Goal: Task Accomplishment & Management: Manage account settings

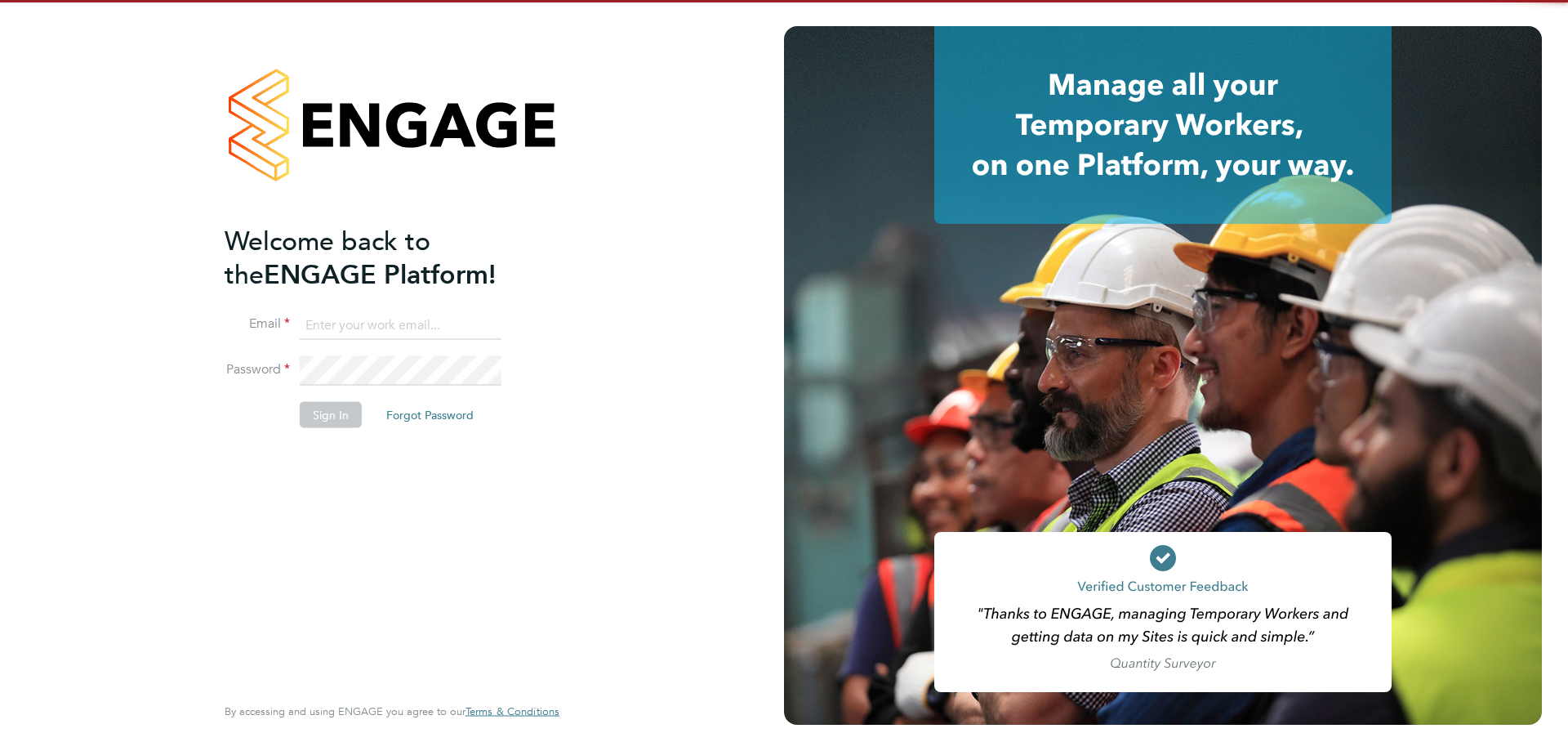
type input "[PERSON_NAME][EMAIL_ADDRESS][DOMAIN_NAME]"
click at [352, 403] on button "Sign In" at bounding box center [331, 414] width 62 height 26
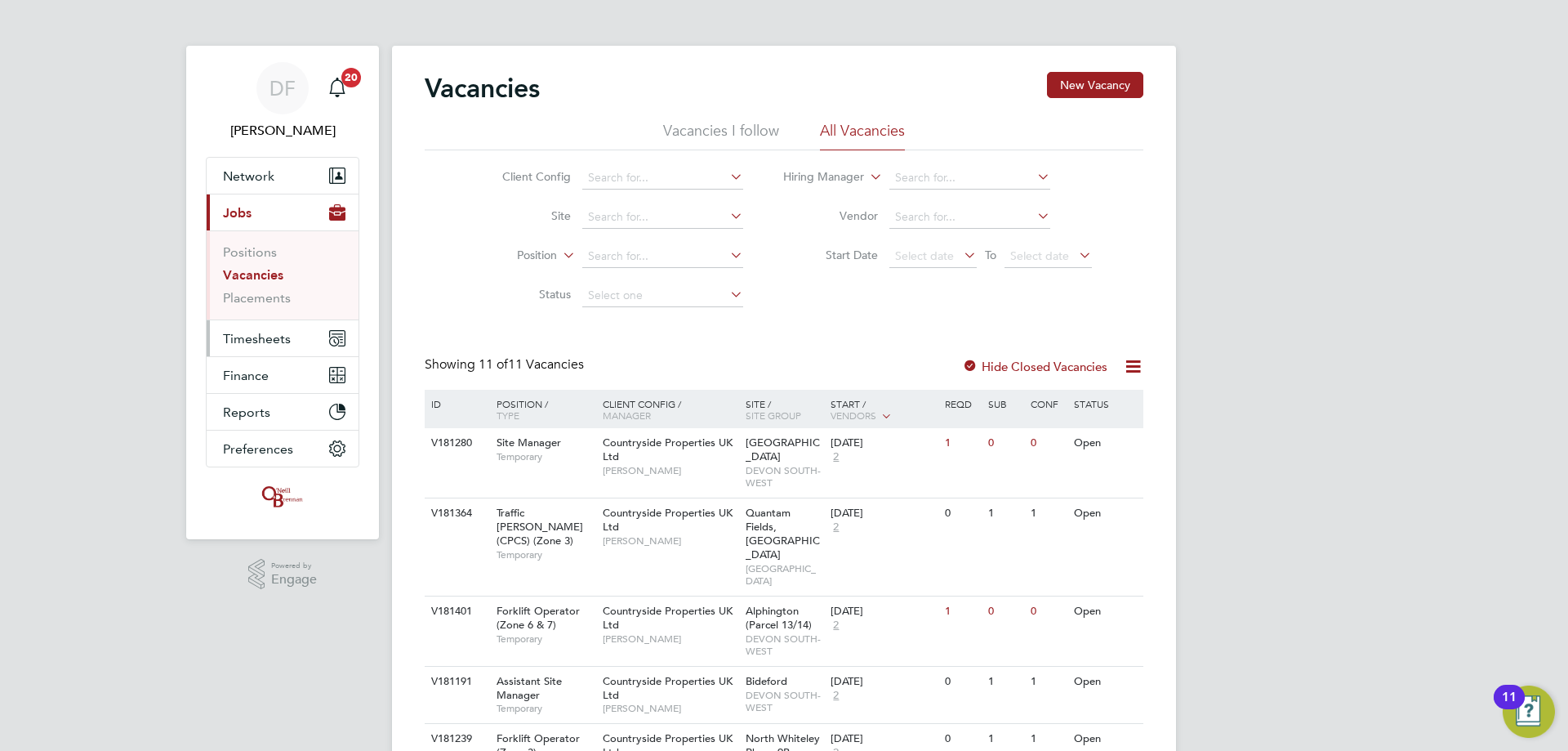
click at [308, 332] on button "Timesheets" at bounding box center [282, 338] width 151 height 36
click at [266, 343] on span "Timesheets" at bounding box center [256, 339] width 67 height 16
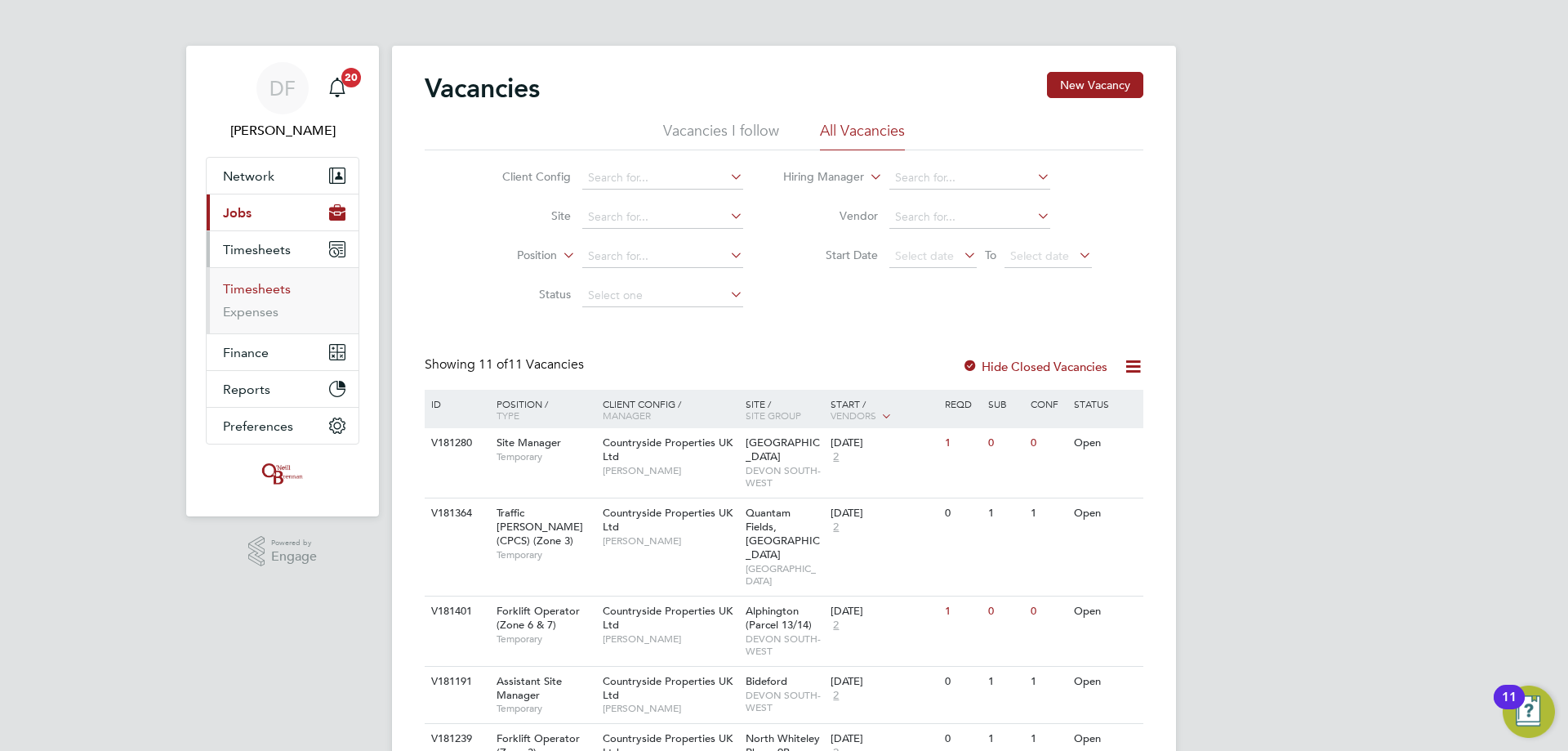
click at [261, 285] on link "Timesheets" at bounding box center [256, 288] width 67 height 16
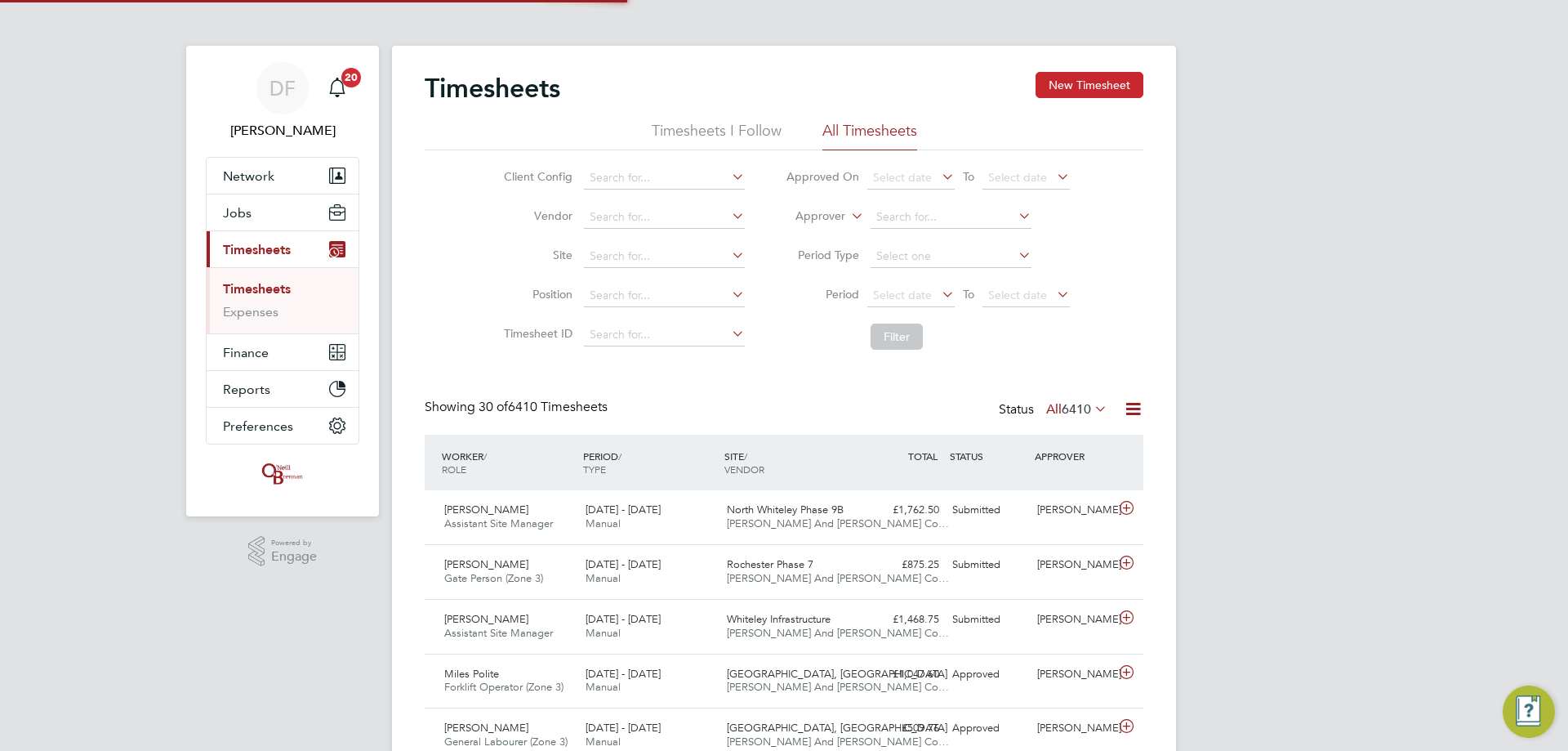
click at [1072, 80] on button "New Timesheet" at bounding box center [1088, 85] width 108 height 26
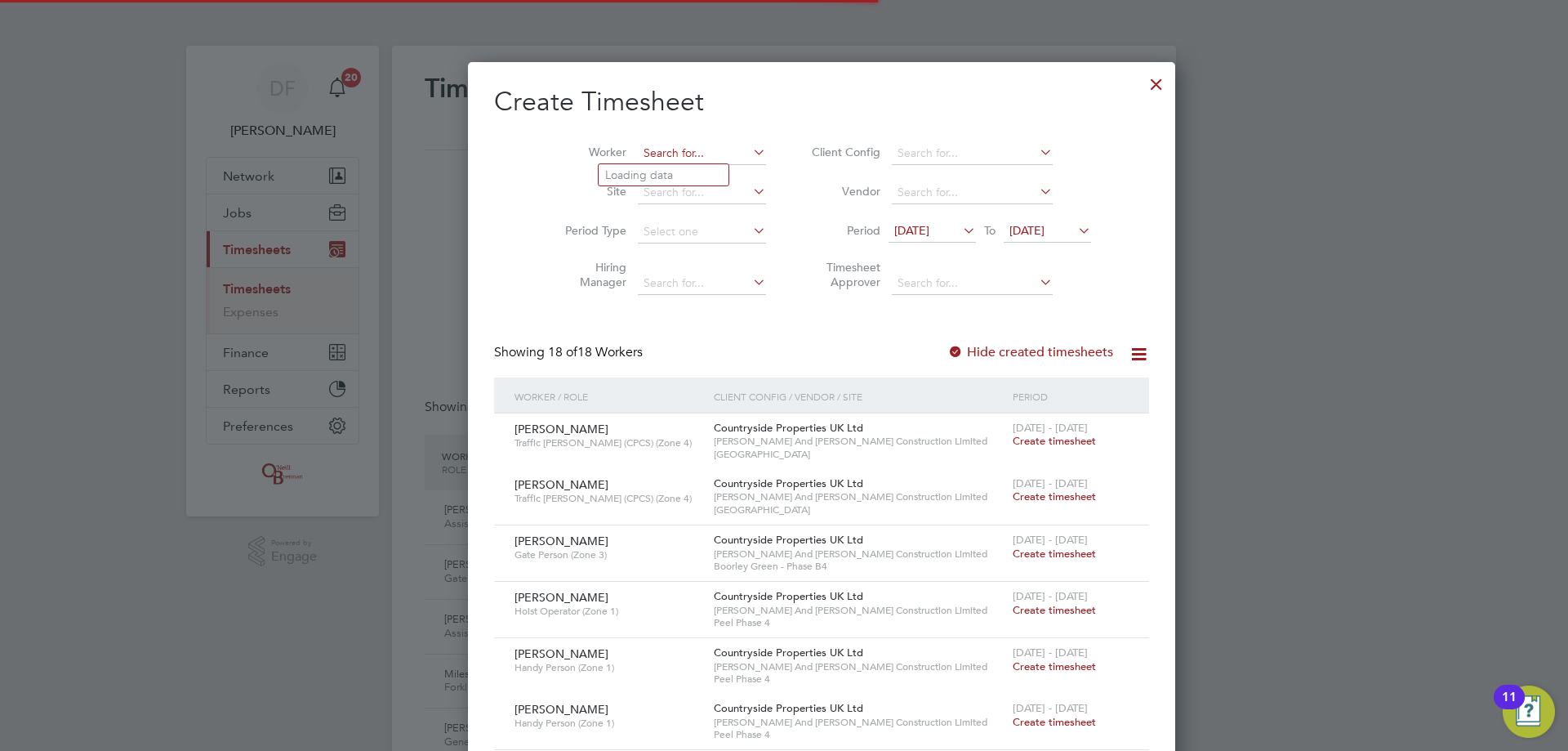
click at [638, 149] on input at bounding box center [701, 153] width 128 height 22
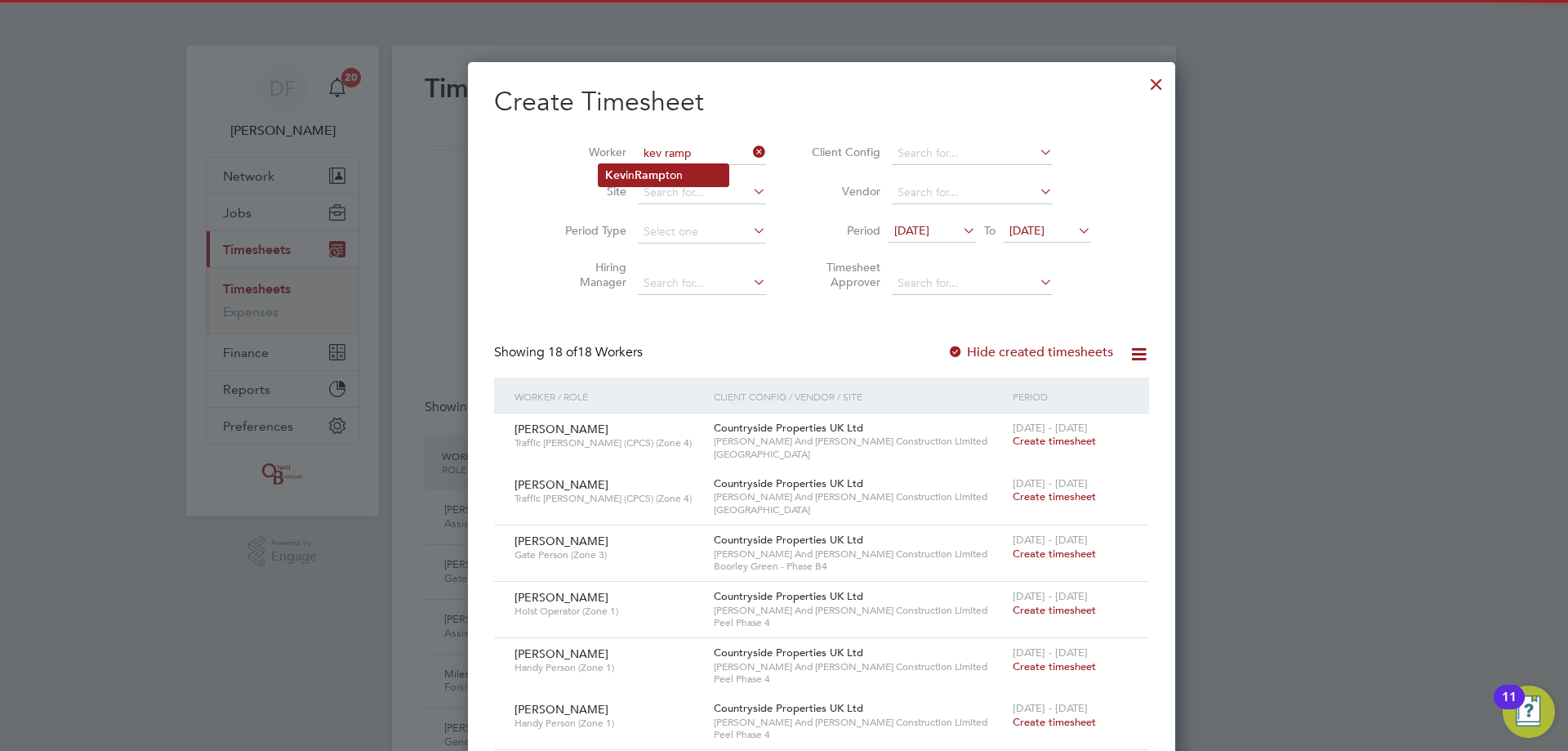
click at [680, 170] on li "Kev in Ramp ton" at bounding box center [663, 176] width 130 height 22
type input "Kevin Rampton"
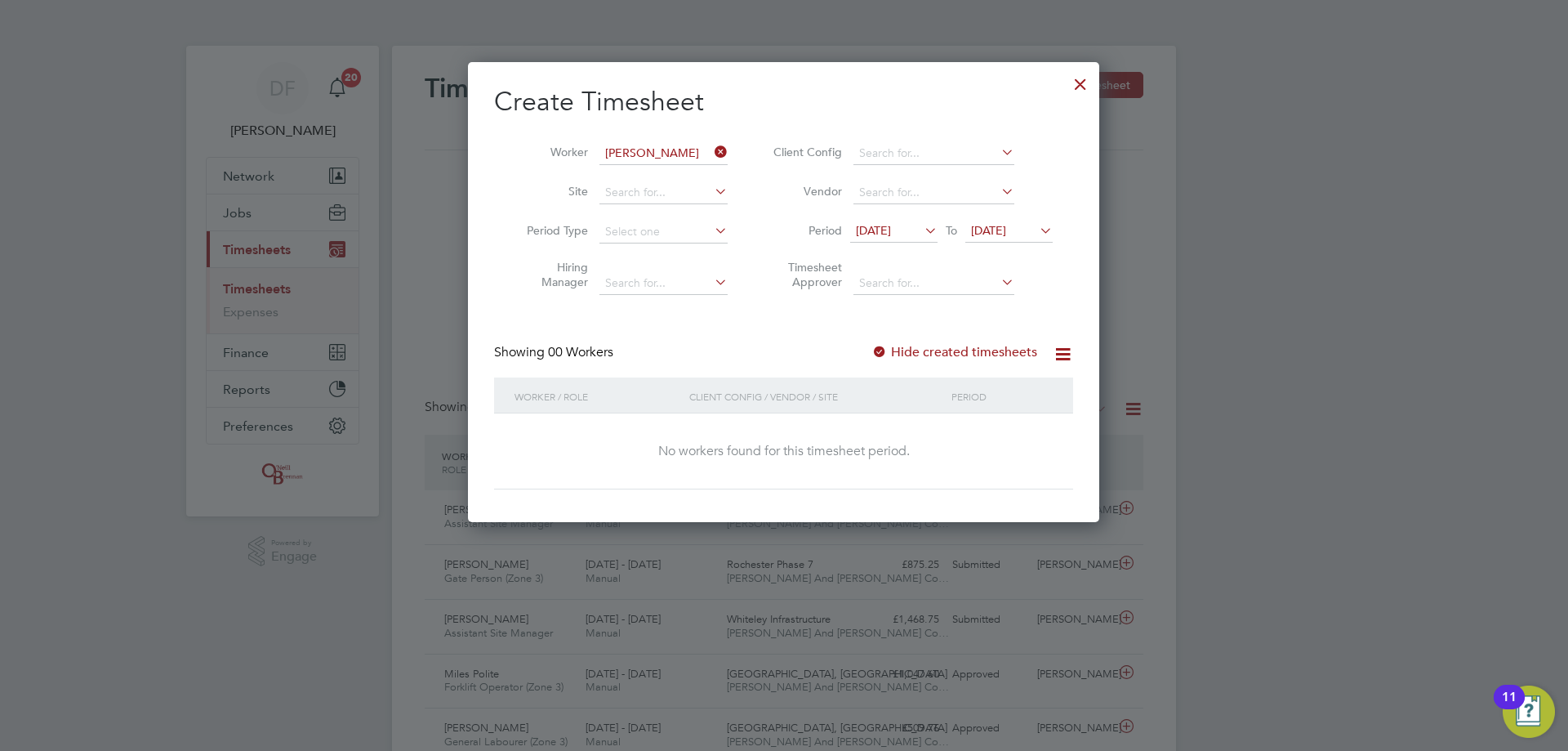
click at [891, 232] on span "16 Sep 2025" at bounding box center [873, 230] width 36 height 15
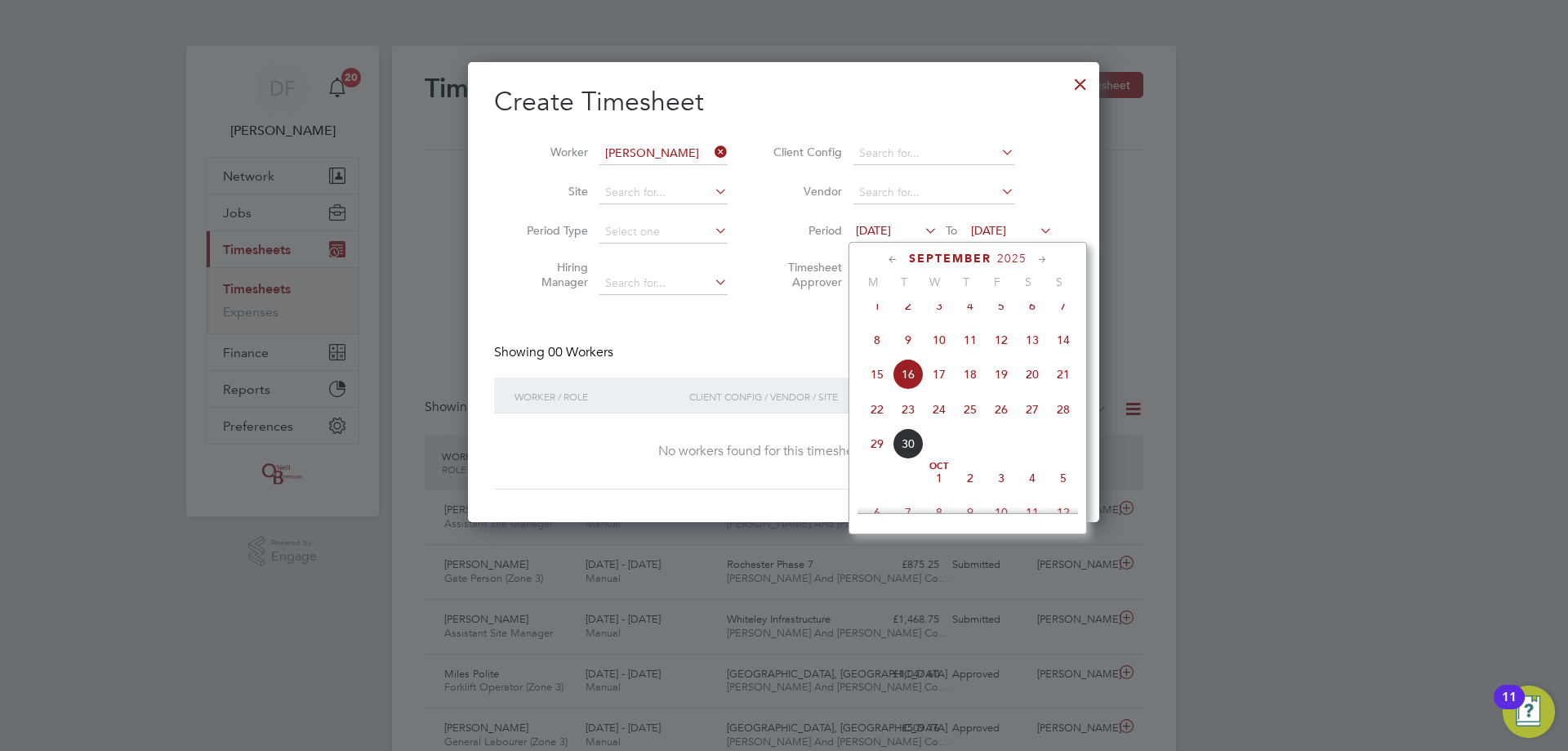
click at [884, 419] on span "22" at bounding box center [876, 409] width 31 height 31
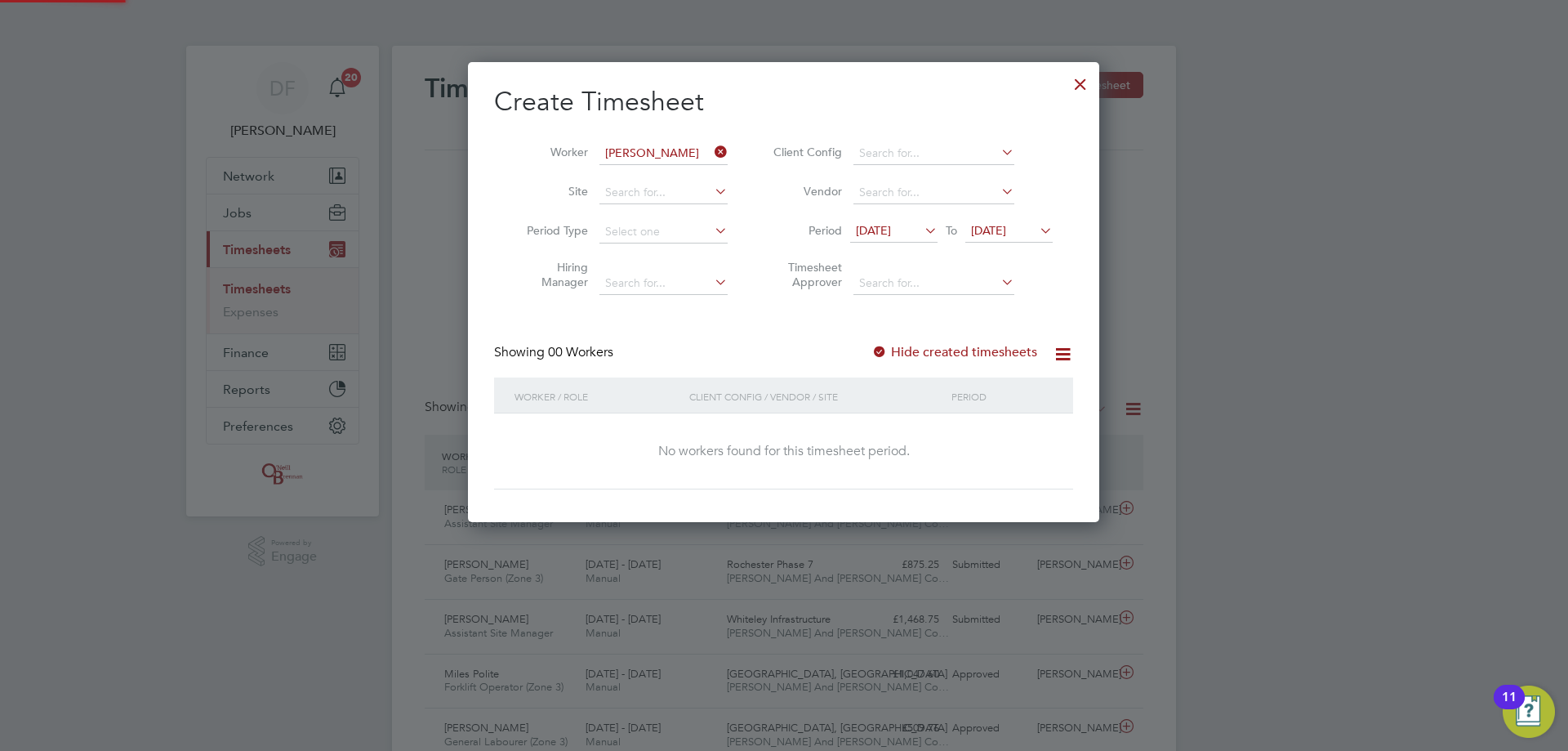
click at [990, 227] on span "23 Sep 2025" at bounding box center [988, 230] width 36 height 15
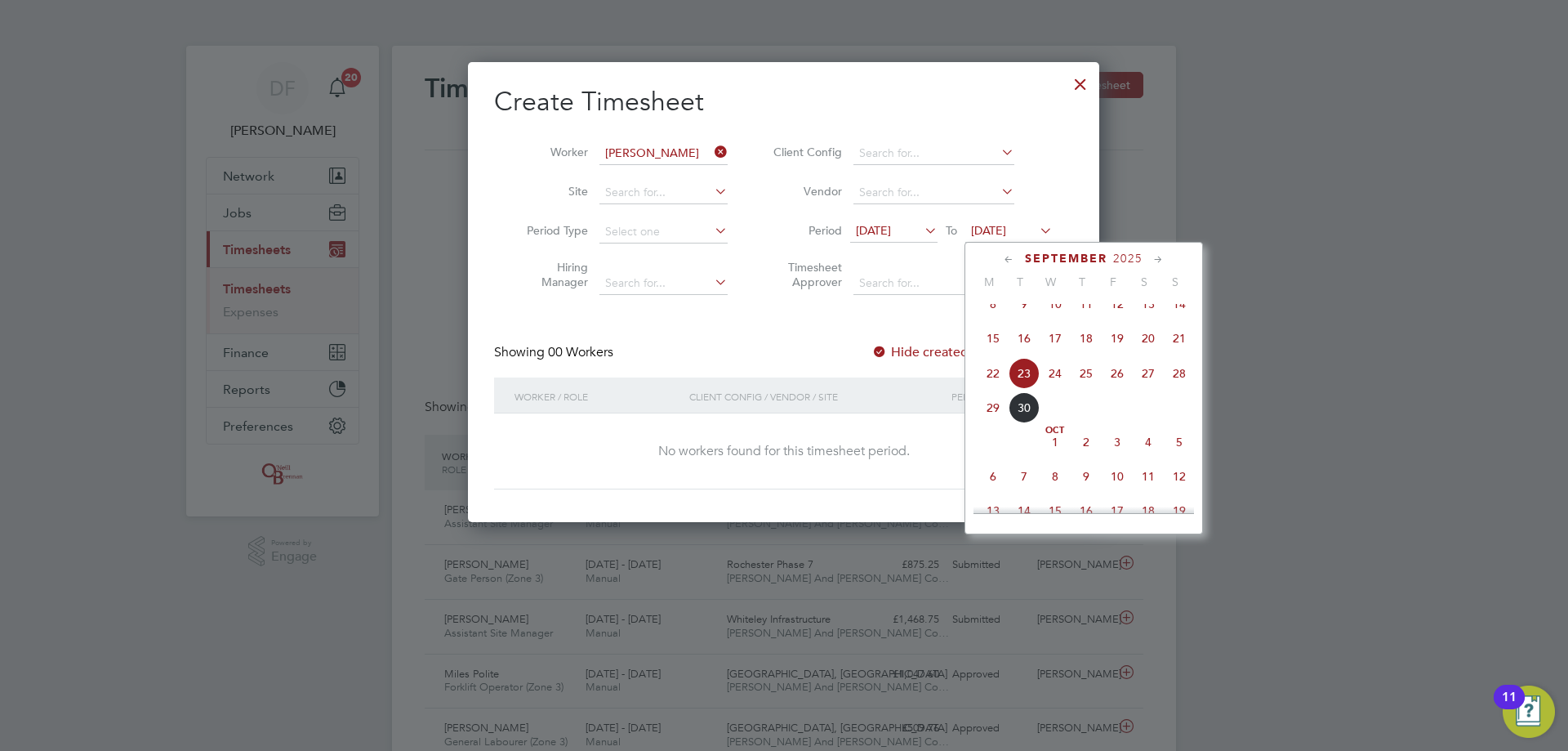
click at [1172, 382] on span "28" at bounding box center [1179, 373] width 31 height 31
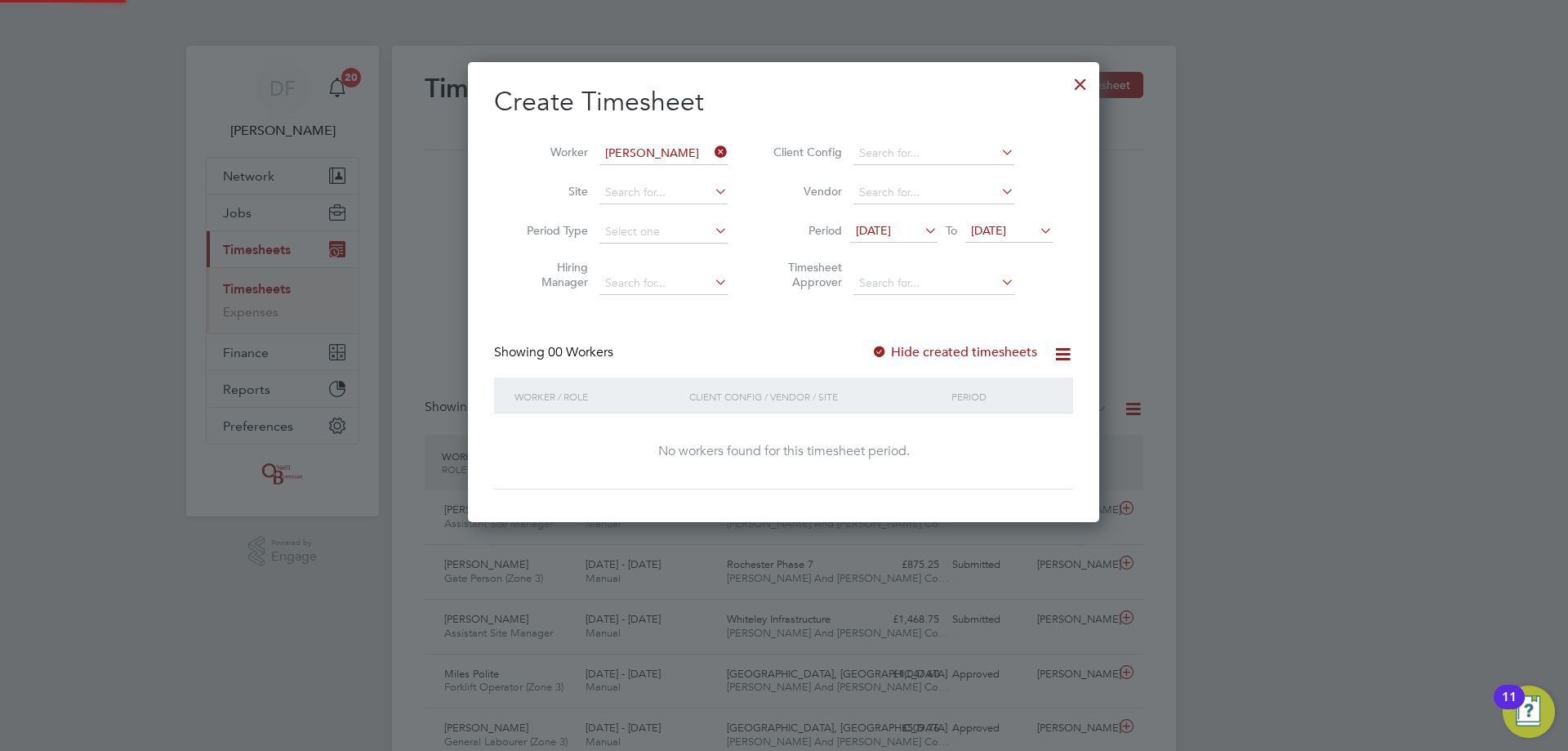
click at [936, 351] on label "Hide created timesheets" at bounding box center [954, 352] width 165 height 16
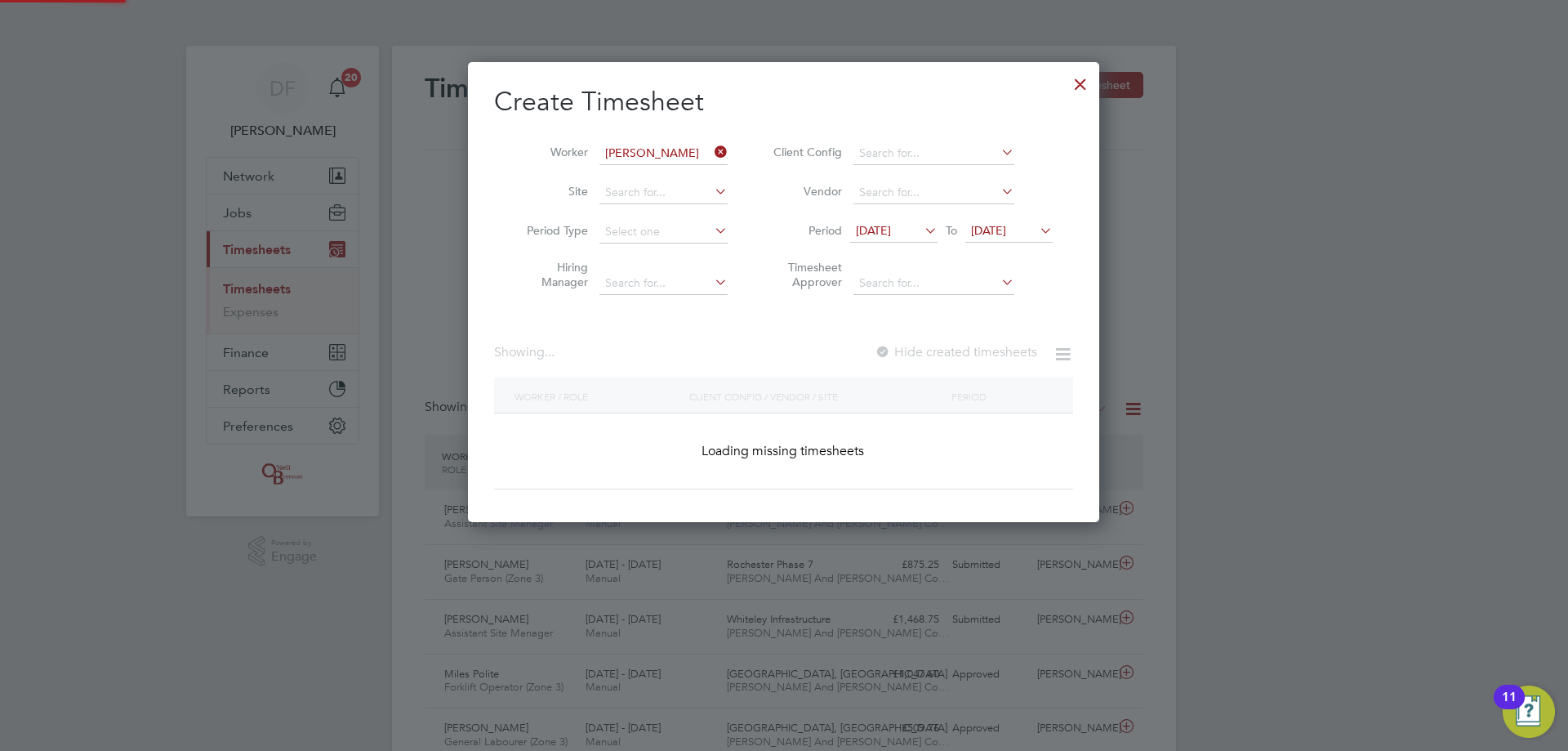
click at [936, 351] on label "Hide created timesheets" at bounding box center [956, 352] width 163 height 16
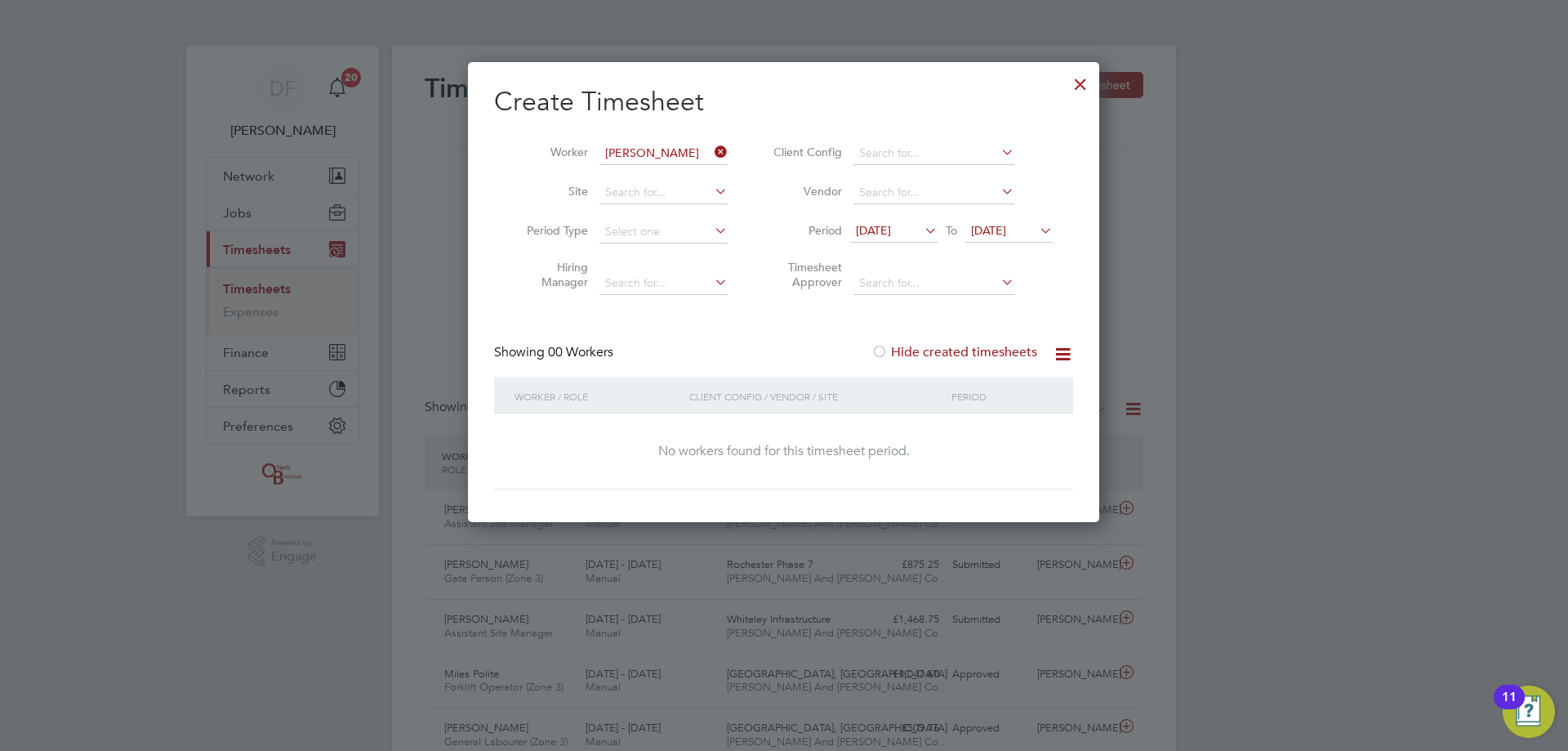
click at [936, 351] on label "Hide created timesheets" at bounding box center [954, 352] width 165 height 16
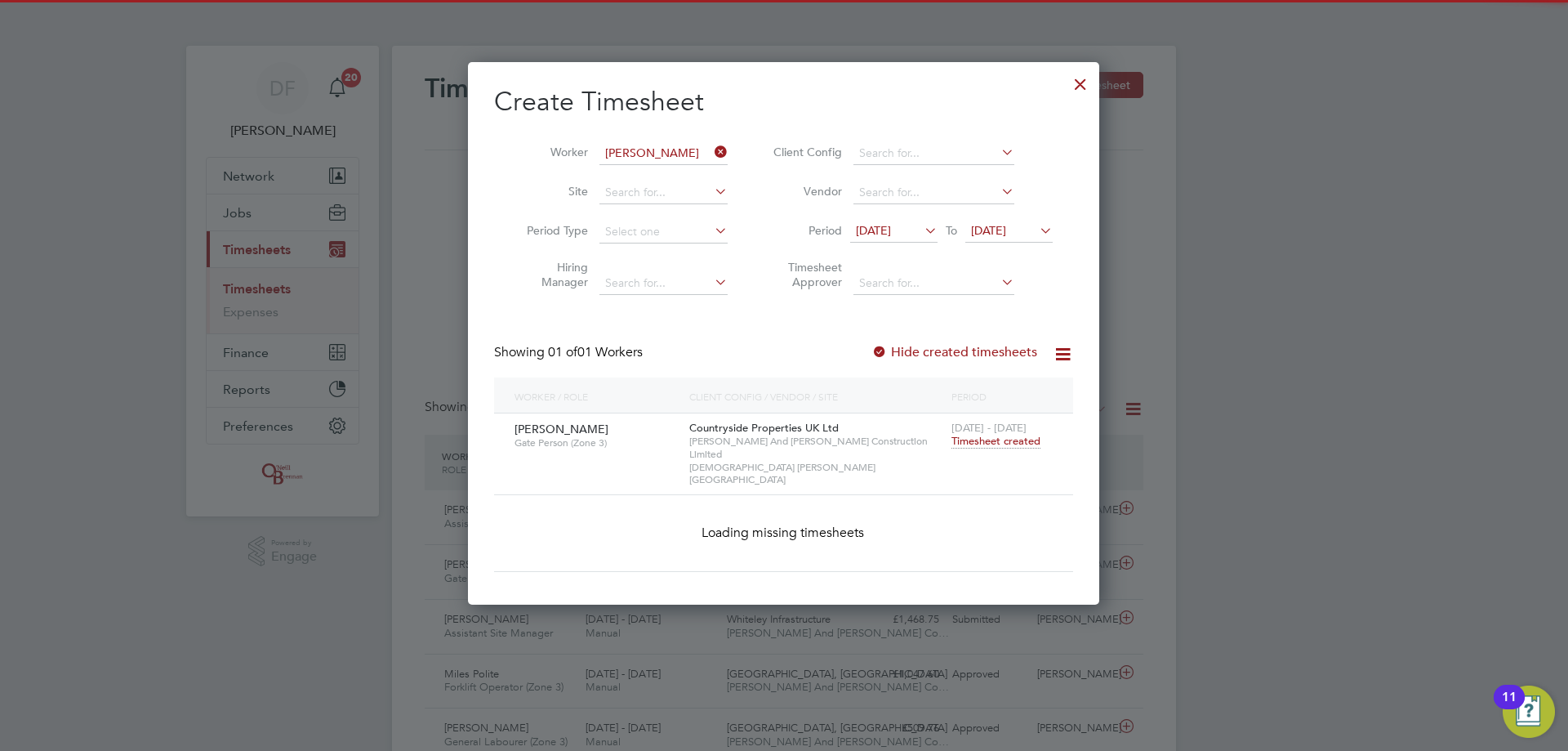
click at [936, 351] on label "Hide created timesheets" at bounding box center [954, 352] width 165 height 16
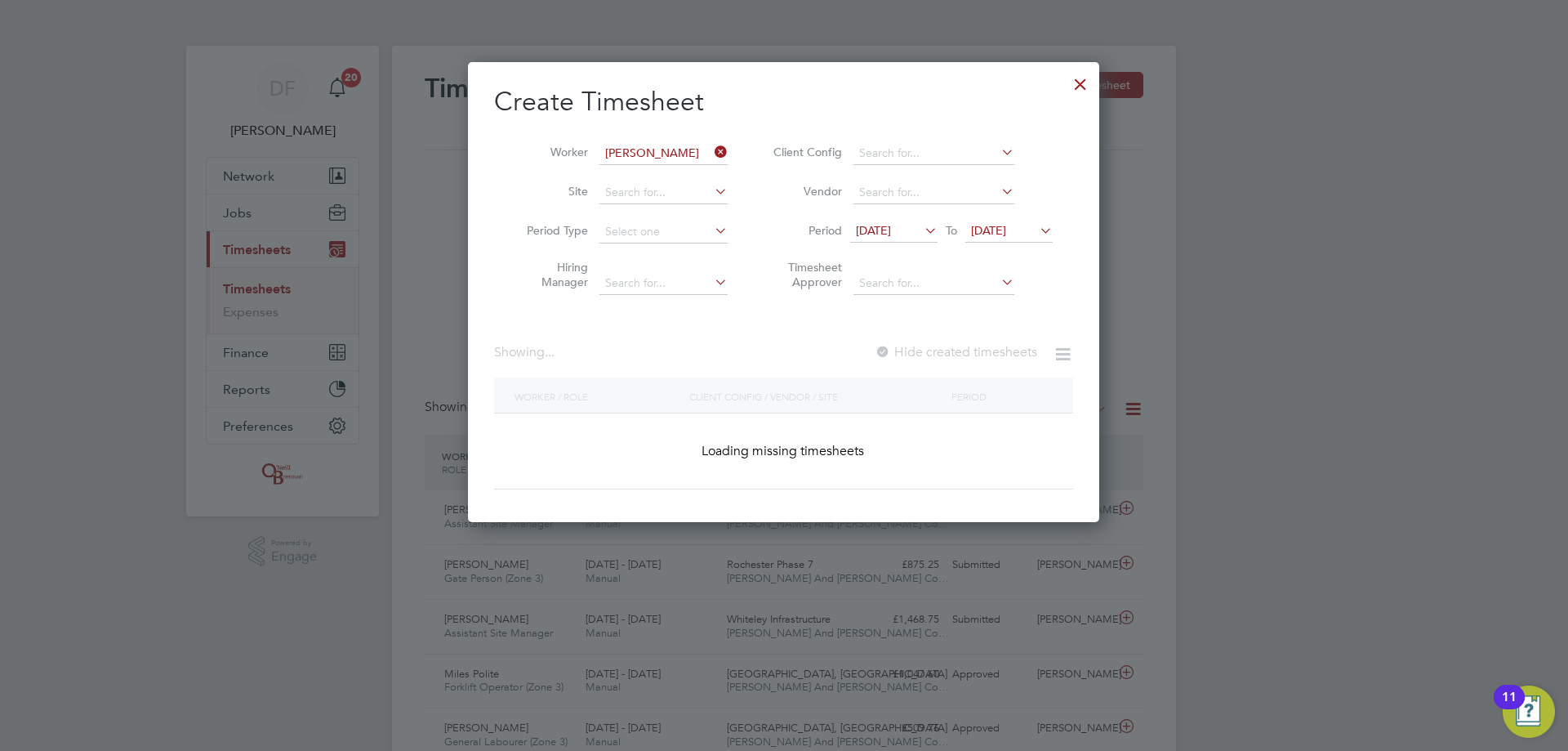
click at [936, 351] on label "Hide created timesheets" at bounding box center [956, 352] width 163 height 16
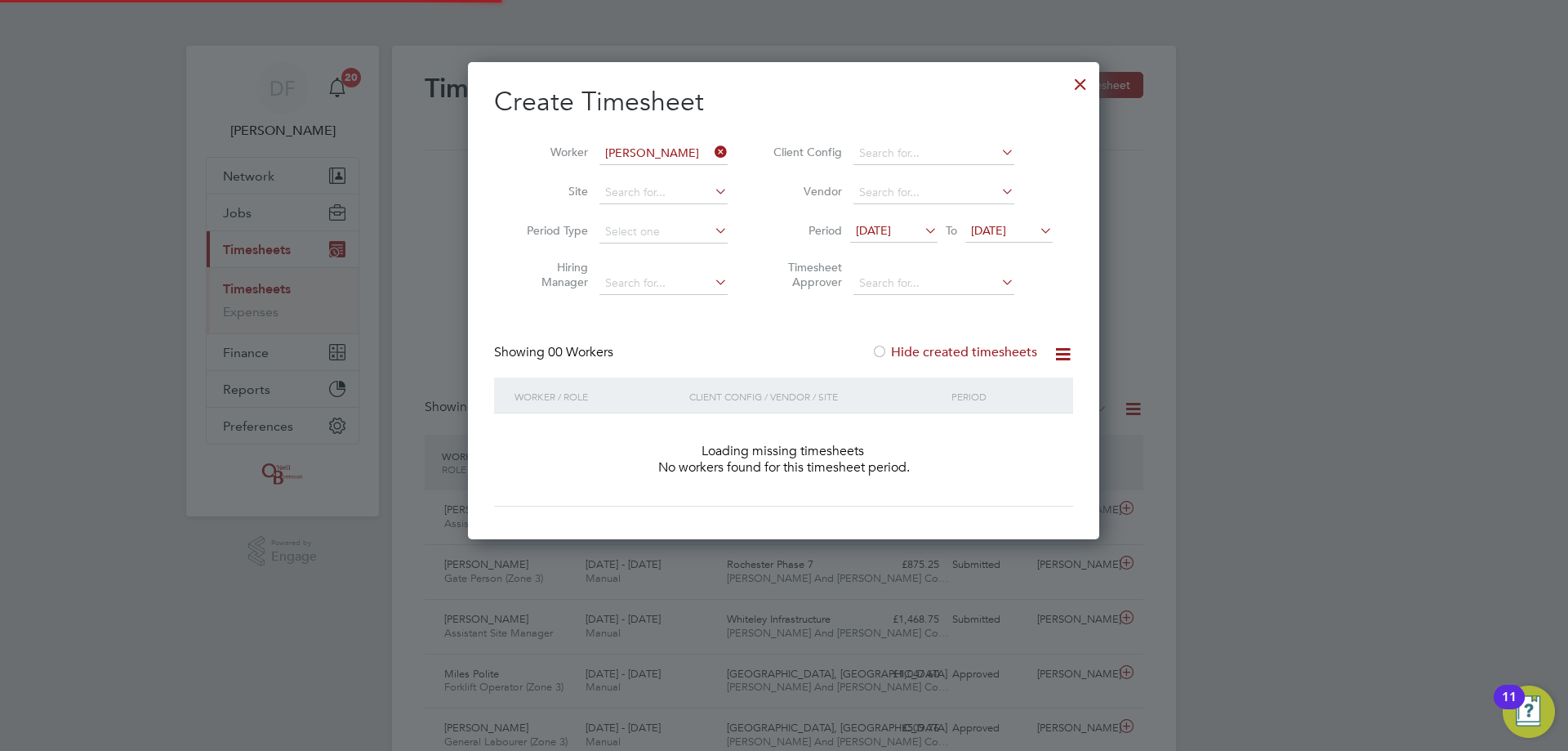
click at [936, 351] on label "Hide created timesheets" at bounding box center [954, 352] width 165 height 16
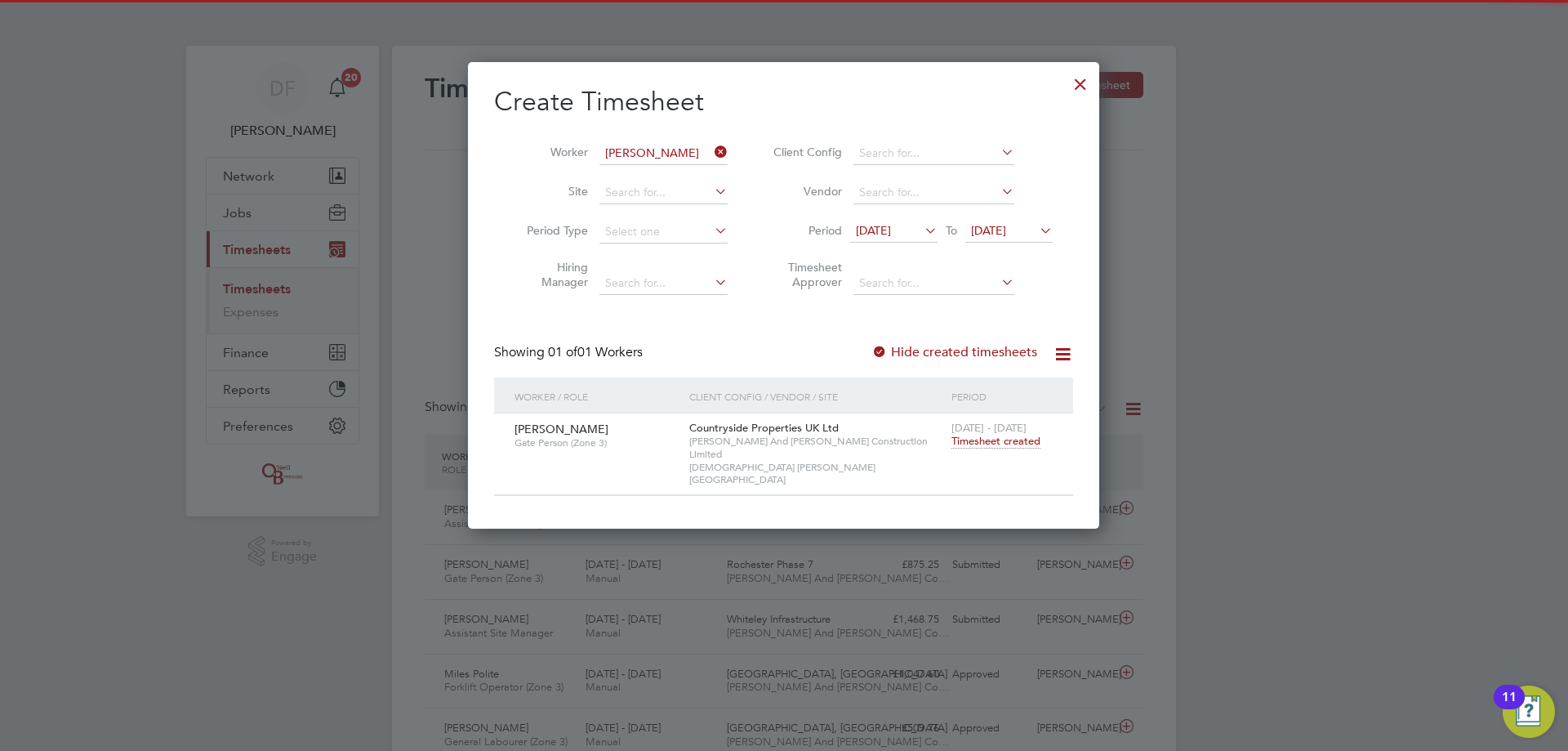
click at [984, 440] on span "Timesheet created" at bounding box center [996, 441] width 89 height 15
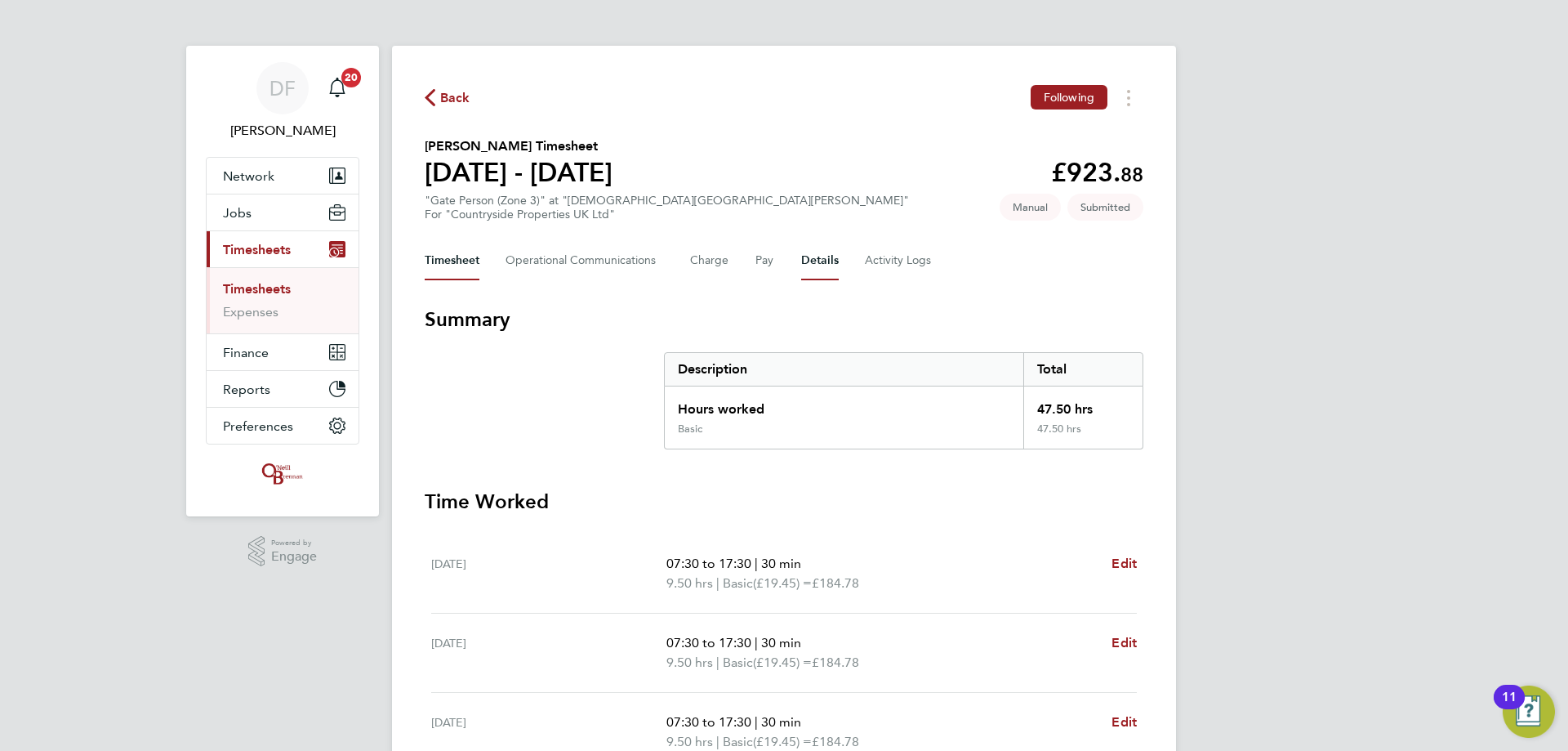
click at [823, 261] on button "Details" at bounding box center [820, 261] width 37 height 39
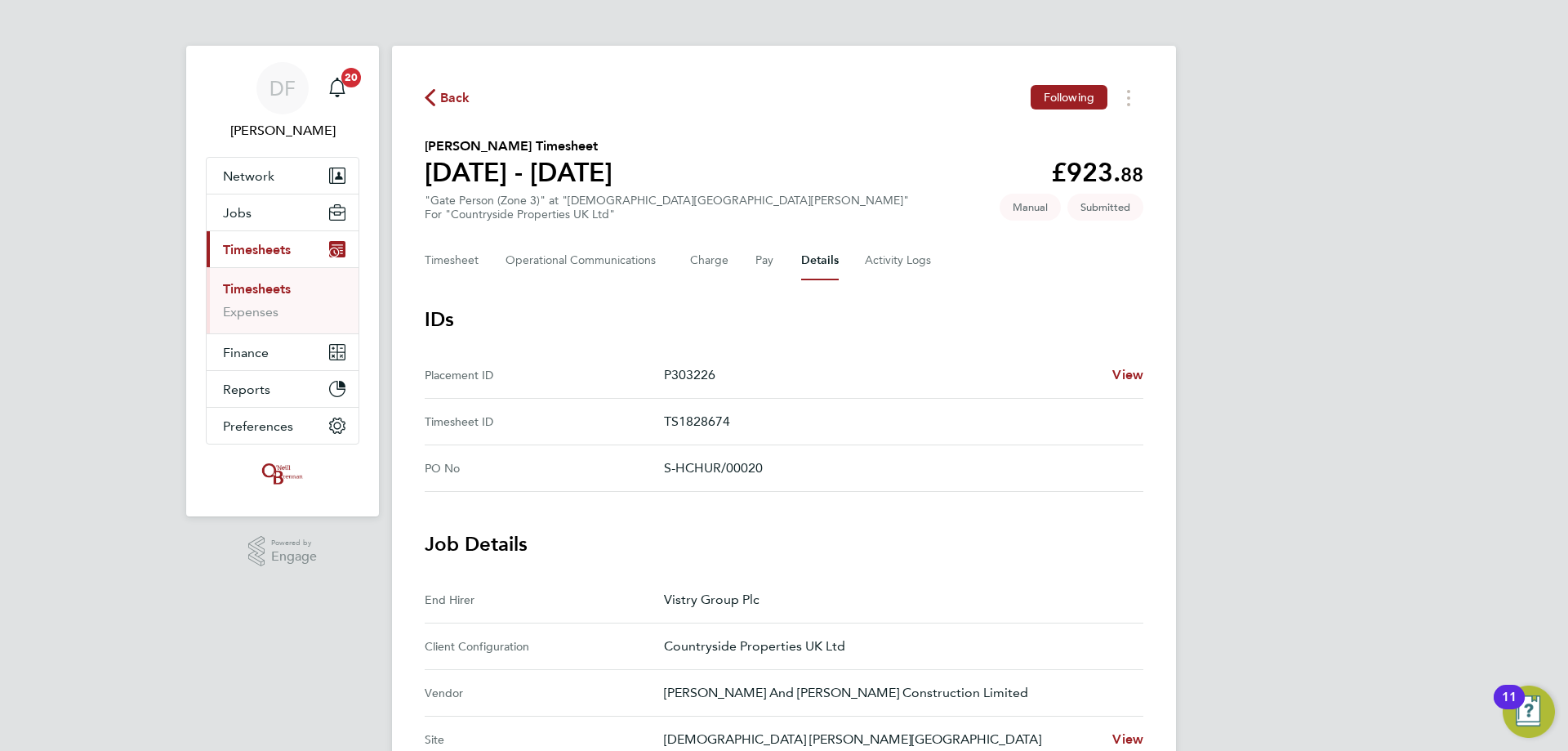
click at [442, 91] on span "Back" at bounding box center [455, 97] width 30 height 20
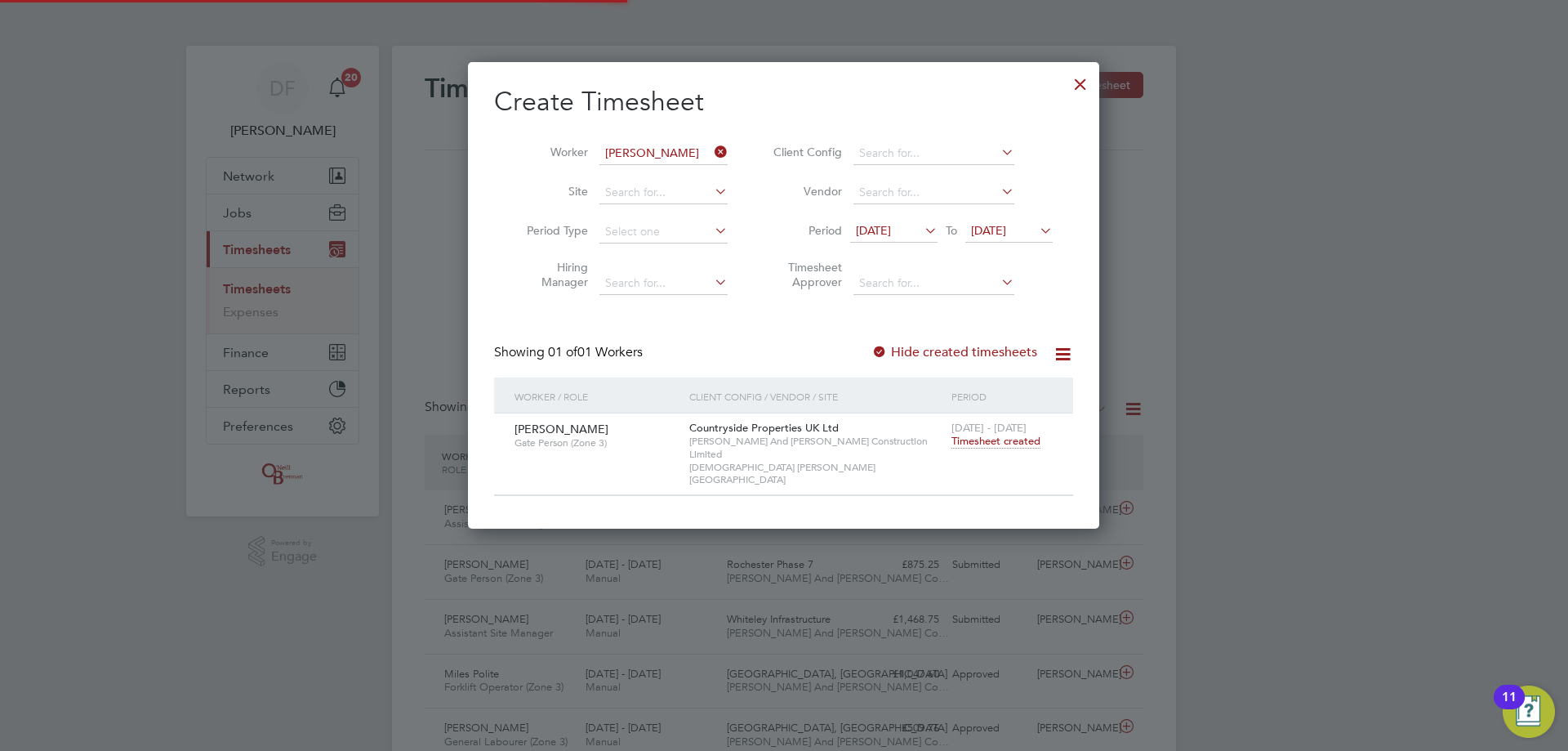
scroll to position [42, 142]
click at [1000, 440] on span "Timesheet created" at bounding box center [996, 441] width 89 height 15
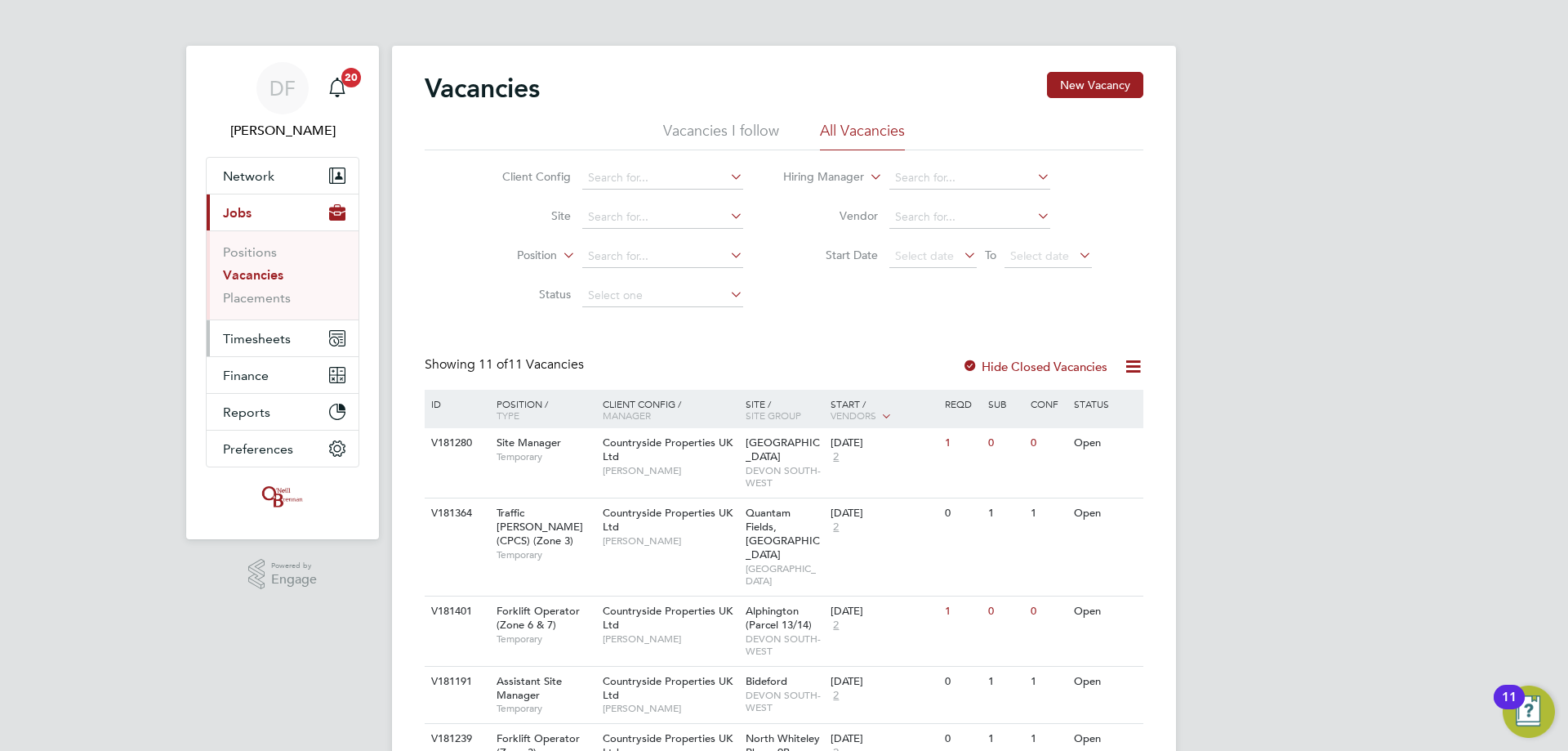
click at [281, 340] on span "Timesheets" at bounding box center [256, 339] width 67 height 16
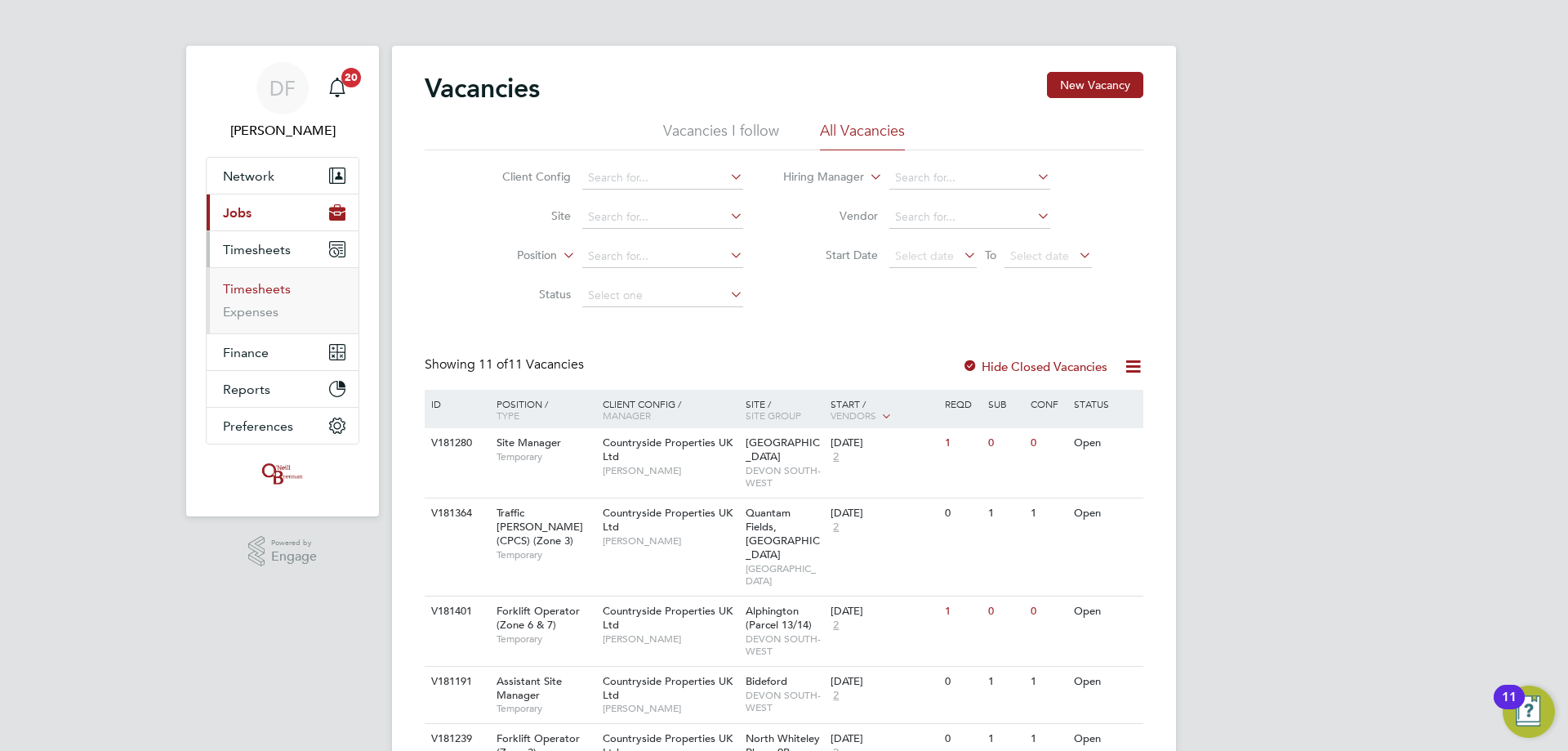
click at [254, 287] on link "Timesheets" at bounding box center [256, 288] width 67 height 16
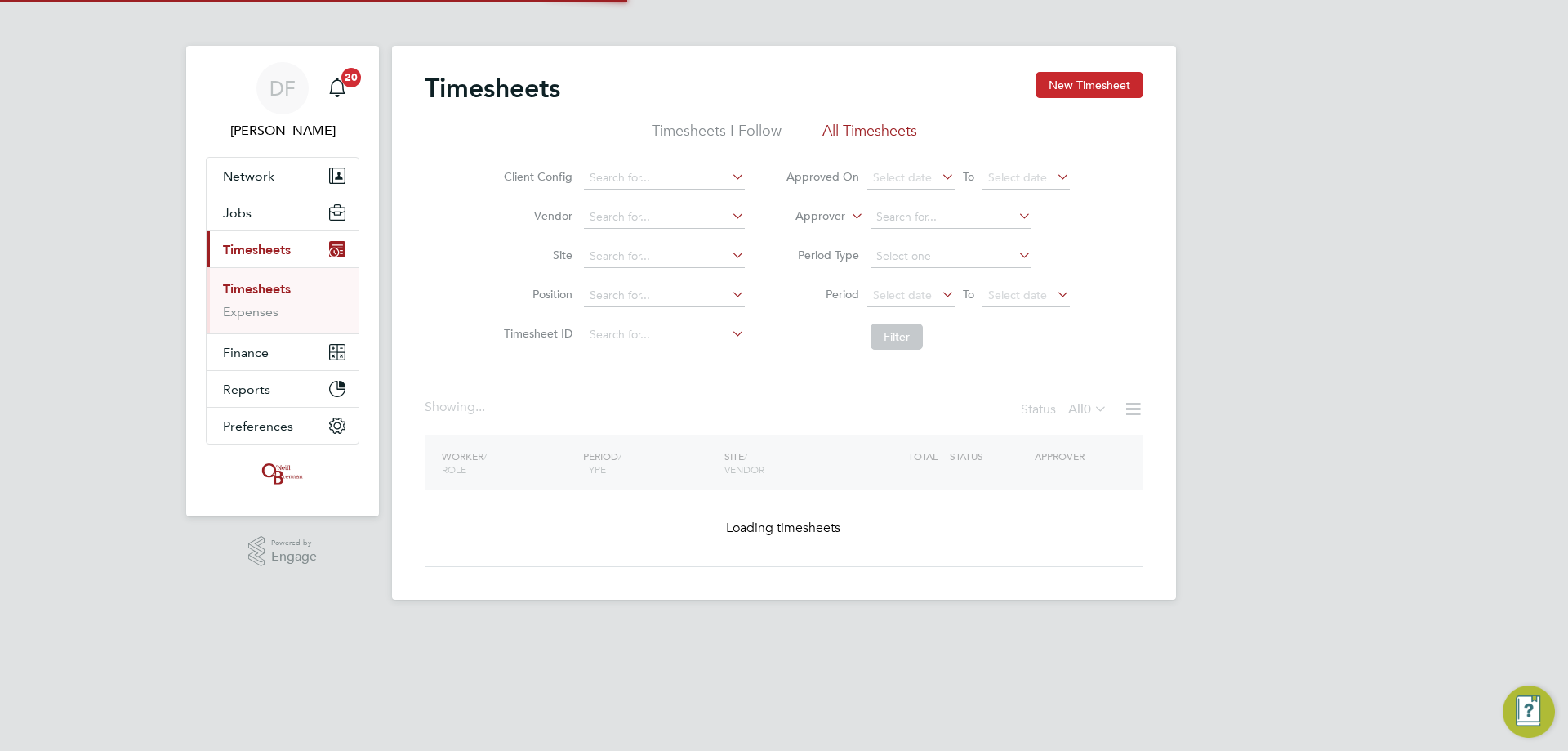
click at [1079, 81] on button "New Timesheet" at bounding box center [1088, 85] width 108 height 26
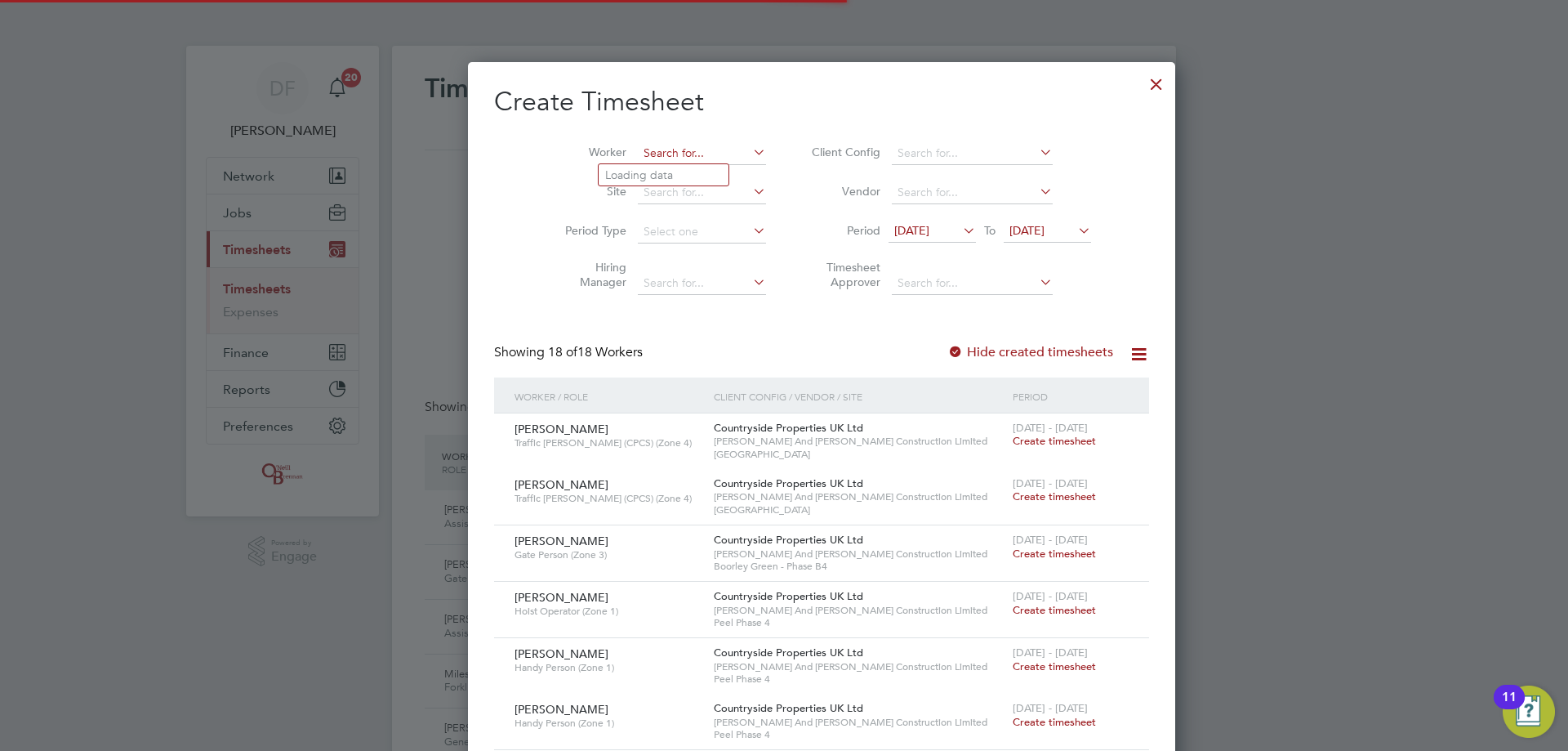
click at [638, 148] on input at bounding box center [701, 153] width 128 height 22
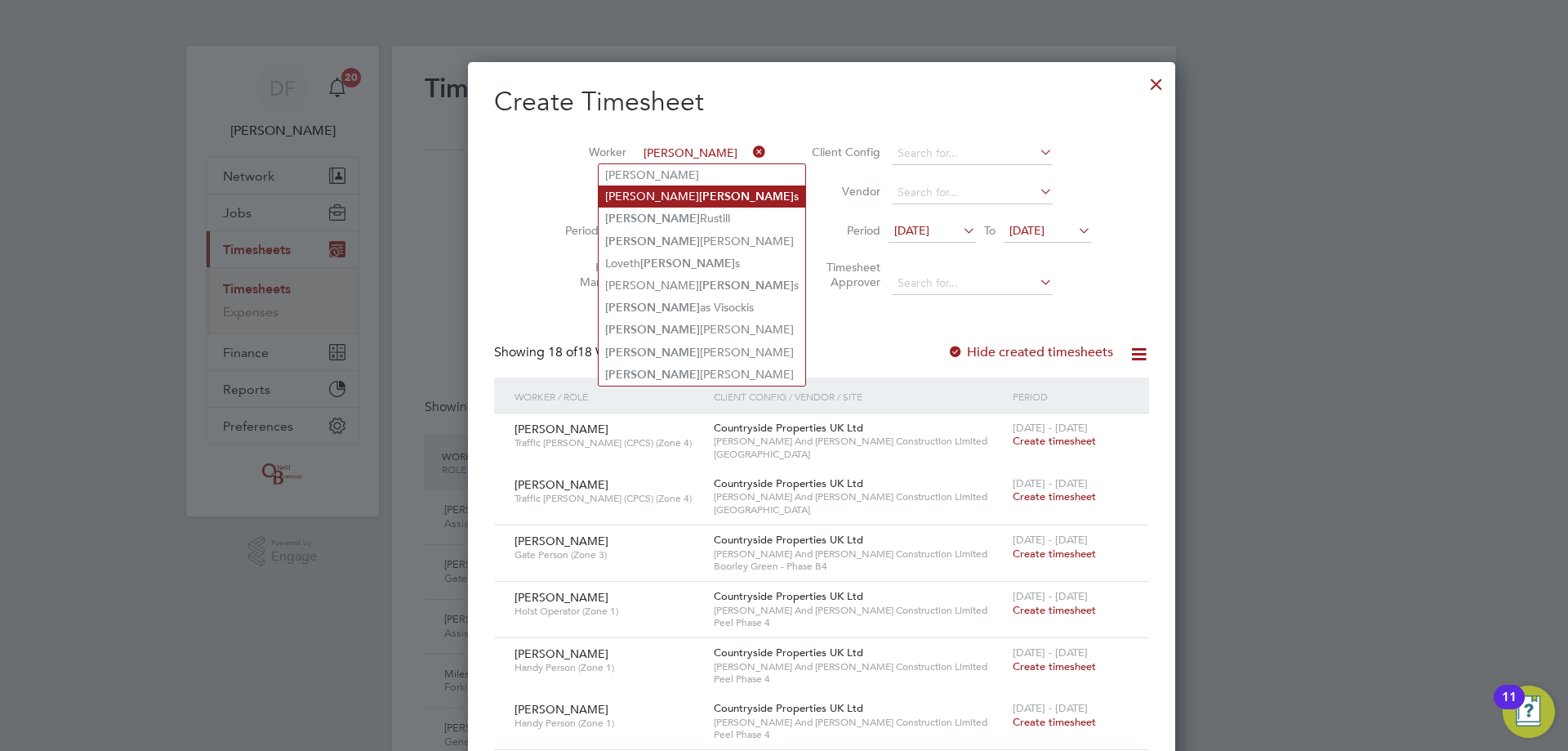
click at [683, 198] on li "Rob Robert s" at bounding box center [701, 196] width 207 height 22
type input "Rob Roberts"
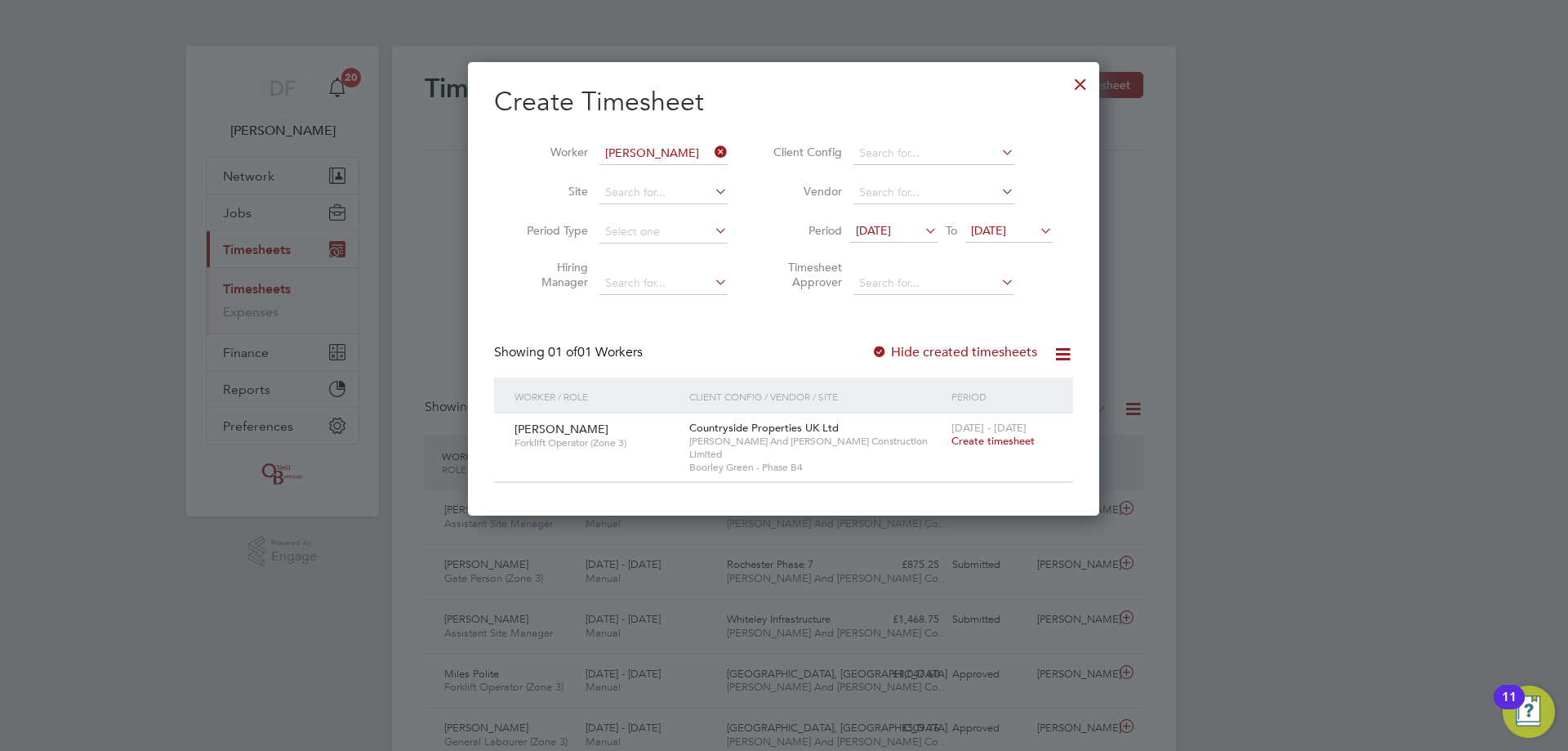
click at [985, 442] on span "Create timesheet" at bounding box center [993, 440] width 83 height 14
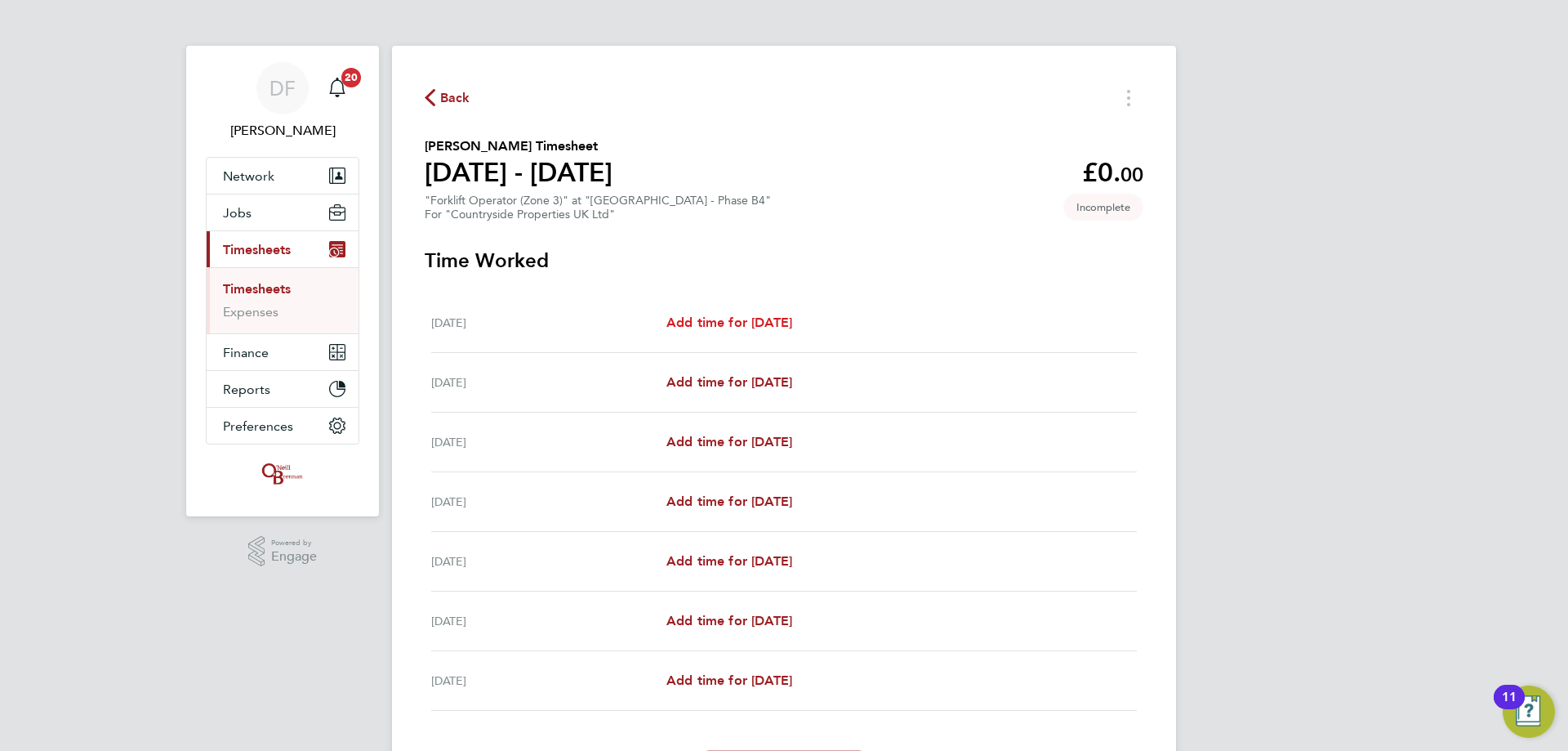
click at [758, 325] on span "Add time for Mon 22 Sep" at bounding box center [729, 322] width 126 height 16
select select "30"
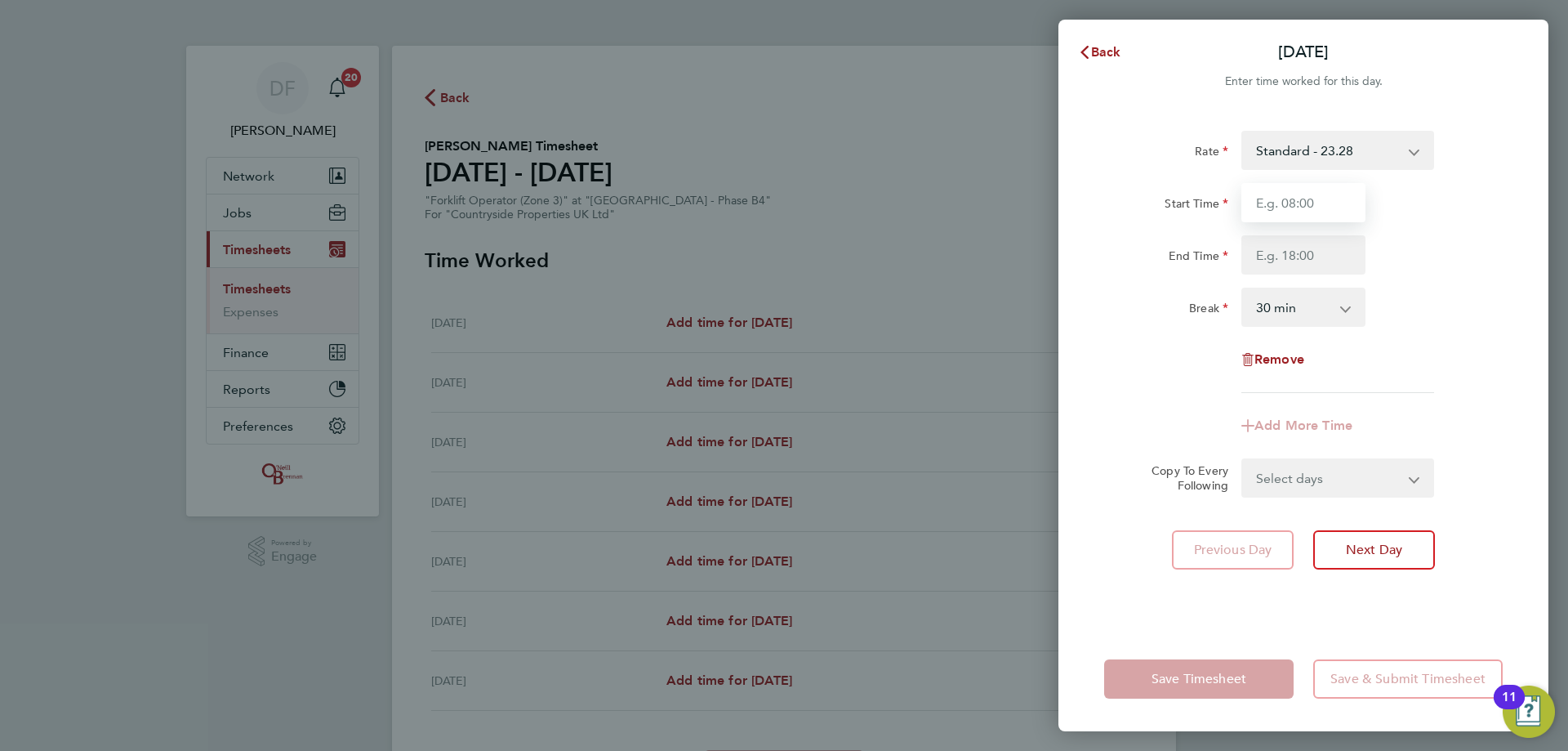
click at [1274, 216] on input "Start Time" at bounding box center [1303, 203] width 124 height 39
type input "08:00"
type input "17:30"
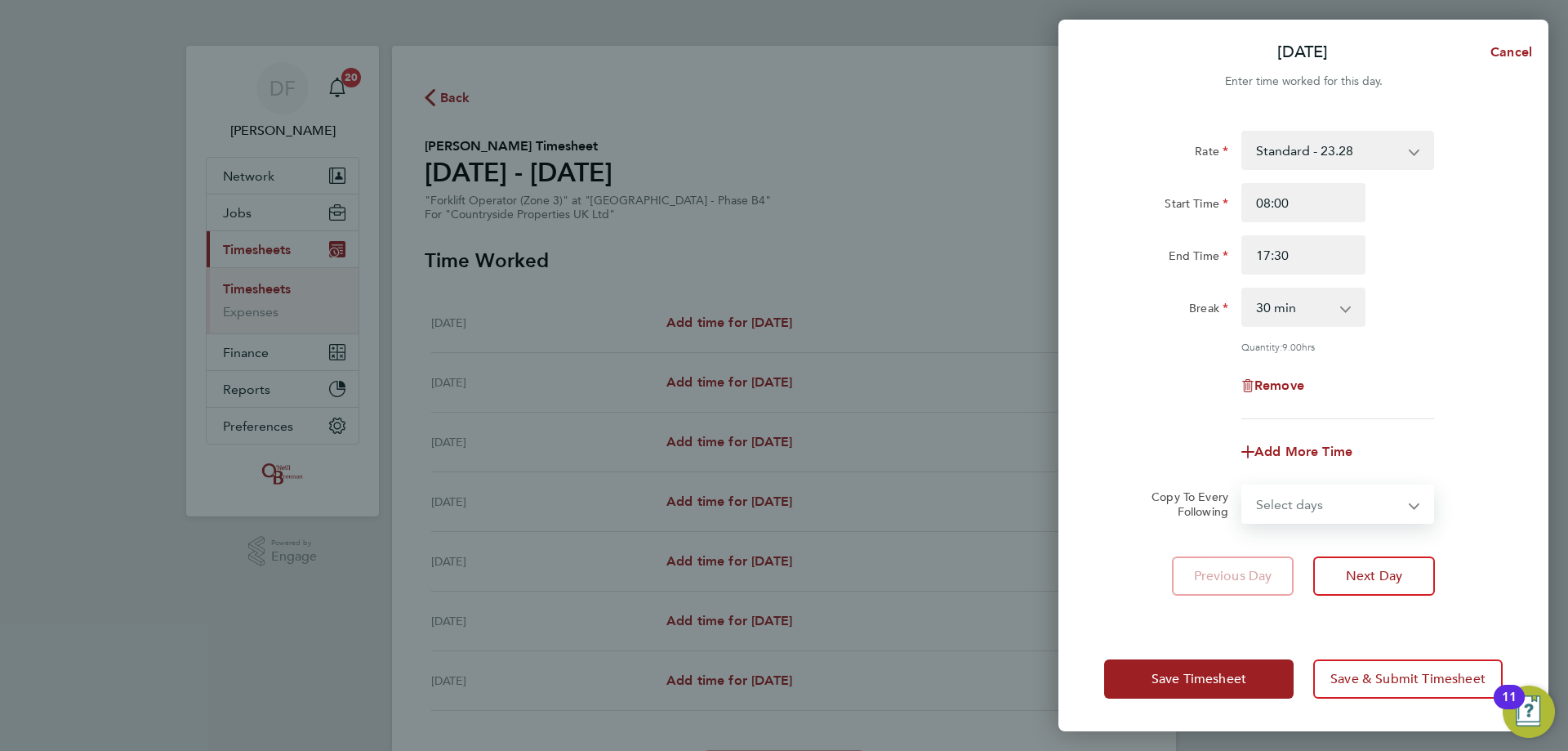
click at [1301, 494] on select "Select days Day Weekday (Mon-Fri) Weekend (Sat-Sun) Tuesday Wednesday Thursday …" at bounding box center [1328, 504] width 171 height 36
select select "WEEKDAY"
click at [1243, 486] on select "Select days Day Weekday (Mon-Fri) Weekend (Sat-Sun) Tuesday Wednesday Thursday …" at bounding box center [1328, 504] width 171 height 36
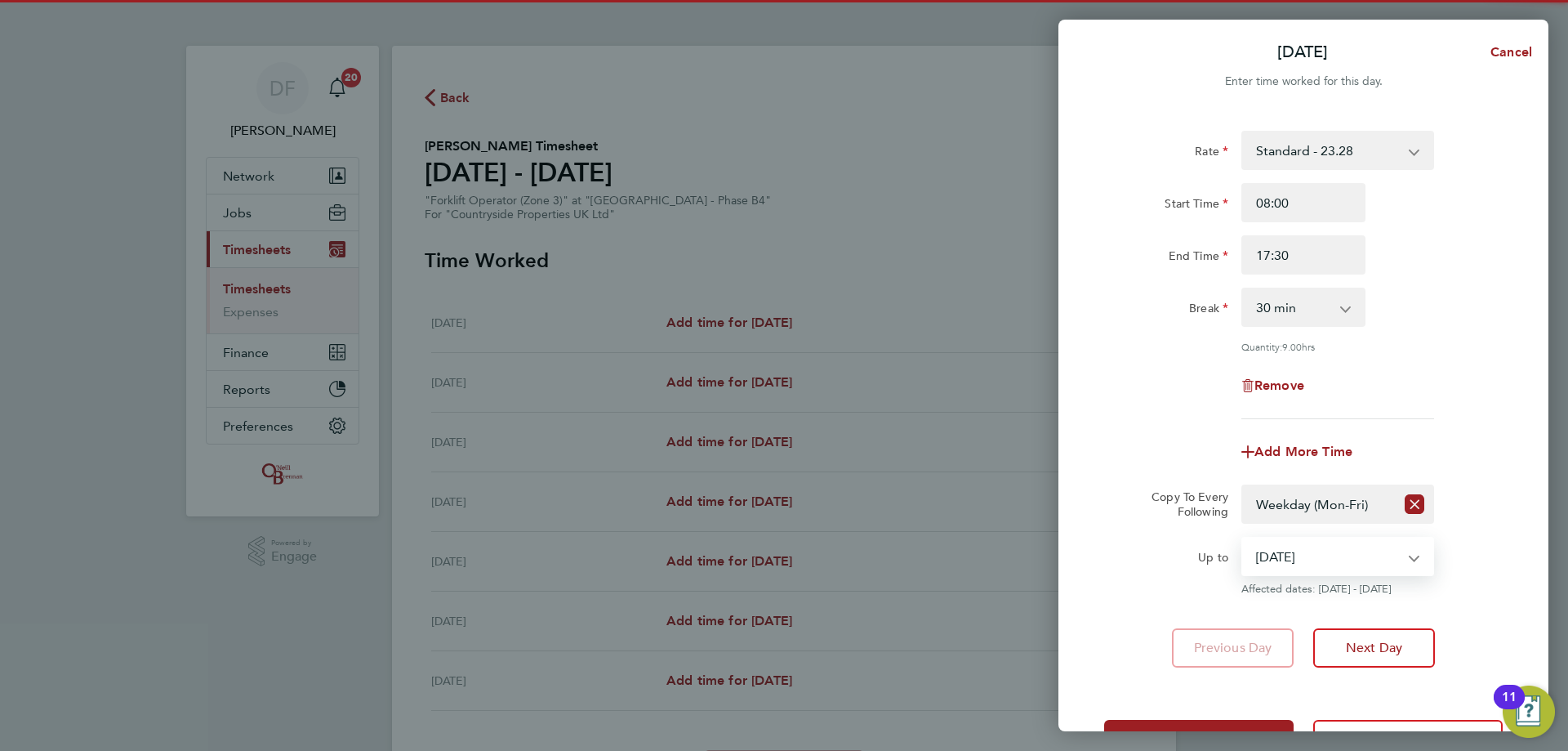
click at [1286, 565] on select "23 Sep 2025 24 Sep 2025 25 Sep 2025 26 Sep 2025 27 Sep 2025 28 Sep 2025" at bounding box center [1328, 556] width 170 height 36
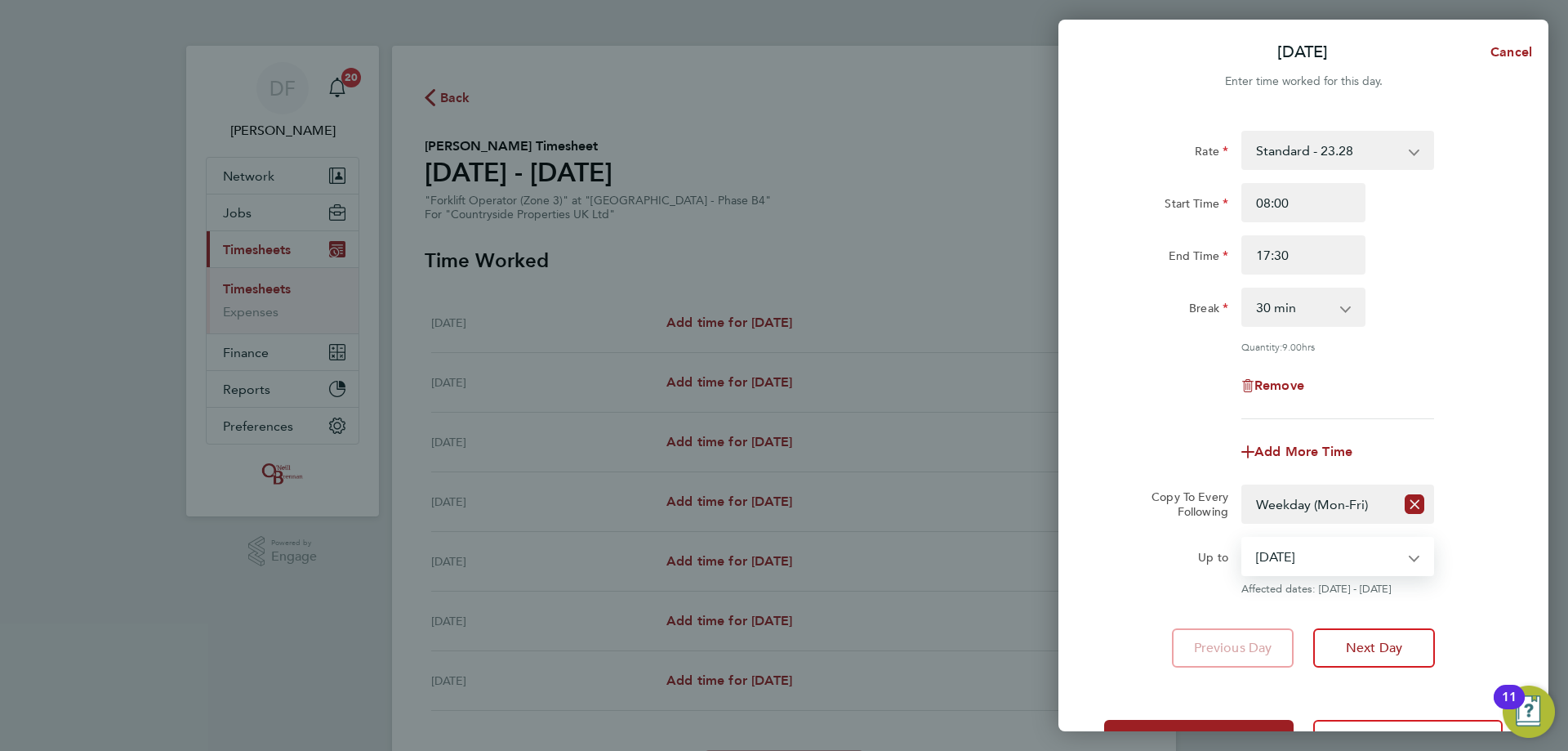
select select "2025-09-26"
click at [1243, 539] on select "23 Sep 2025 24 Sep 2025 25 Sep 2025 26 Sep 2025 27 Sep 2025 28 Sep 2025" at bounding box center [1328, 556] width 170 height 36
click at [1379, 653] on span "Next Day" at bounding box center [1374, 647] width 56 height 16
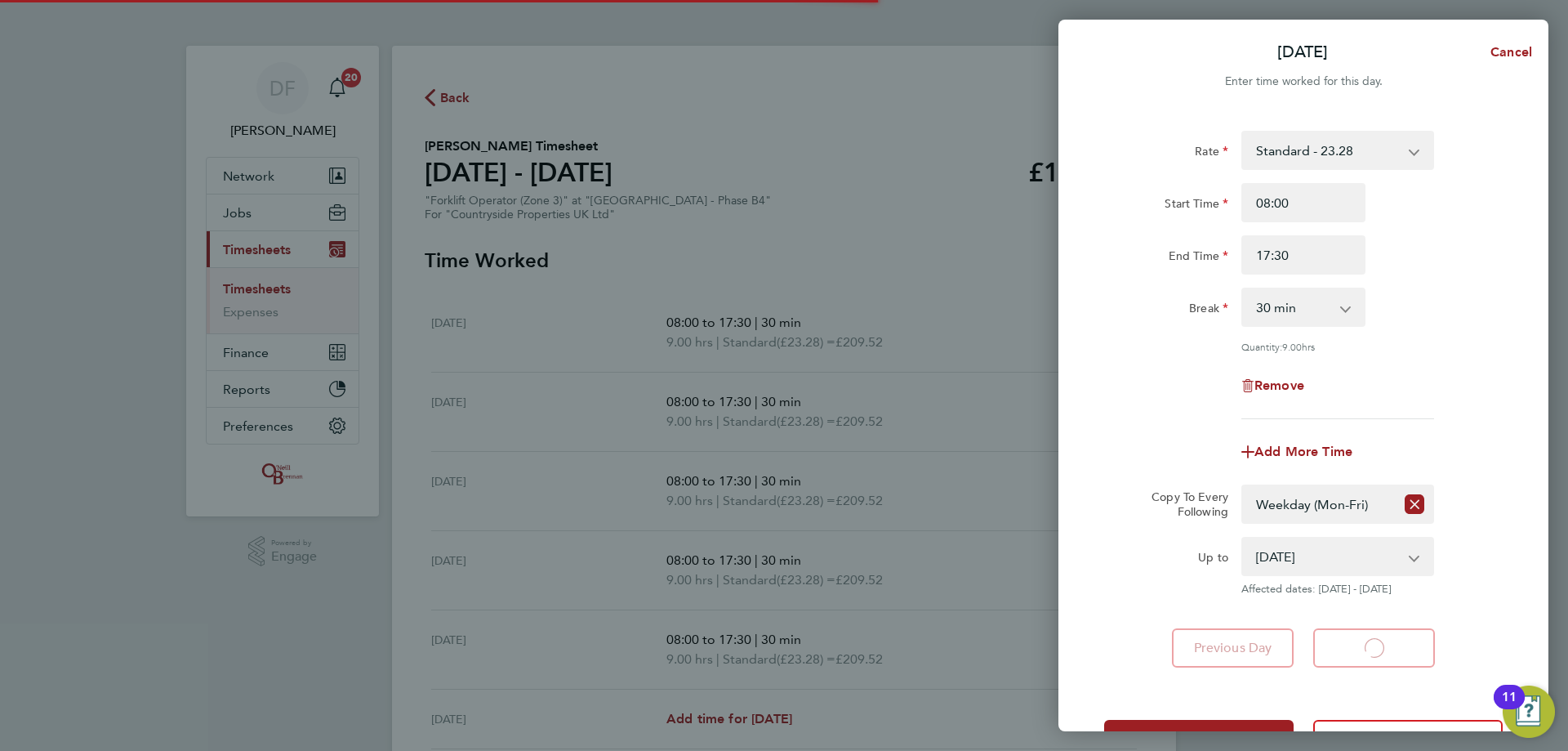
select select "30"
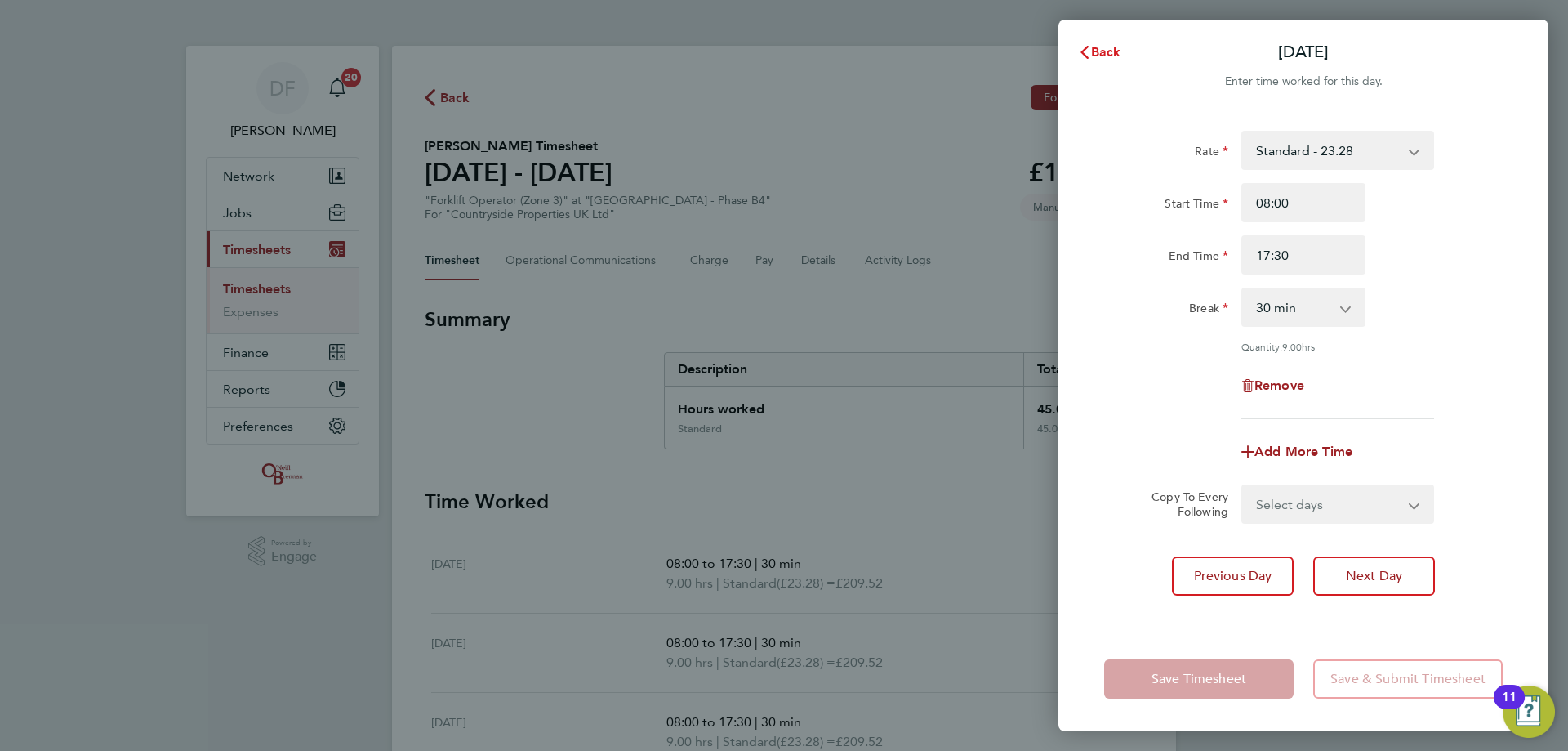
click at [1106, 48] on span "Back" at bounding box center [1106, 51] width 30 height 16
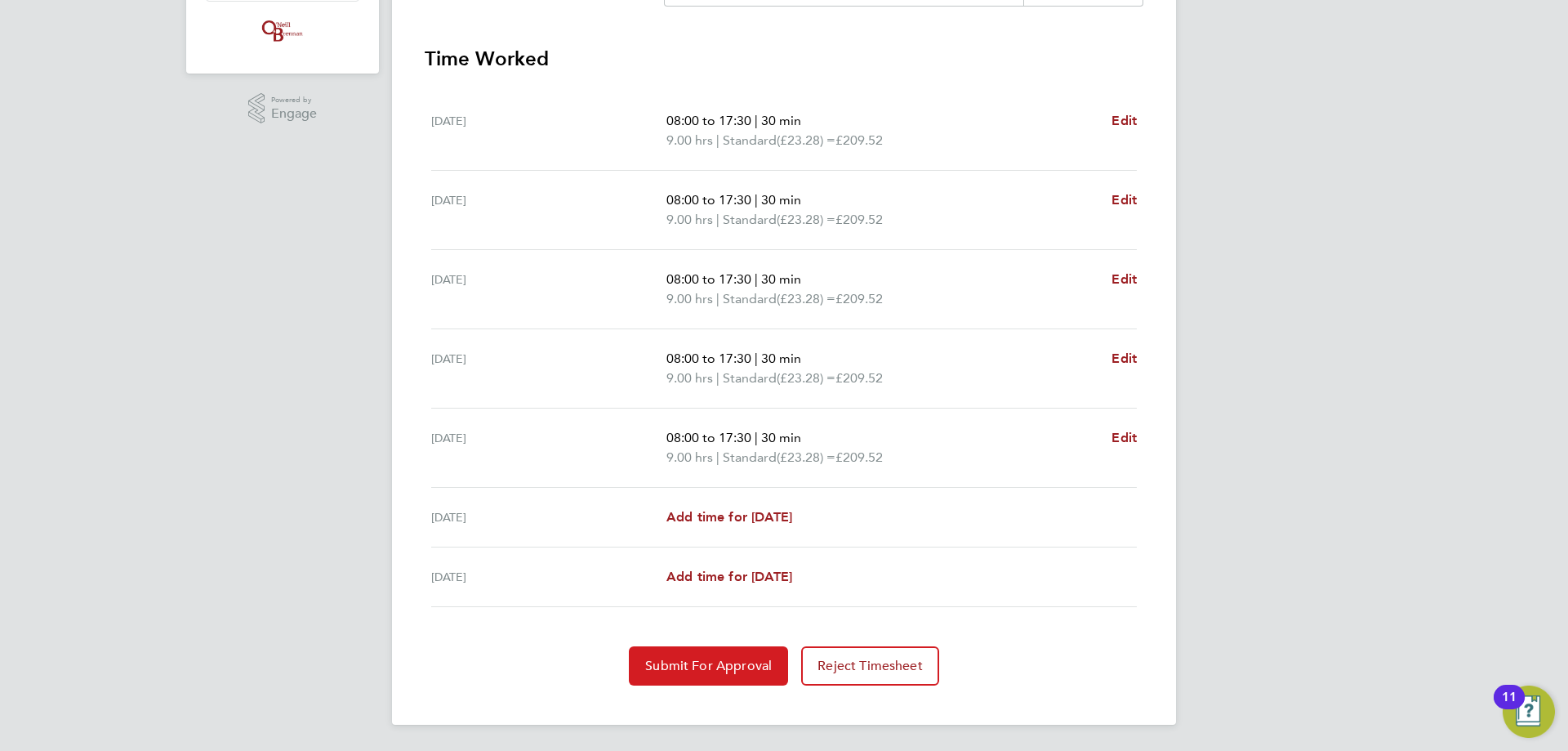
click at [723, 666] on span "Submit For Approval" at bounding box center [708, 665] width 126 height 16
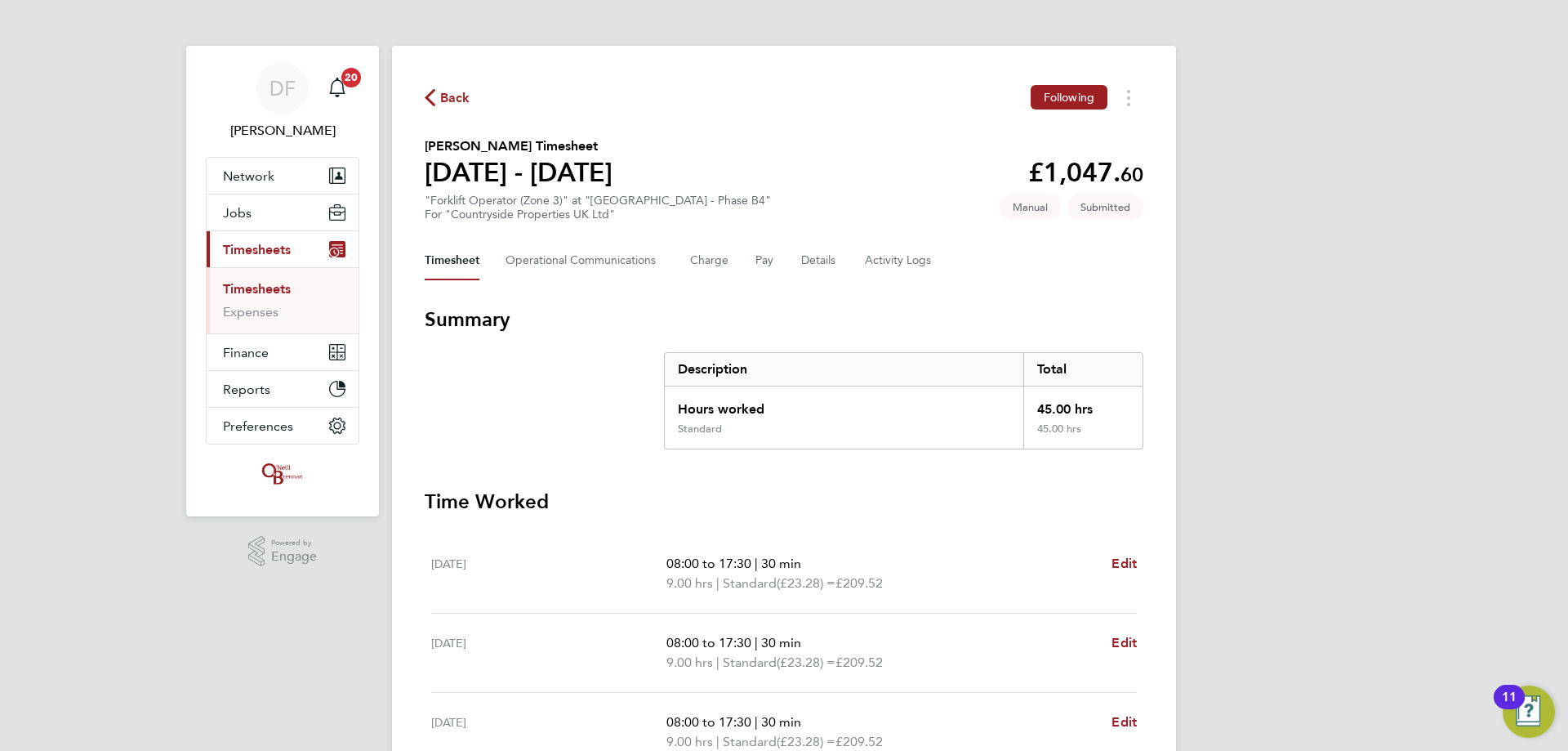
click at [448, 108] on div "Back Following" at bounding box center [784, 97] width 719 height 25
click at [453, 96] on span "Back" at bounding box center [455, 97] width 30 height 20
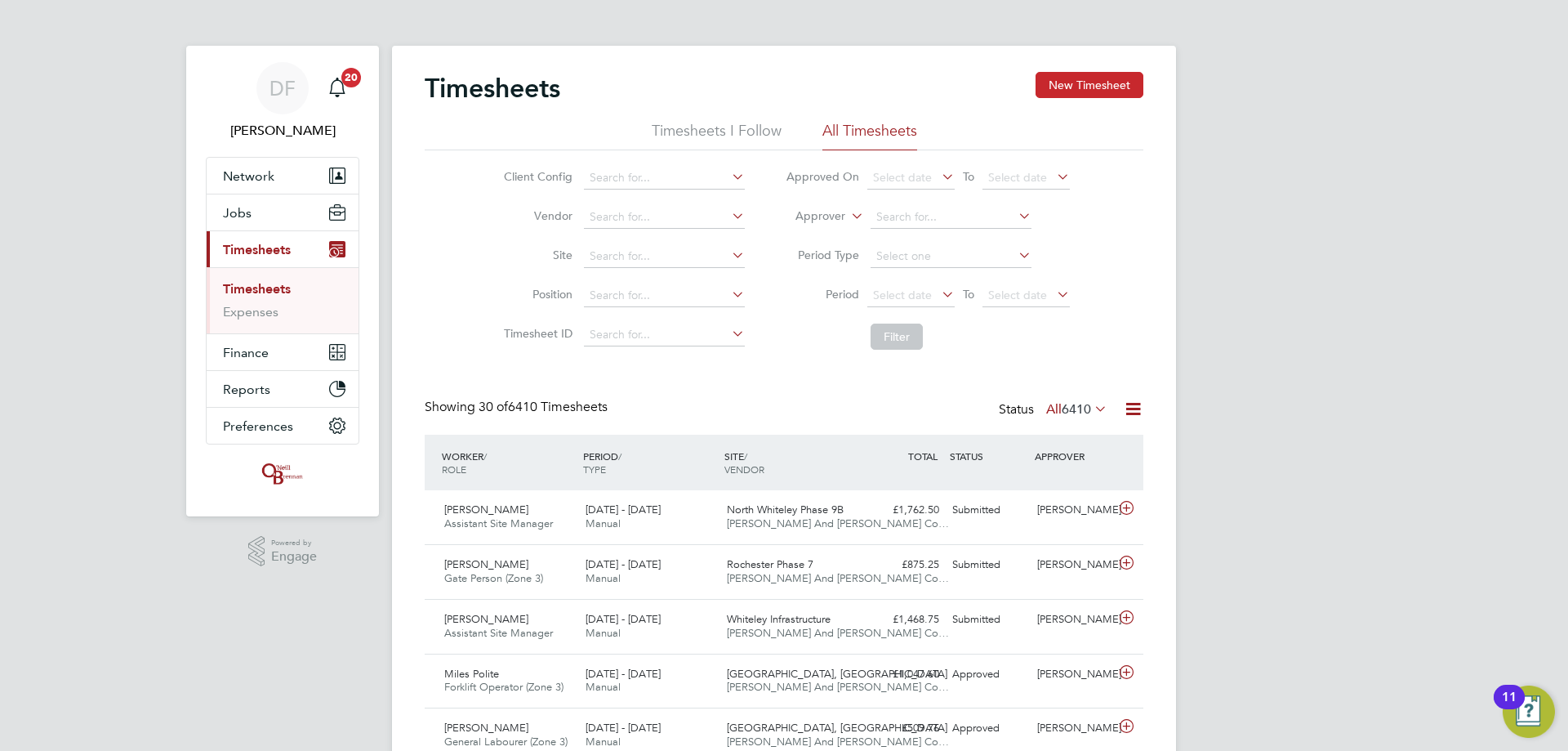
click at [1081, 79] on button "New Timesheet" at bounding box center [1088, 85] width 108 height 26
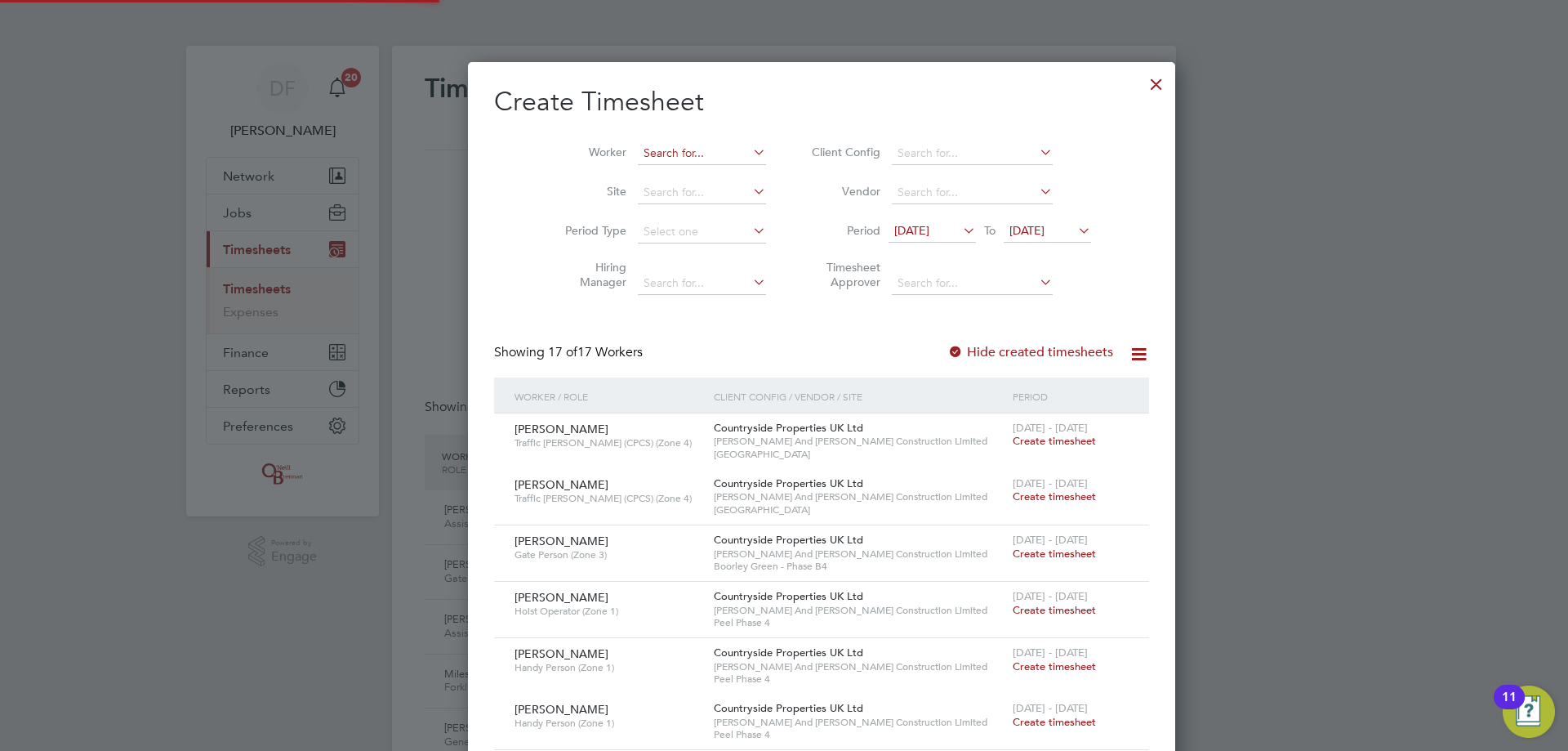
click at [638, 159] on input at bounding box center [701, 153] width 128 height 22
click at [638, 172] on li "Jerry Ekene Ani" at bounding box center [679, 176] width 161 height 22
type input "Jerry Ekene Ani"
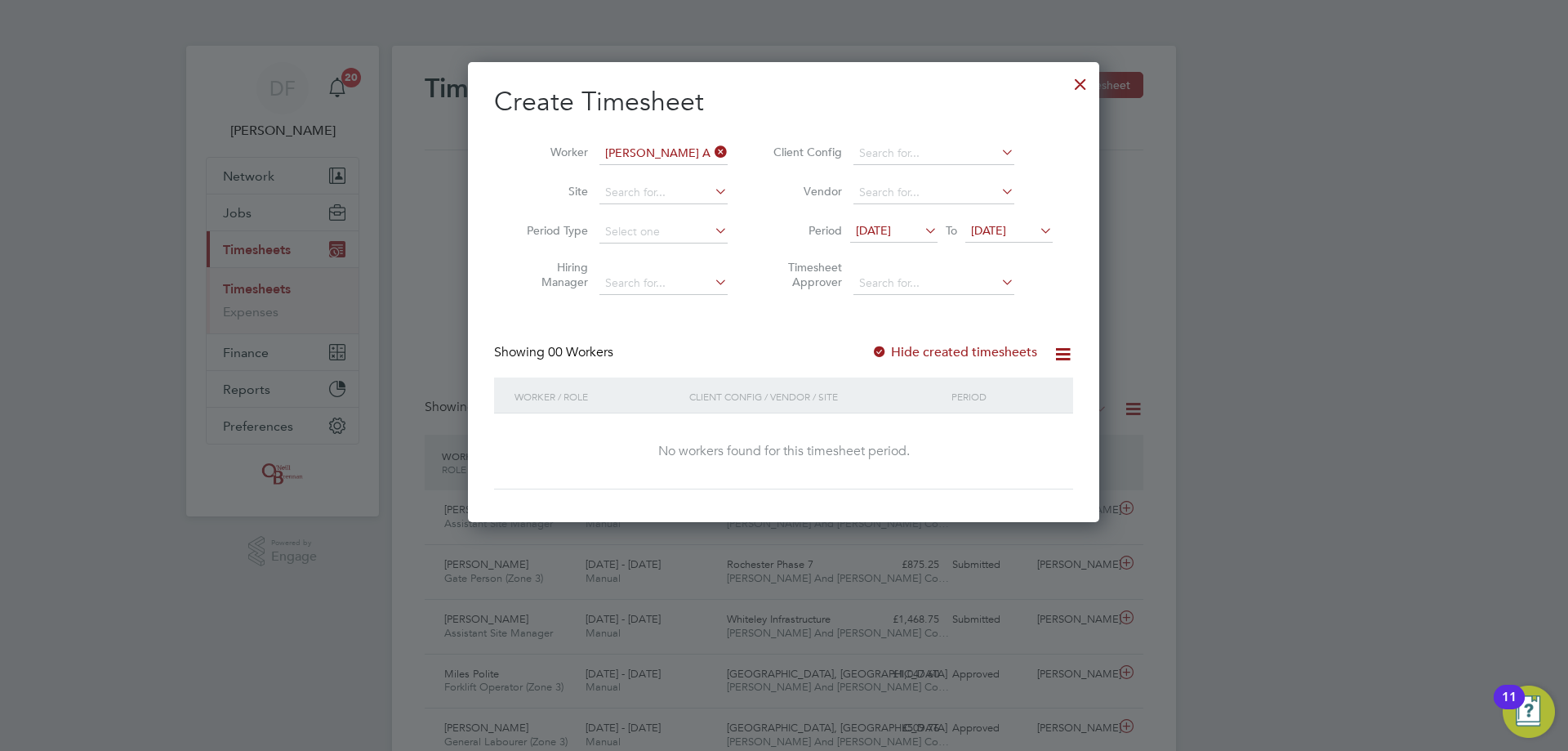
click at [935, 358] on label "Hide created timesheets" at bounding box center [954, 352] width 165 height 16
click at [939, 353] on label "Hide created timesheets" at bounding box center [954, 352] width 165 height 16
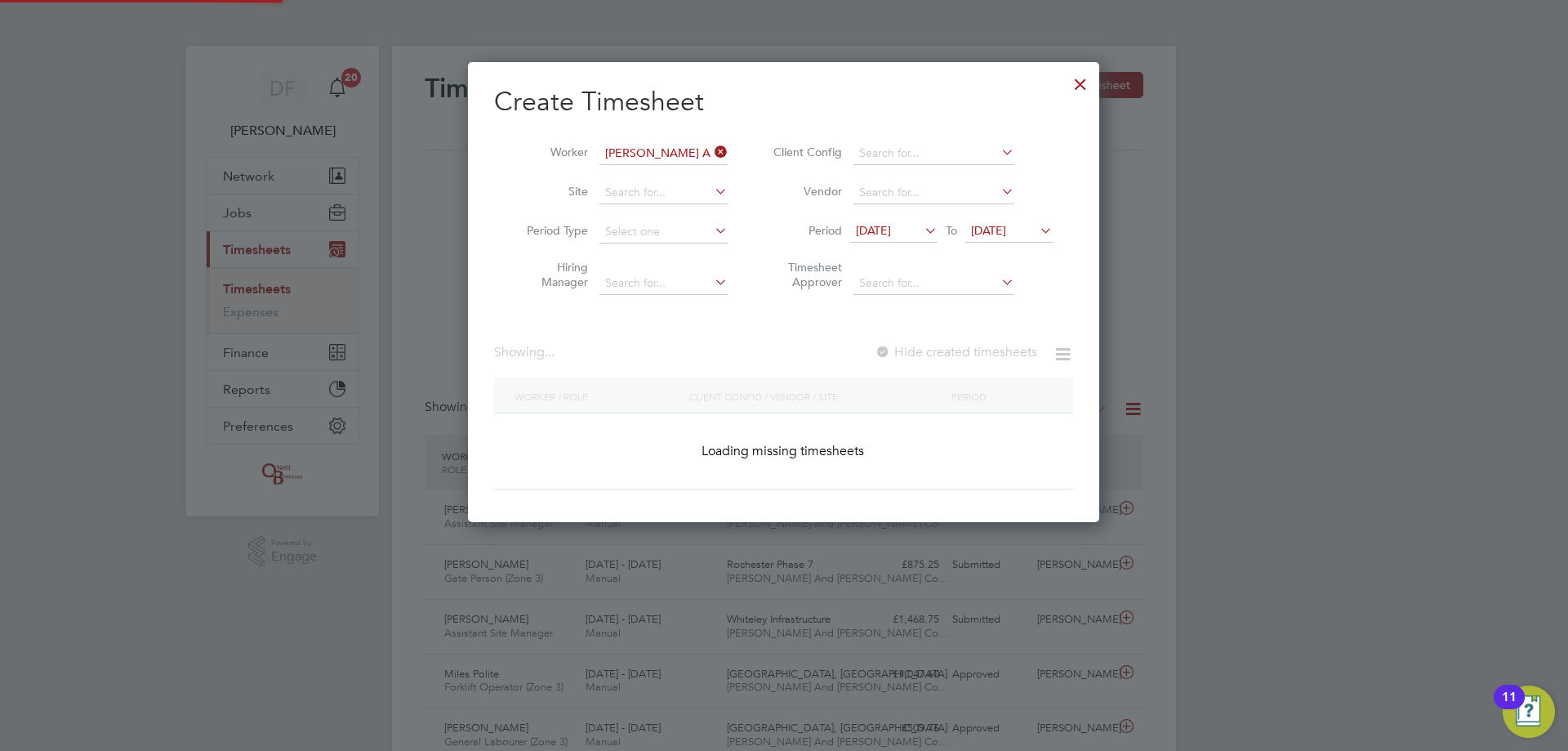
click at [939, 353] on label "Hide created timesheets" at bounding box center [956, 352] width 163 height 16
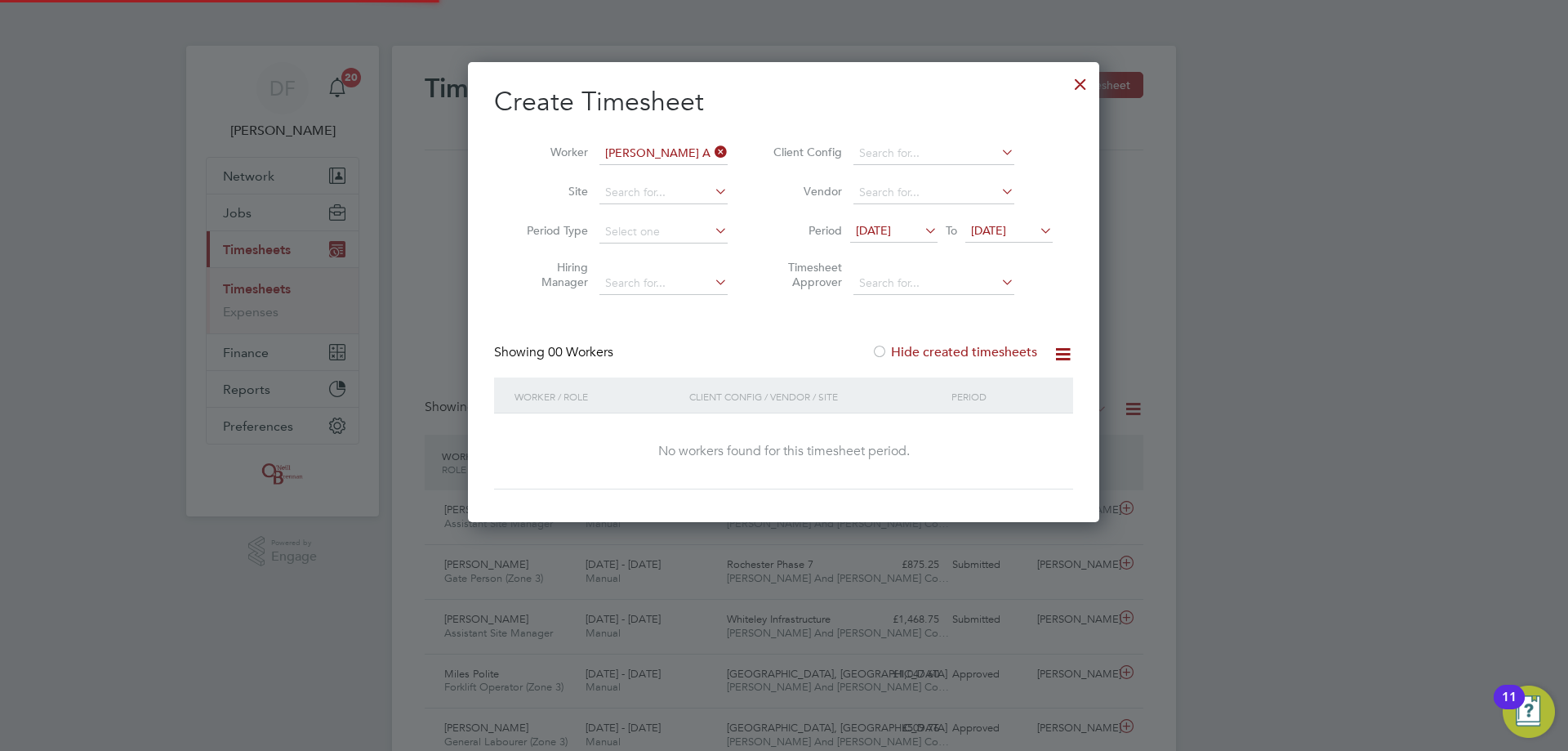
click at [939, 353] on label "Hide created timesheets" at bounding box center [954, 352] width 165 height 16
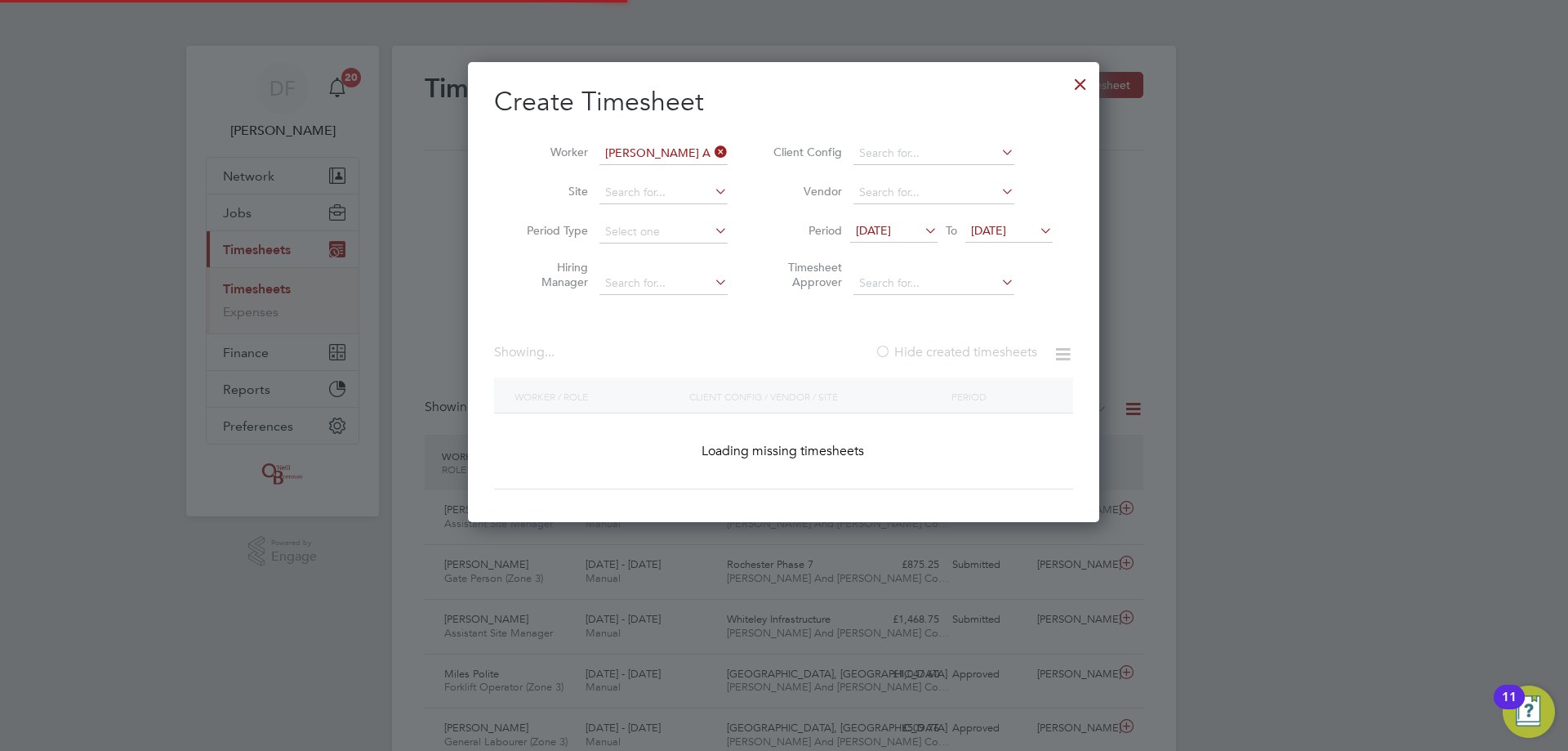
click at [939, 353] on label "Hide created timesheets" at bounding box center [956, 352] width 163 height 16
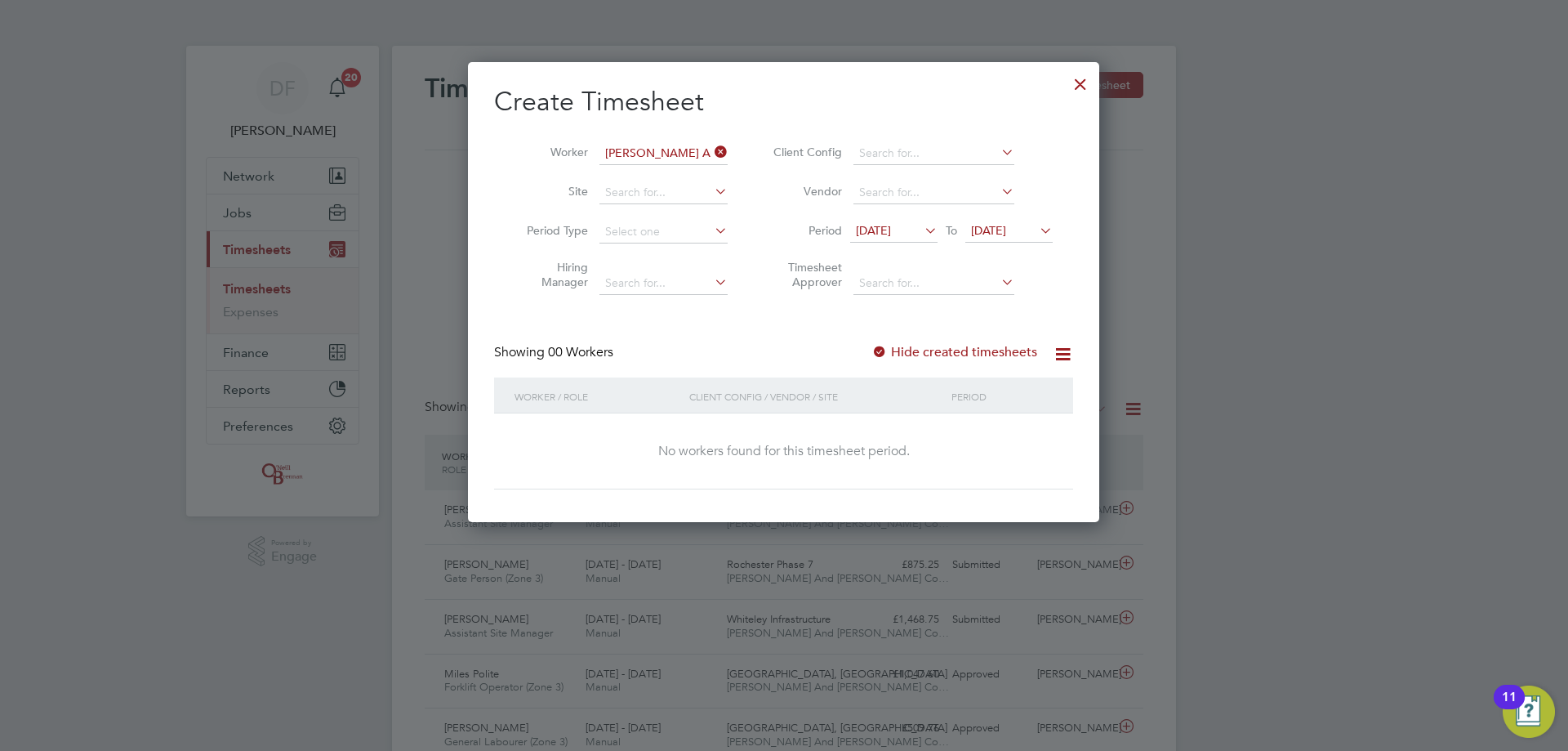
click at [921, 225] on icon at bounding box center [921, 230] width 0 height 22
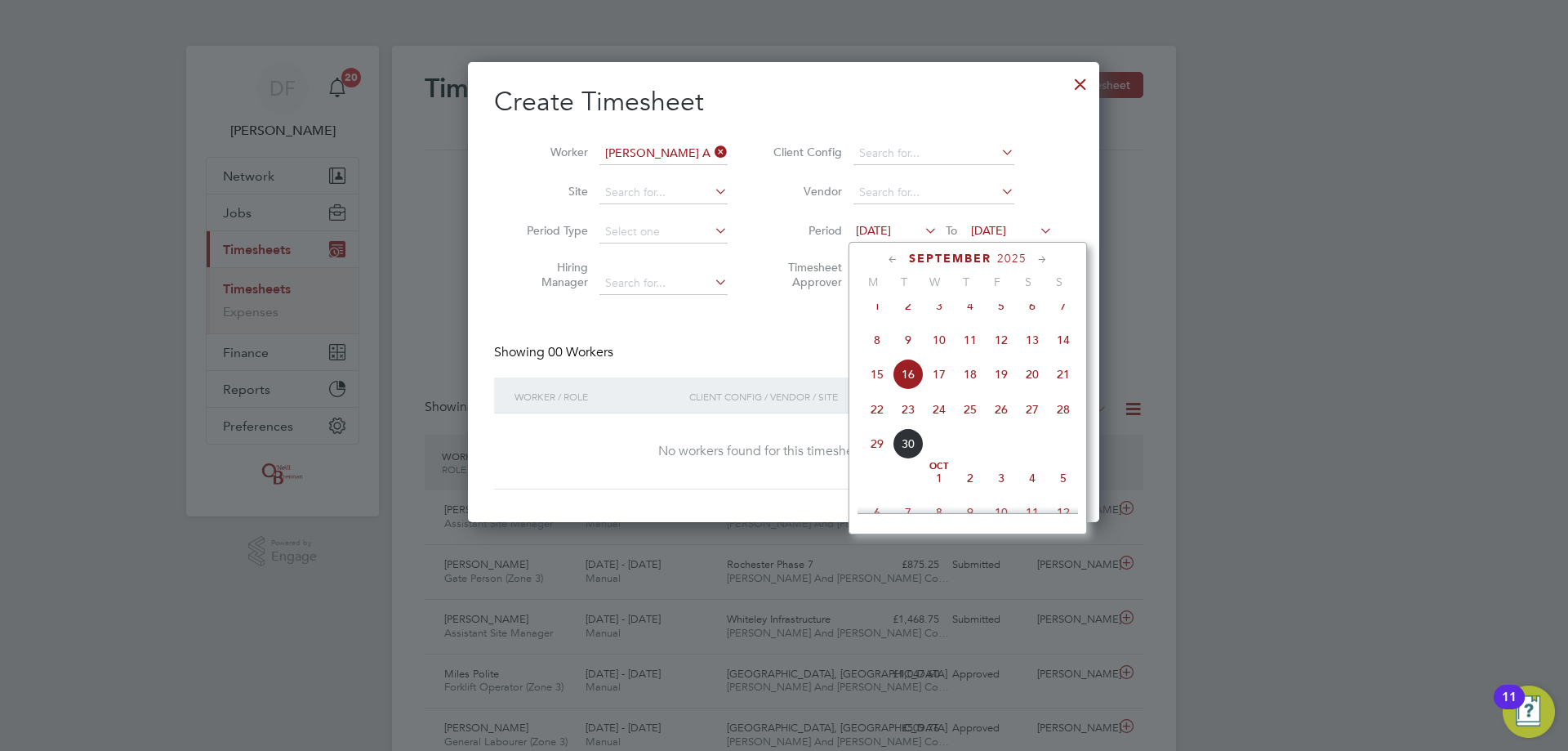
click at [878, 417] on span "22" at bounding box center [876, 409] width 31 height 31
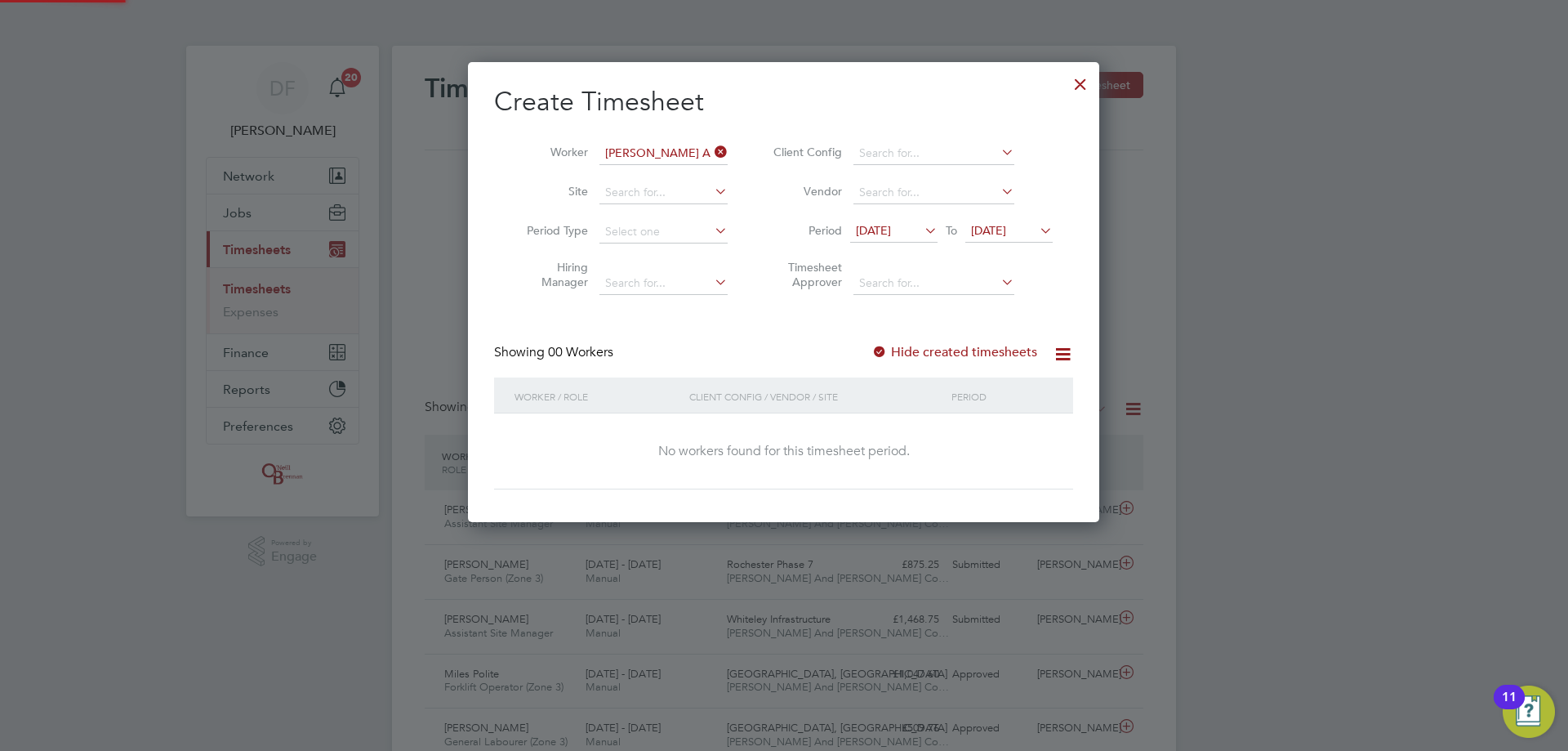
click at [1006, 231] on span "23 Sep 2025" at bounding box center [988, 230] width 36 height 15
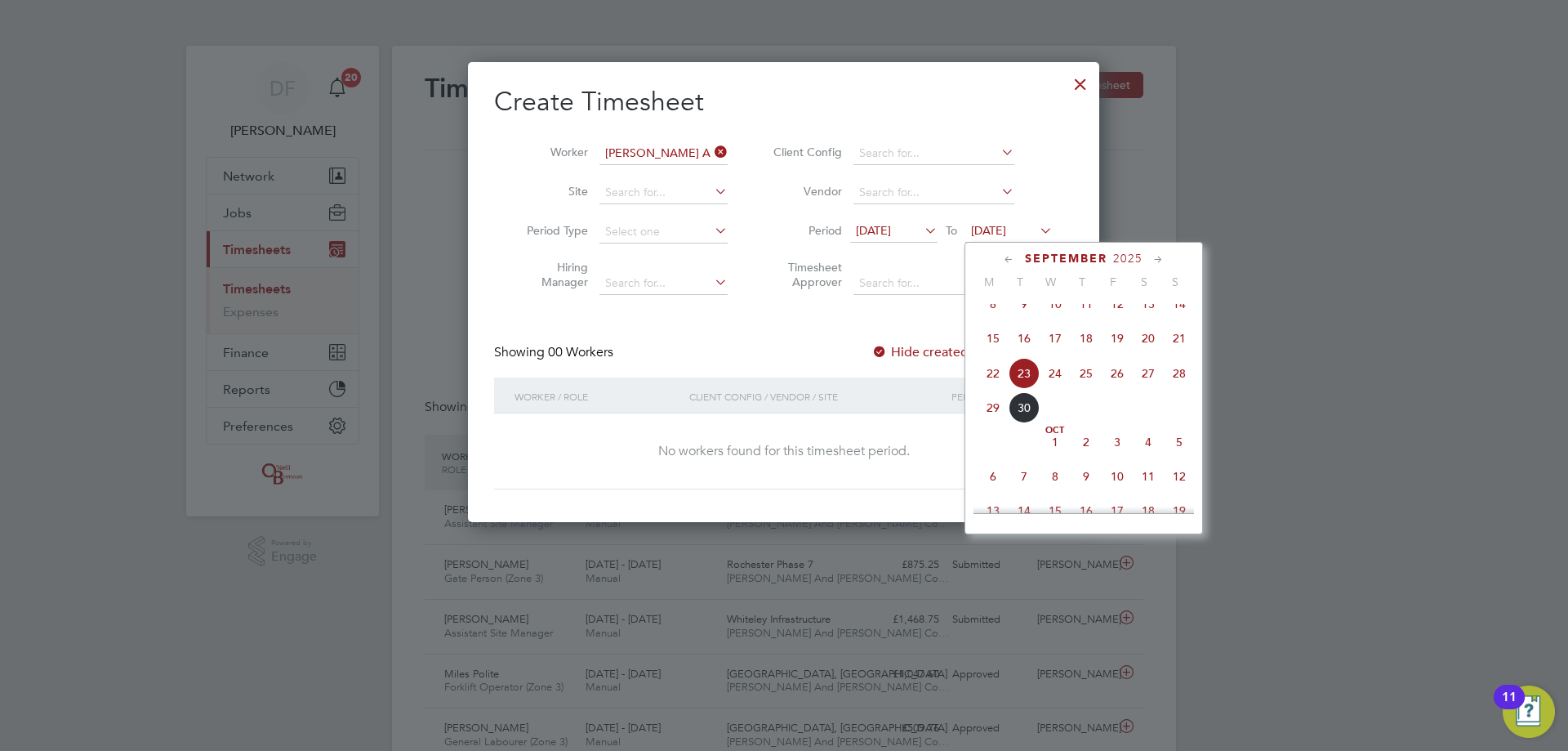
click at [1173, 389] on span "28" at bounding box center [1179, 373] width 31 height 31
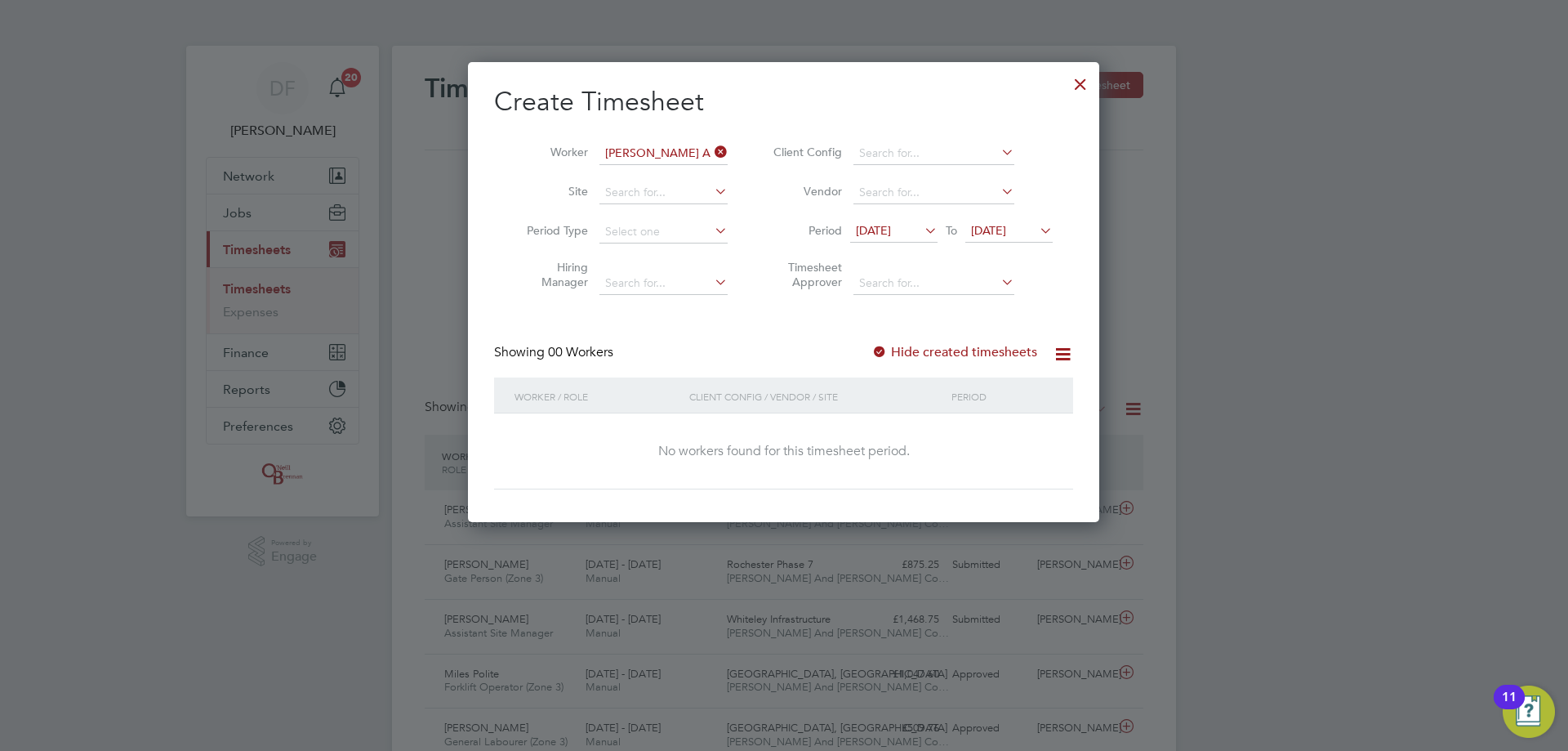
click at [933, 351] on label "Hide created timesheets" at bounding box center [954, 352] width 165 height 16
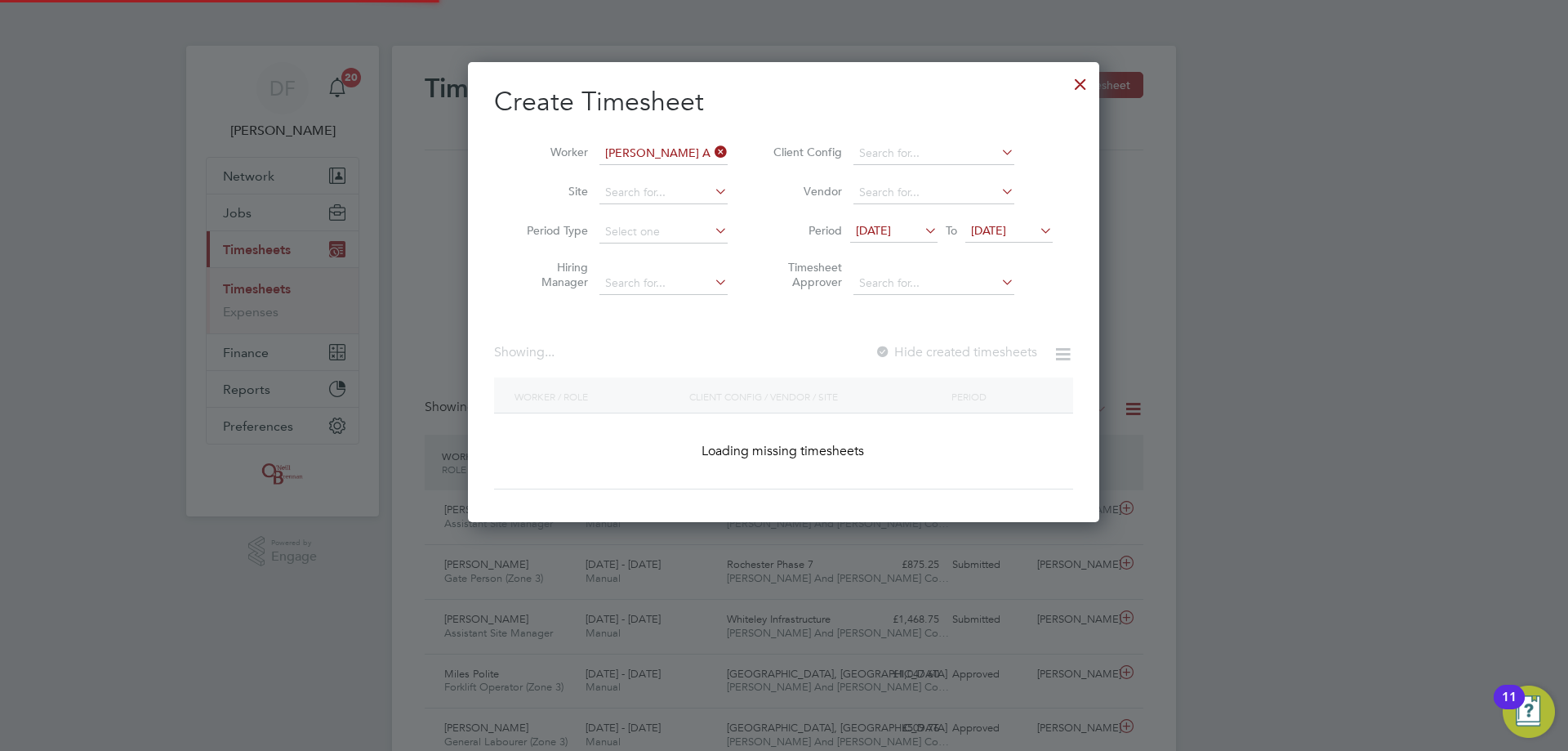
click at [933, 351] on label "Hide created timesheets" at bounding box center [956, 352] width 163 height 16
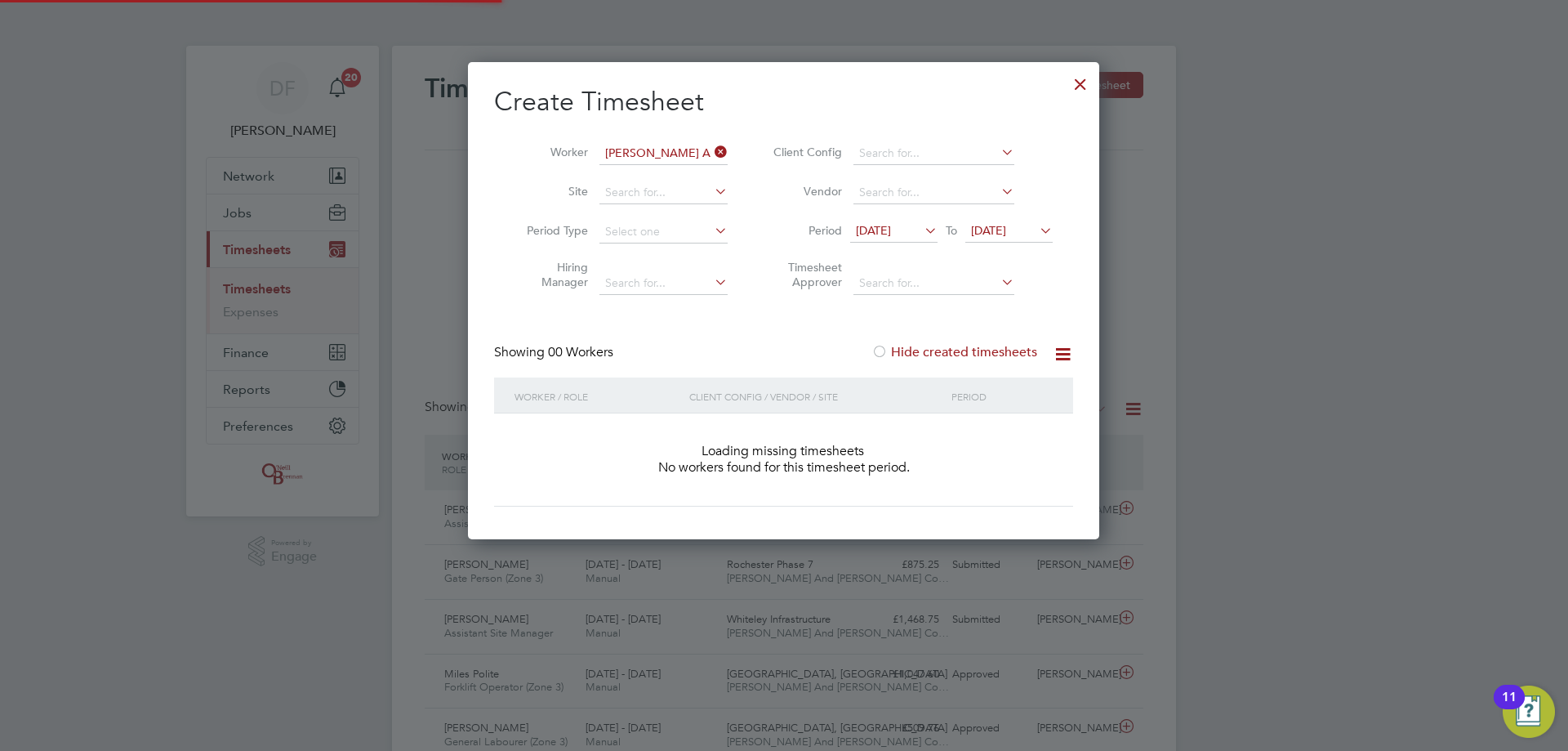
click at [933, 351] on label "Hide created timesheets" at bounding box center [954, 352] width 165 height 16
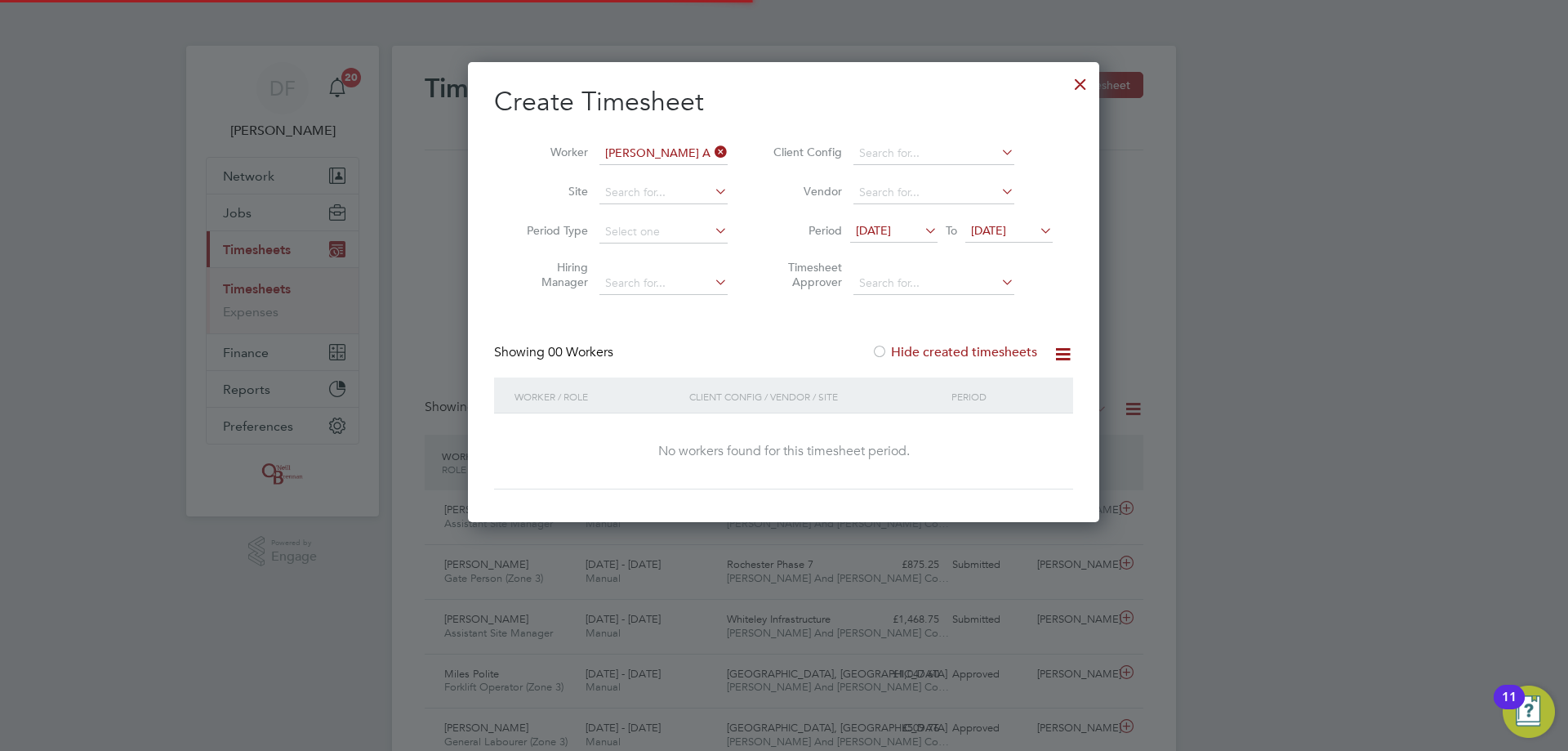
click at [933, 351] on label "Hide created timesheets" at bounding box center [954, 352] width 165 height 16
click at [712, 149] on icon at bounding box center [712, 152] width 0 height 22
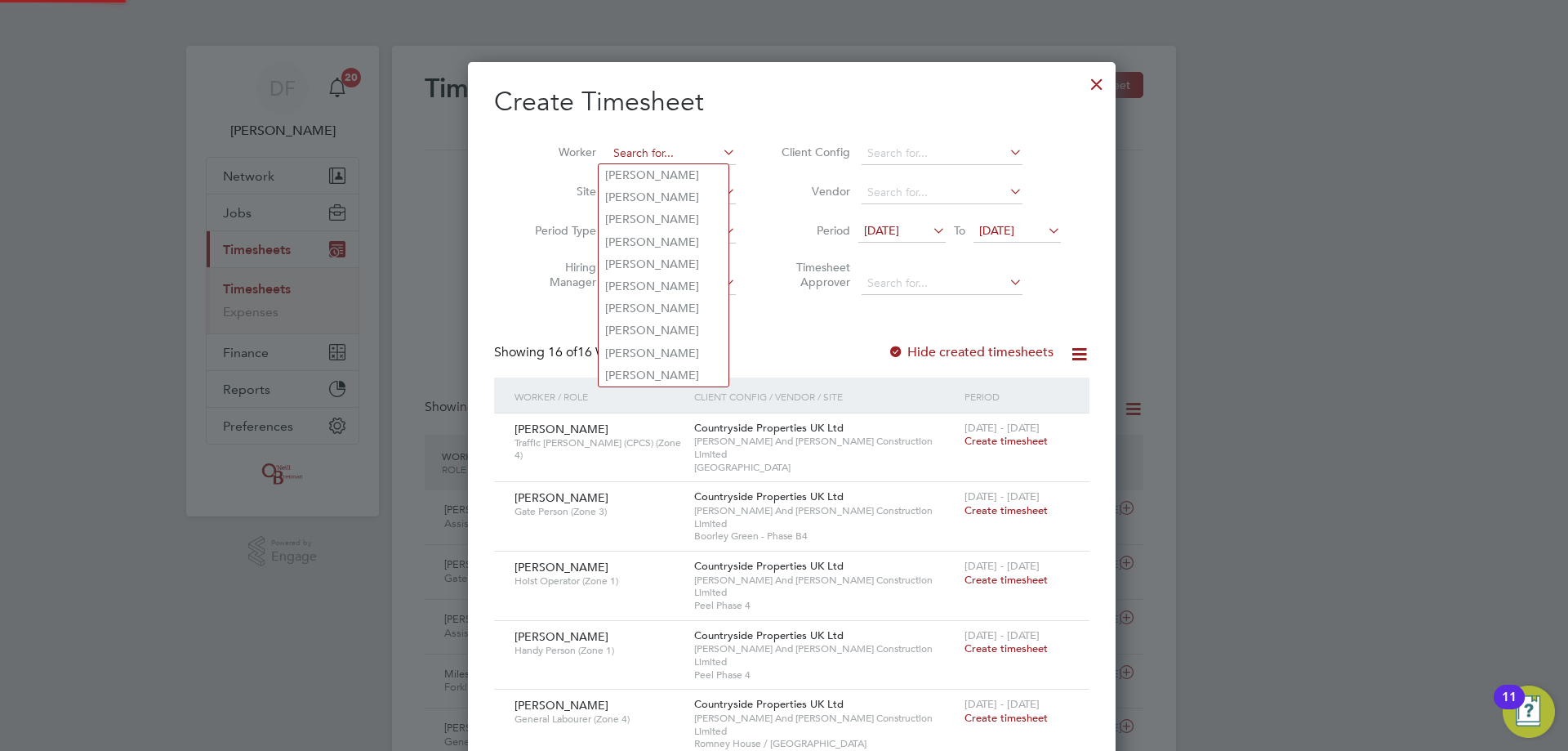
click at [686, 152] on input at bounding box center [671, 153] width 128 height 22
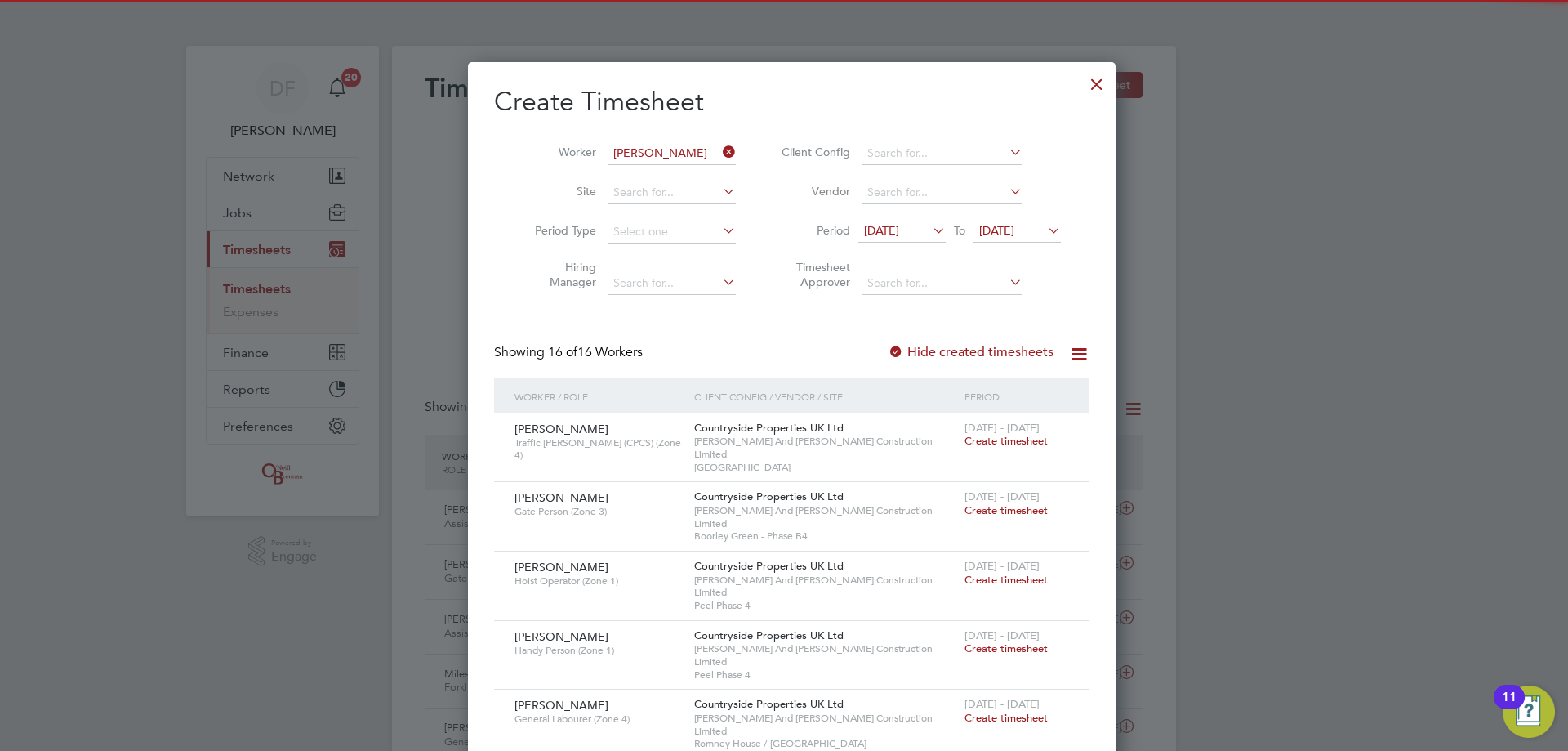
click at [685, 166] on li "Mark Hamilton" at bounding box center [668, 176] width 138 height 22
type input "[PERSON_NAME]"
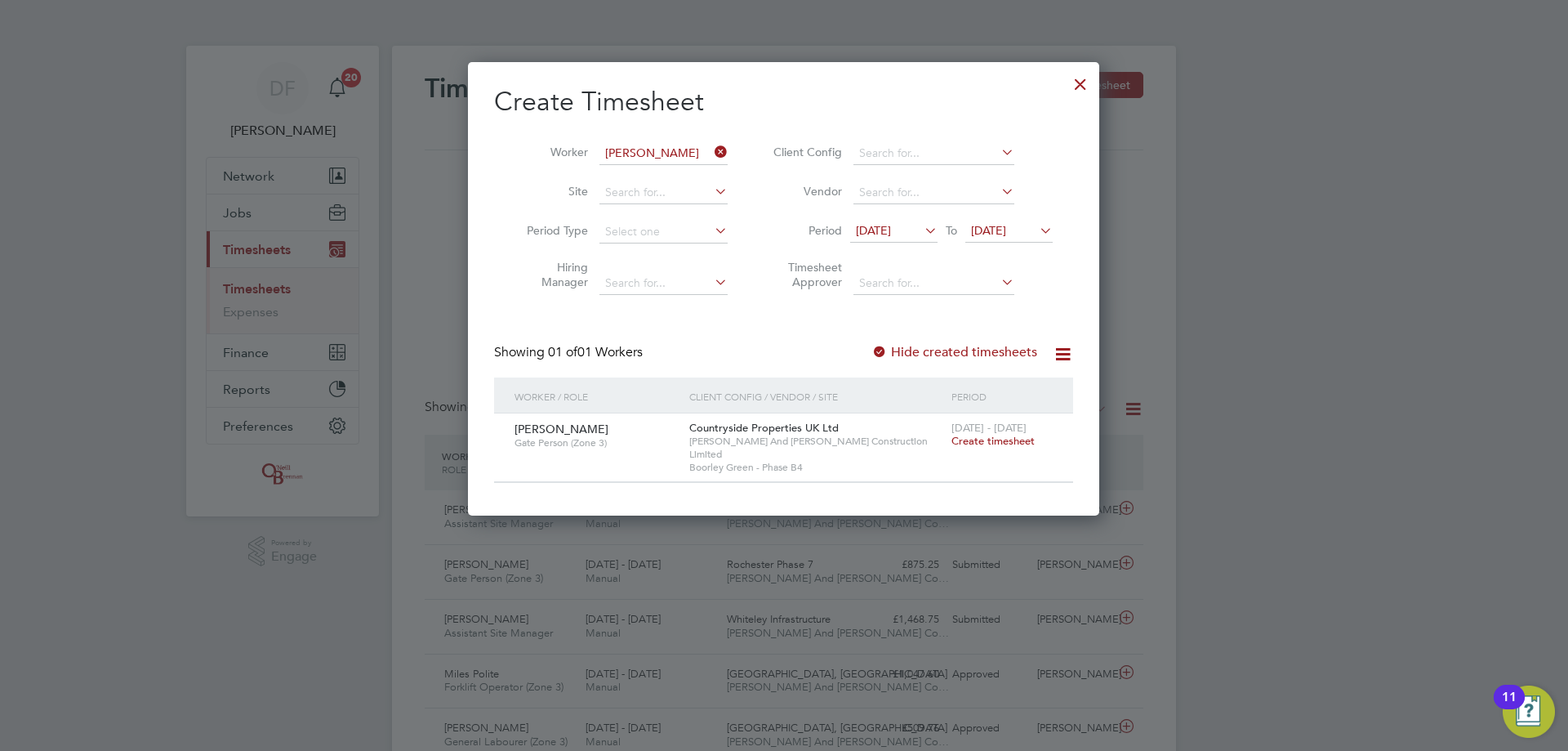
click at [1011, 438] on span "Create timesheet" at bounding box center [993, 440] width 83 height 14
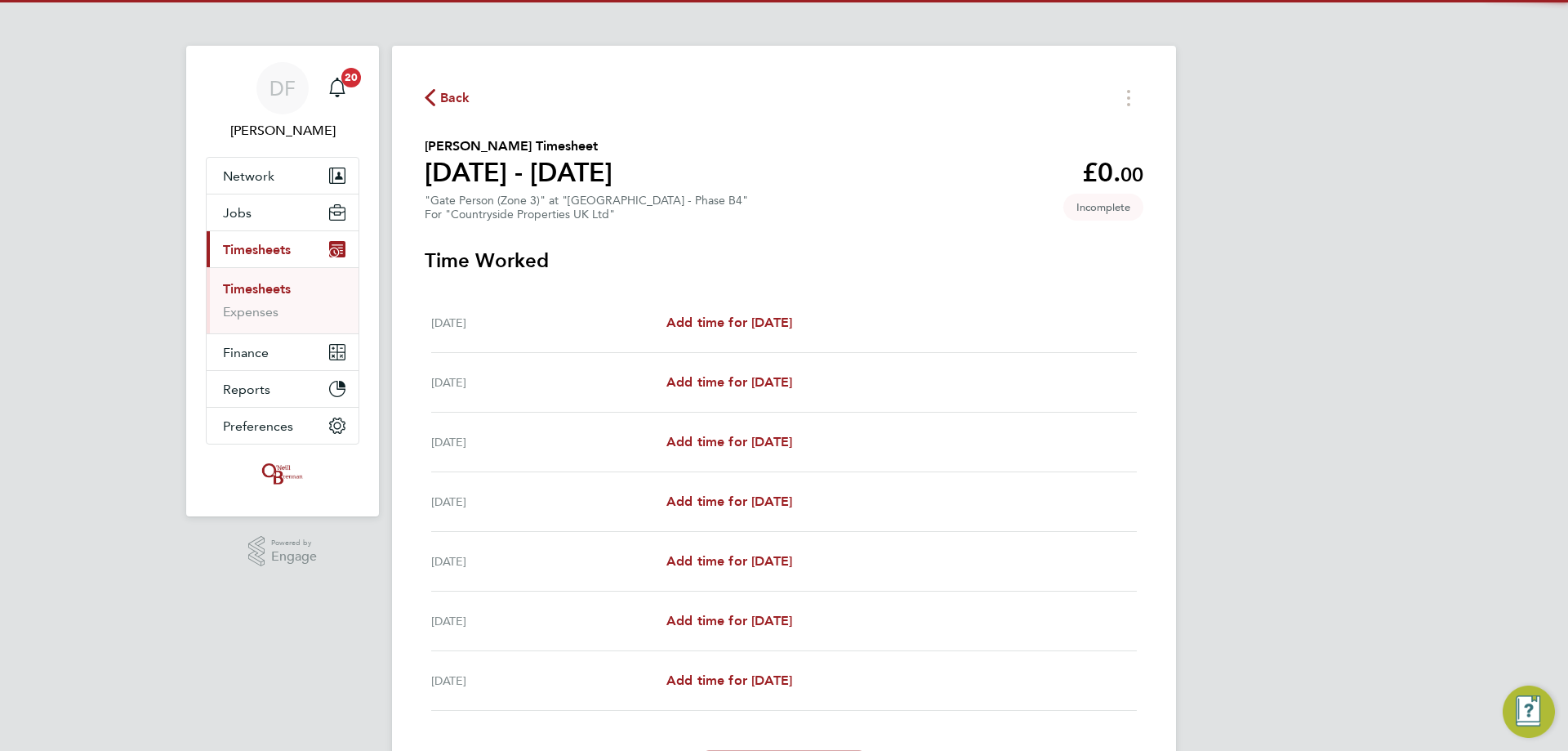
click at [754, 307] on div "Mon 22 Sep Add time for Mon 22 Sep Add time for Mon 22 Sep" at bounding box center [784, 324] width 706 height 60
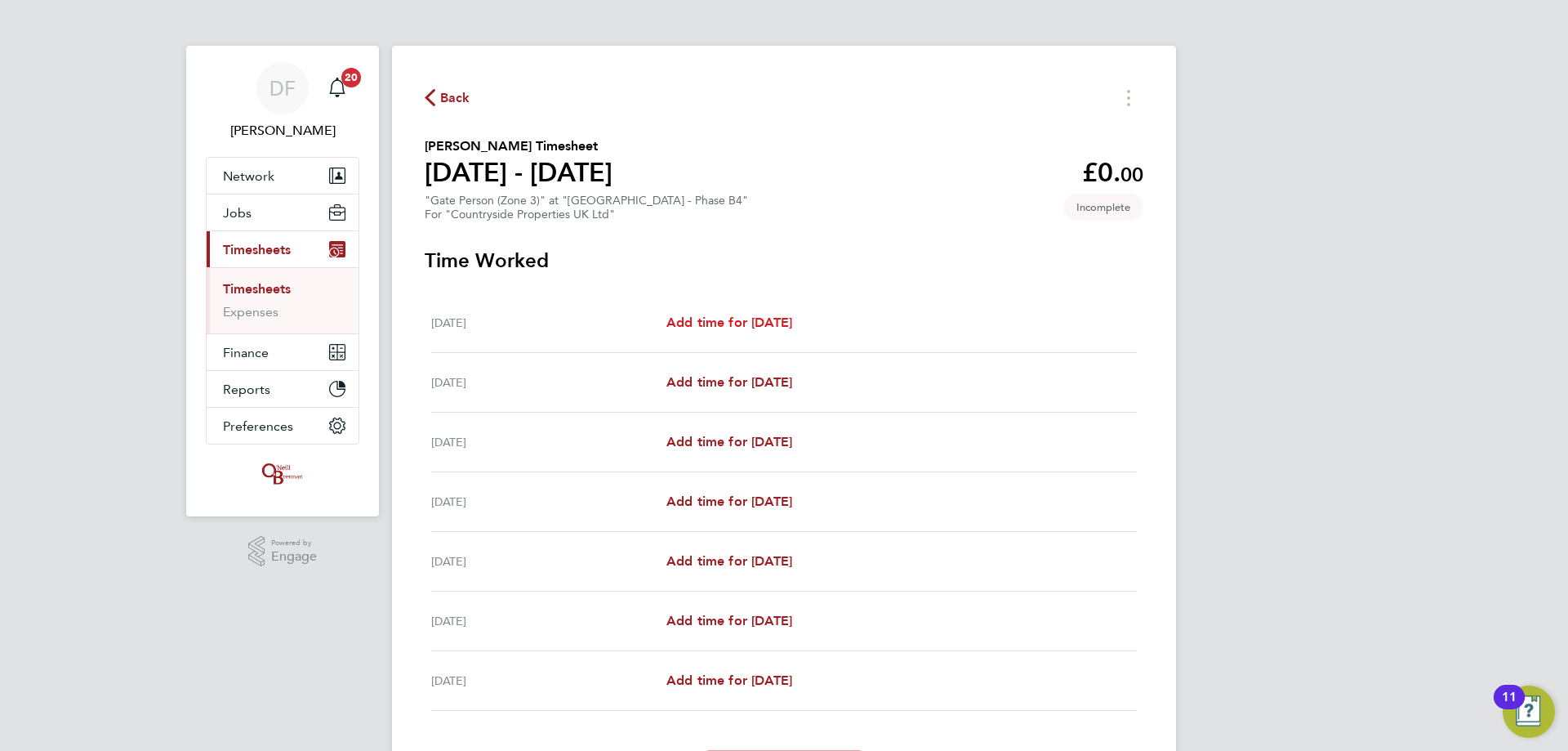
click at [748, 316] on span "Add time for Mon 22 Sep" at bounding box center [729, 322] width 126 height 16
select select "30"
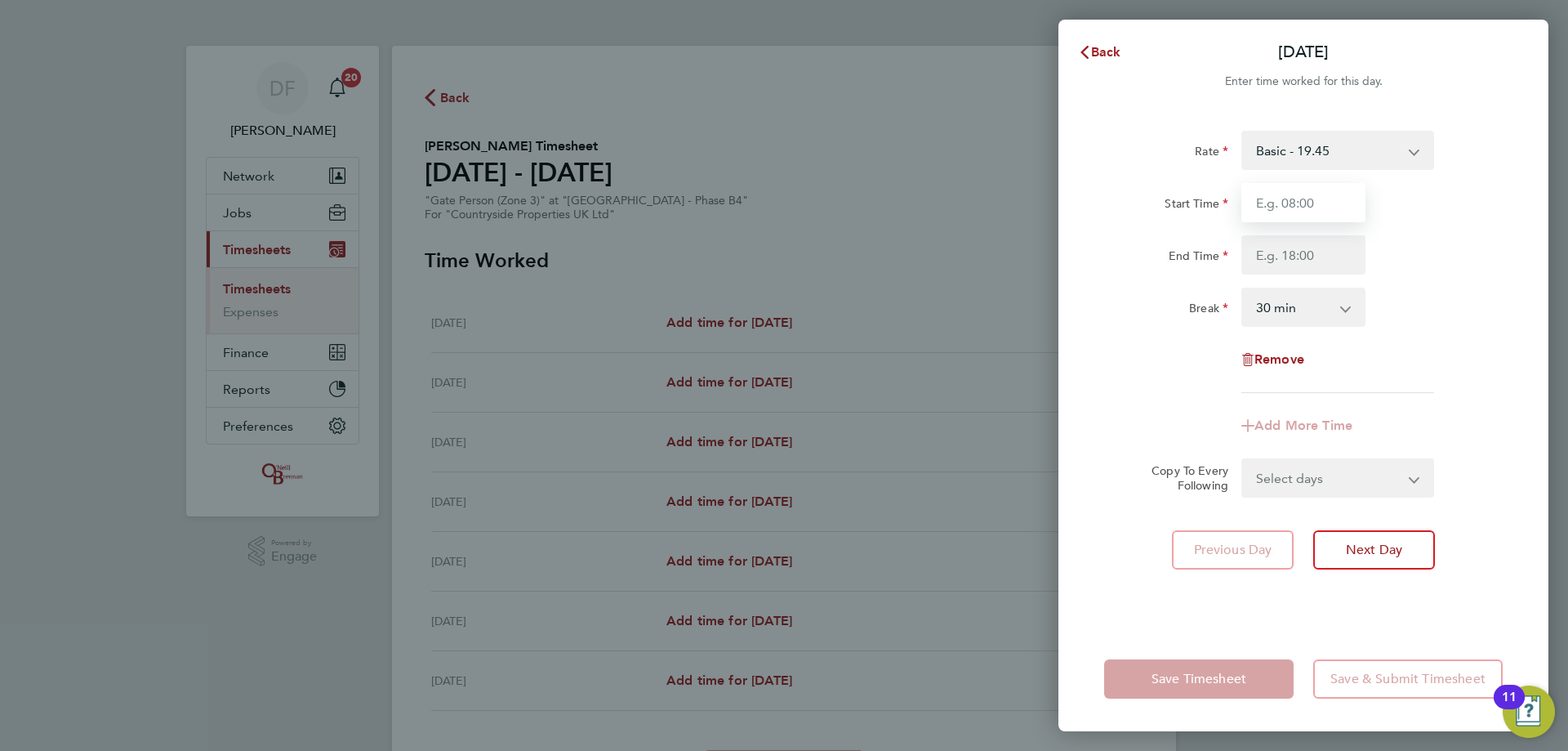
click at [1273, 199] on input "Start Time" at bounding box center [1303, 203] width 124 height 39
type input "08:00"
type input "17:30"
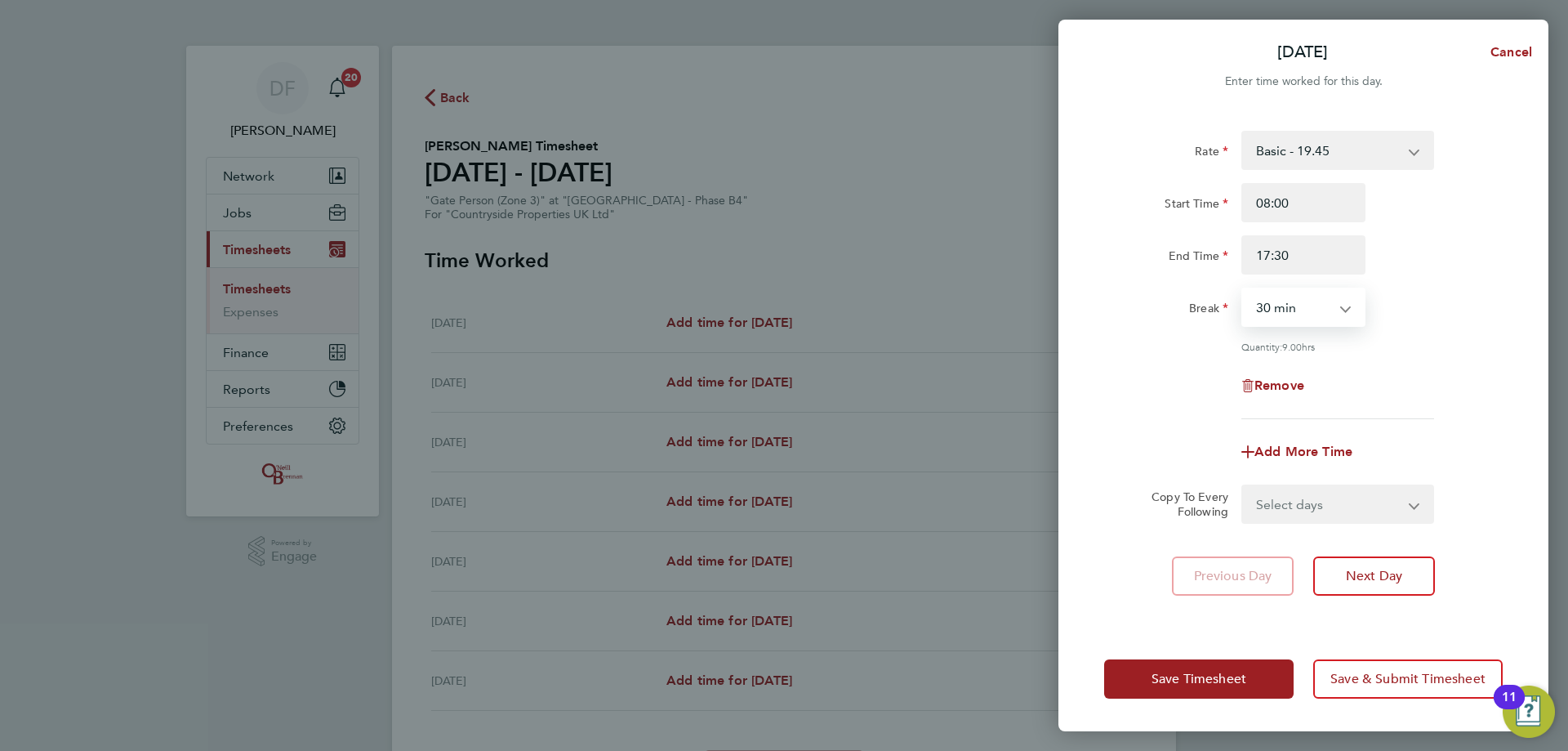
click at [1282, 506] on select "Select days Day Weekday (Mon-Fri) Weekend (Sat-Sun) Tuesday Wednesday Thursday …" at bounding box center [1328, 504] width 171 height 36
select select "WEEKDAY"
click at [1243, 486] on select "Select days Day Weekday (Mon-Fri) Weekend (Sat-Sun) Tuesday Wednesday Thursday …" at bounding box center [1328, 504] width 171 height 36
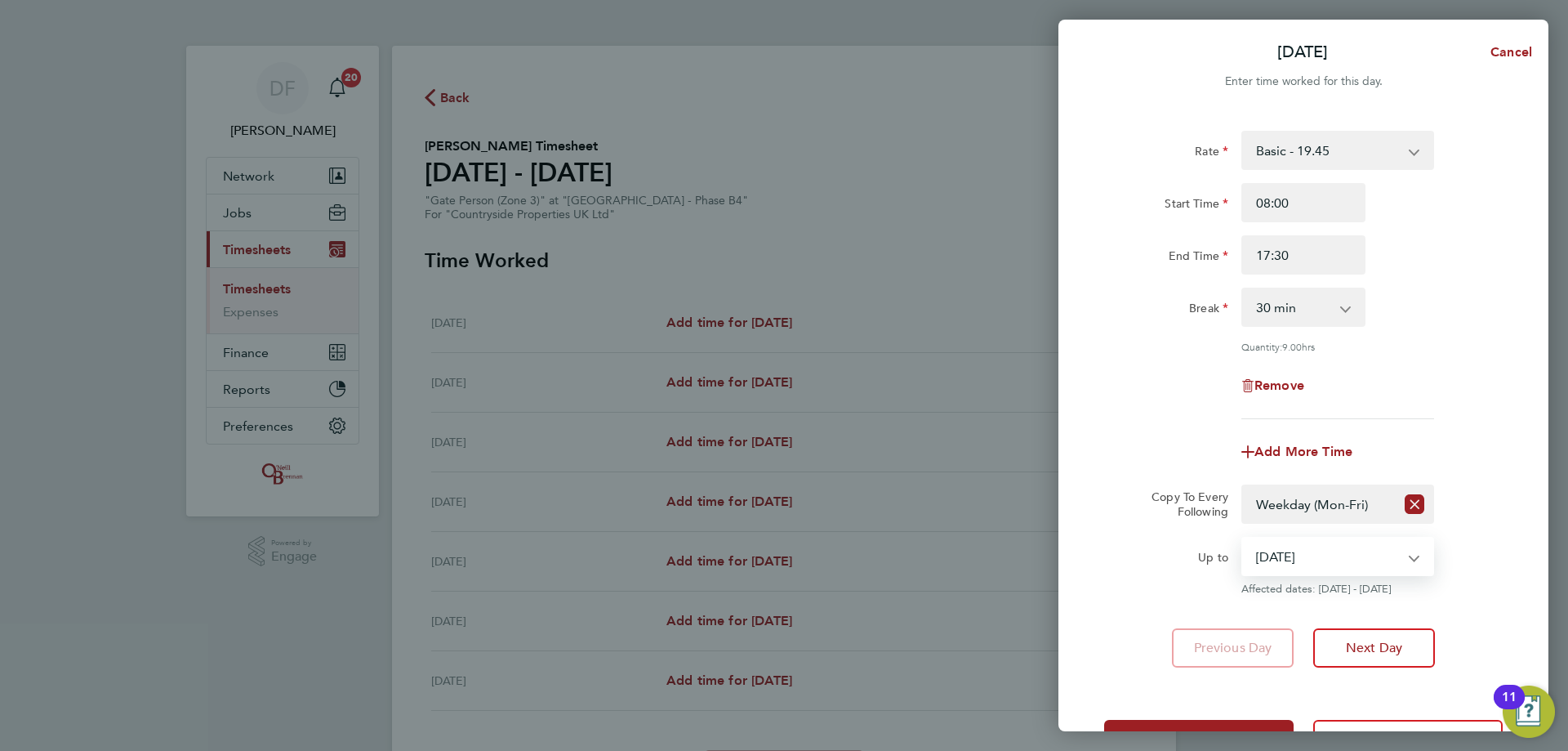
drag, startPoint x: 1336, startPoint y: 552, endPoint x: 1319, endPoint y: 568, distance: 23.3
click at [1336, 552] on select "23 Sep 2025 24 Sep 2025 25 Sep 2025 26 Sep 2025 27 Sep 2025 28 Sep 2025" at bounding box center [1328, 556] width 170 height 36
select select "2025-09-26"
click at [1243, 539] on select "23 Sep 2025 24 Sep 2025 25 Sep 2025 26 Sep 2025 27 Sep 2025 28 Sep 2025" at bounding box center [1328, 556] width 170 height 36
click at [1373, 640] on span "Next Day" at bounding box center [1374, 647] width 56 height 16
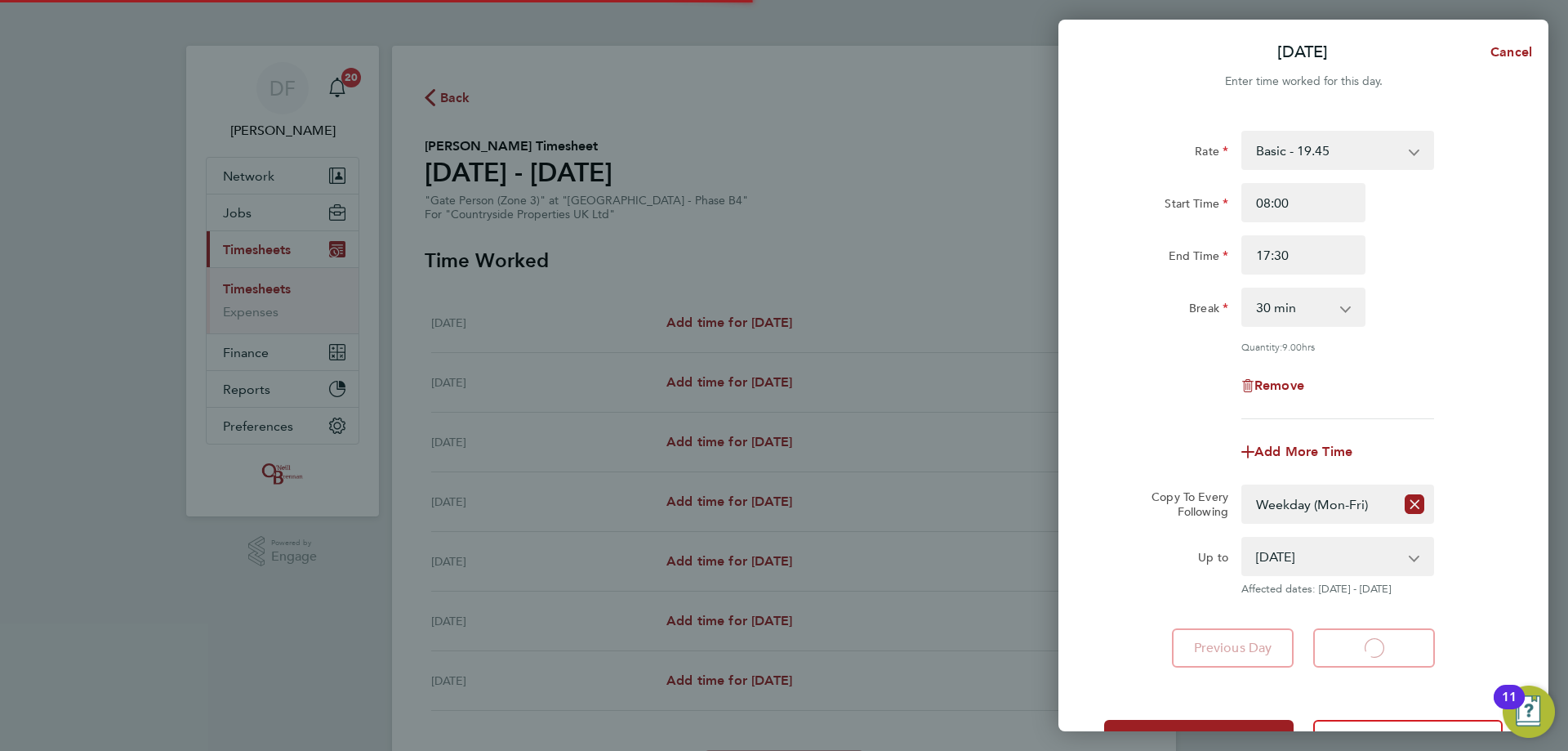
select select "30"
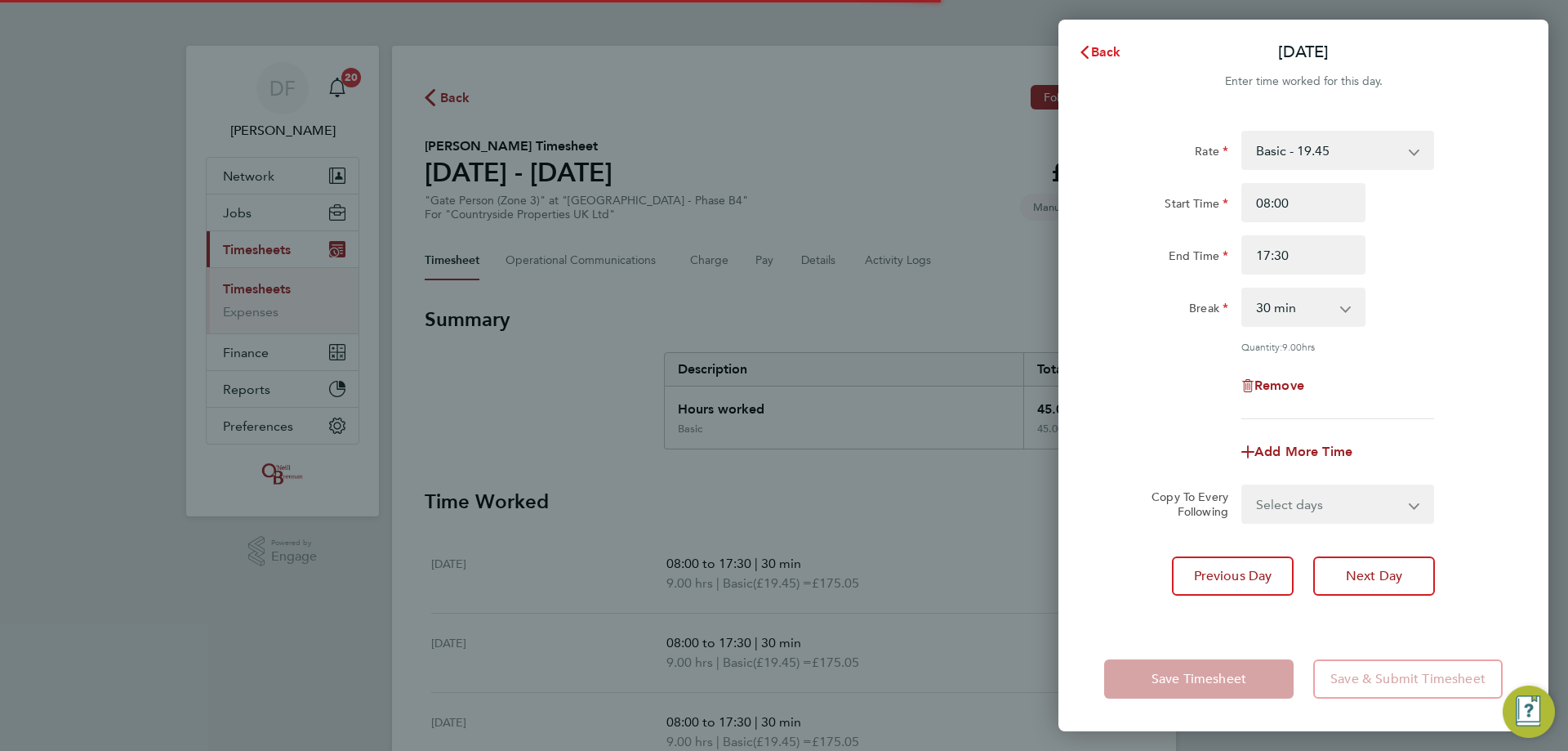
click at [1107, 56] on span "Back" at bounding box center [1106, 51] width 30 height 16
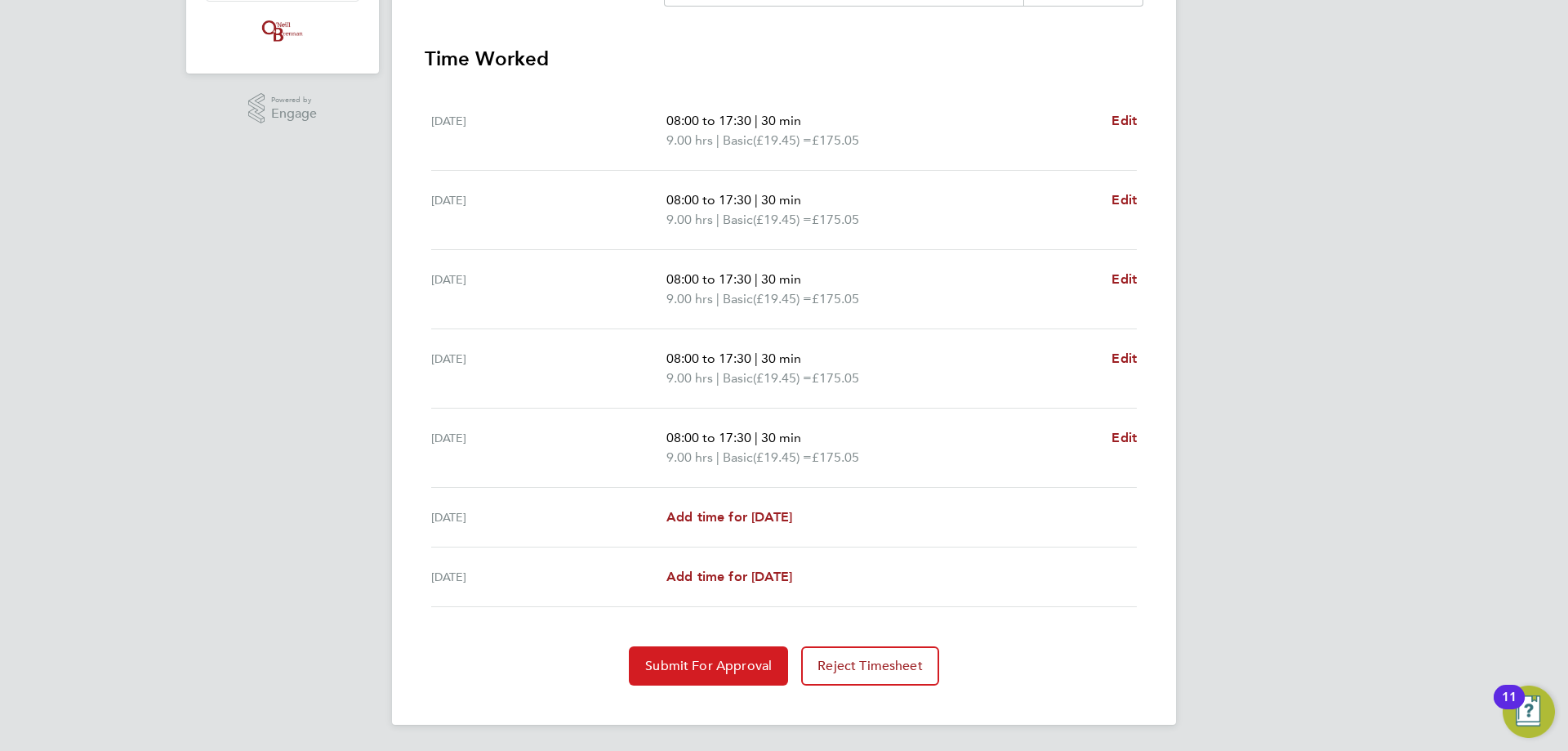
click at [670, 663] on span "Submit For Approval" at bounding box center [708, 665] width 126 height 16
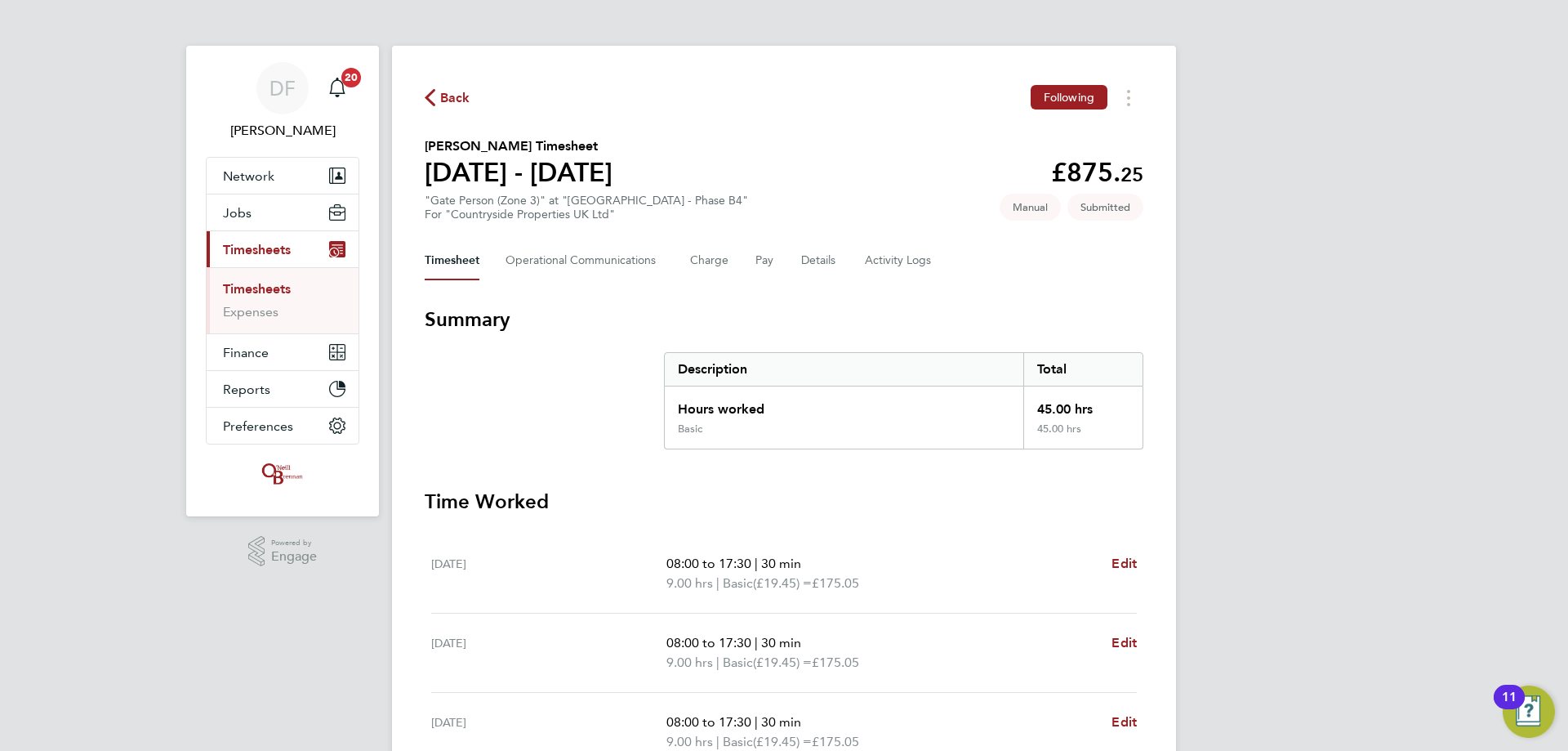
click at [467, 98] on span "Back" at bounding box center [455, 97] width 30 height 20
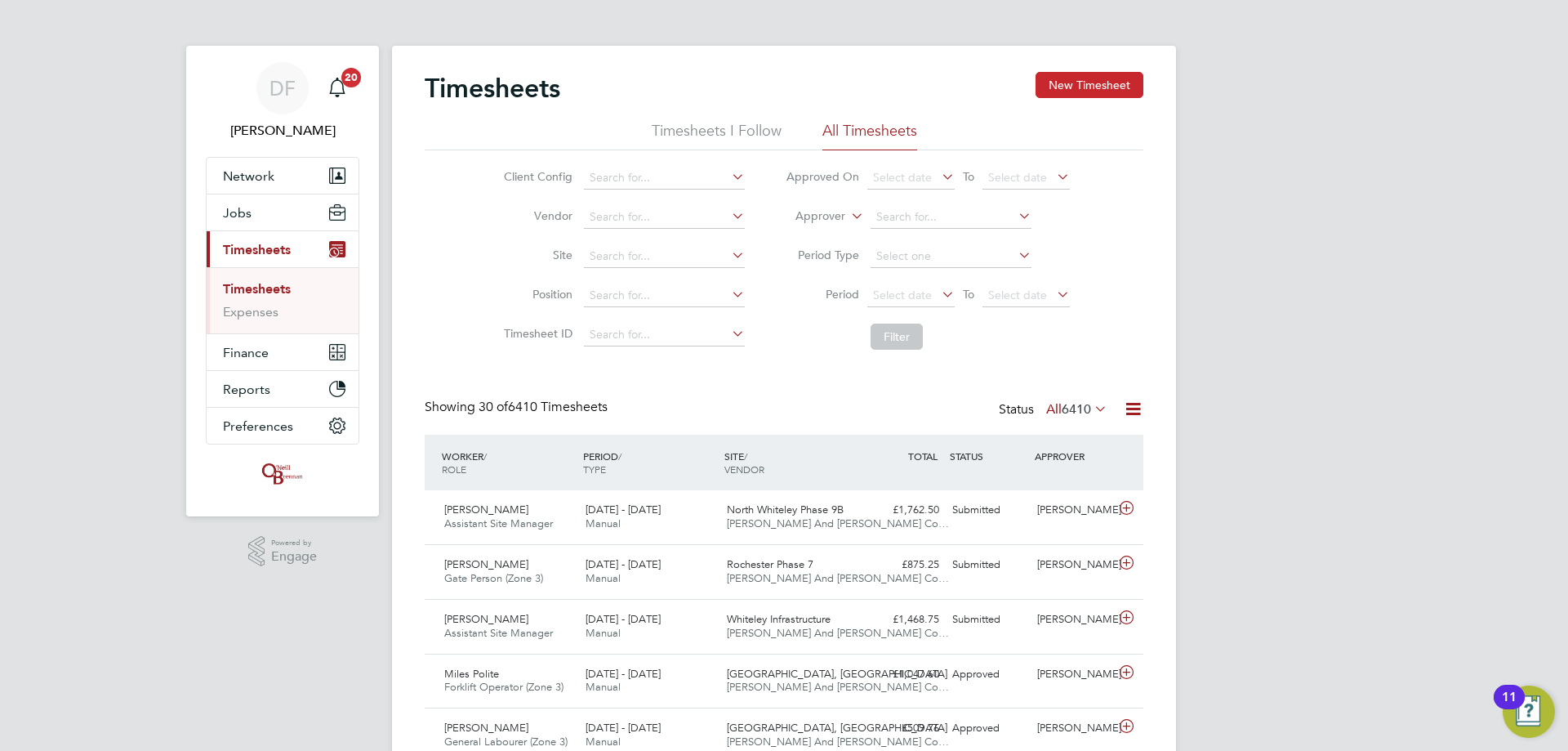
click at [1080, 83] on button "New Timesheet" at bounding box center [1088, 85] width 108 height 26
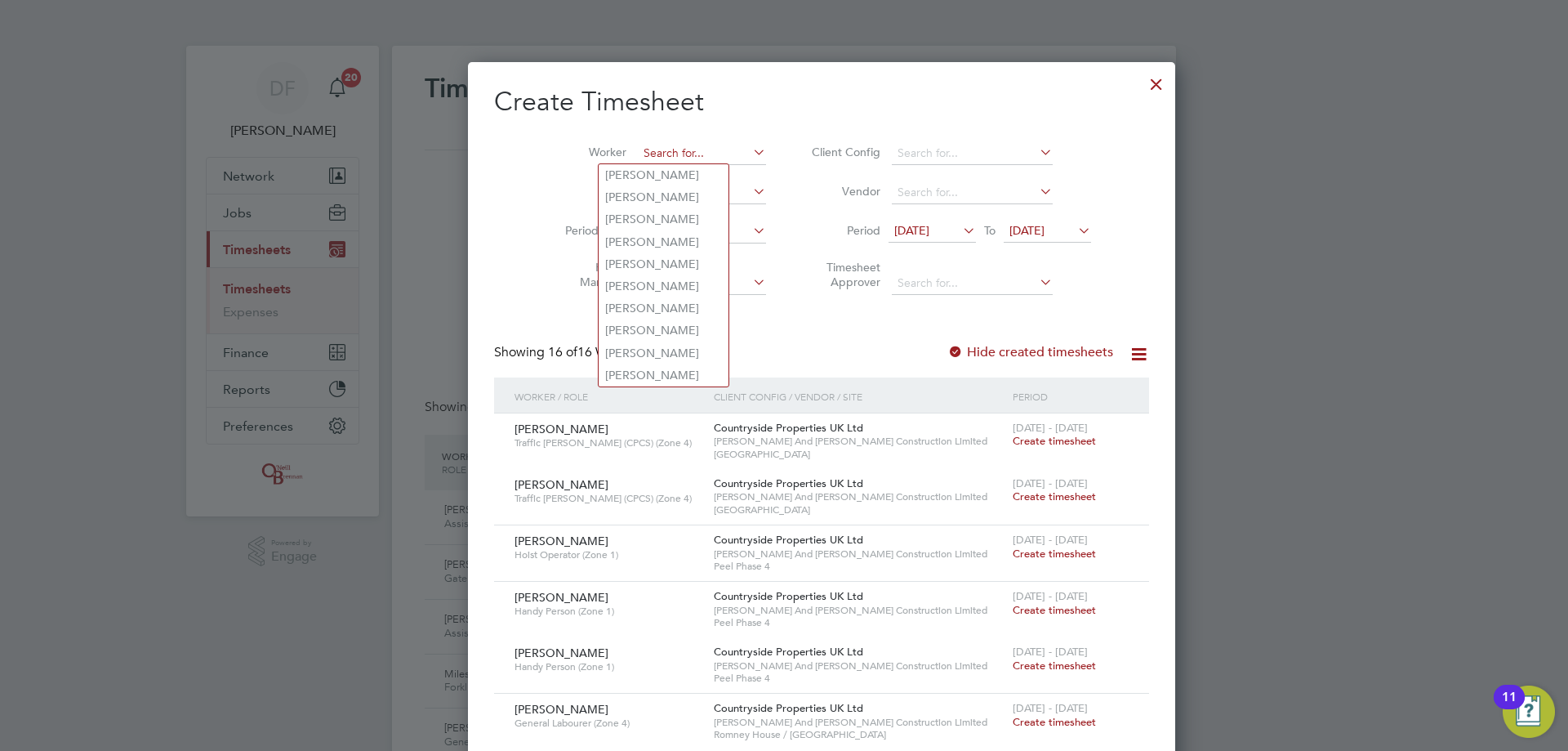
click at [638, 157] on input at bounding box center [701, 153] width 128 height 22
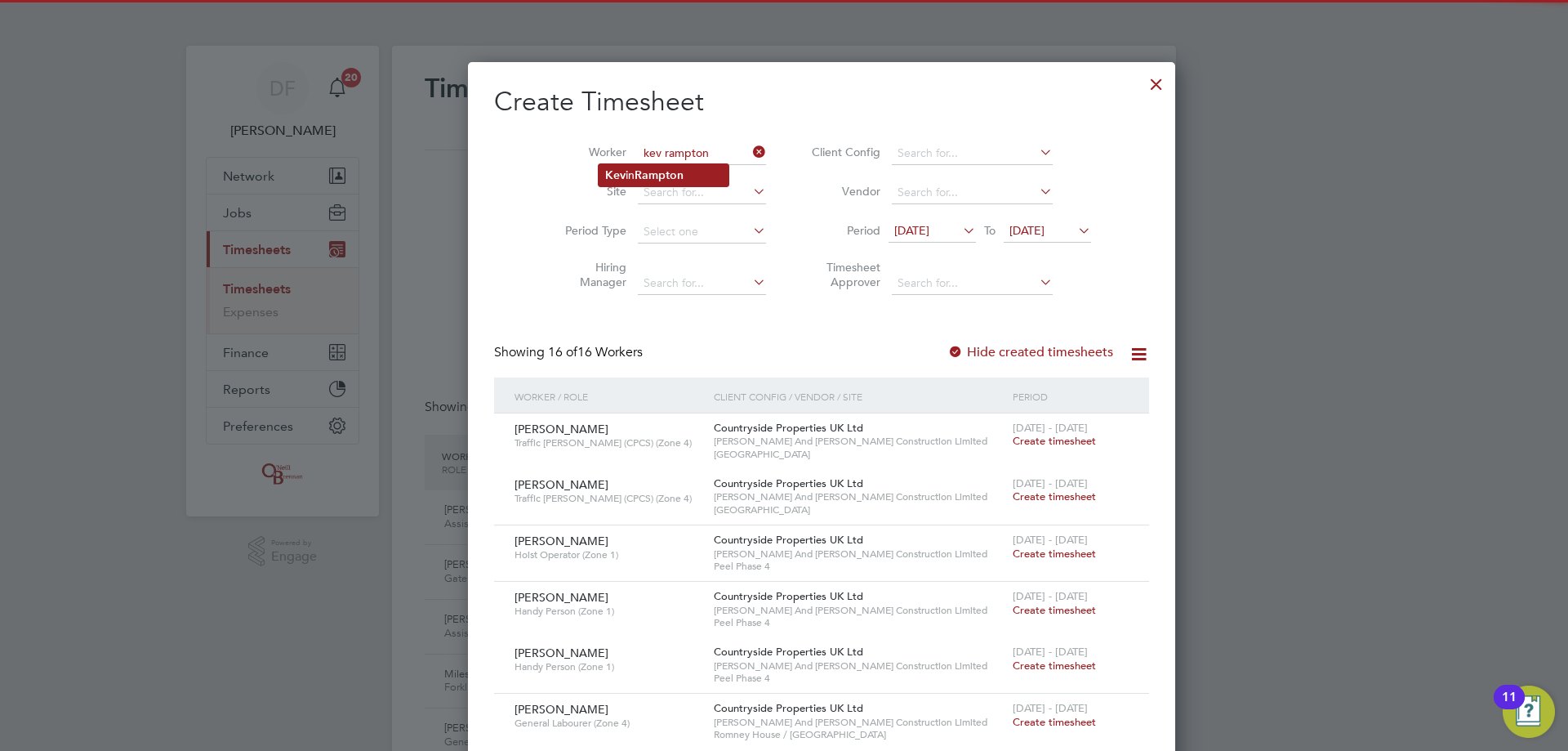
click at [659, 173] on b "Rampton" at bounding box center [659, 175] width 49 height 14
type input "Kevin Rampton"
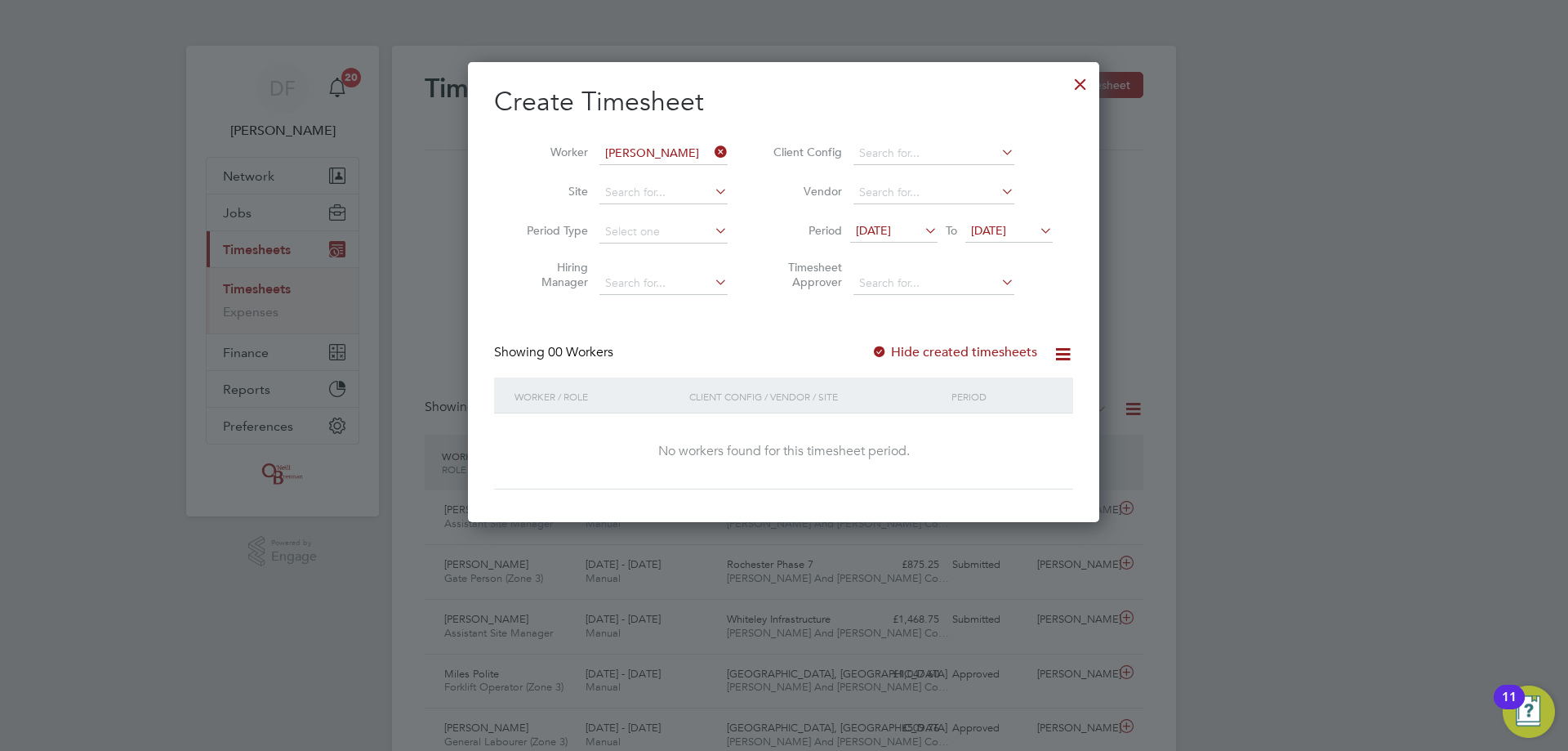
click at [891, 234] on span "16 Sep 2025" at bounding box center [873, 230] width 36 height 15
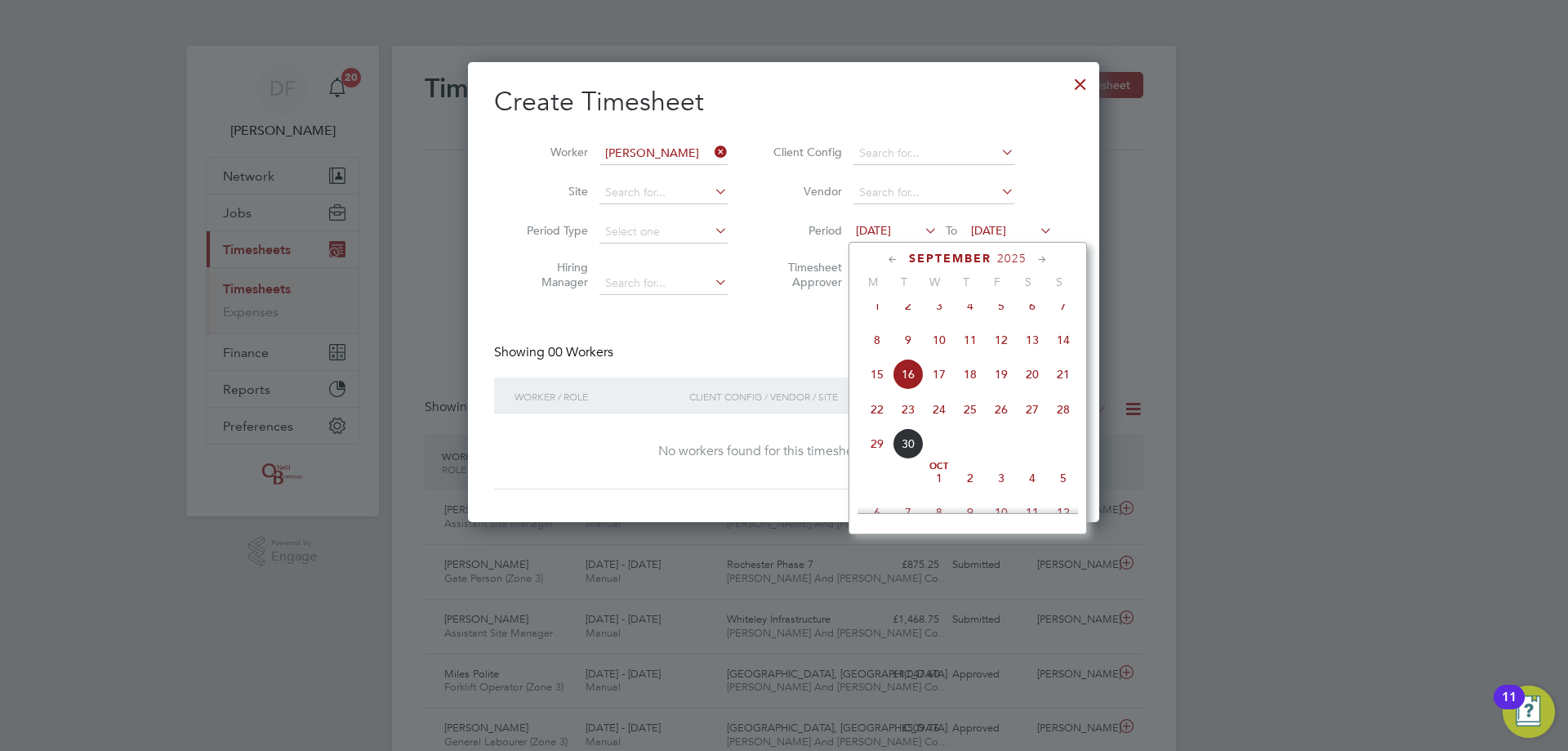
drag, startPoint x: 870, startPoint y: 423, endPoint x: 967, endPoint y: 347, distance: 123.2
click at [870, 422] on span "22" at bounding box center [876, 409] width 31 height 31
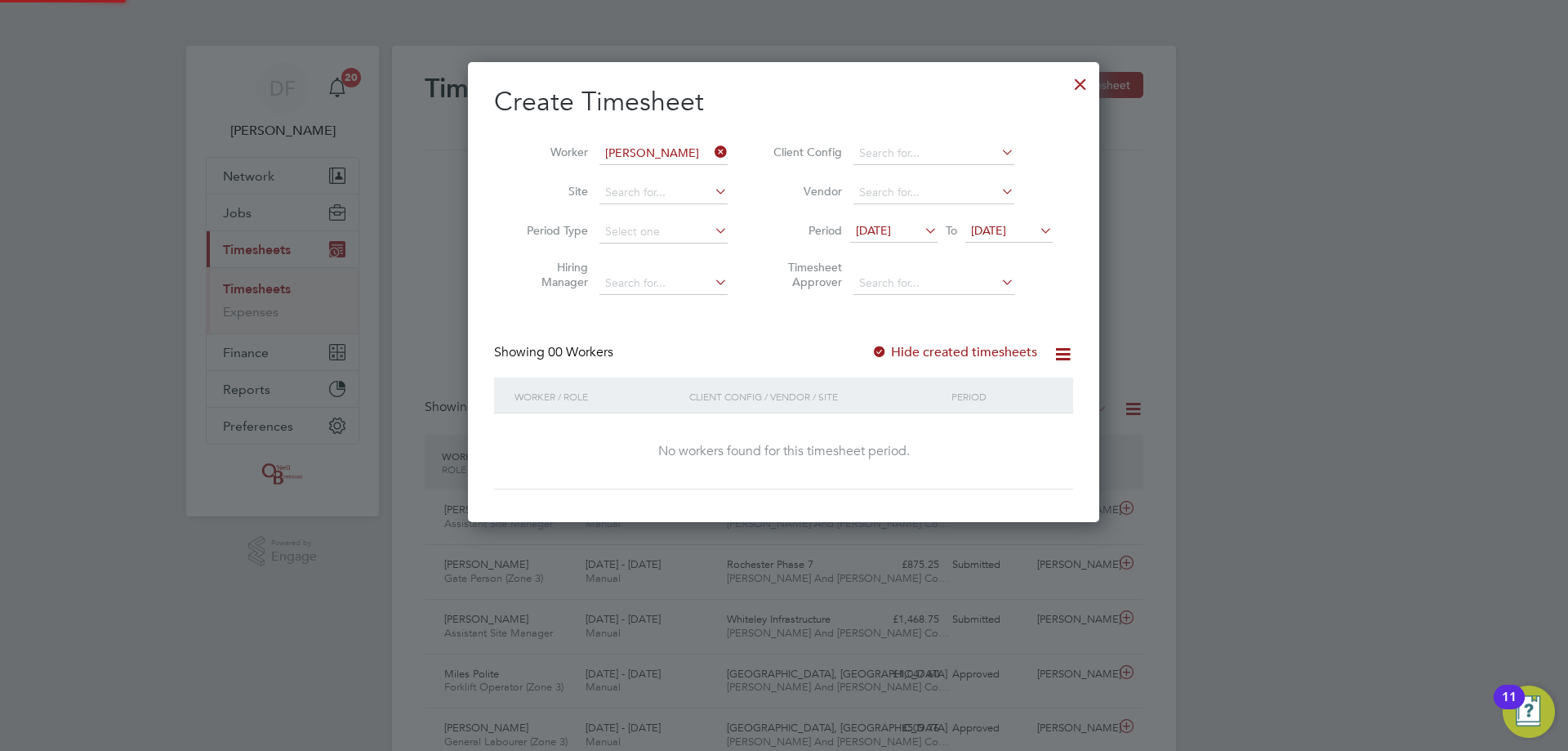
click at [1006, 224] on span "23 Sep 2025" at bounding box center [988, 230] width 36 height 15
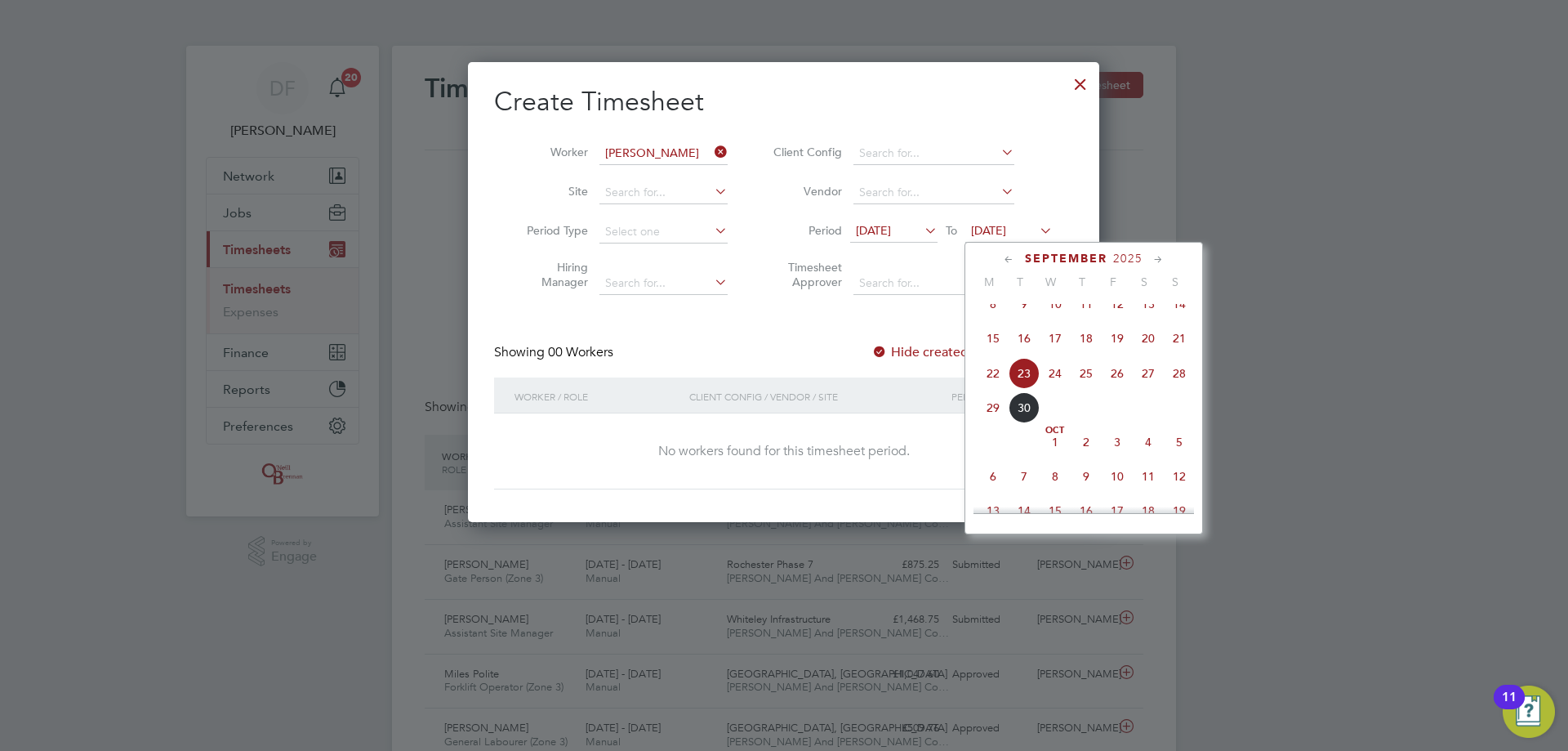
click at [1177, 385] on span "28" at bounding box center [1179, 373] width 31 height 31
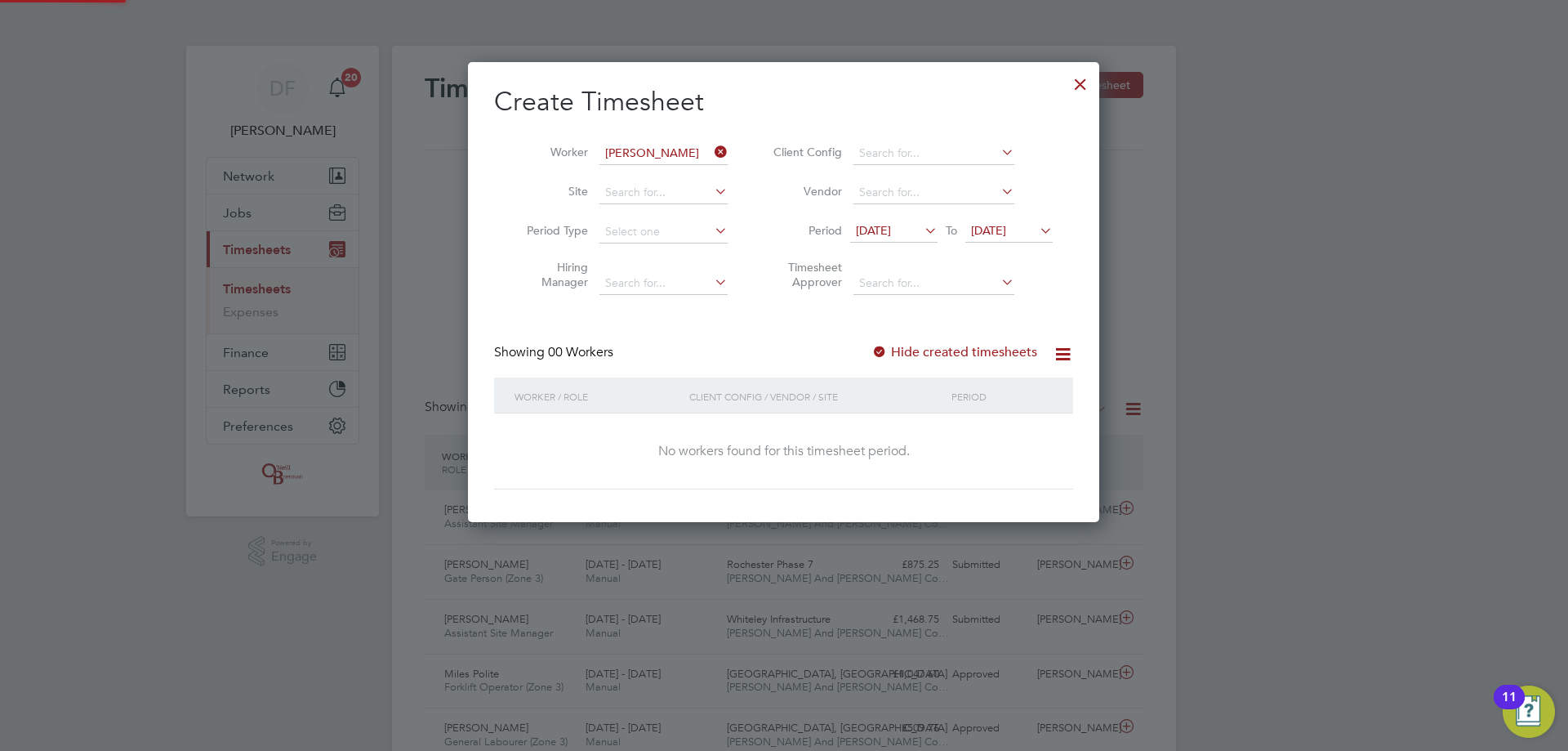
click at [980, 363] on div "Showing 00 Workers Hide created timesheets" at bounding box center [783, 361] width 579 height 34
click at [973, 352] on label "Hide created timesheets" at bounding box center [954, 352] width 165 height 16
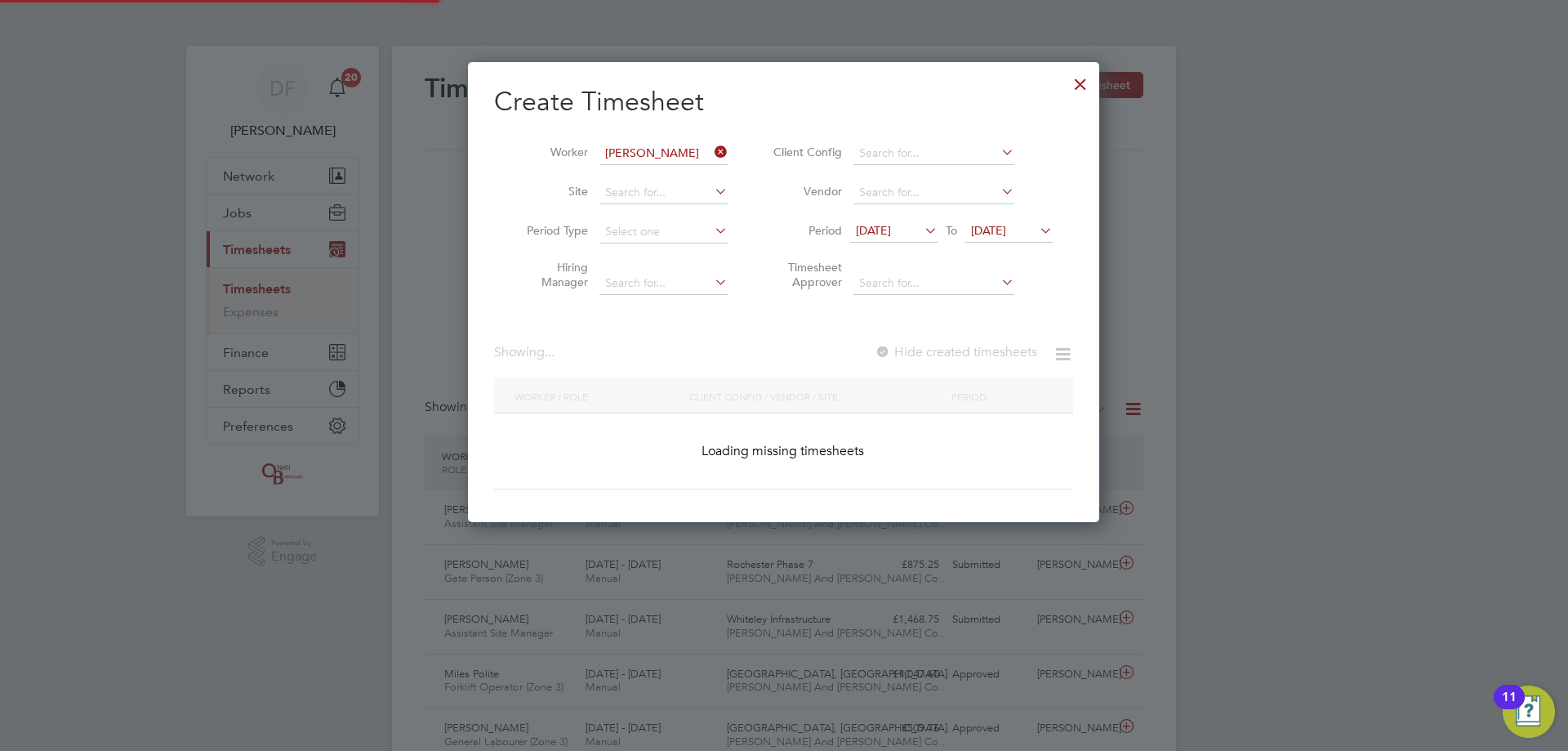
click at [973, 352] on label "Hide created timesheets" at bounding box center [956, 352] width 163 height 16
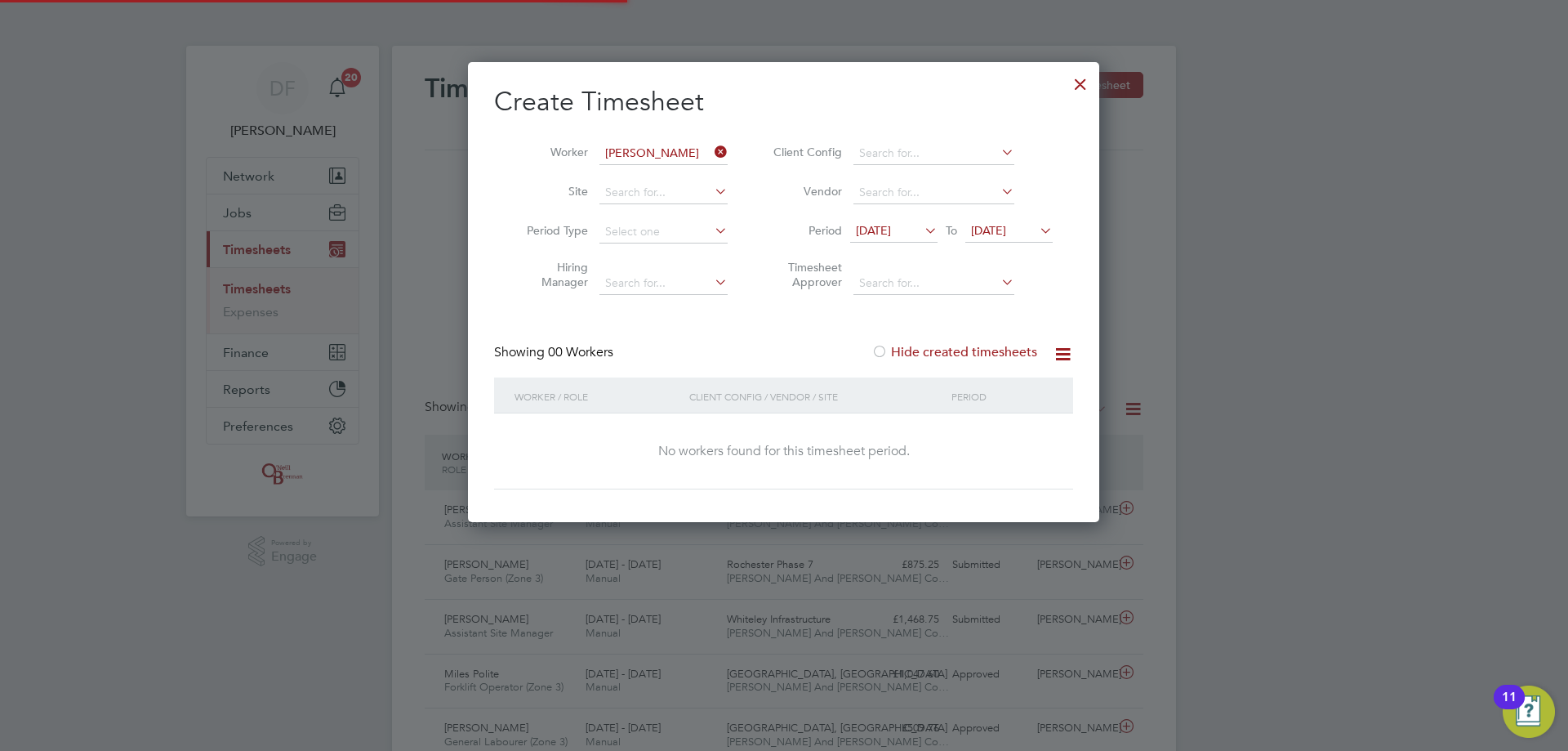
click at [973, 352] on label "Hide created timesheets" at bounding box center [954, 352] width 165 height 16
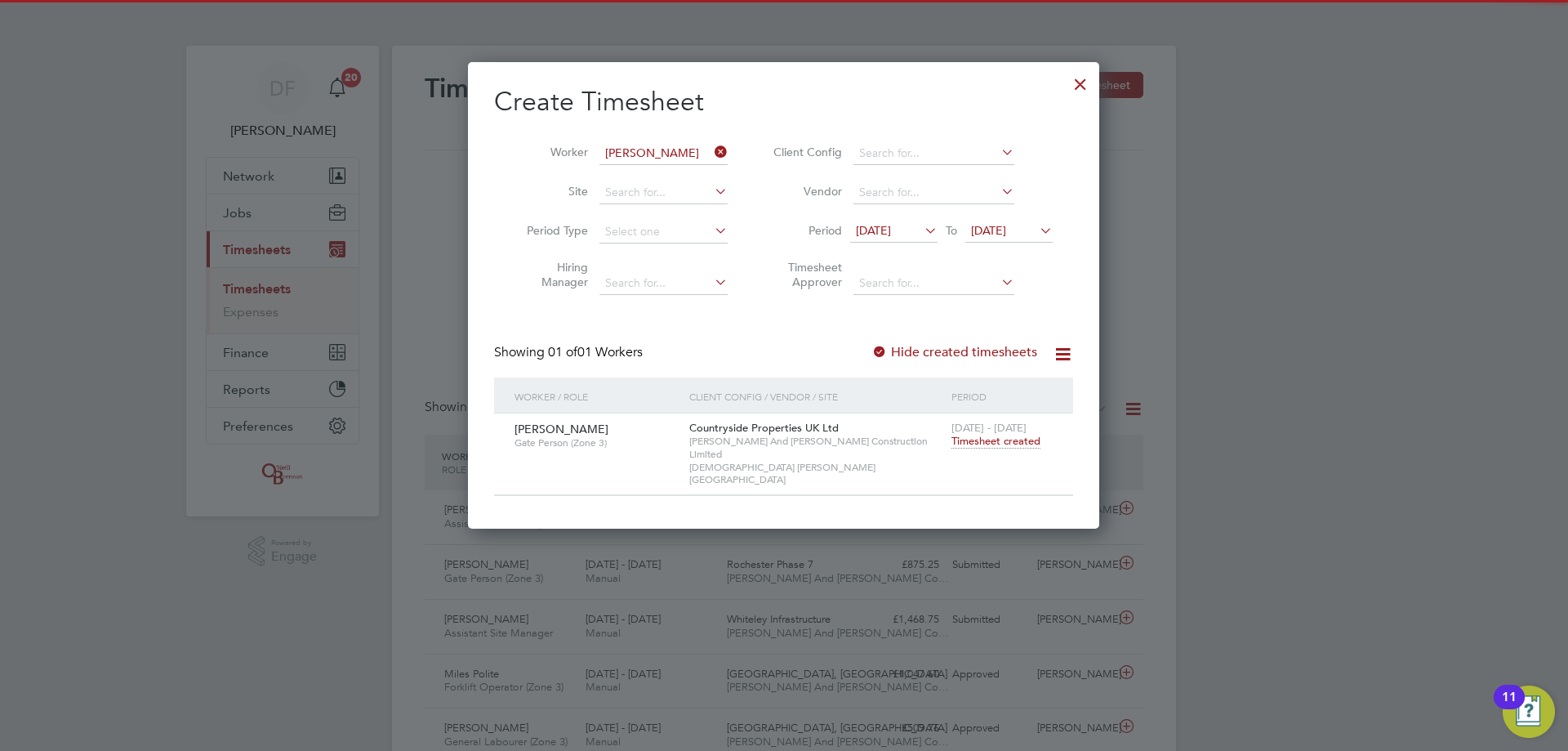
click at [1012, 444] on span "Timesheet created" at bounding box center [996, 441] width 89 height 15
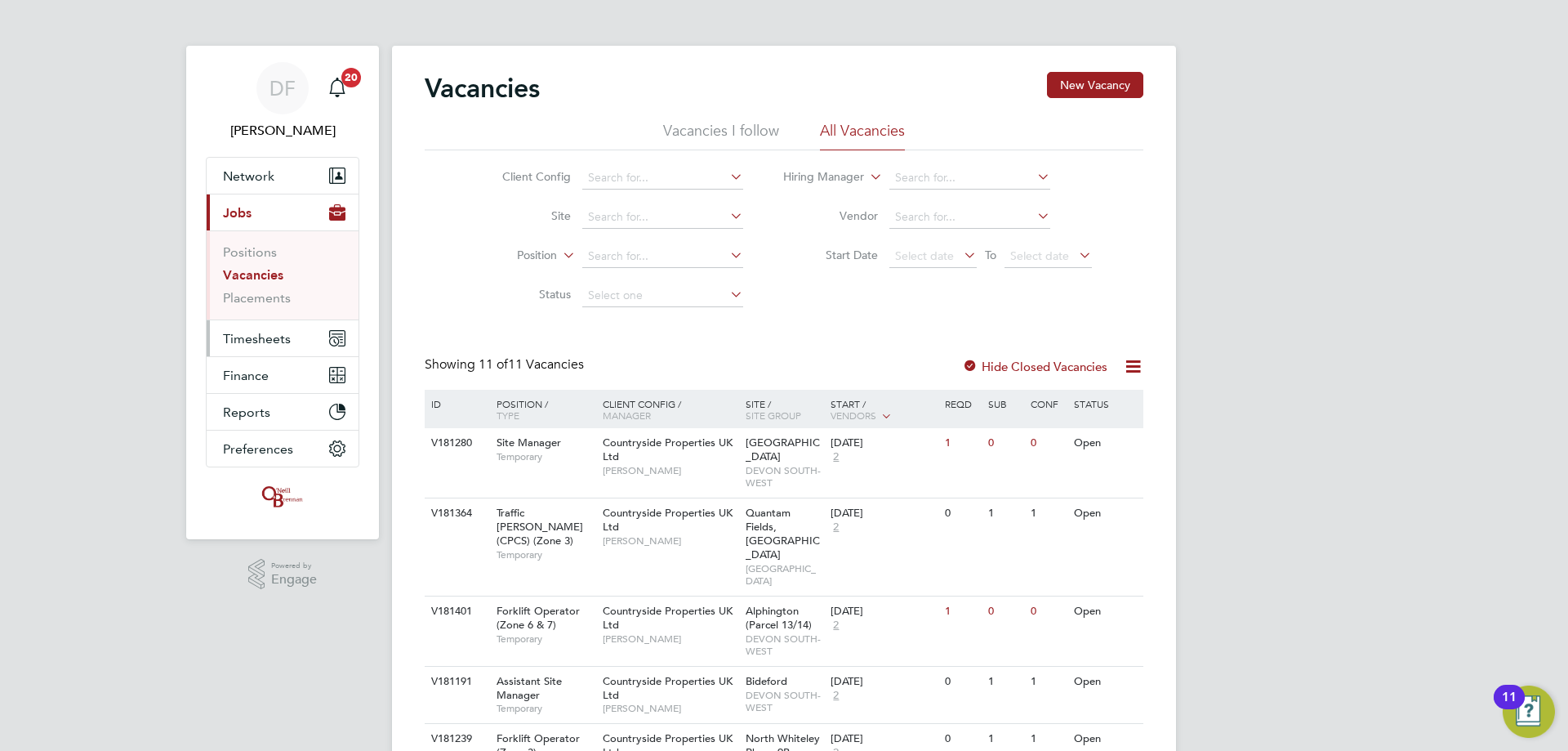
click at [280, 339] on span "Timesheets" at bounding box center [256, 339] width 67 height 16
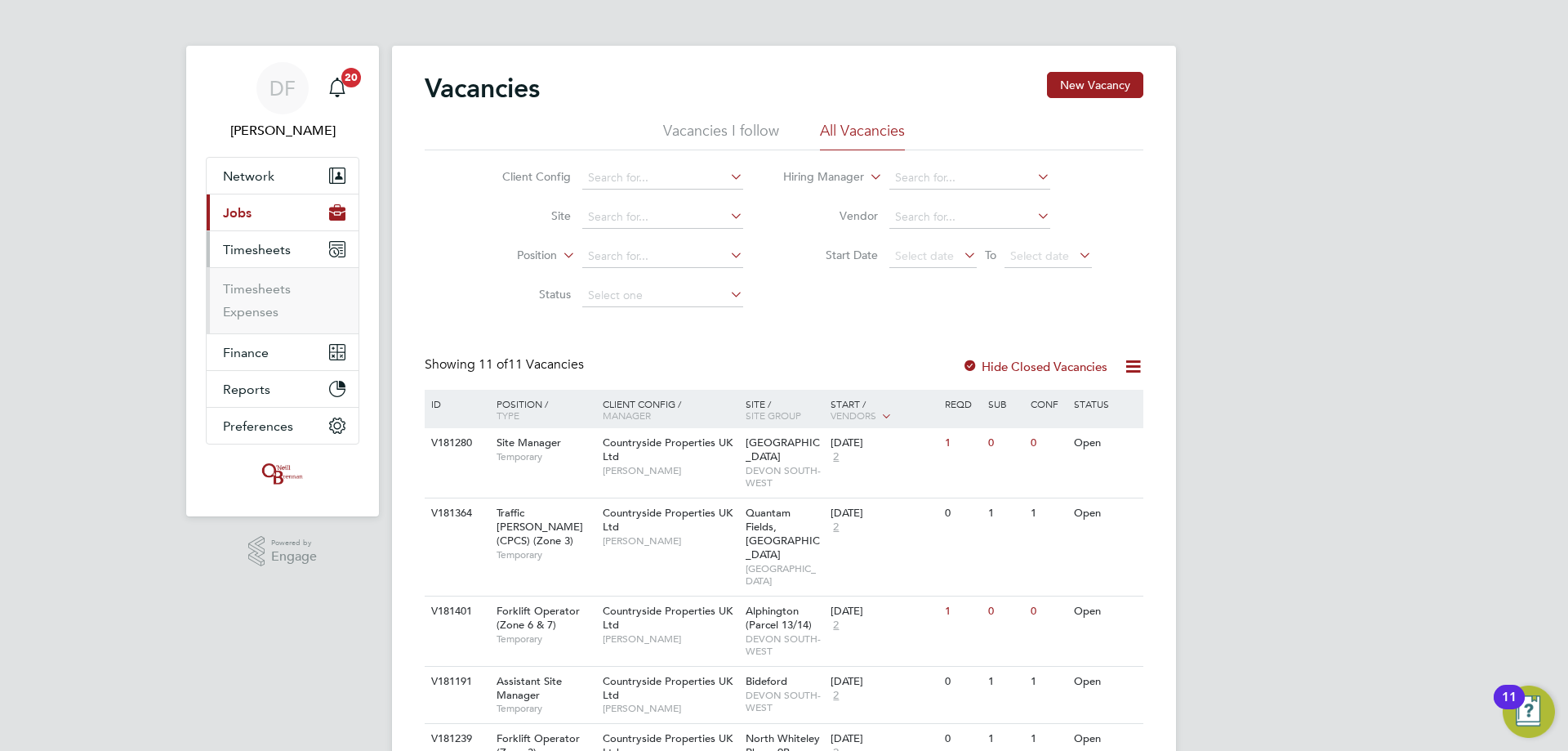
click at [262, 279] on ul "Timesheets Expenses" at bounding box center [282, 300] width 151 height 66
click at [264, 287] on link "Timesheets" at bounding box center [256, 288] width 67 height 16
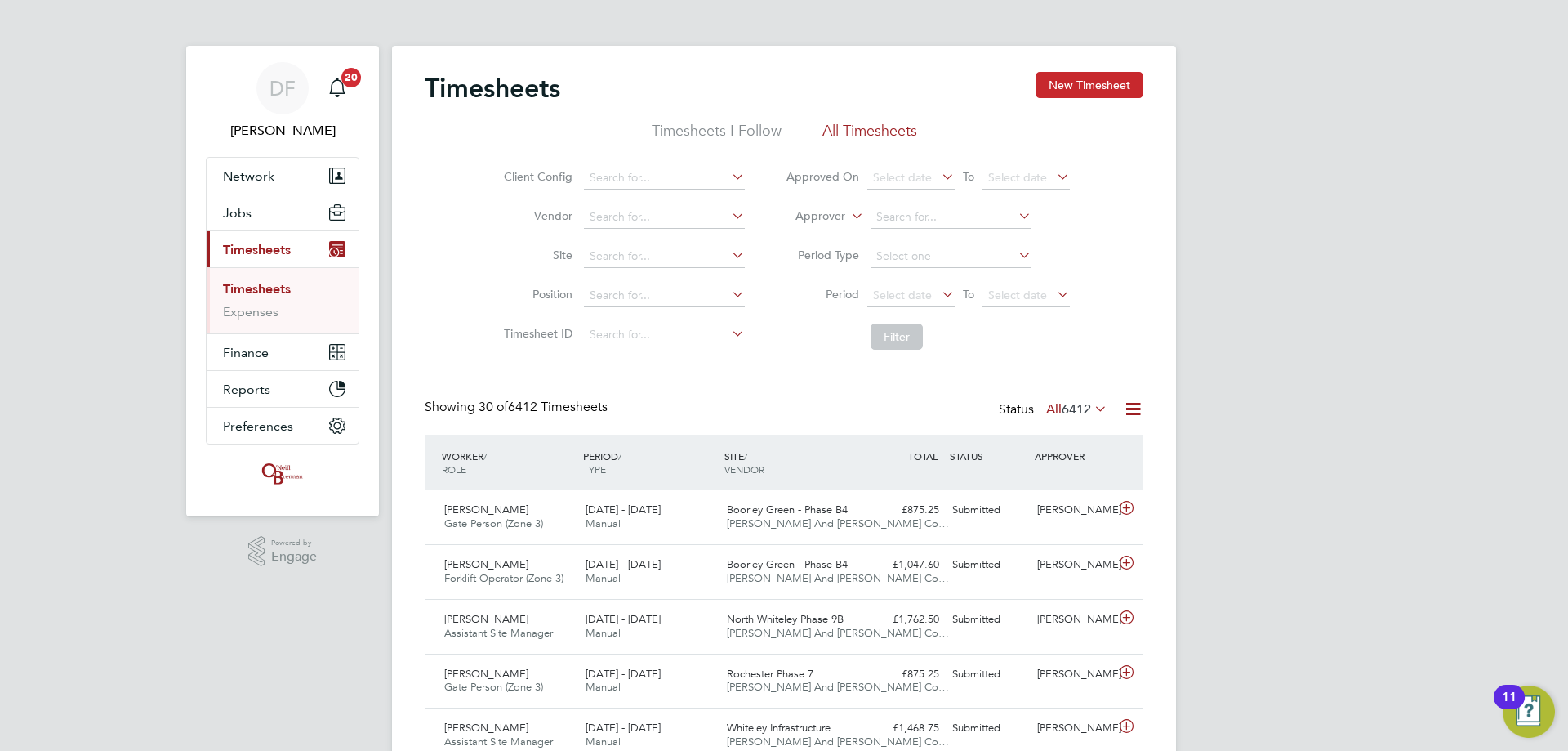
click at [1074, 91] on button "New Timesheet" at bounding box center [1088, 85] width 108 height 26
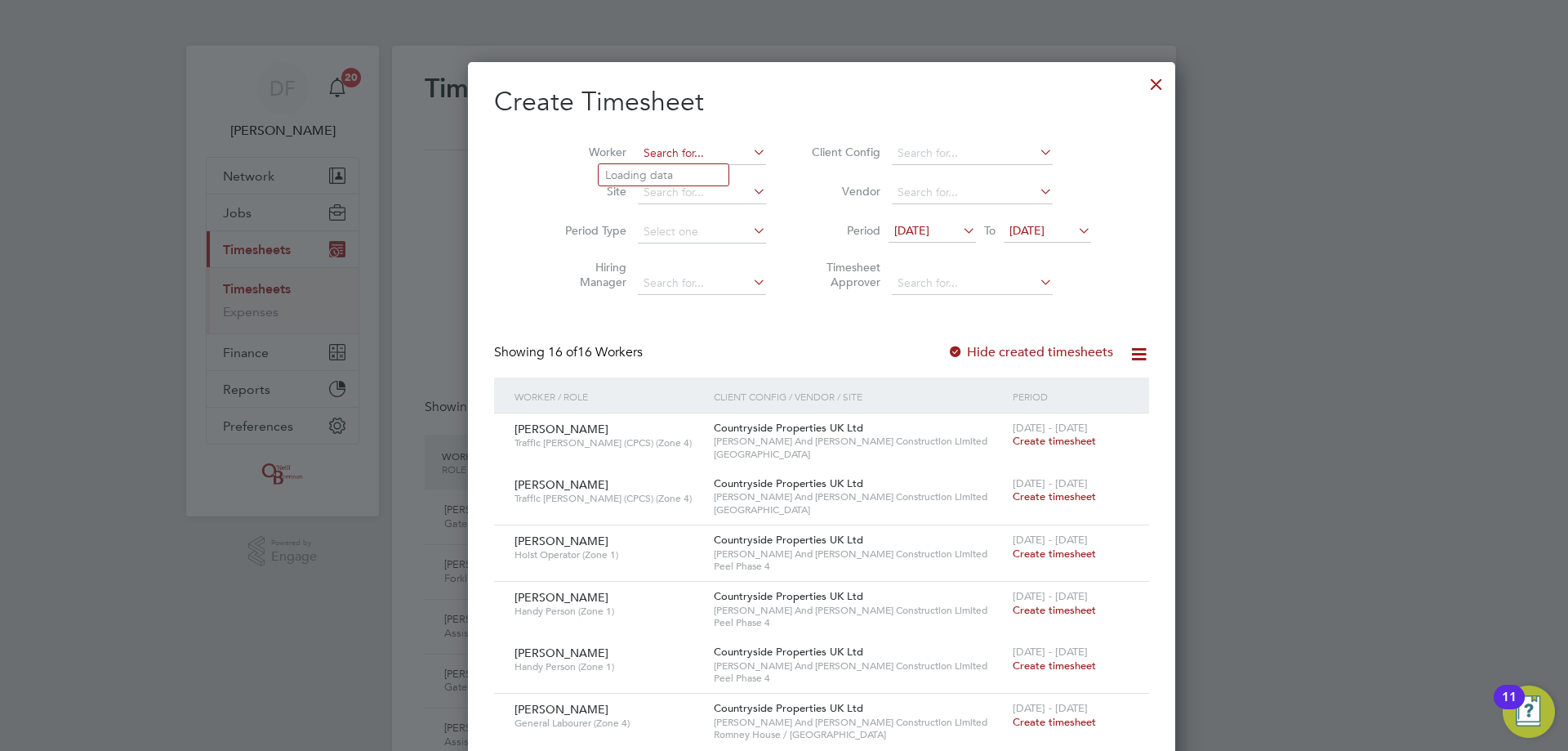
click at [647, 155] on input at bounding box center [701, 153] width 128 height 22
click at [699, 178] on b "Rampton" at bounding box center [724, 175] width 49 height 14
type input "Kevin Rampton"
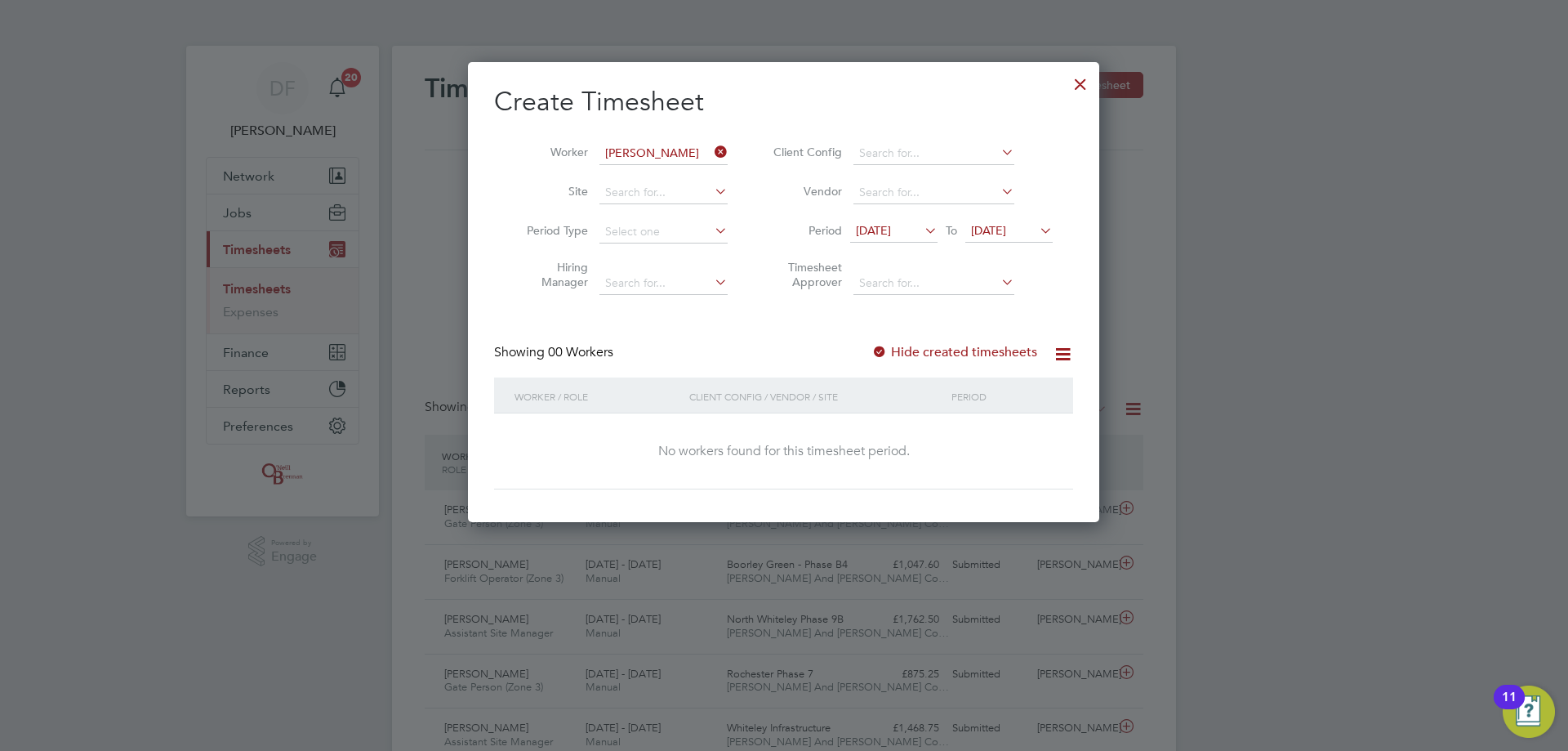
click at [1006, 226] on span "23 Sep 2025" at bounding box center [988, 230] width 36 height 15
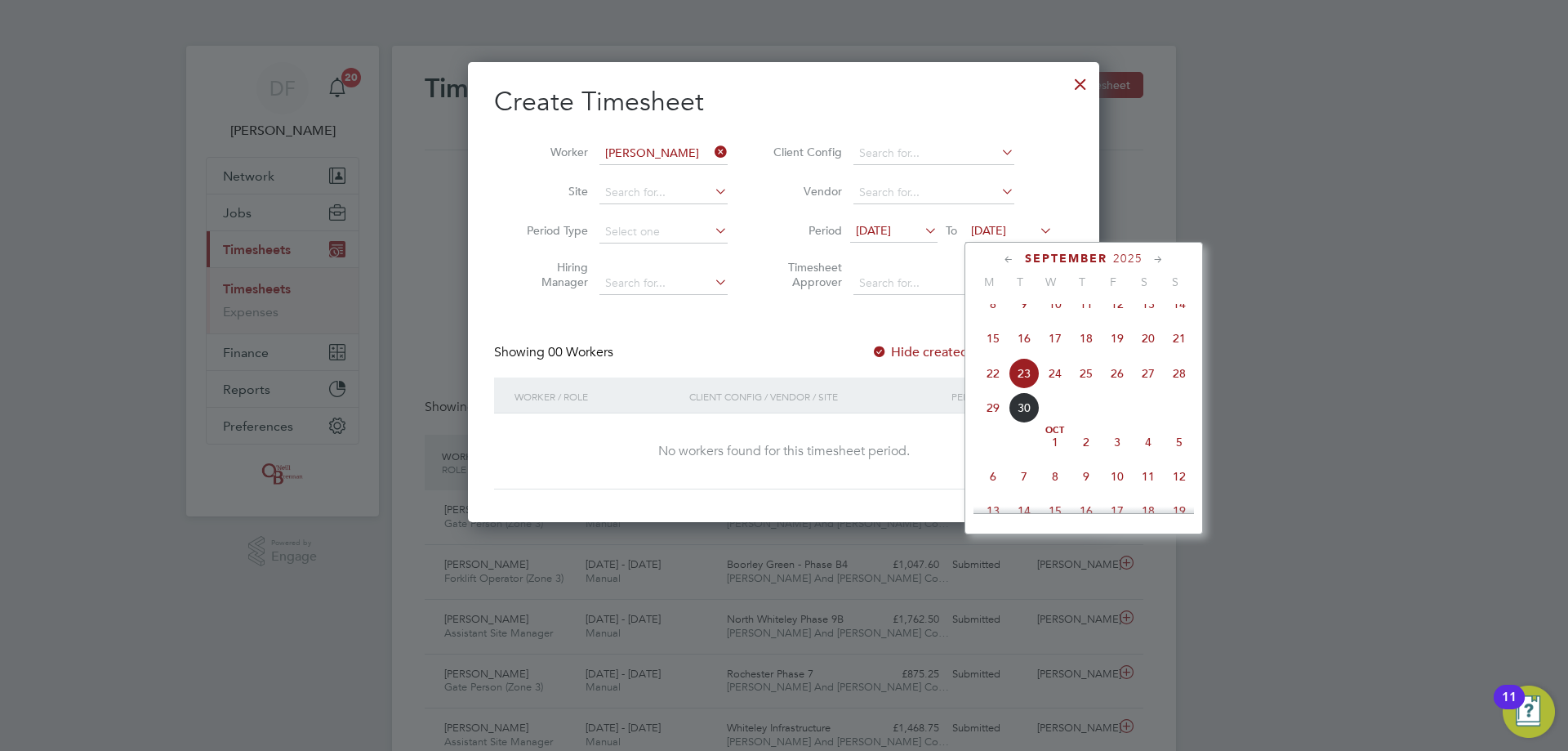
click at [1172, 388] on span "28" at bounding box center [1179, 373] width 31 height 31
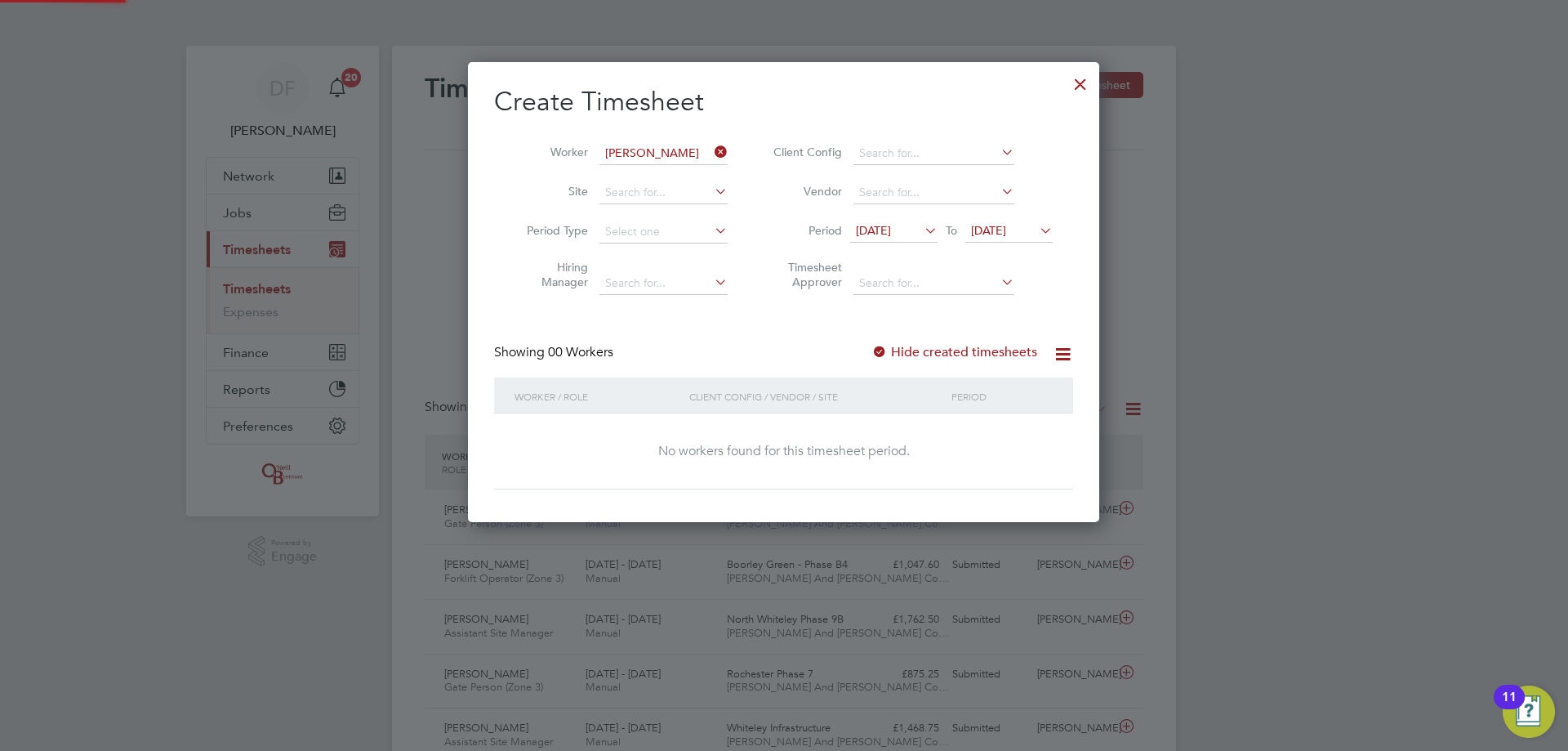
click at [954, 351] on label "Hide created timesheets" at bounding box center [954, 352] width 165 height 16
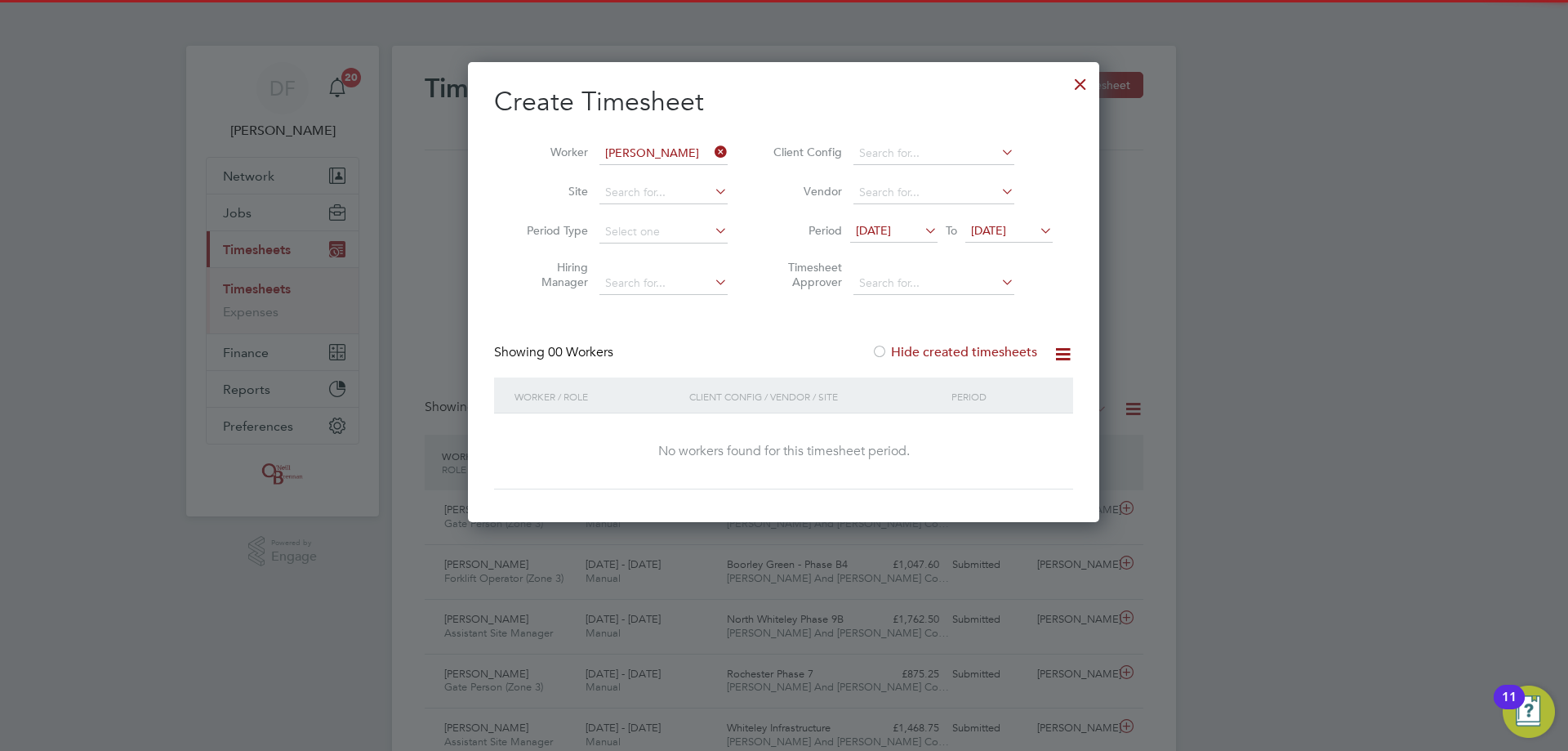
click at [954, 351] on label "Hide created timesheets" at bounding box center [954, 352] width 165 height 16
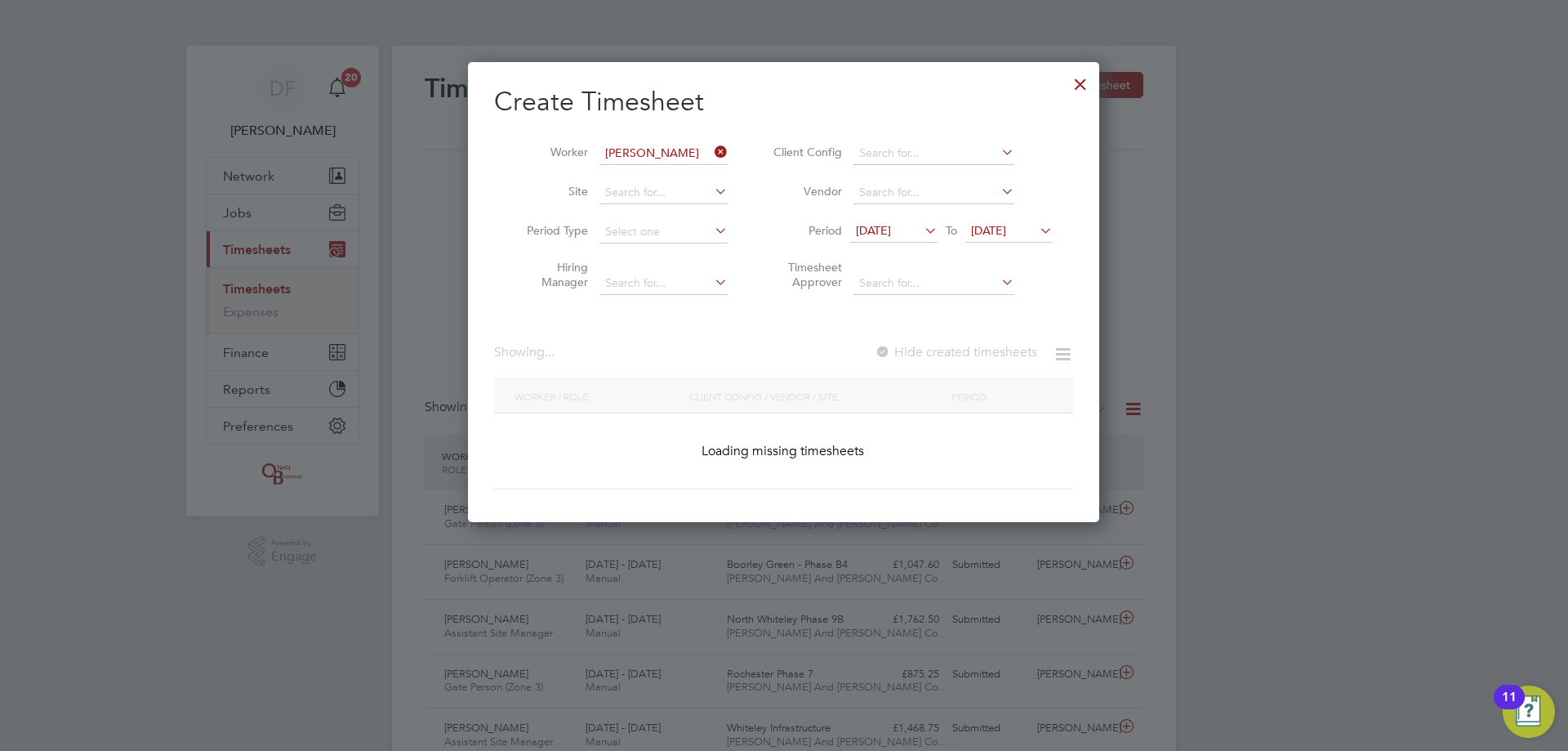
click at [954, 351] on label "Hide created timesheets" at bounding box center [956, 352] width 163 height 16
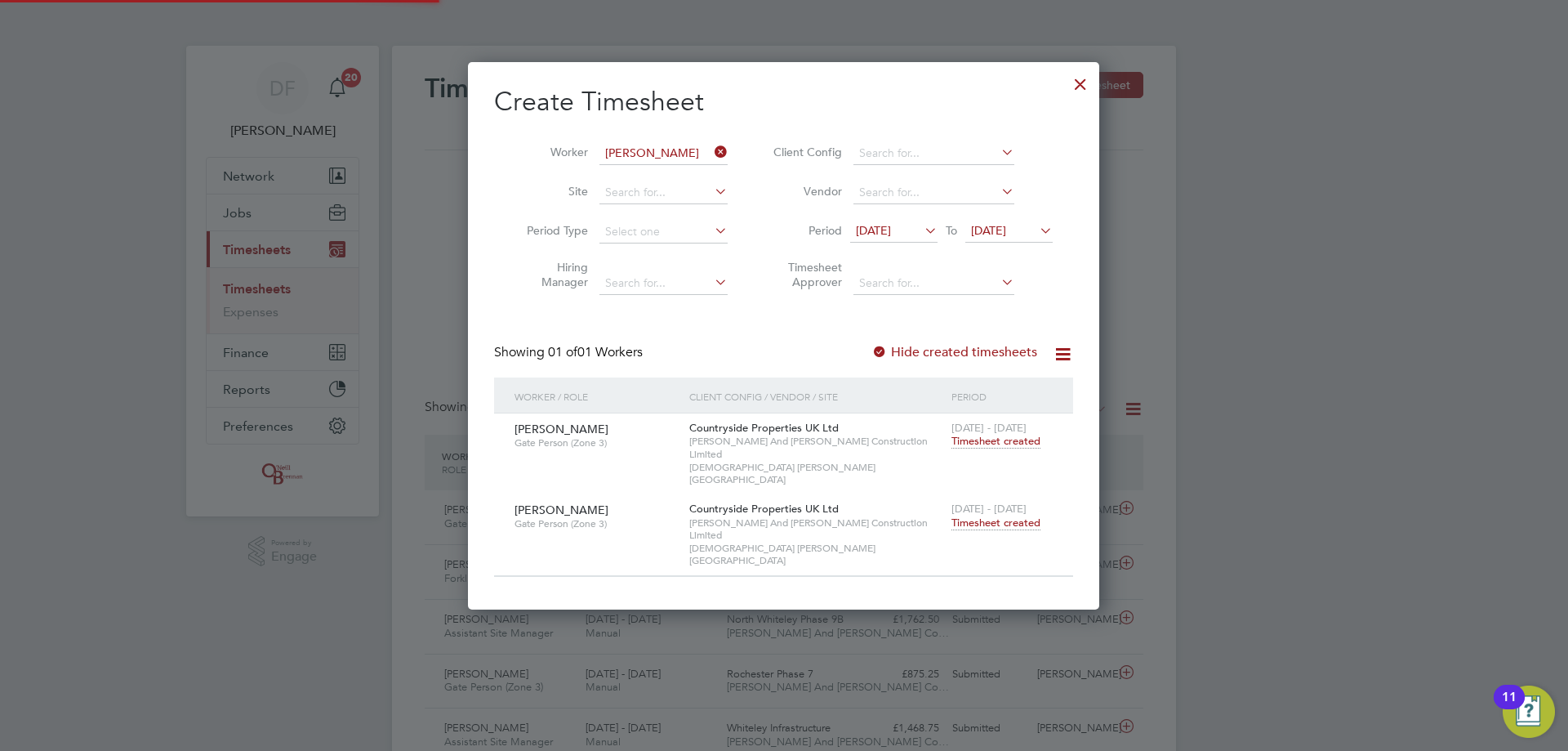
click at [954, 351] on label "Hide created timesheets" at bounding box center [954, 352] width 165 height 16
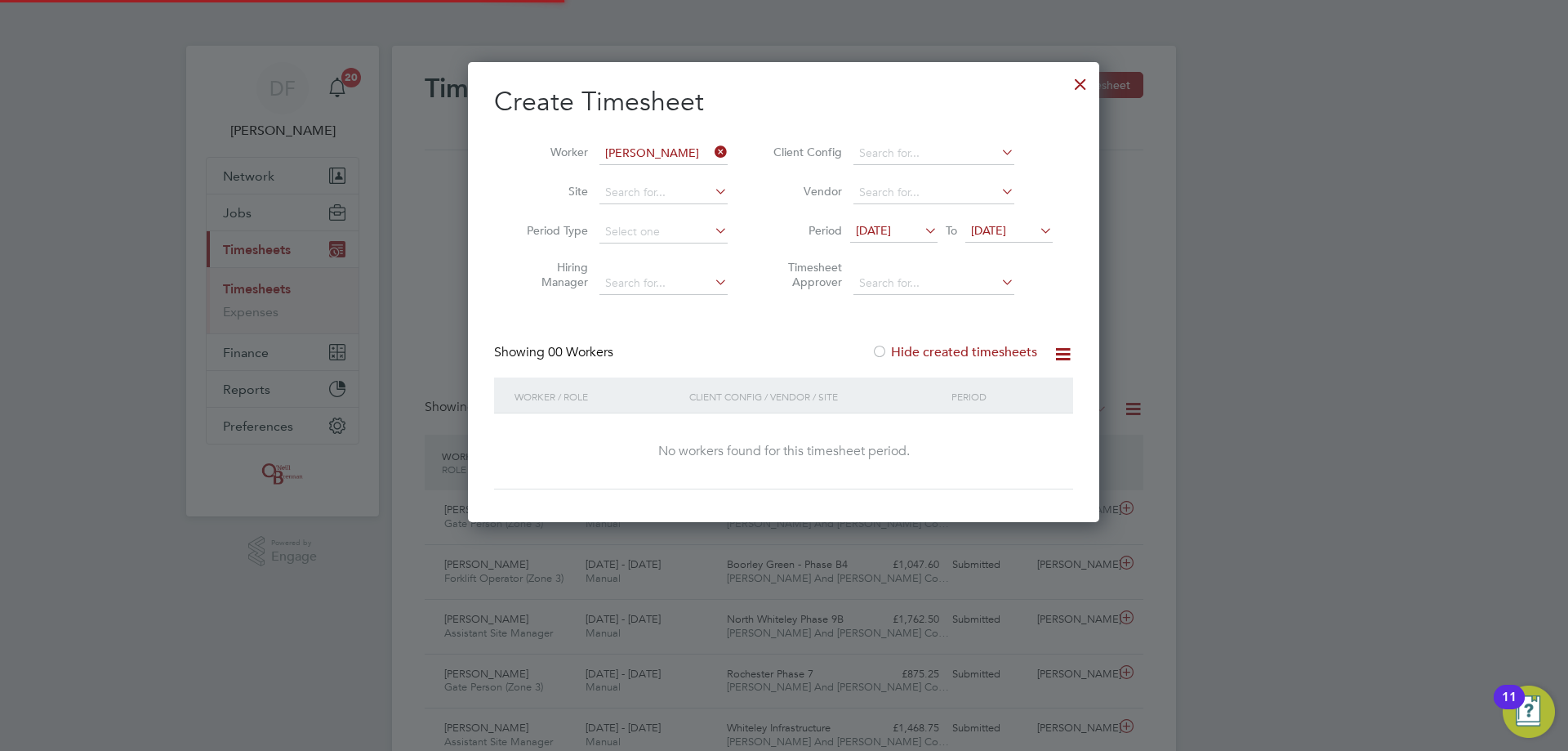
click at [954, 351] on label "Hide created timesheets" at bounding box center [954, 352] width 165 height 16
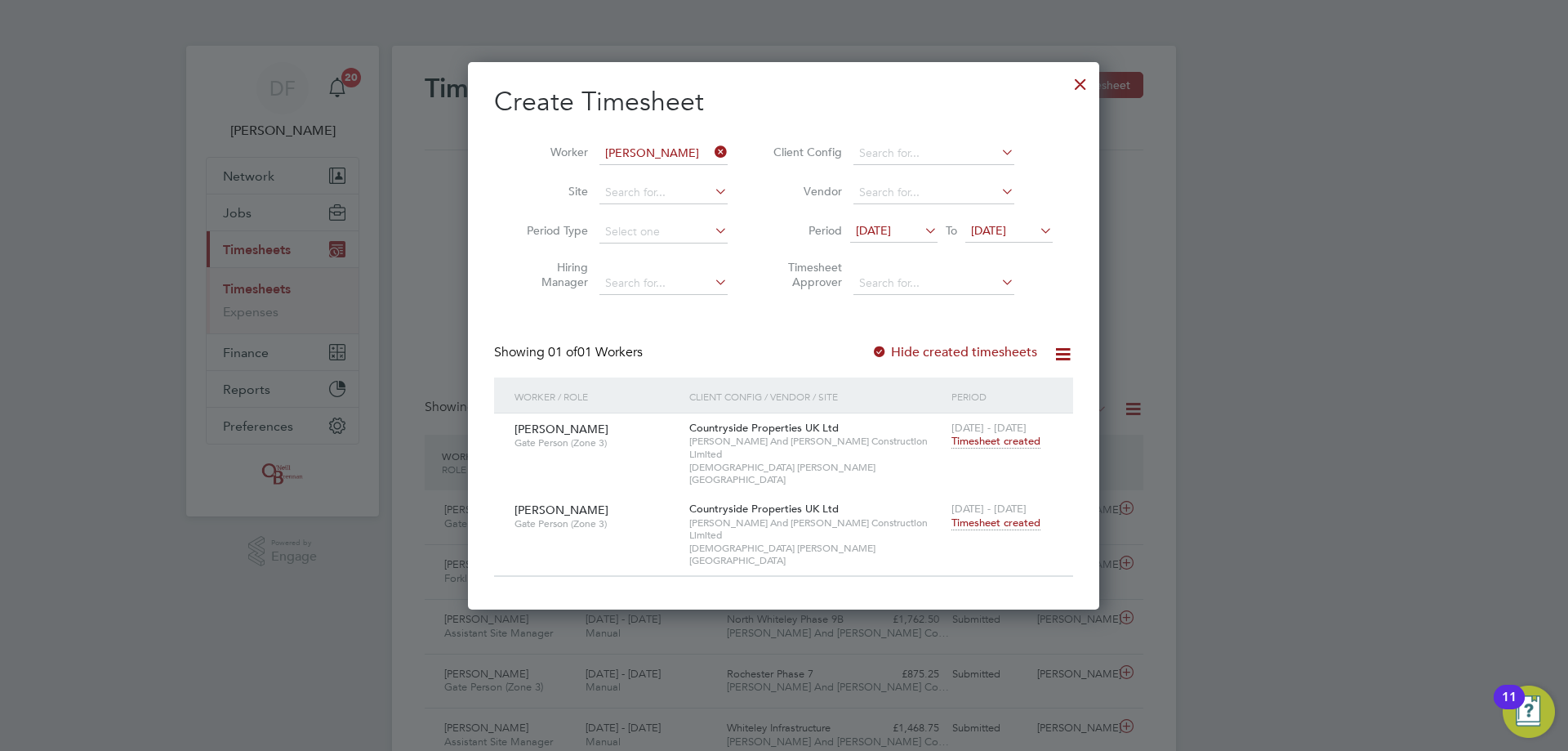
click at [985, 515] on span "Timesheet created" at bounding box center [996, 523] width 89 height 15
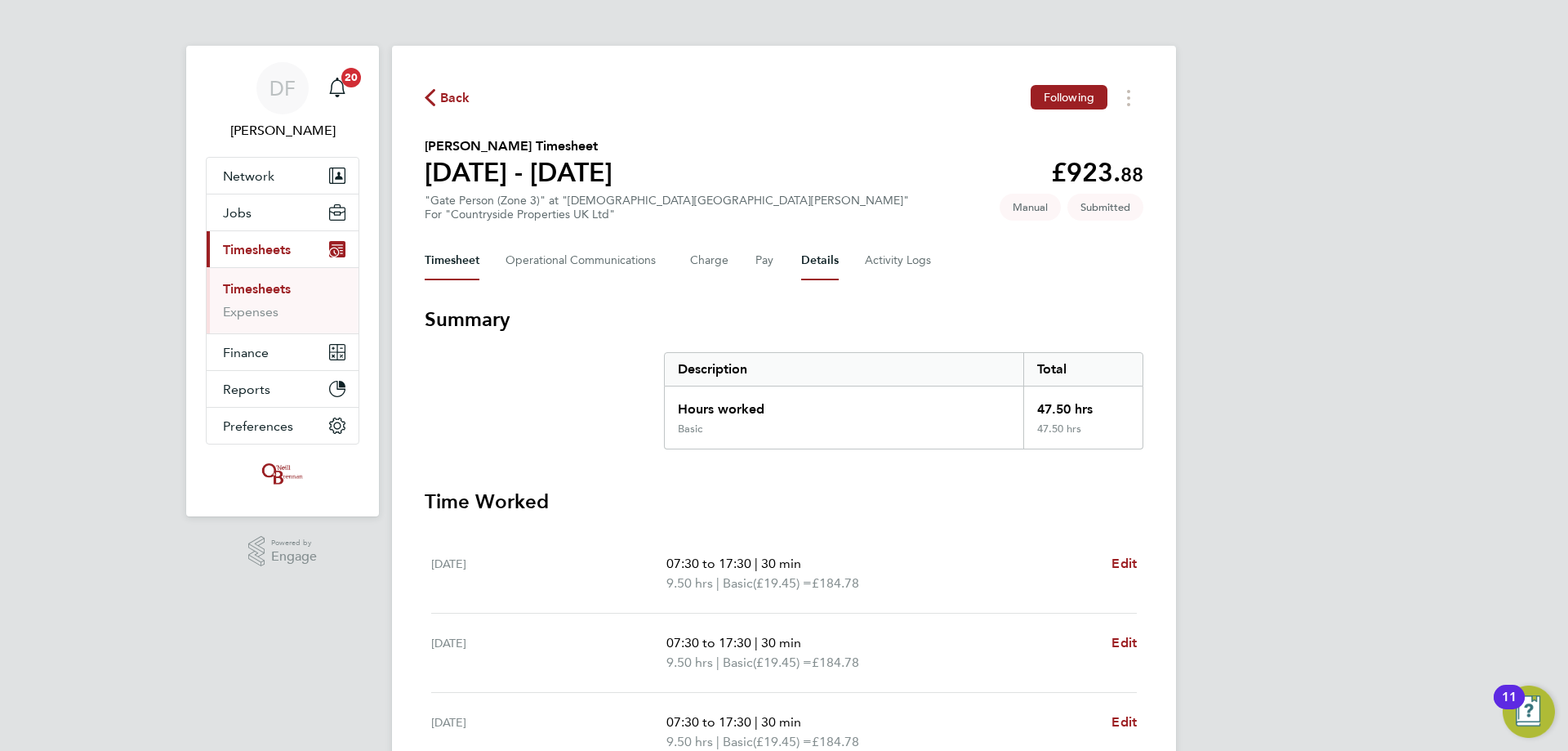
click at [831, 260] on button "Details" at bounding box center [820, 261] width 37 height 39
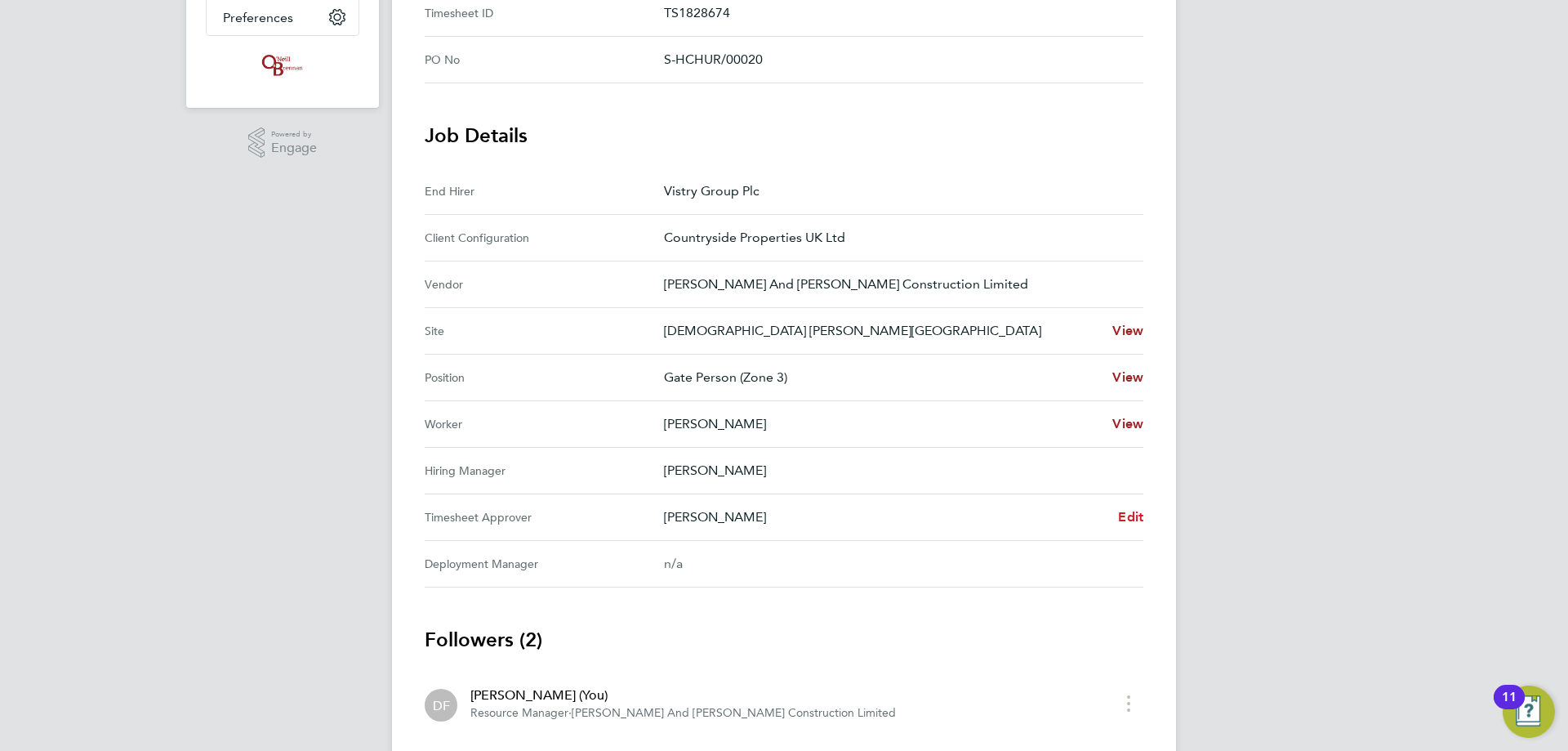
click at [1128, 513] on span "Edit" at bounding box center [1130, 516] width 25 height 16
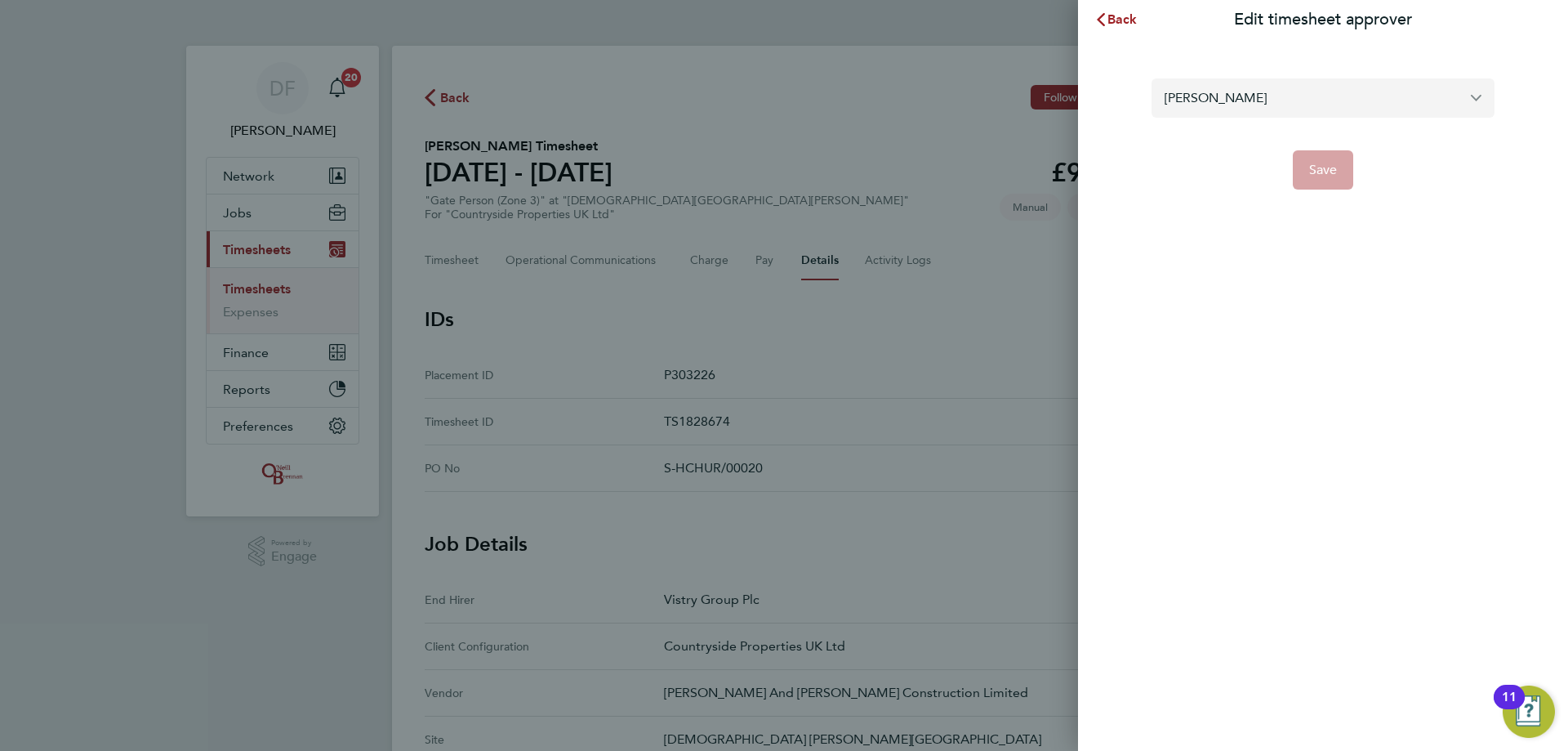
click at [1240, 103] on input "Richard Gerrett" at bounding box center [1322, 97] width 343 height 38
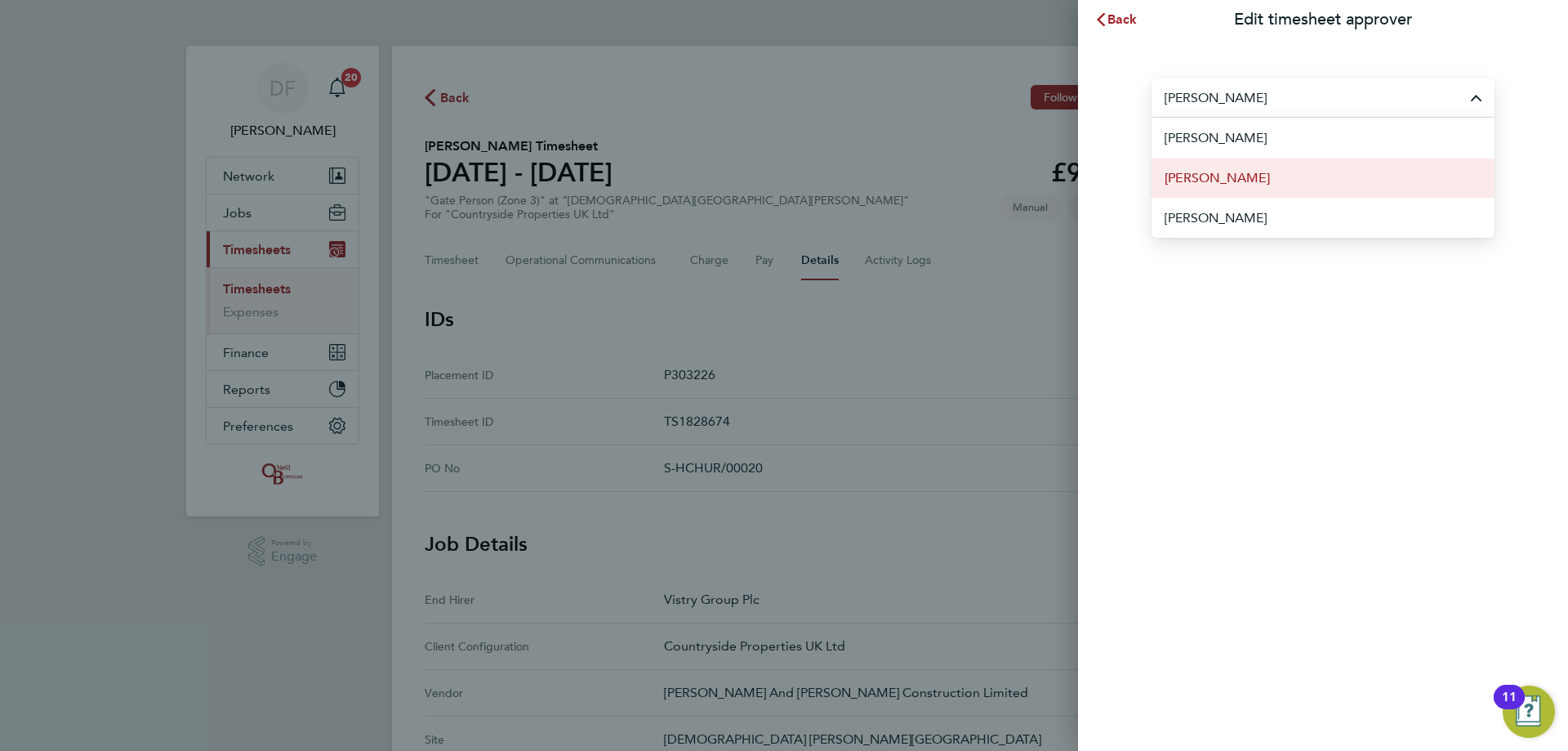
click at [1240, 176] on span "Kyle Munden" at bounding box center [1216, 178] width 106 height 20
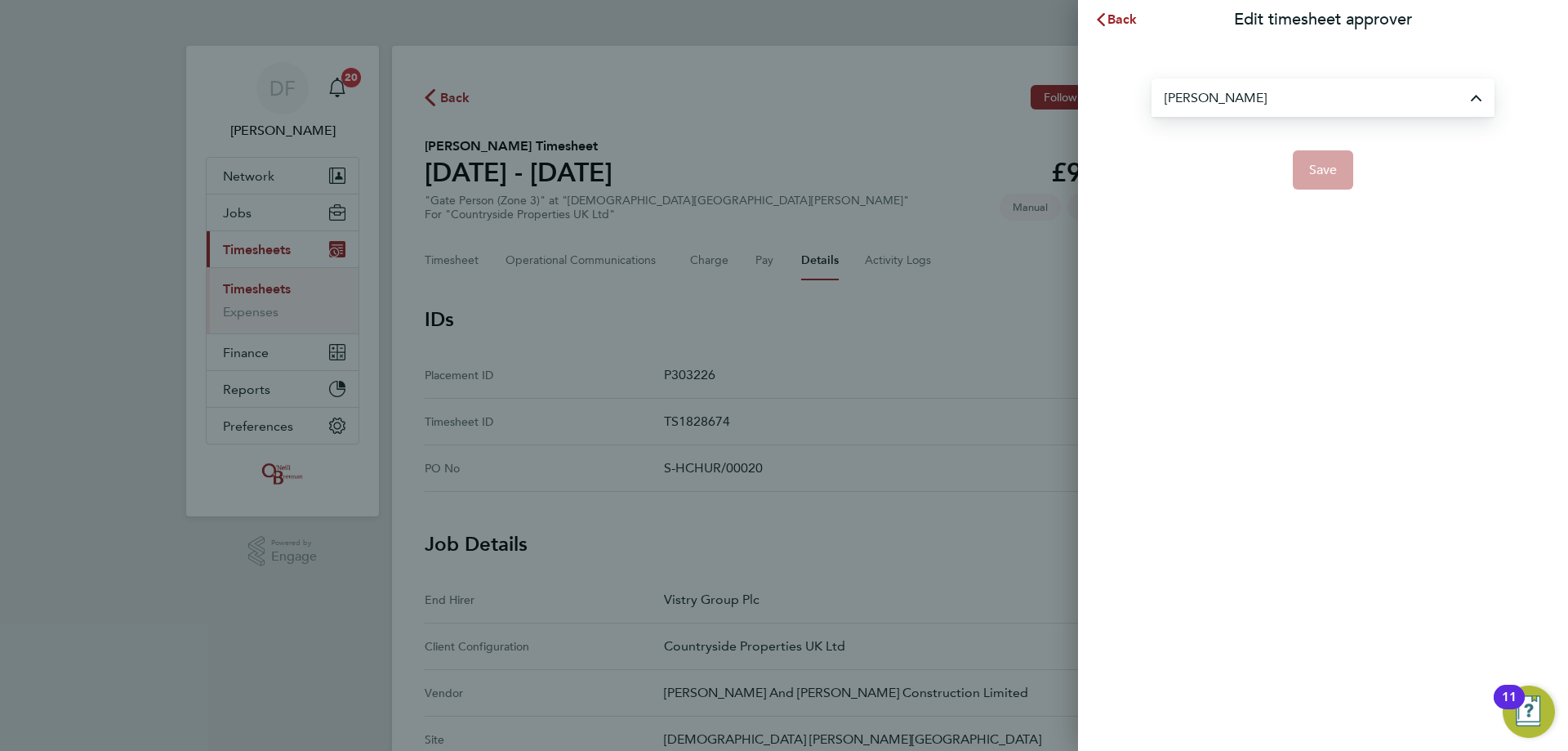
type input "Kyle Munden"
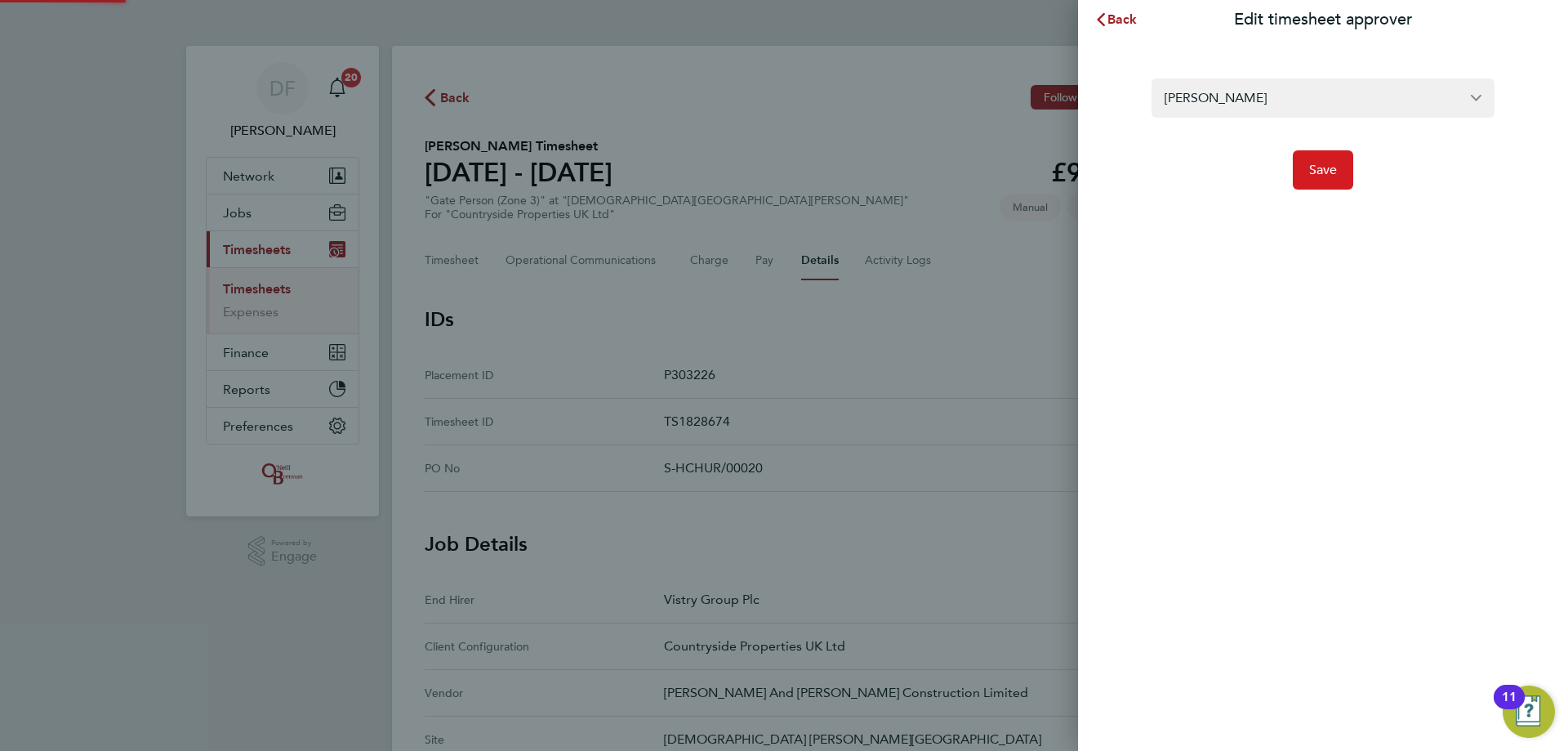
click at [1336, 172] on span "Save" at bounding box center [1323, 169] width 29 height 16
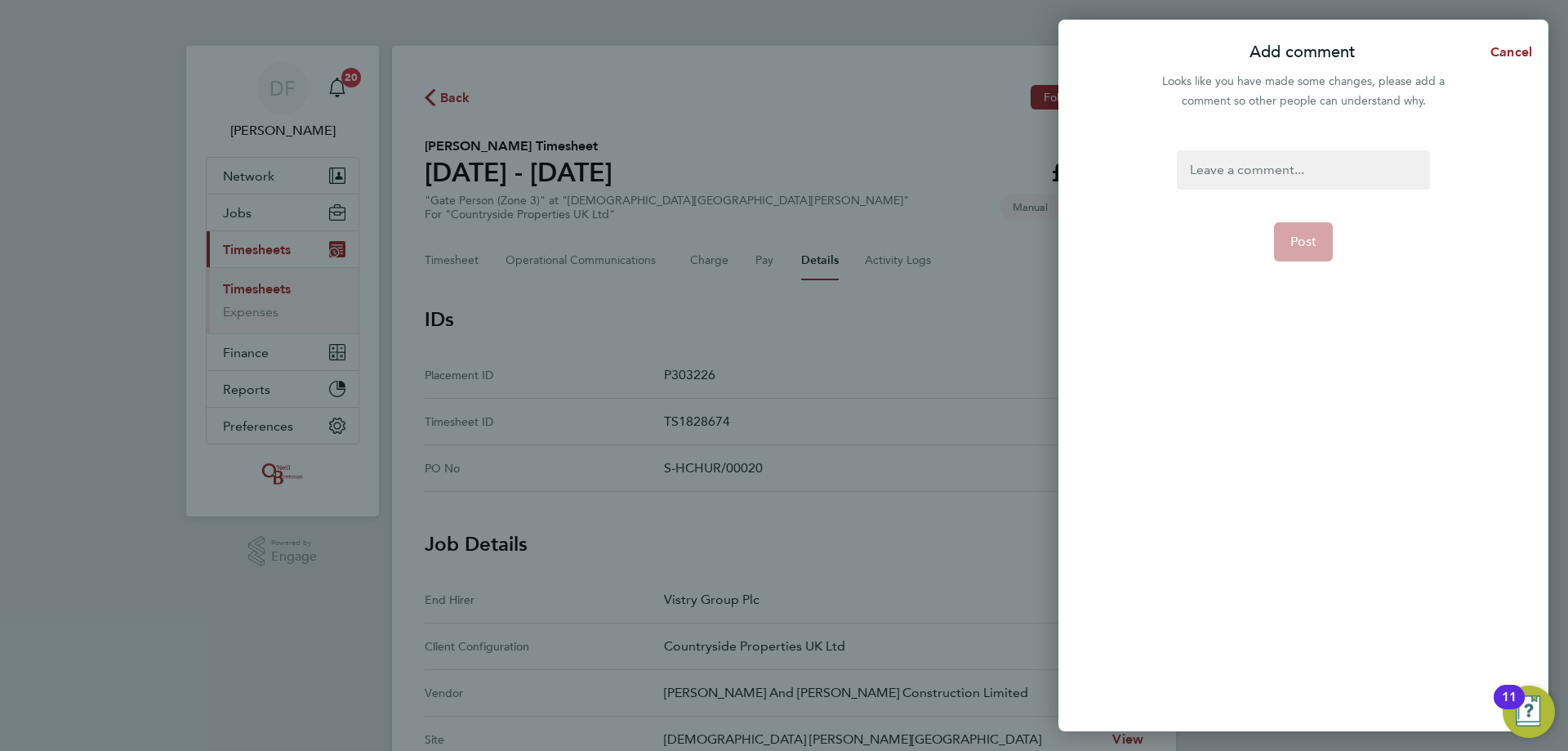
click at [1287, 181] on div at bounding box center [1303, 170] width 252 height 39
click at [1301, 233] on button "Post" at bounding box center [1303, 242] width 60 height 39
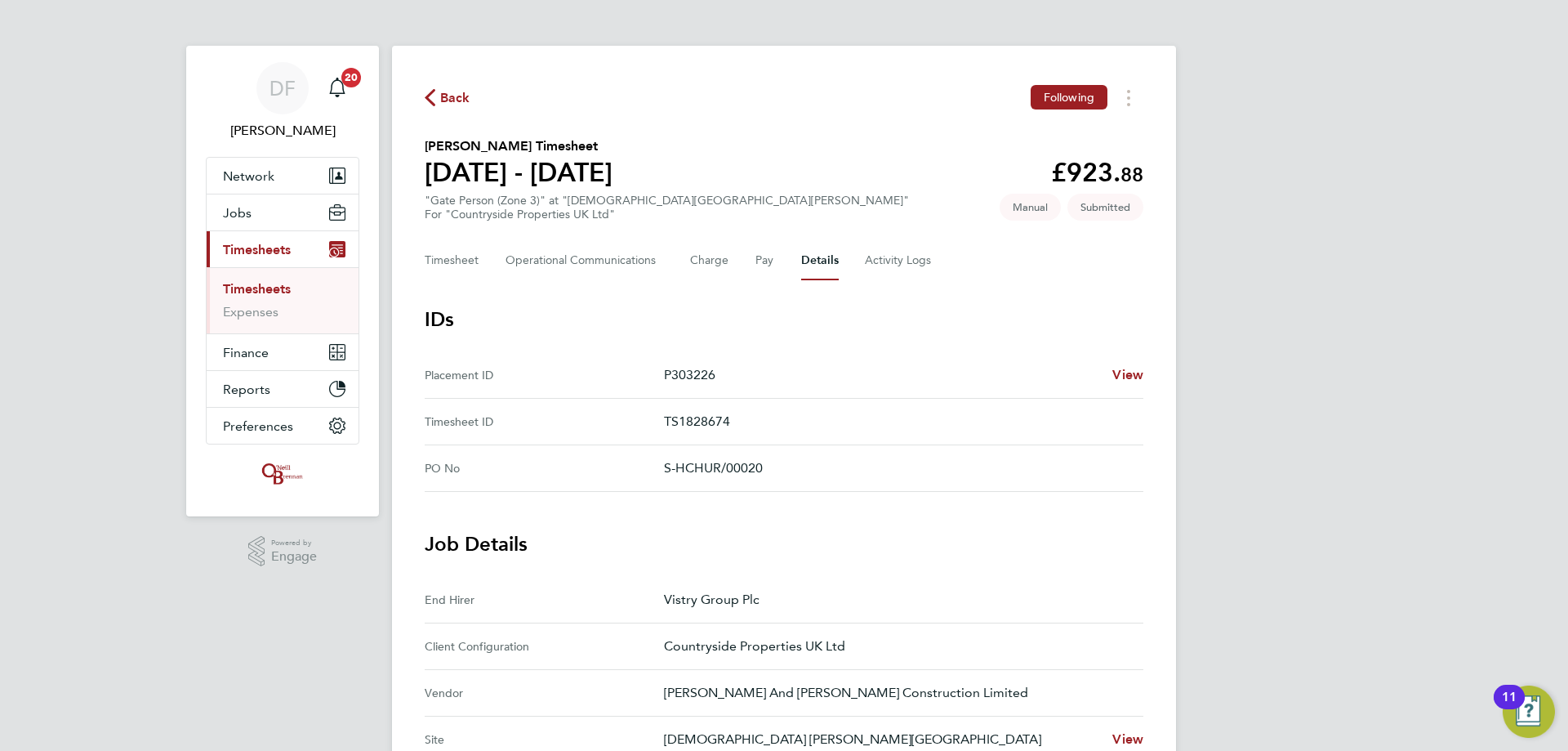
click at [449, 100] on span "Back" at bounding box center [455, 97] width 30 height 20
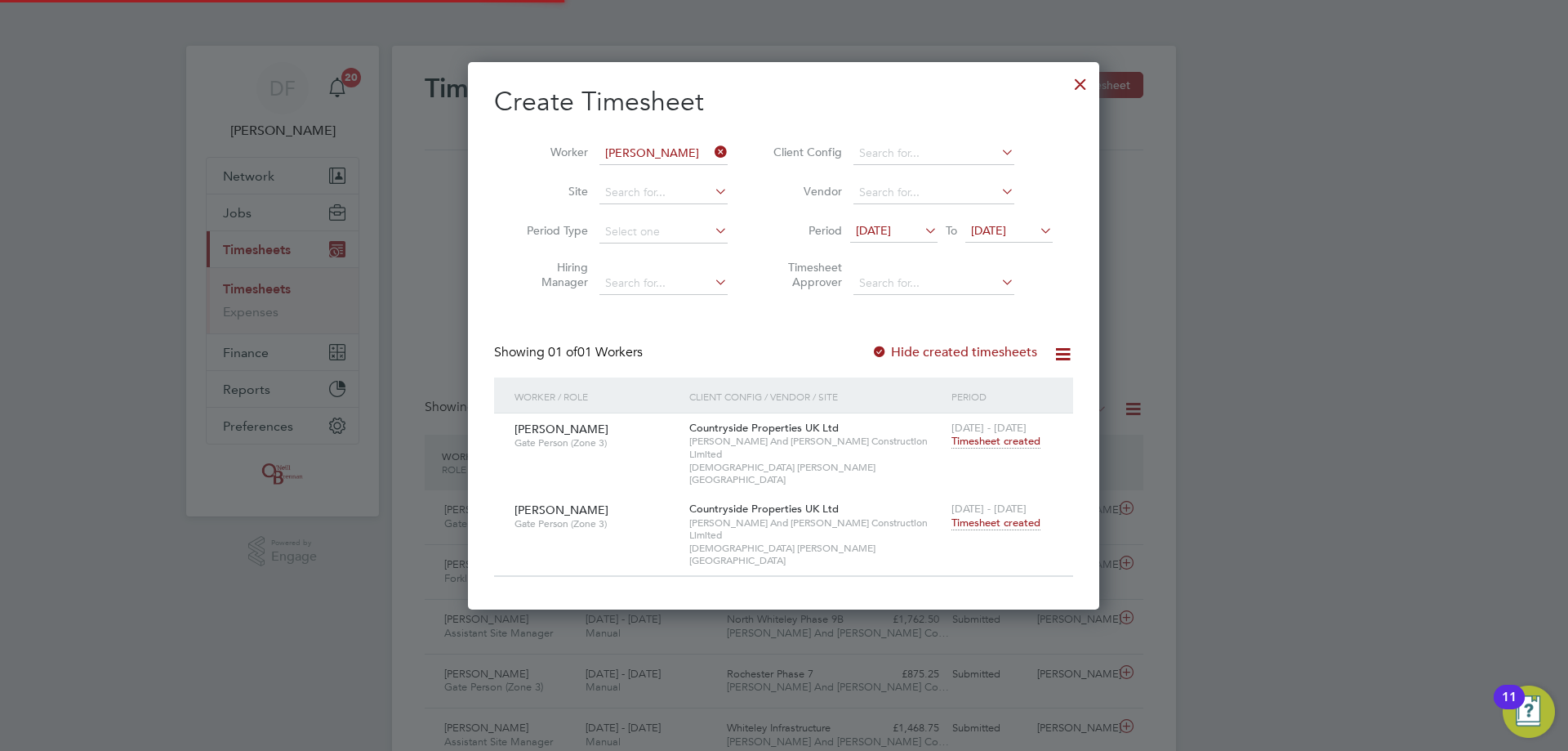
scroll to position [42, 142]
click at [969, 515] on span "Timesheet created" at bounding box center [996, 523] width 89 height 15
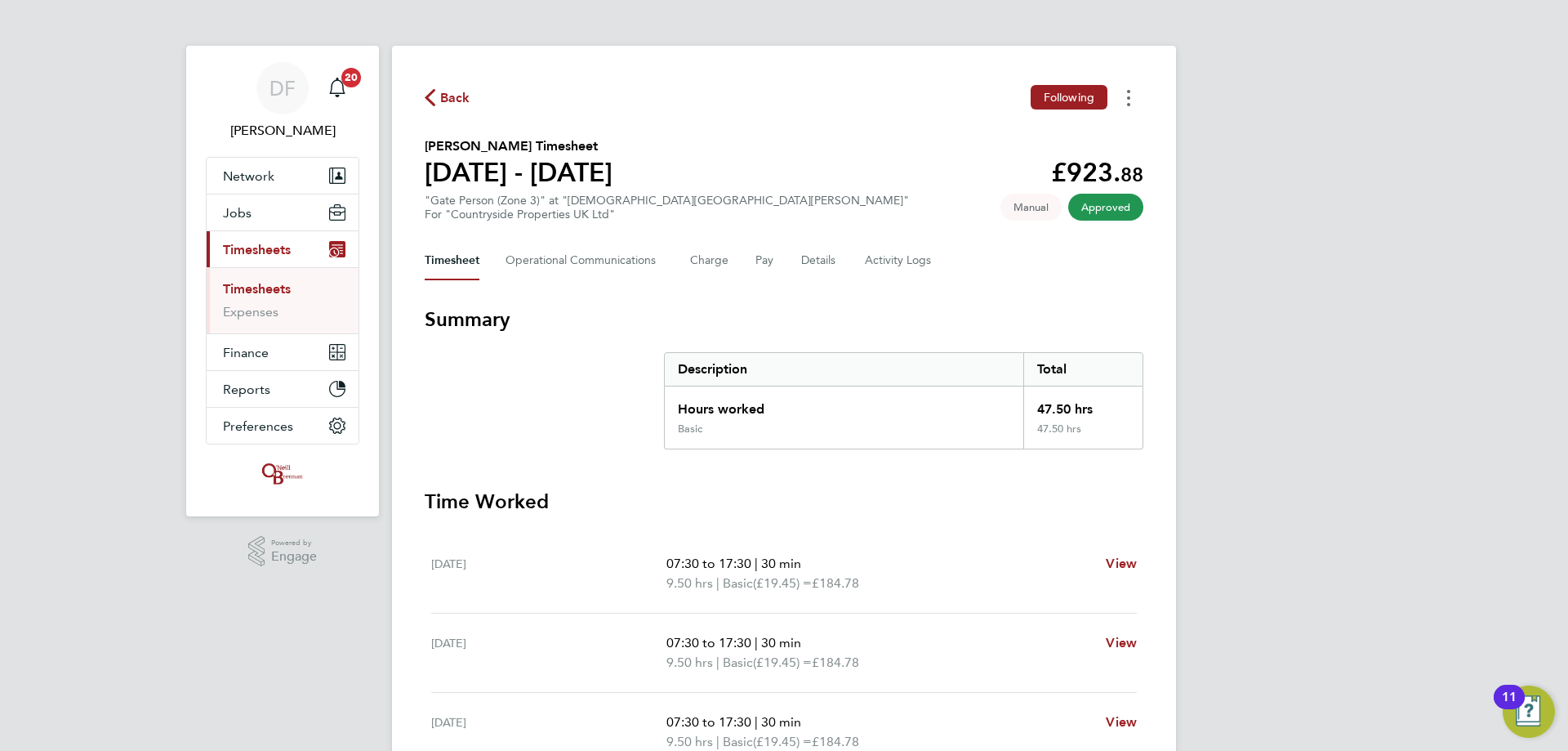
click at [1134, 90] on button "Timesheets Menu" at bounding box center [1128, 97] width 29 height 25
click at [1090, 138] on link "Download timesheet" at bounding box center [1045, 134] width 196 height 33
click at [1132, 94] on button "Timesheets Menu" at bounding box center [1128, 97] width 29 height 25
click at [1067, 141] on link "Download timesheet" at bounding box center [1045, 134] width 196 height 33
click at [837, 287] on div "Back Following Kevin Rampton's Timesheet 22 - 28 Sept 2025 £923. 88 "Gate Perso…" at bounding box center [784, 606] width 784 height 1121
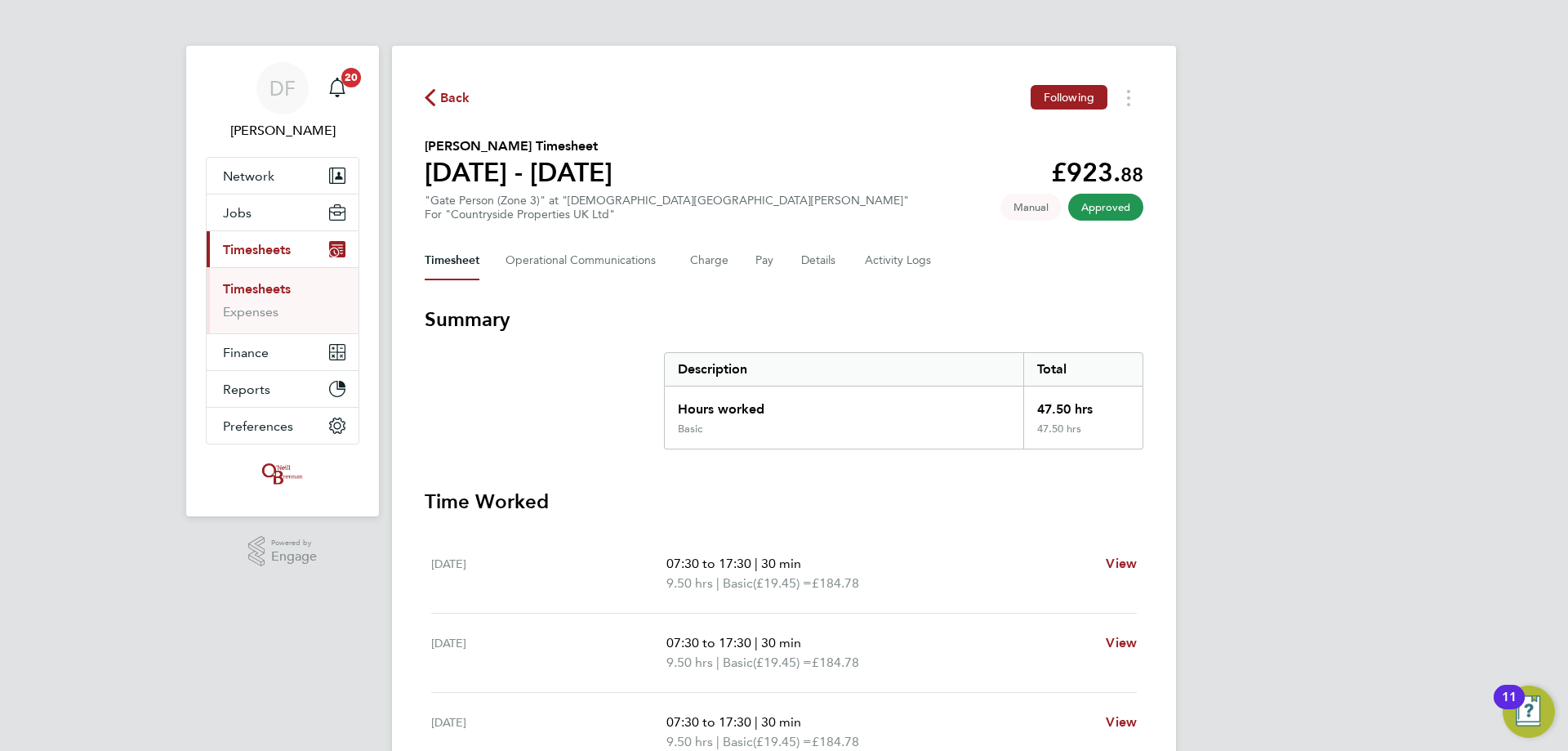
click at [454, 102] on span "Back" at bounding box center [455, 97] width 30 height 20
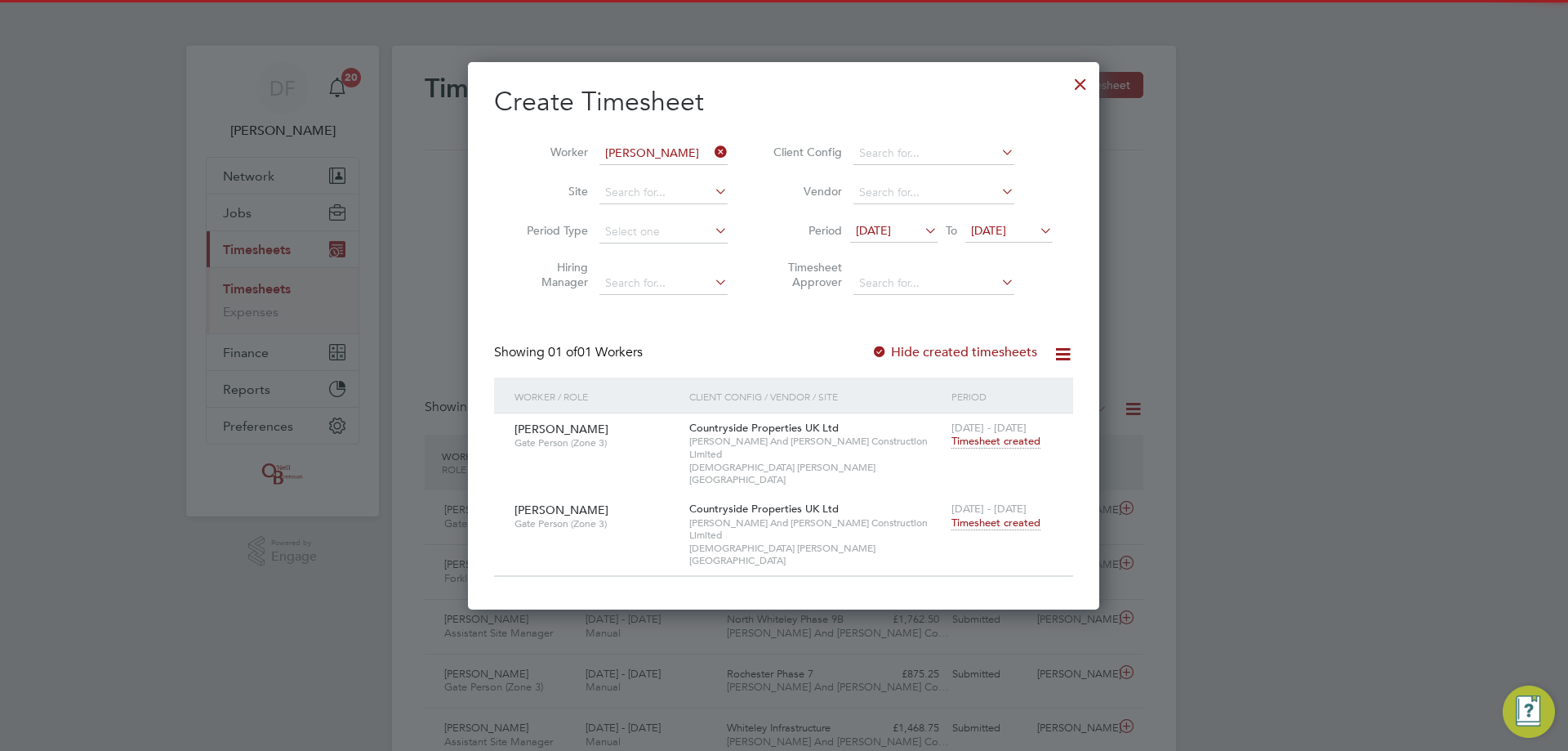
scroll to position [42, 142]
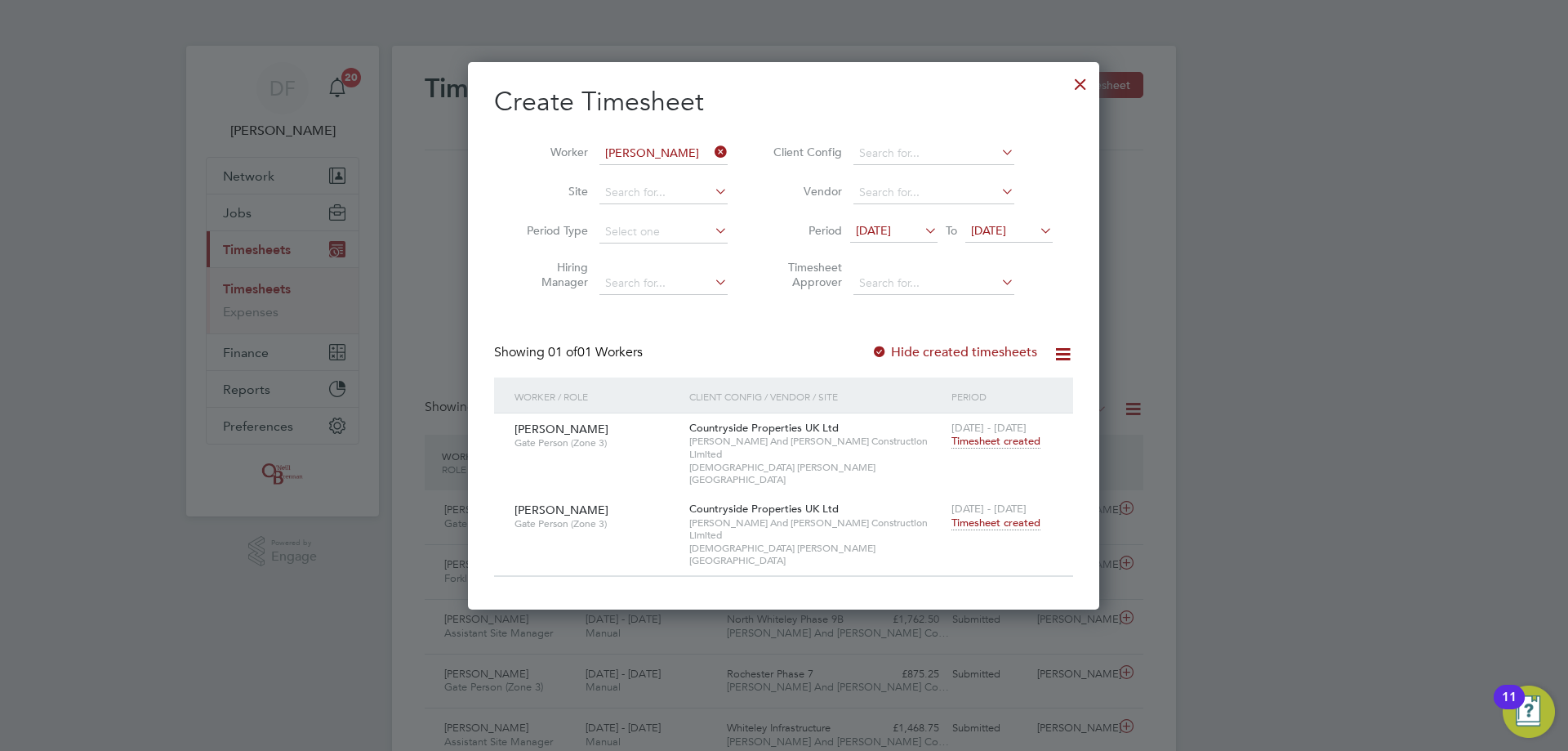
click at [1086, 86] on div at bounding box center [1080, 79] width 29 height 29
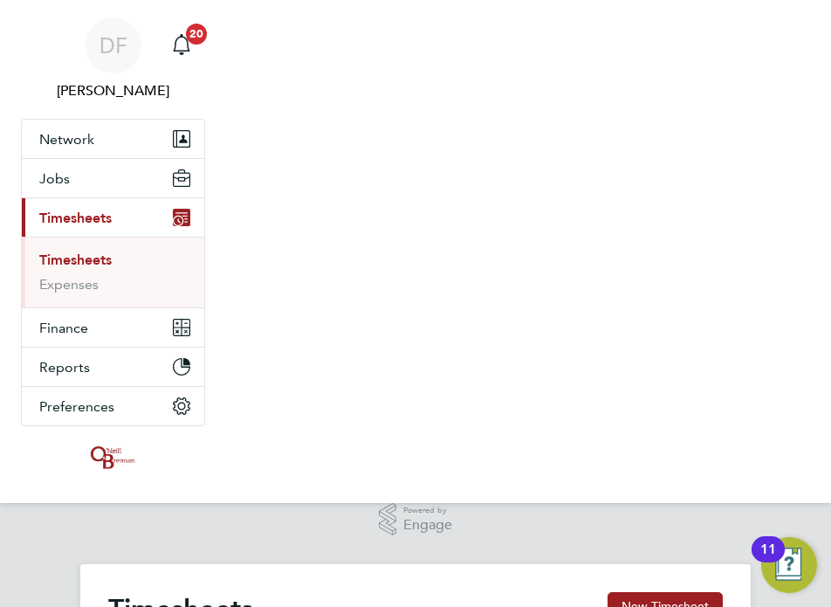
scroll to position [9, 9]
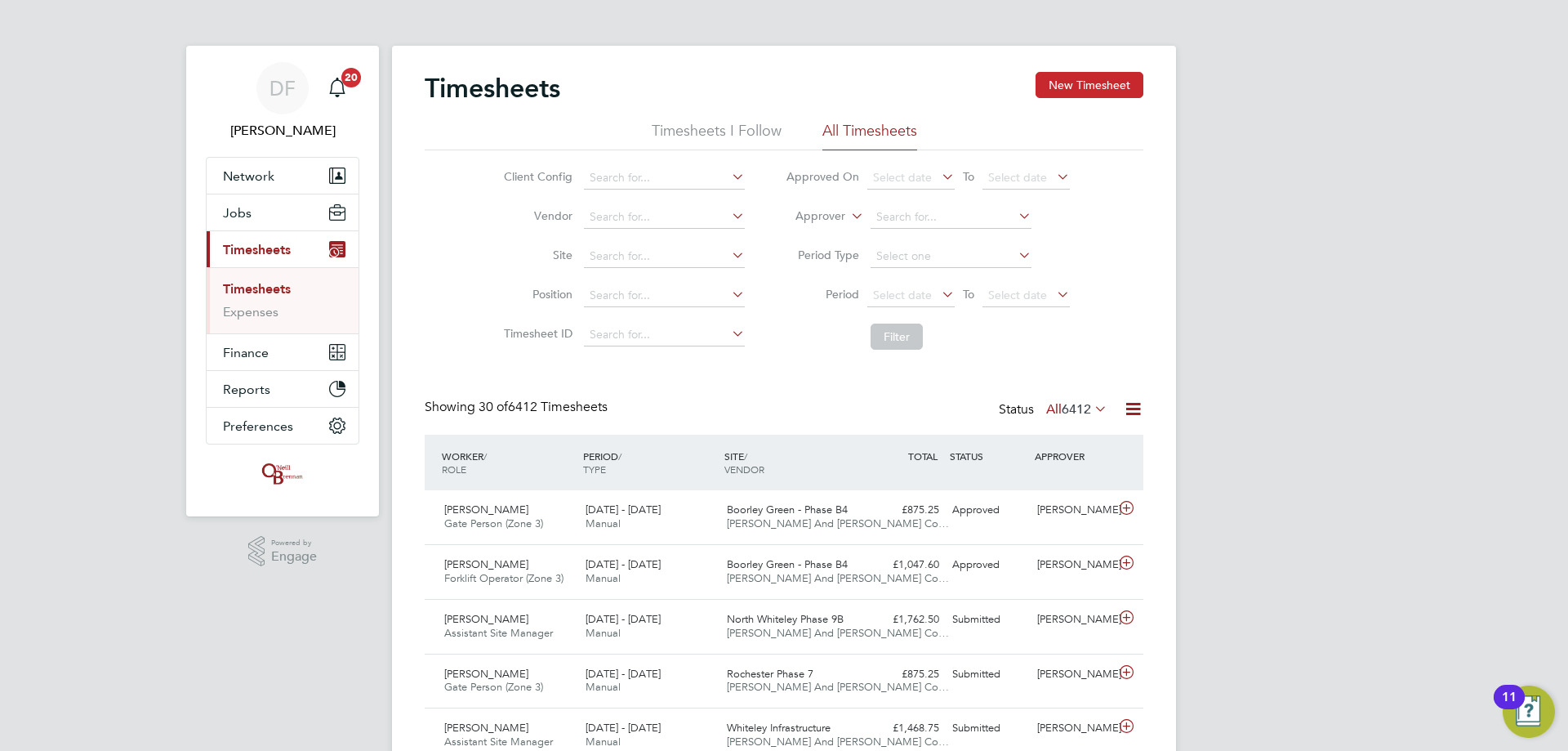
click at [1072, 89] on button "New Timesheet" at bounding box center [1088, 85] width 108 height 26
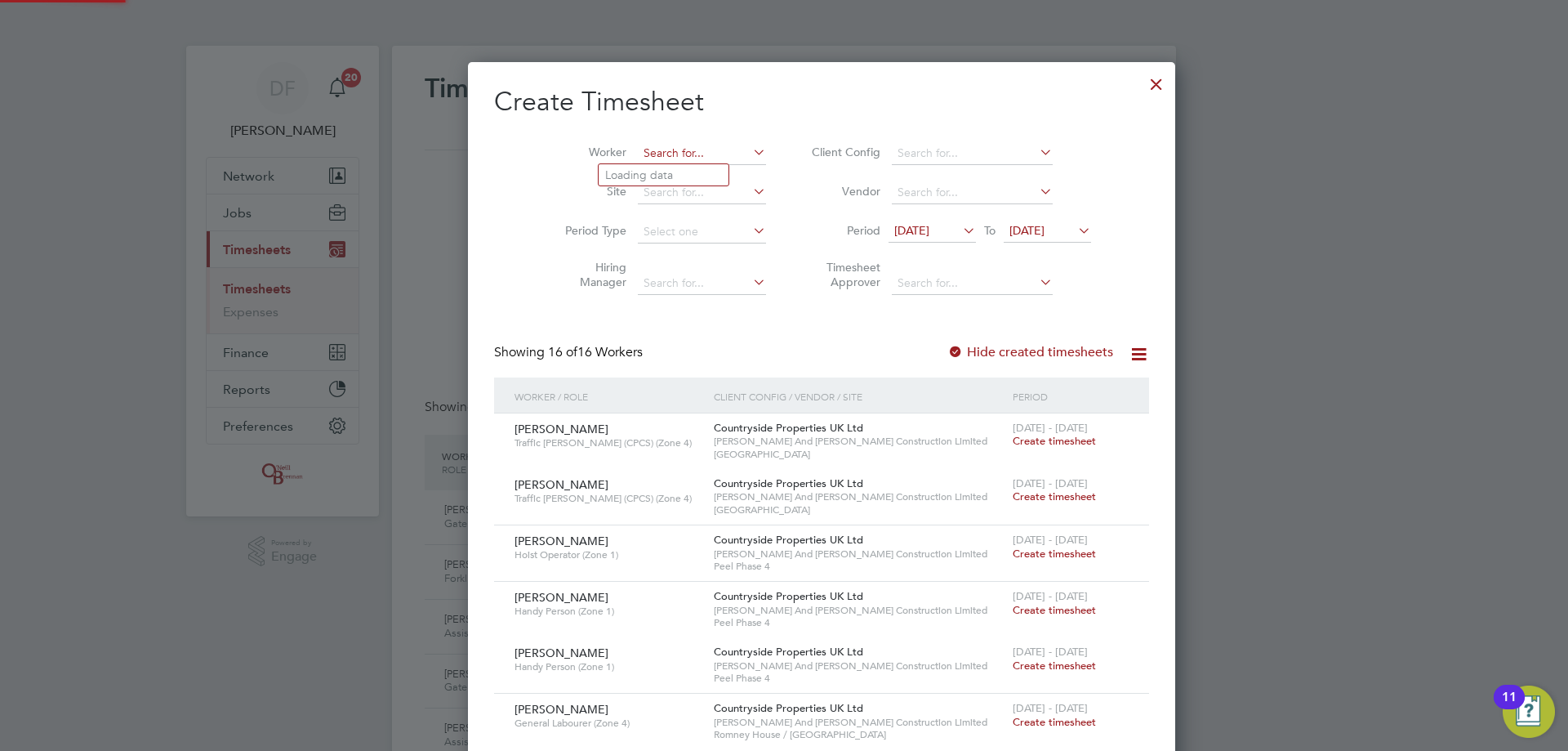
click at [638, 150] on input at bounding box center [701, 153] width 128 height 22
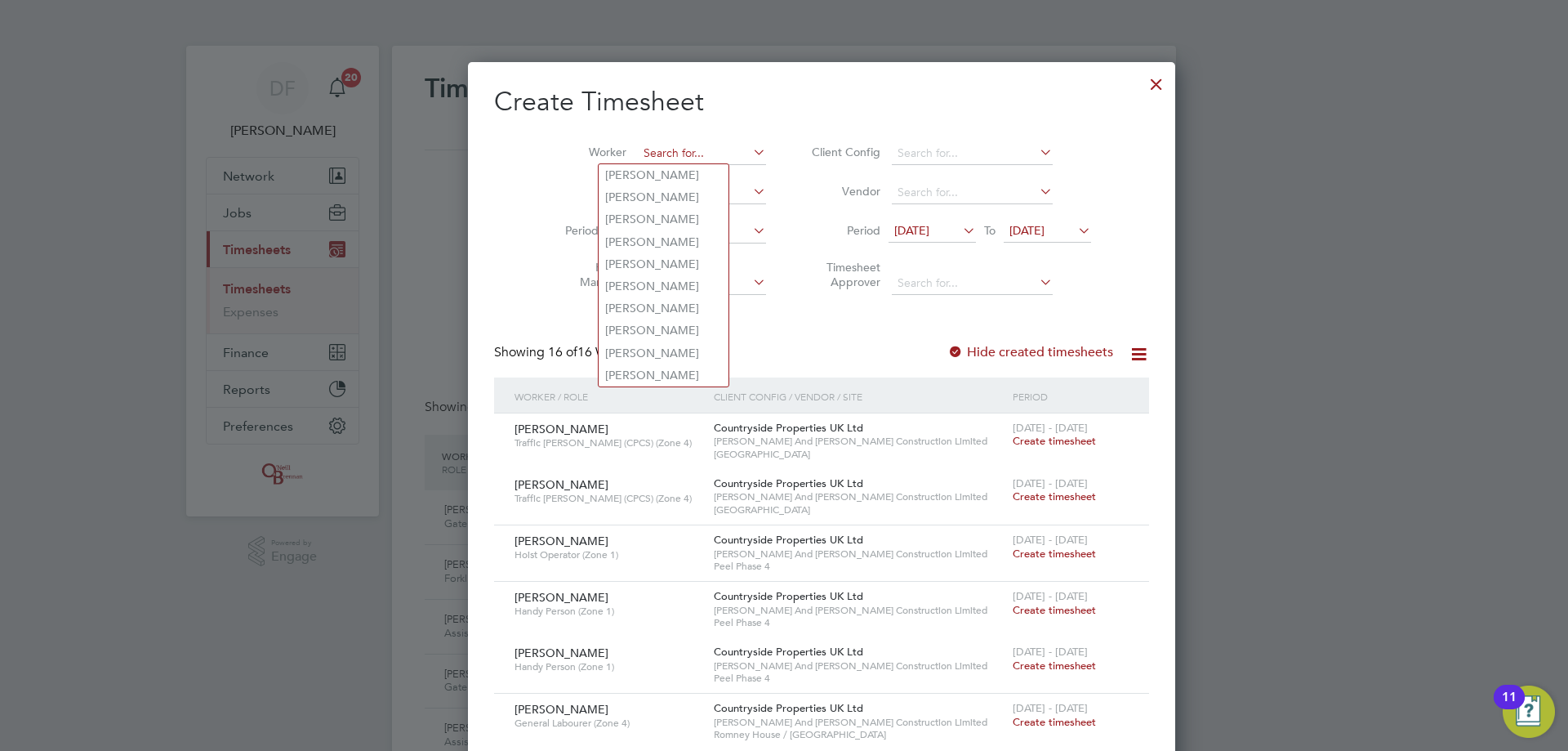
click at [638, 150] on input at bounding box center [701, 153] width 128 height 22
click at [640, 155] on input at bounding box center [701, 153] width 128 height 22
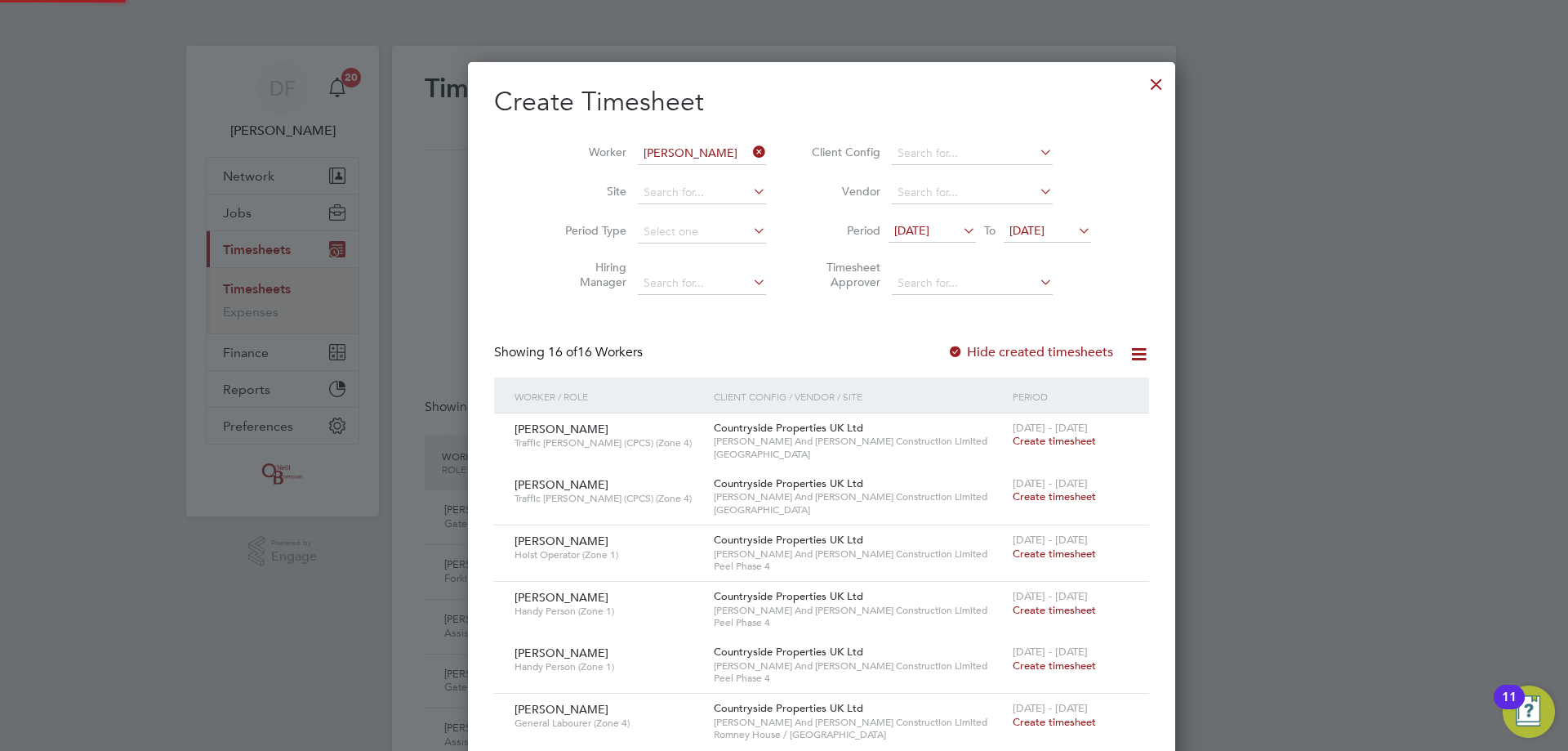
click at [660, 177] on li "Trevor Fr aser" at bounding box center [669, 176] width 143 height 22
type input "Trevor Fraser"
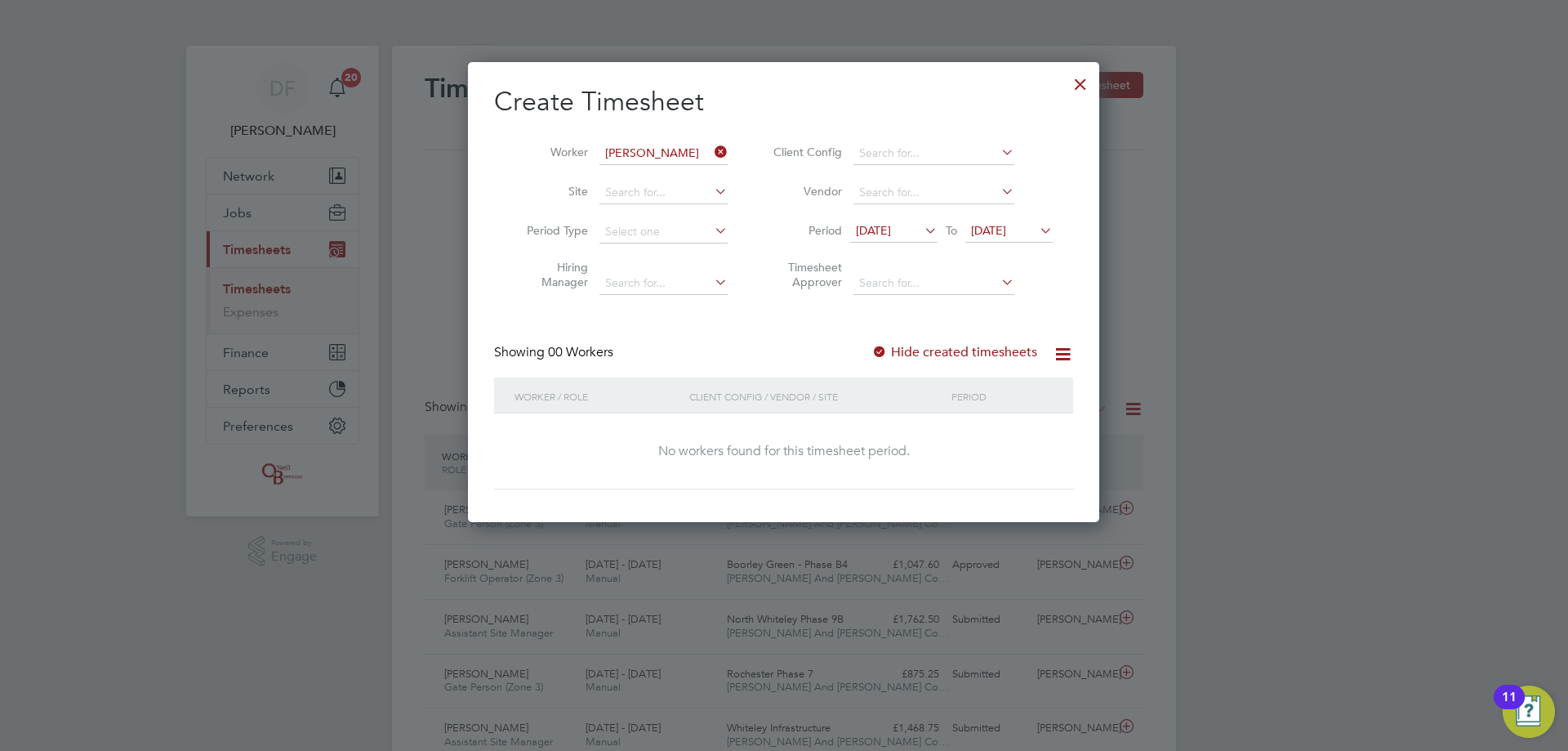
click at [891, 229] on span "16 Sep 2025" at bounding box center [873, 230] width 36 height 15
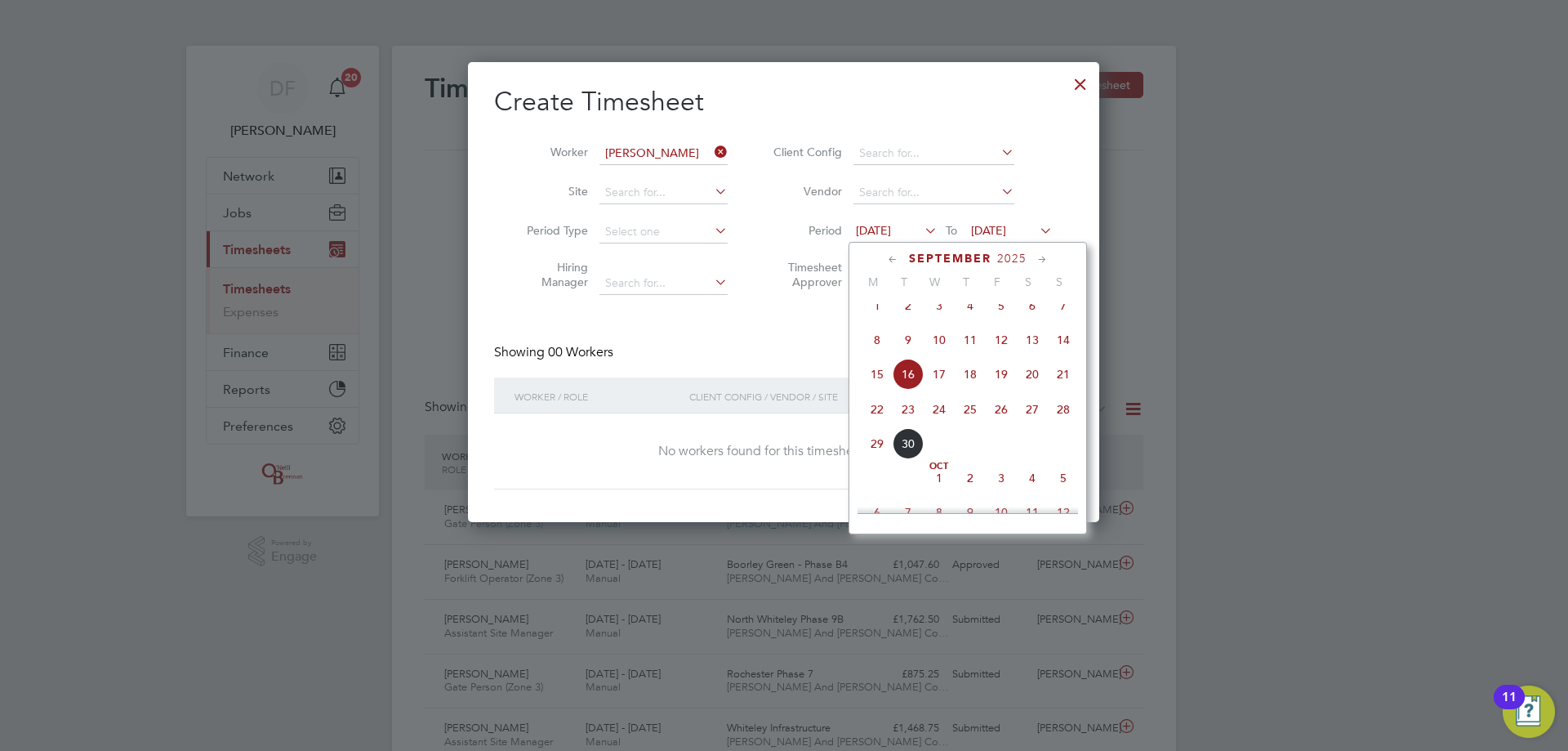
click at [873, 422] on span "22" at bounding box center [876, 409] width 31 height 31
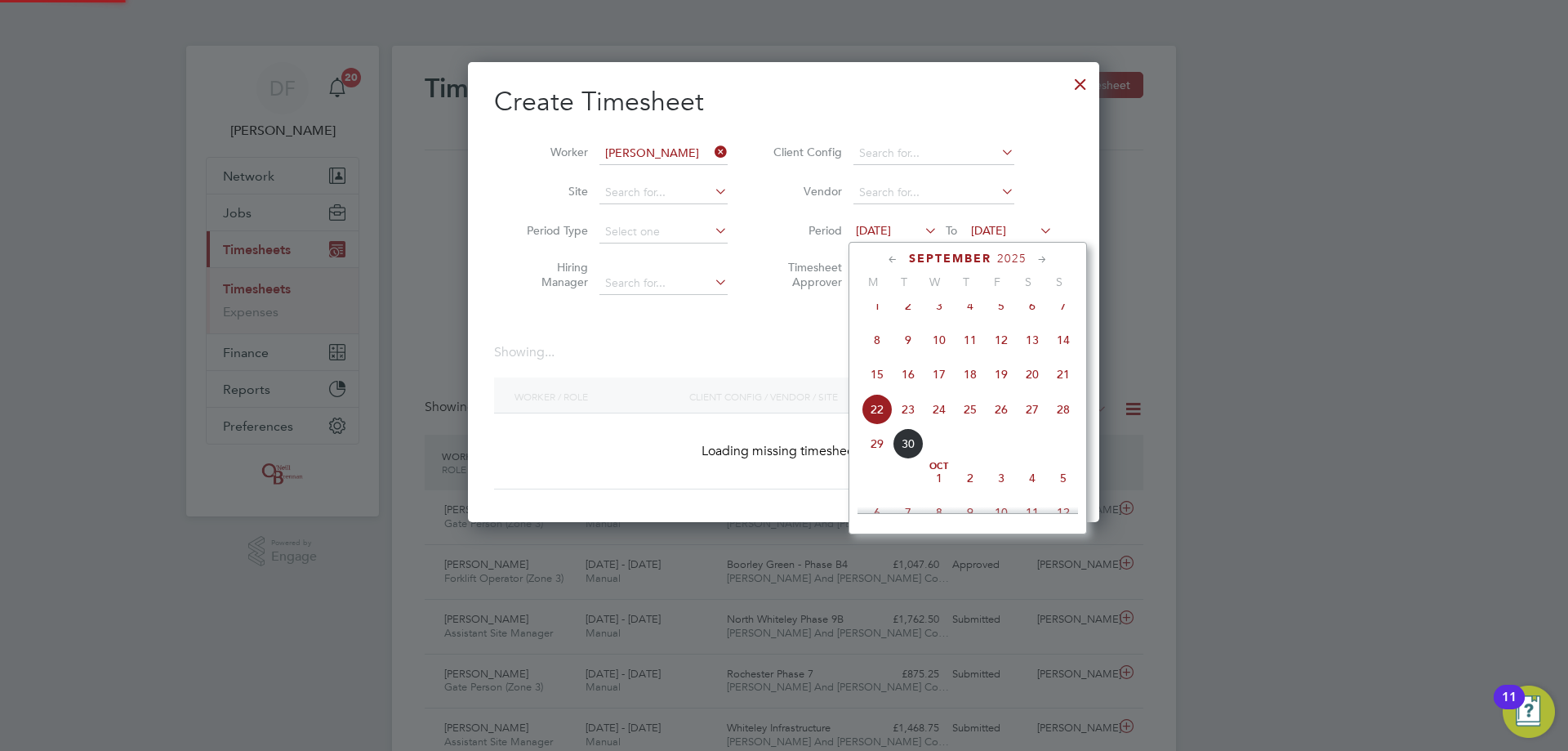
scroll to position [461, 632]
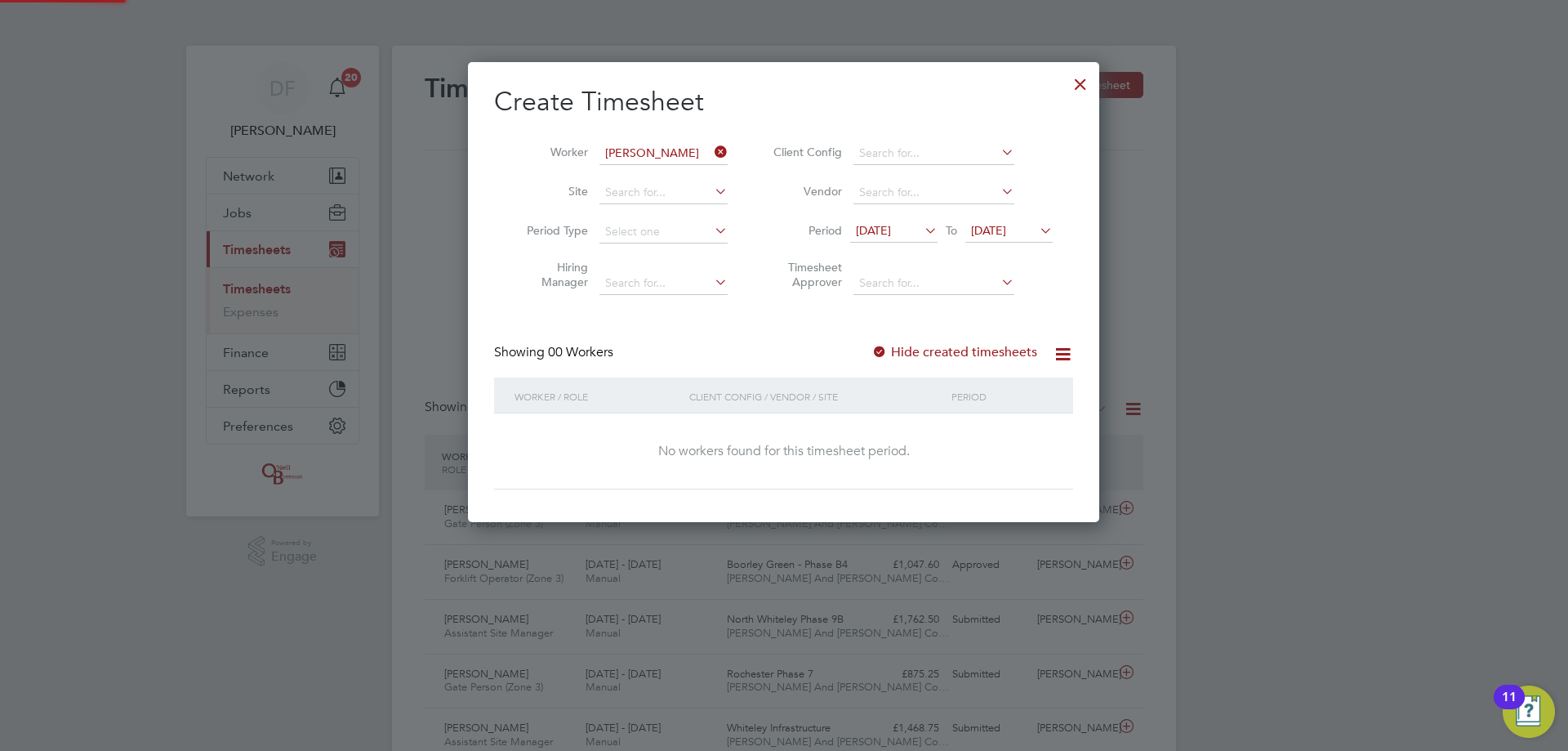
click at [1006, 233] on span "23 Sep 2025" at bounding box center [988, 230] width 36 height 15
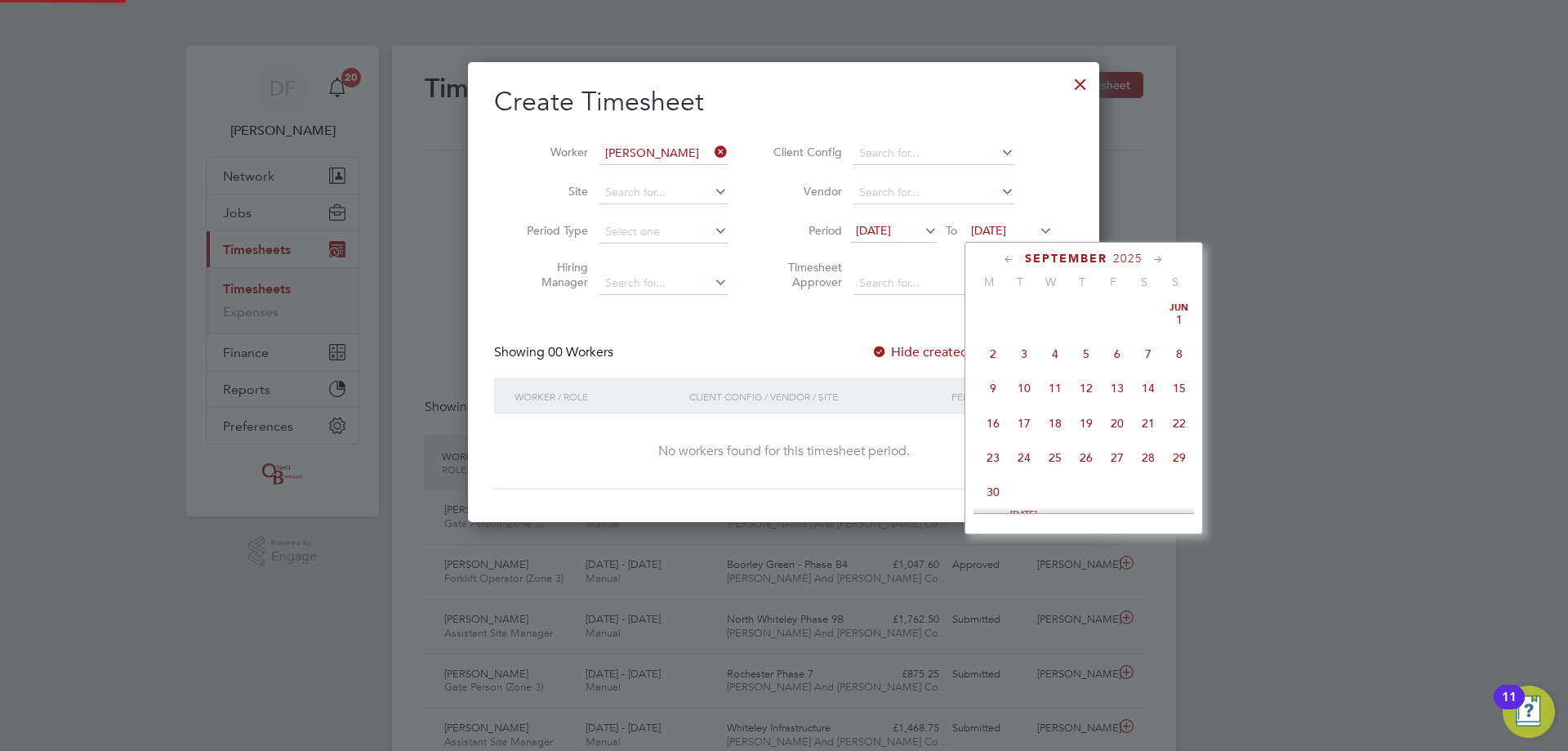
scroll to position [601, 0]
click at [1175, 386] on span "28" at bounding box center [1179, 373] width 31 height 31
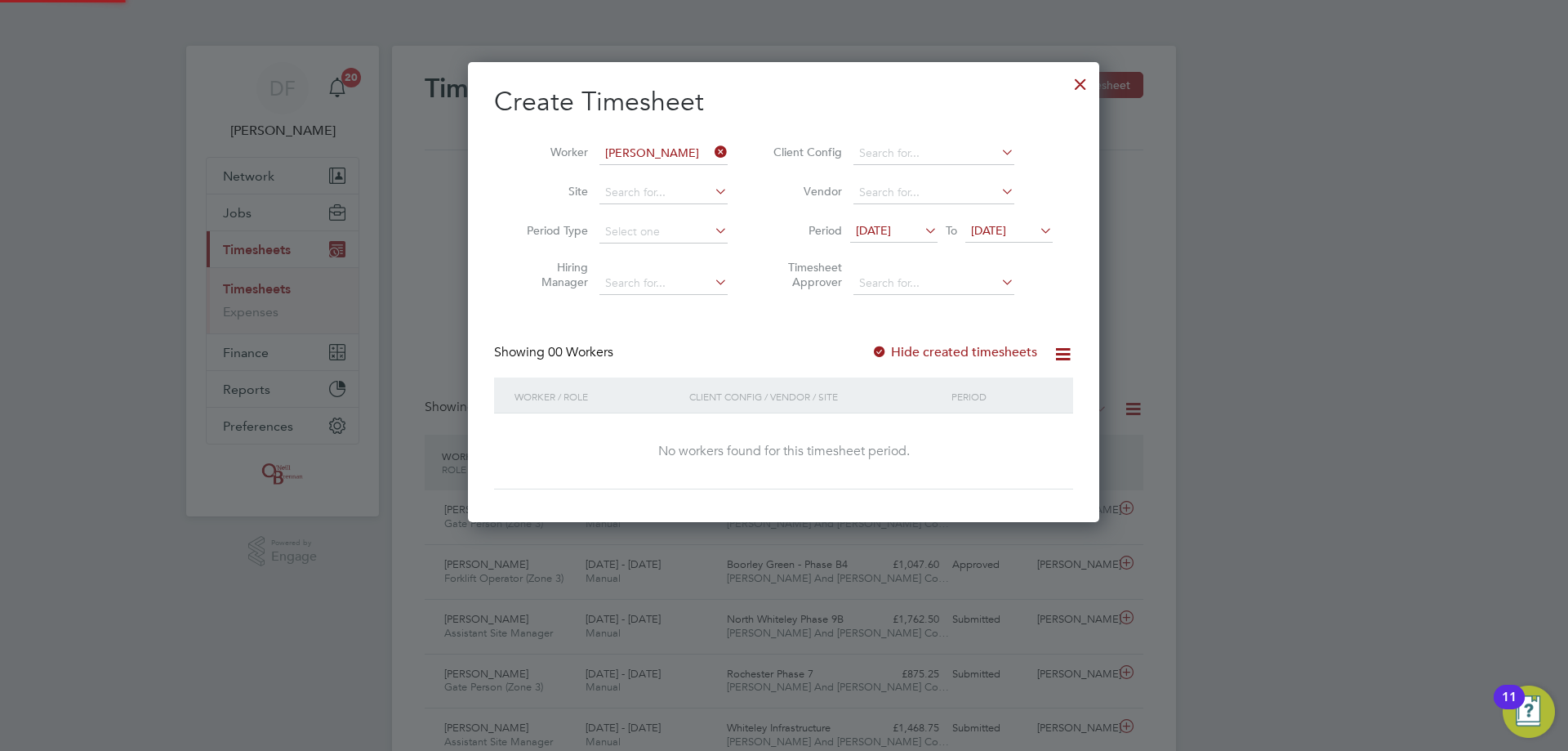
scroll to position [461, 632]
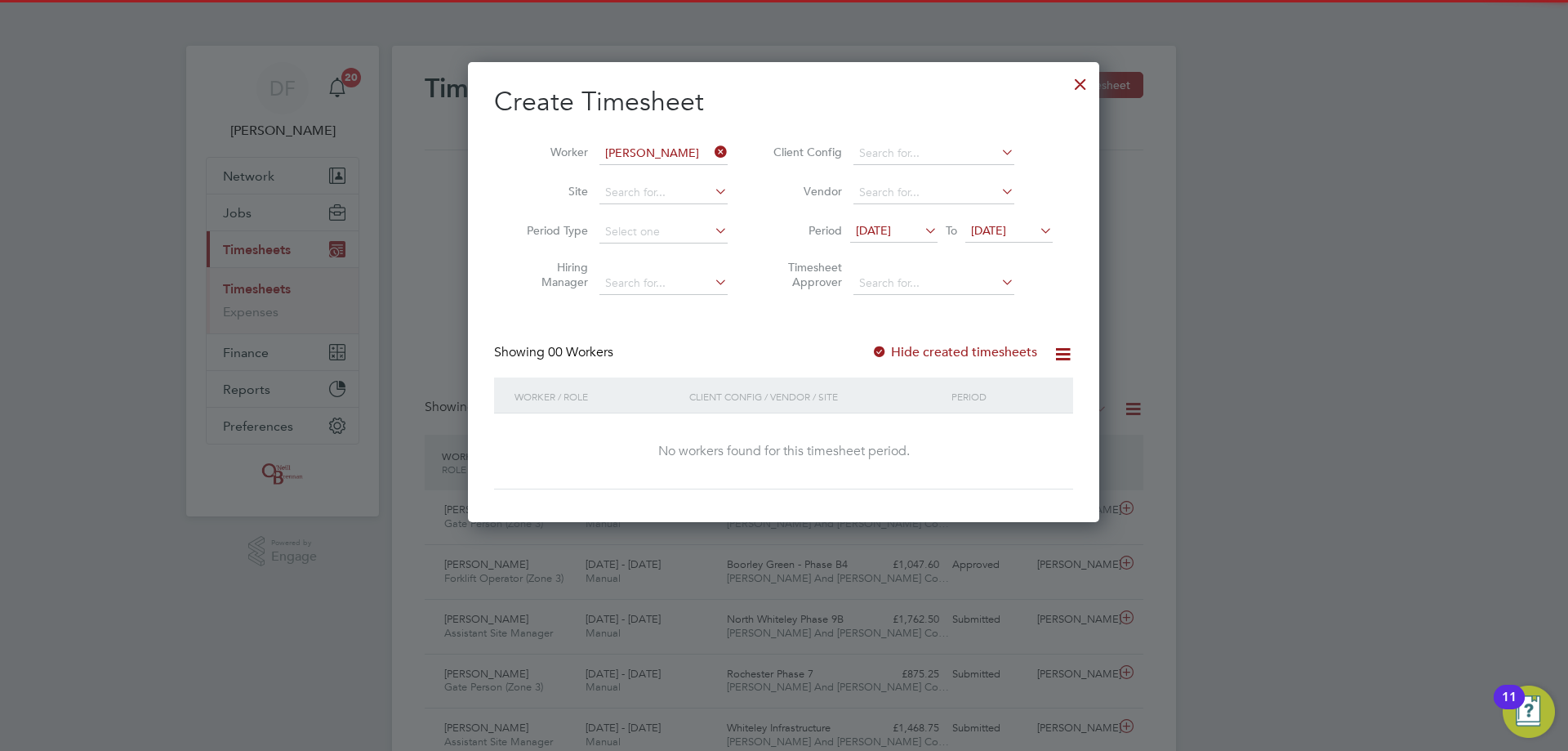
click at [912, 357] on label "Hide created timesheets" at bounding box center [954, 352] width 165 height 16
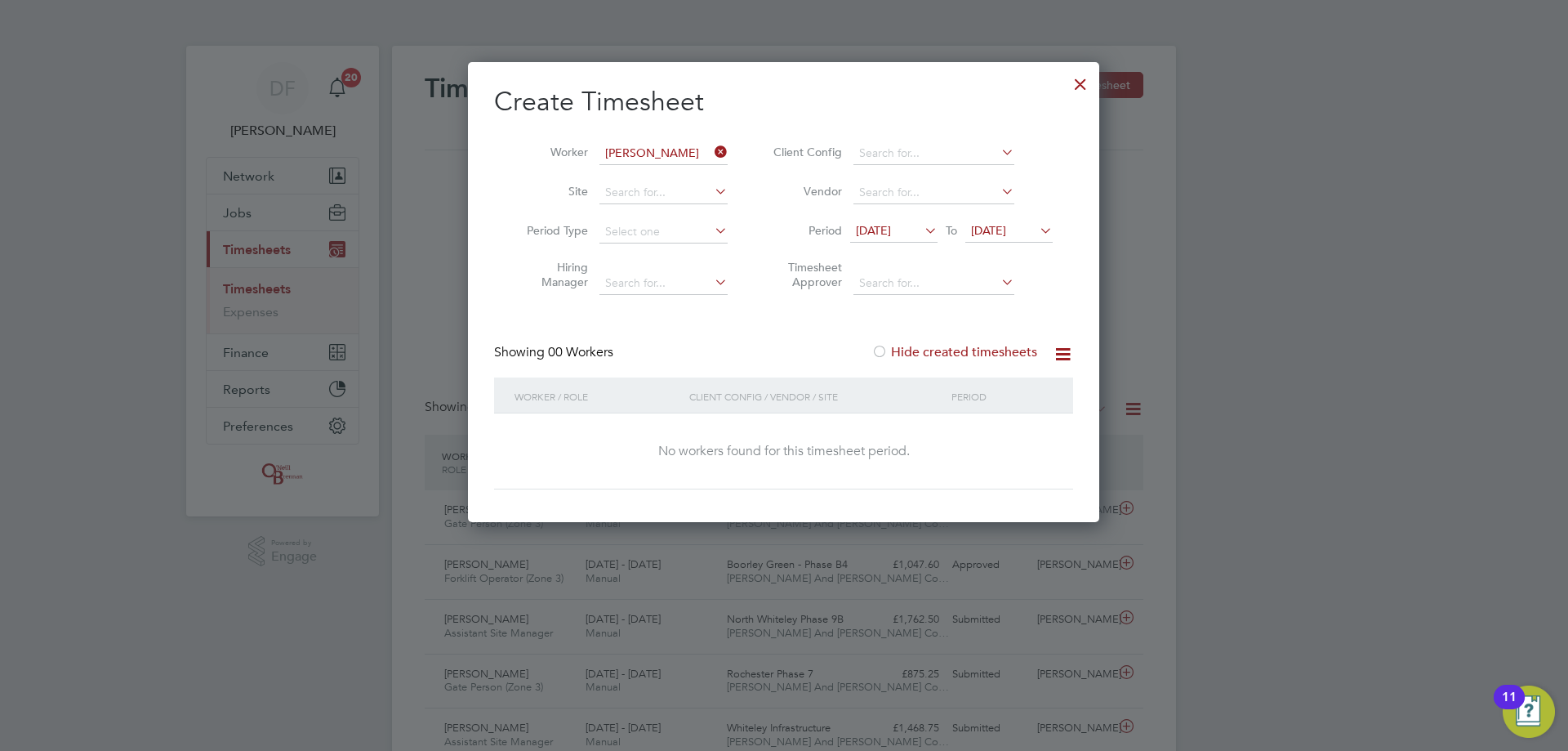
click at [915, 351] on label "Hide created timesheets" at bounding box center [954, 352] width 165 height 16
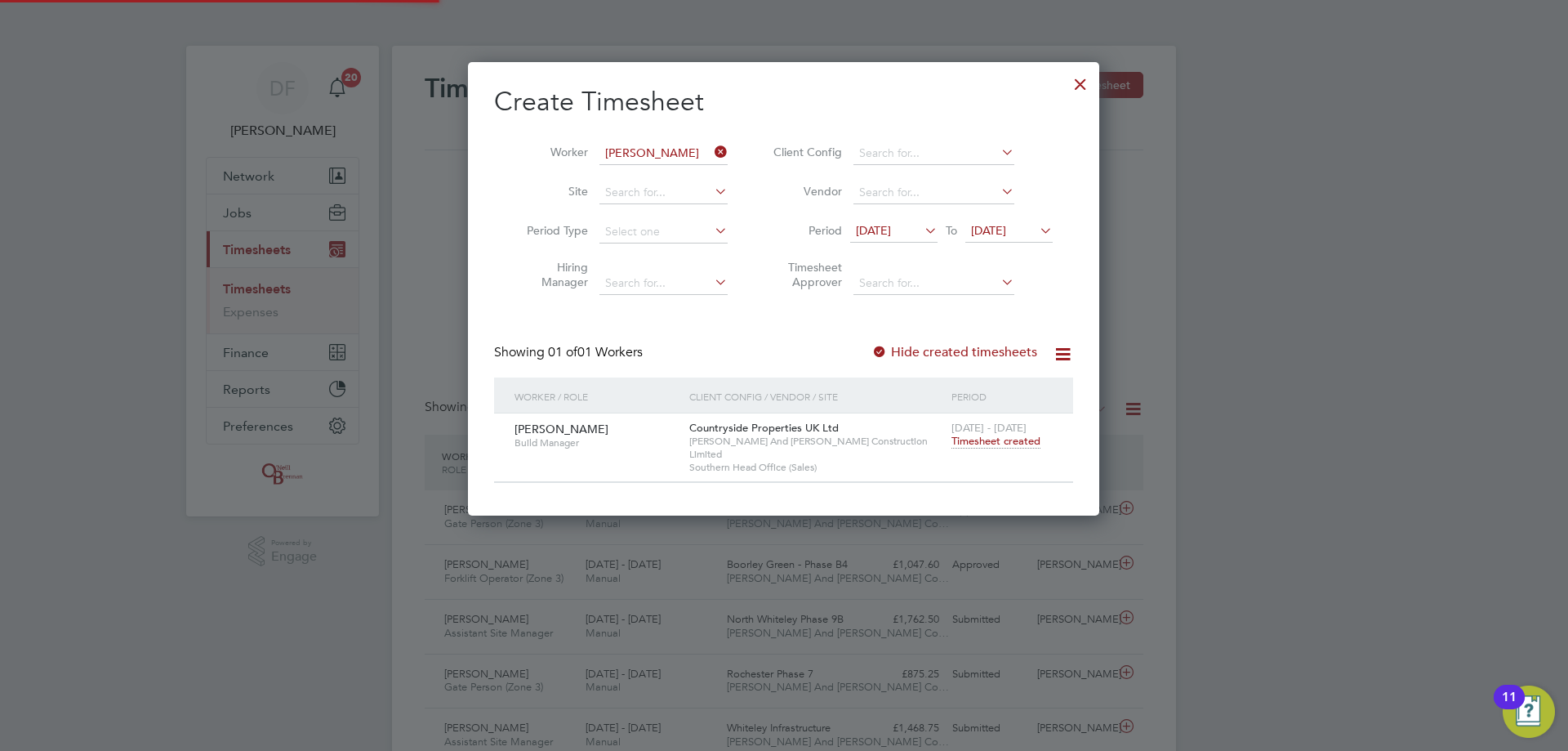
scroll to position [440, 632]
click at [989, 443] on span "Timesheet created" at bounding box center [996, 441] width 89 height 15
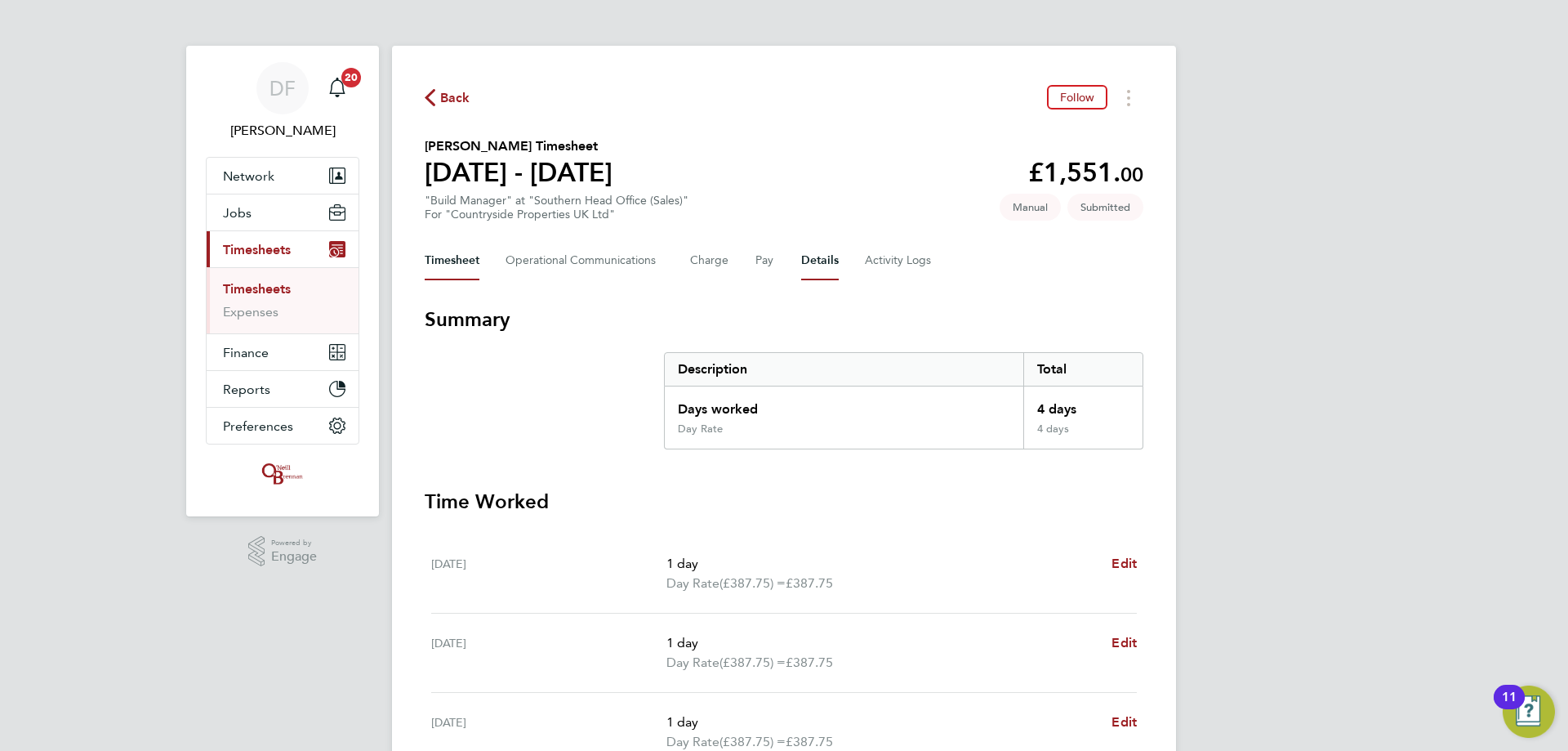
click at [830, 264] on button "Details" at bounding box center [820, 261] width 37 height 39
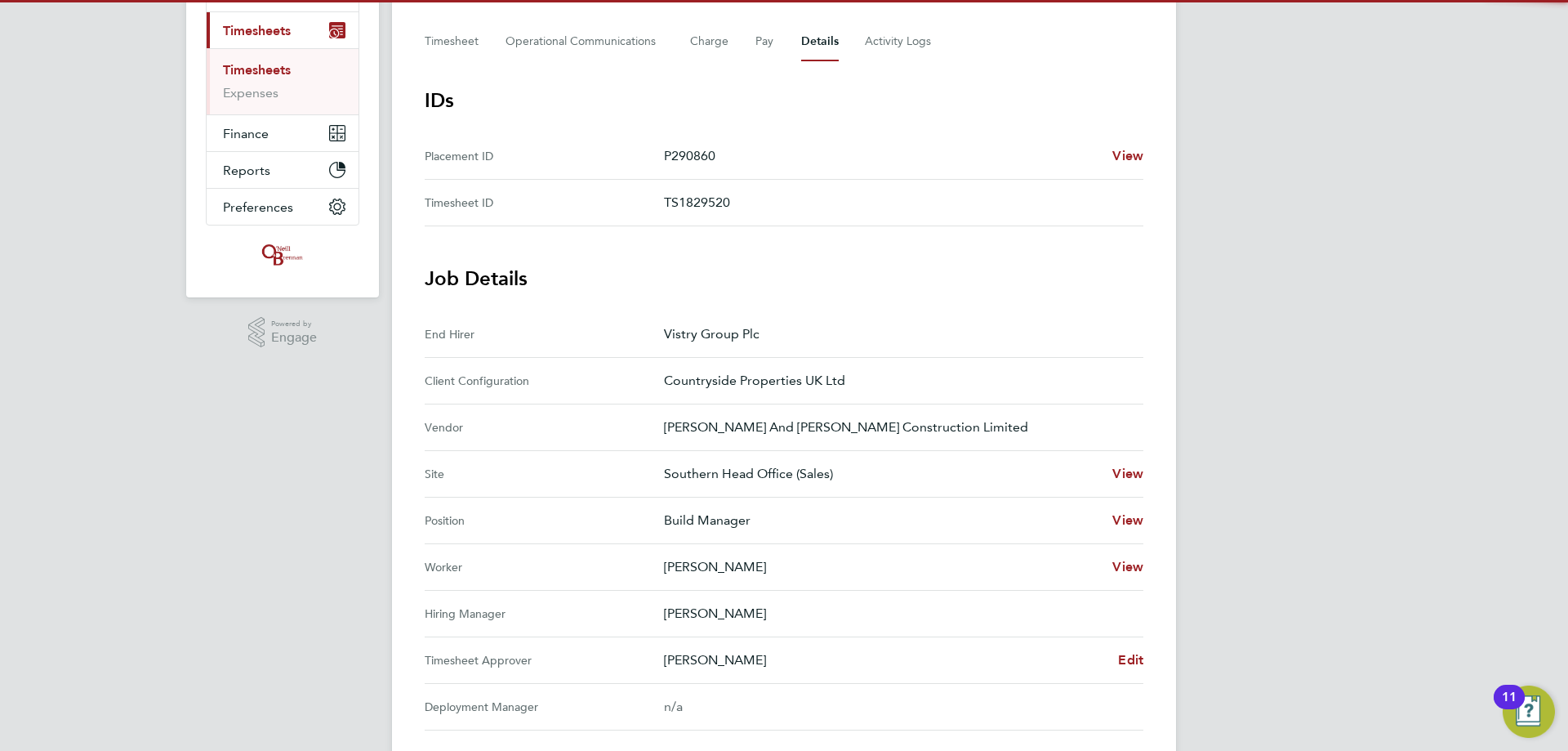
scroll to position [456, 0]
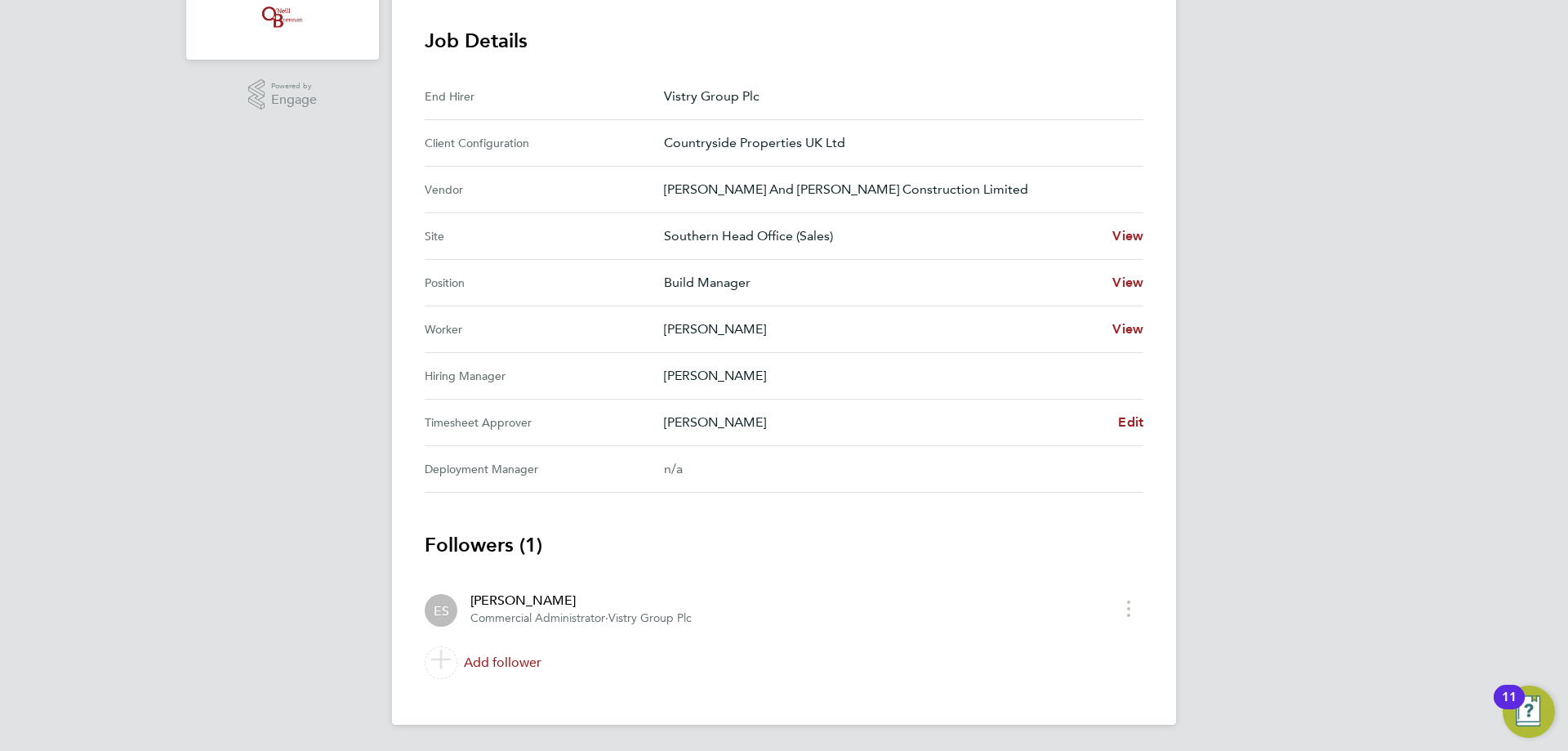
drag, startPoint x: 726, startPoint y: 425, endPoint x: 762, endPoint y: 431, distance: 36.5
click at [762, 431] on p "[PERSON_NAME]" at bounding box center [885, 422] width 441 height 20
drag, startPoint x: 771, startPoint y: 423, endPoint x: 676, endPoint y: 412, distance: 95.6
click at [664, 412] on p "[PERSON_NAME]" at bounding box center [885, 422] width 441 height 20
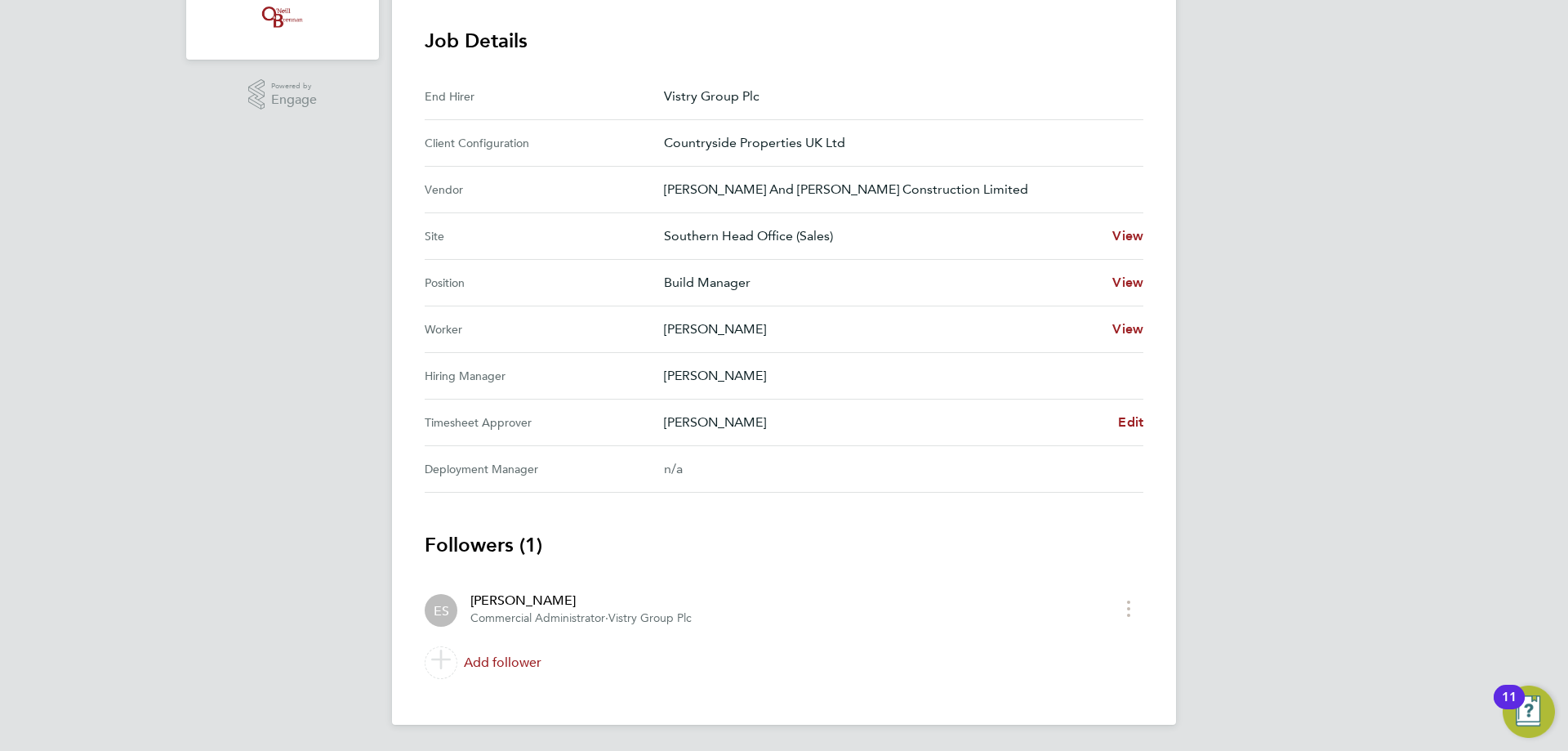
click at [694, 413] on p "[PERSON_NAME]" at bounding box center [885, 422] width 441 height 20
drag, startPoint x: 697, startPoint y: 423, endPoint x: 753, endPoint y: 425, distance: 56.0
click at [753, 425] on p "[PERSON_NAME]" at bounding box center [885, 422] width 441 height 20
drag, startPoint x: 687, startPoint y: 420, endPoint x: 773, endPoint y: 429, distance: 86.5
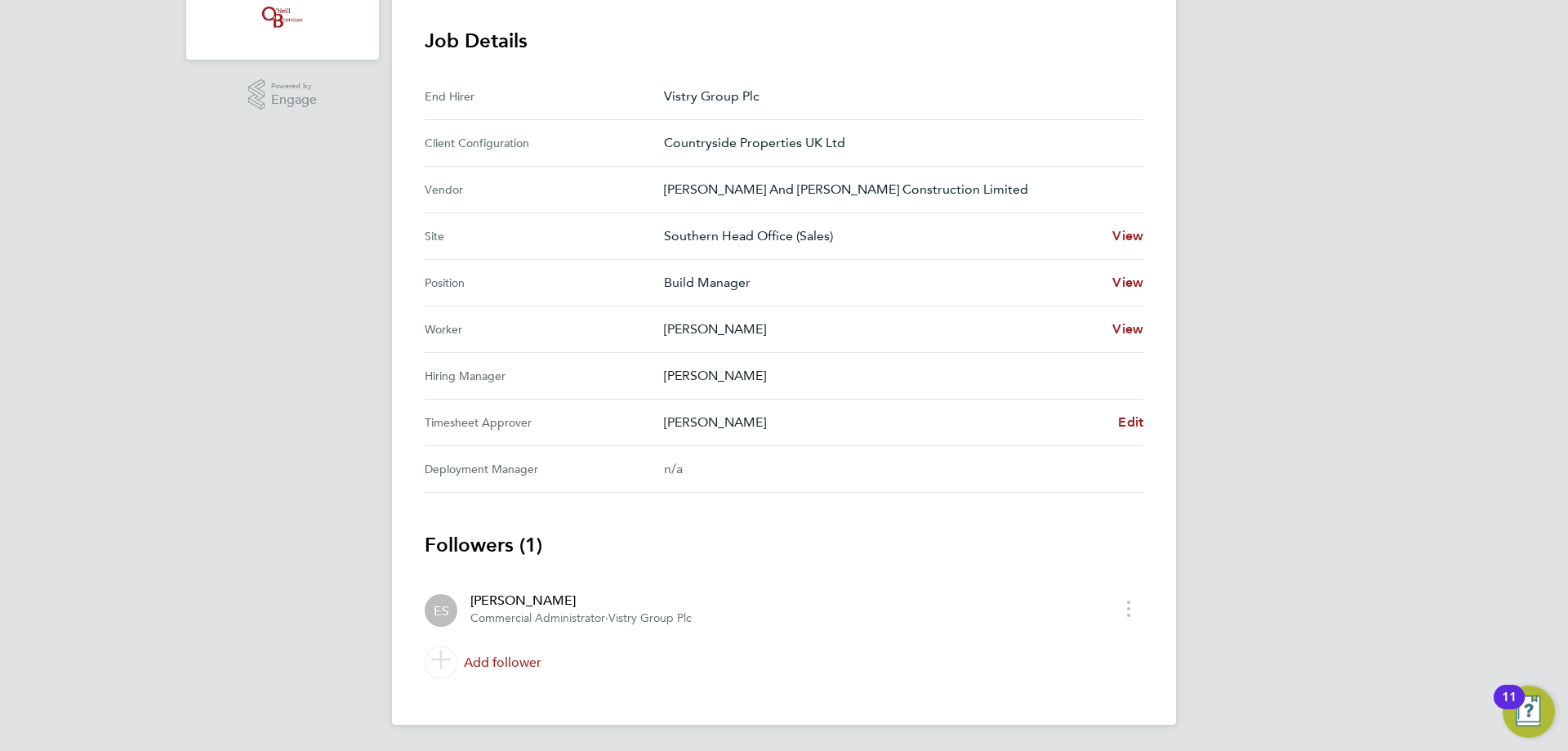
click at [773, 429] on p "[PERSON_NAME]" at bounding box center [885, 422] width 441 height 20
drag, startPoint x: 664, startPoint y: 425, endPoint x: 778, endPoint y: 426, distance: 114.0
click at [778, 426] on p "[PERSON_NAME]" at bounding box center [885, 422] width 441 height 20
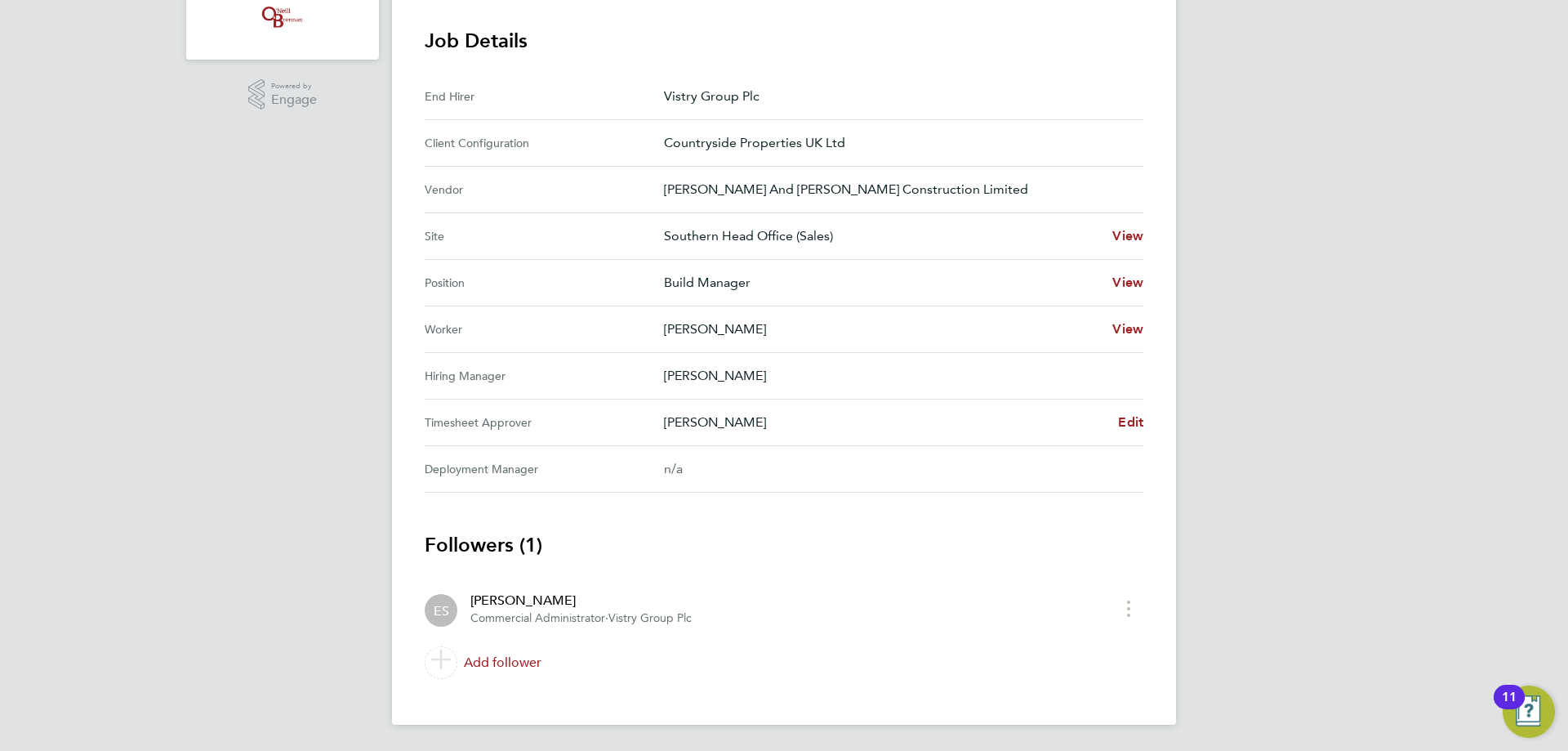
click at [768, 420] on p "[PERSON_NAME]" at bounding box center [885, 422] width 441 height 20
click at [746, 428] on p "[PERSON_NAME]" at bounding box center [885, 422] width 441 height 20
drag, startPoint x: 663, startPoint y: 435, endPoint x: 764, endPoint y: 439, distance: 101.1
click at [764, 439] on Approver "Timesheet Approver Erika Soennecken Edit" at bounding box center [784, 423] width 719 height 47
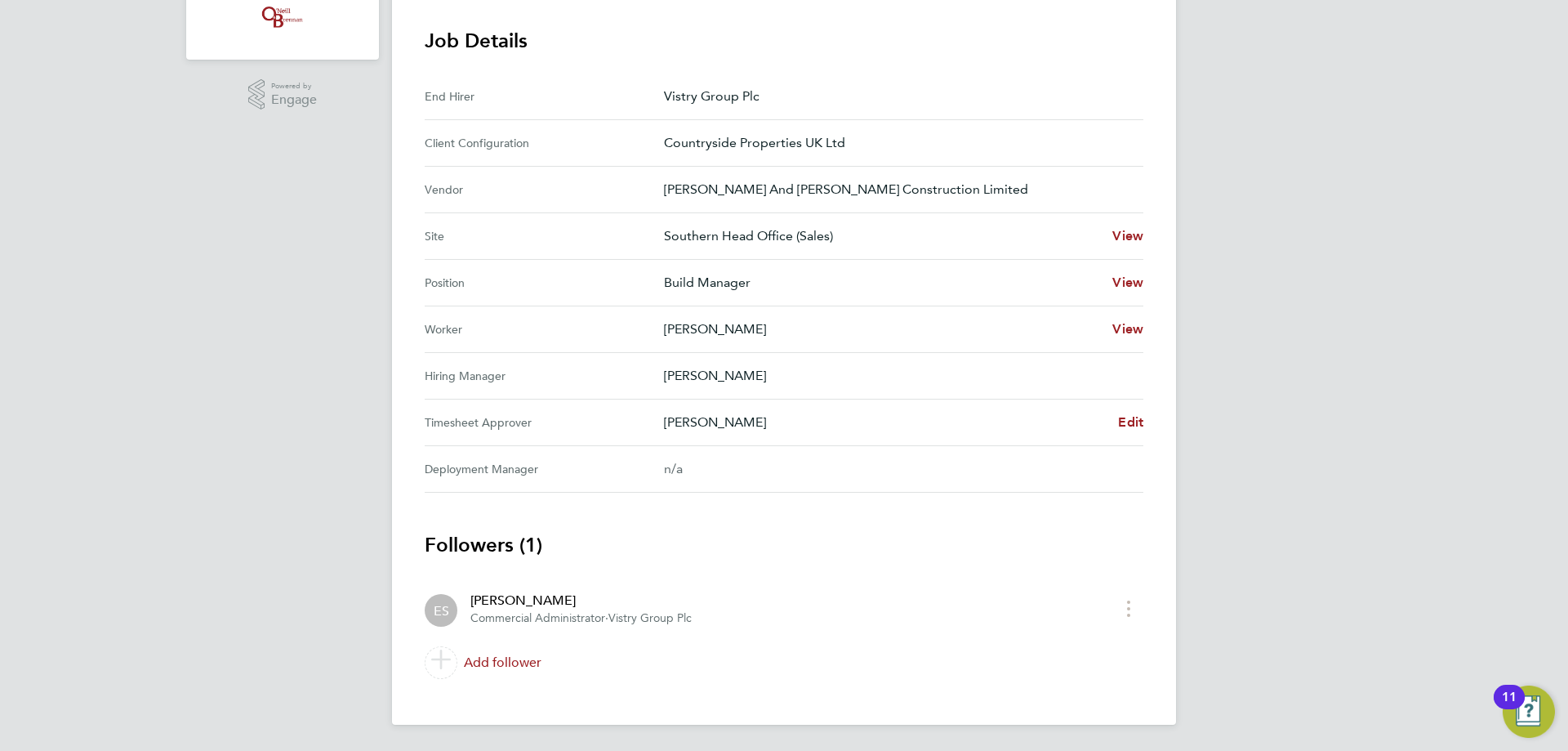
click at [764, 439] on Approver "Timesheet Approver Erika Soennecken Edit" at bounding box center [784, 423] width 719 height 47
drag, startPoint x: 694, startPoint y: 427, endPoint x: 754, endPoint y: 429, distance: 60.0
click at [754, 429] on p "[PERSON_NAME]" at bounding box center [885, 422] width 441 height 20
click at [1132, 422] on span "Edit" at bounding box center [1130, 422] width 25 height 16
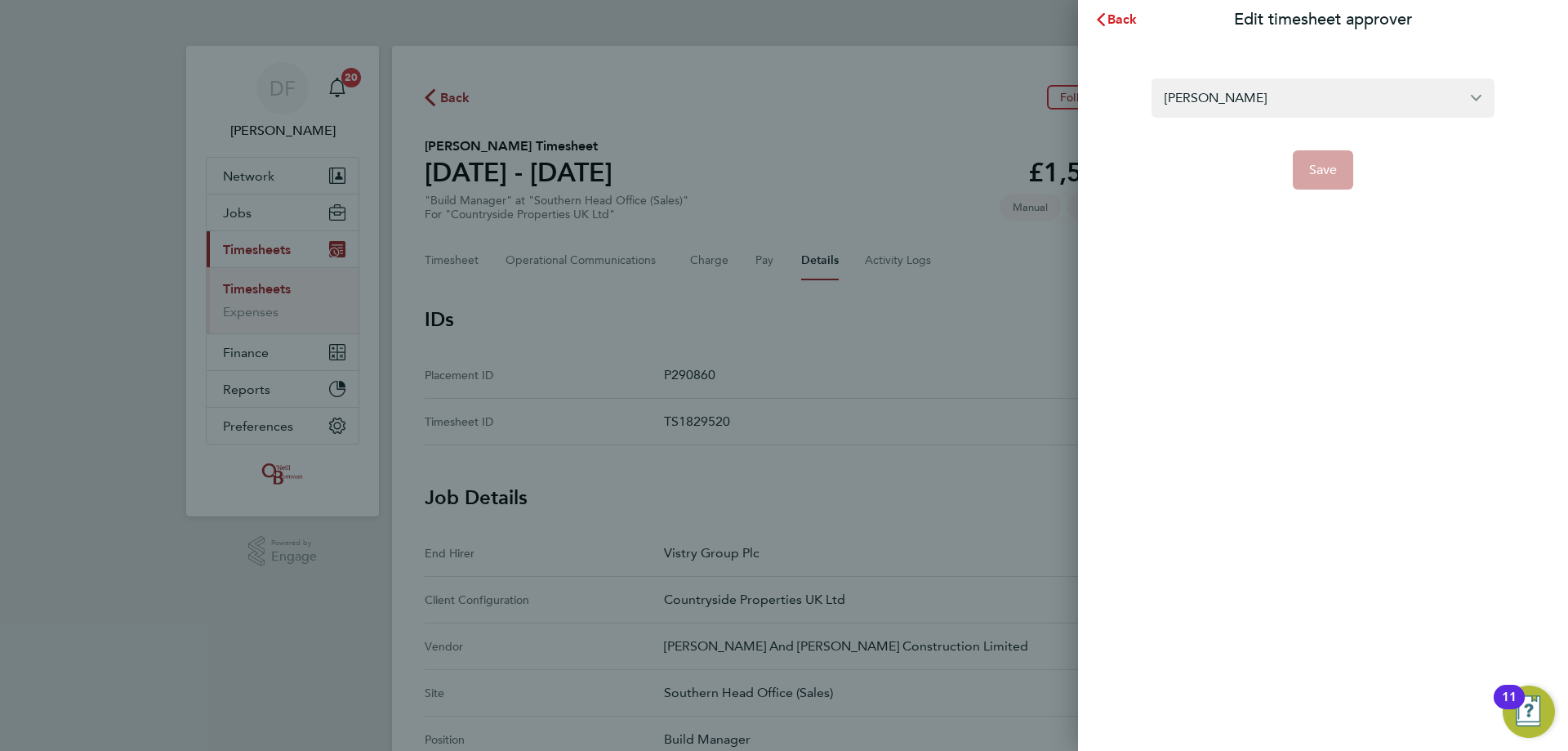
click at [1120, 21] on span "Back" at bounding box center [1122, 19] width 30 height 16
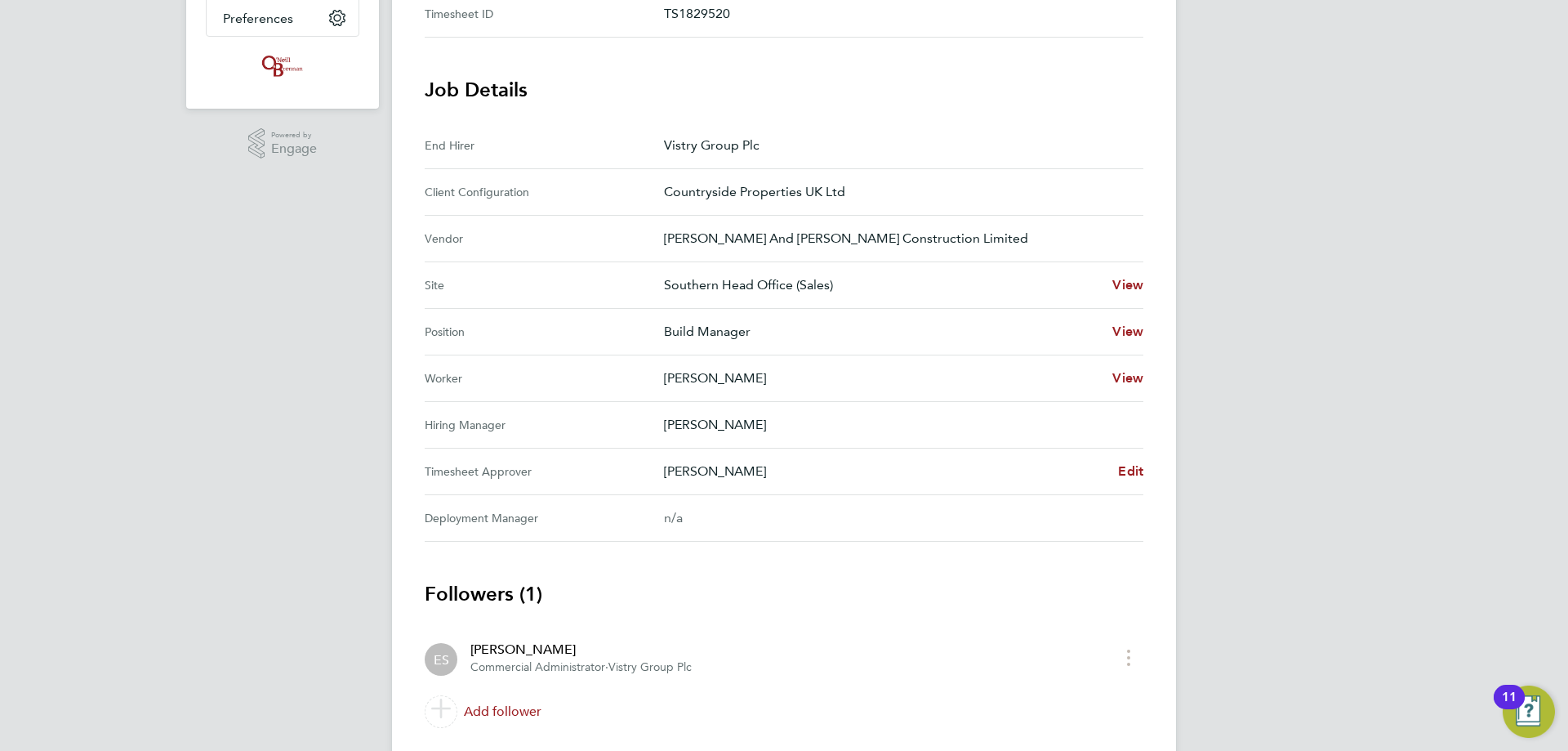
scroll to position [409, 0]
click at [770, 471] on p "[PERSON_NAME]" at bounding box center [885, 470] width 441 height 20
drag, startPoint x: 766, startPoint y: 470, endPoint x: 668, endPoint y: 469, distance: 98.0
click at [668, 469] on p "[PERSON_NAME]" at bounding box center [885, 470] width 441 height 20
copy p "[PERSON_NAME]"
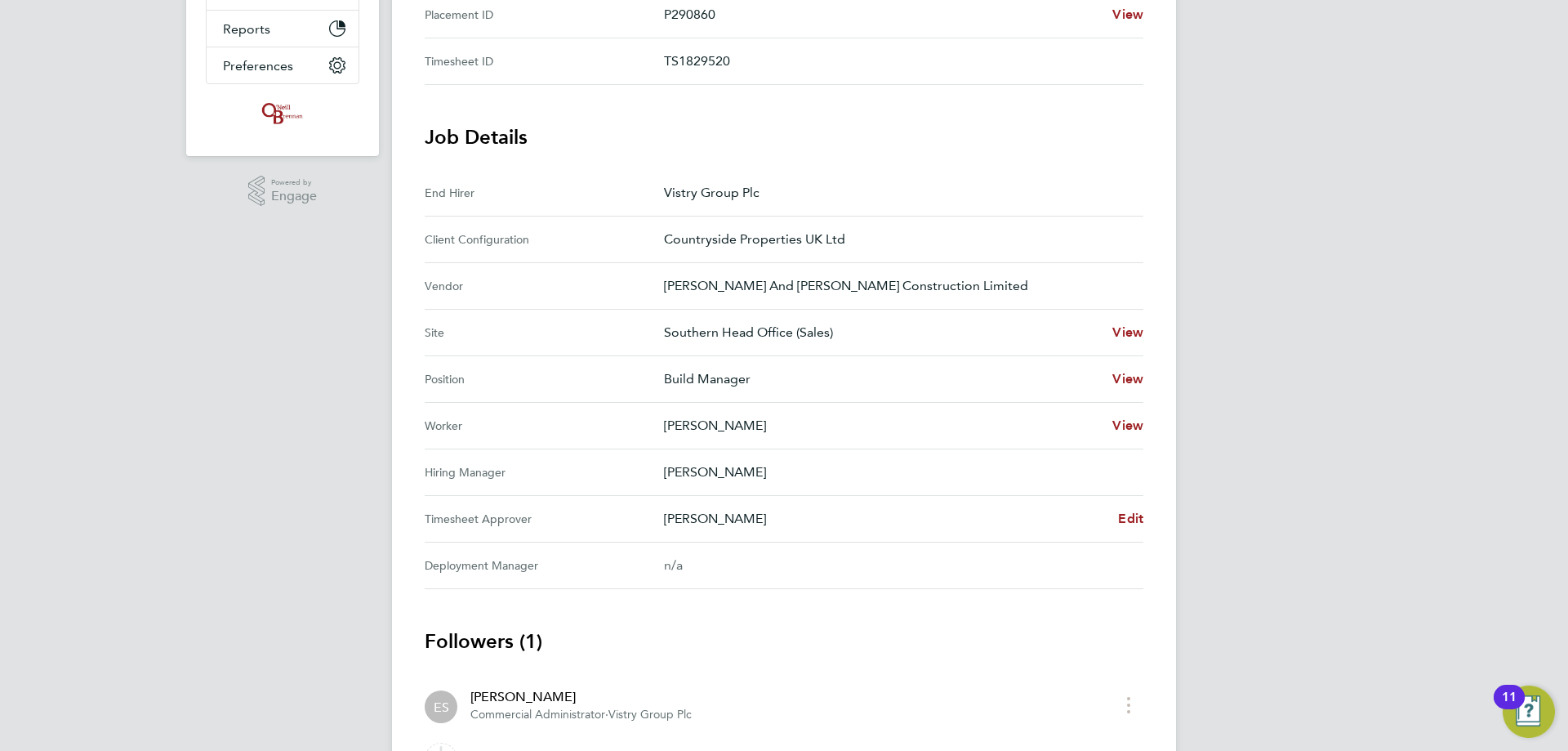
scroll to position [0, 0]
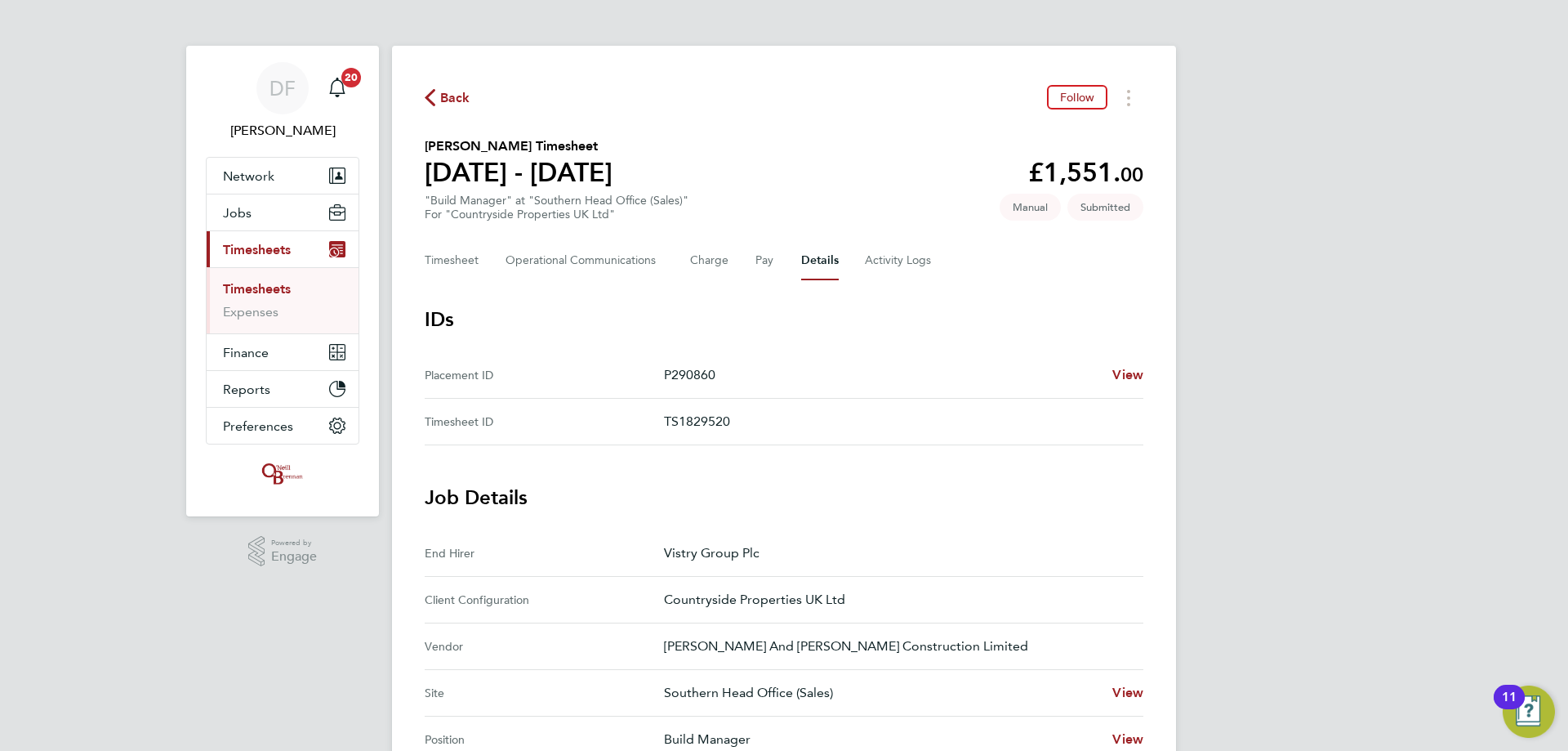
click at [445, 107] on span "Back" at bounding box center [455, 97] width 30 height 20
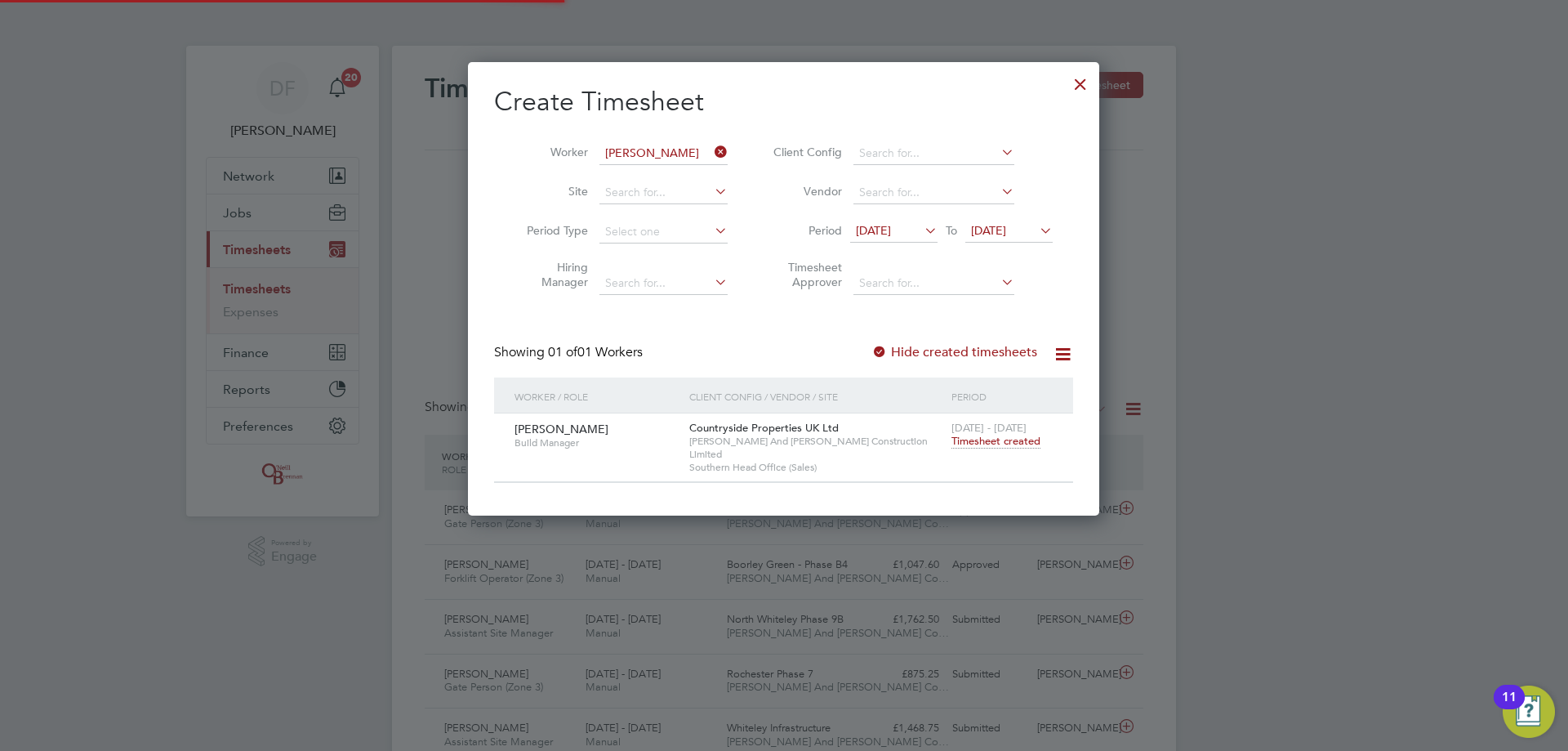
scroll to position [42, 142]
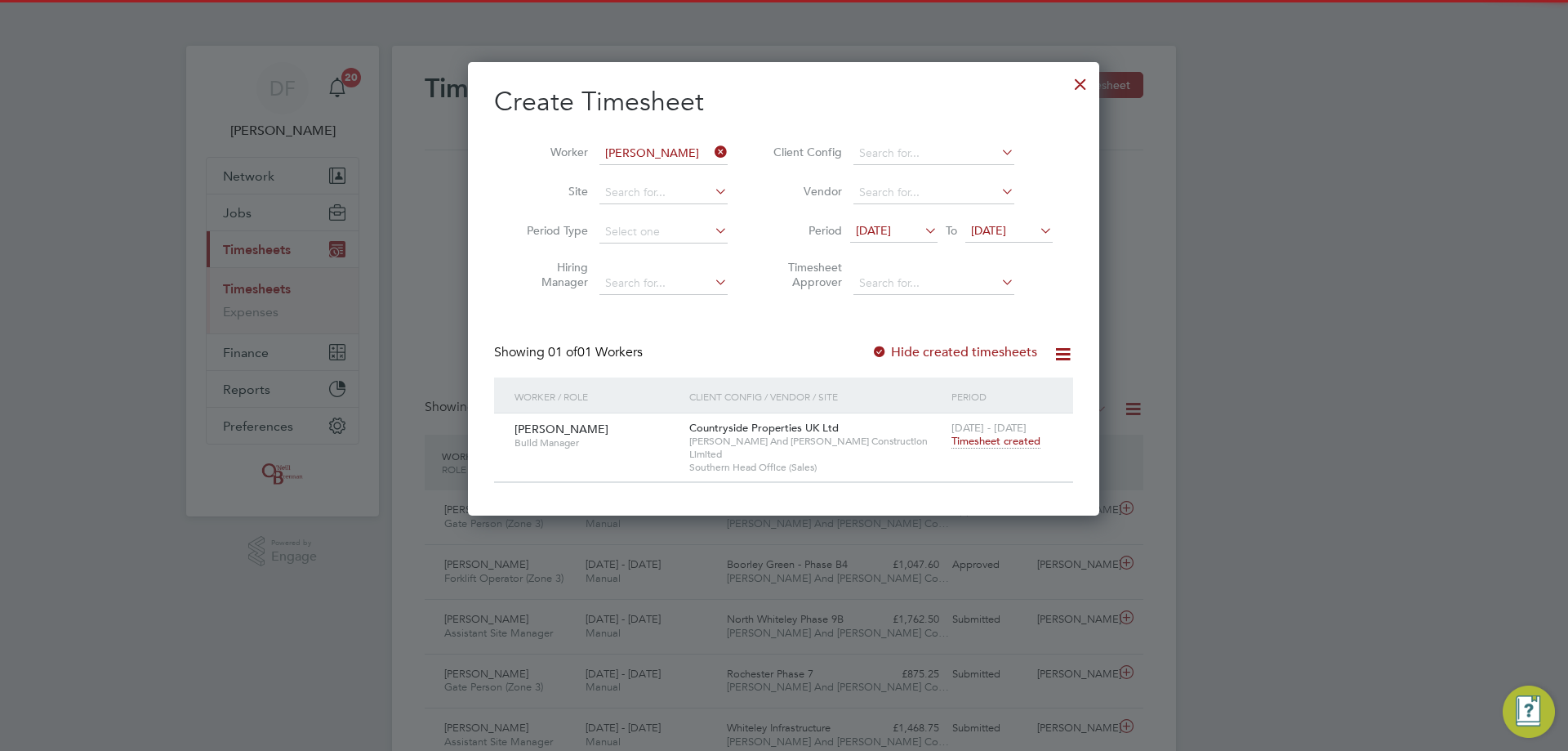
click at [712, 152] on icon at bounding box center [712, 152] width 0 height 22
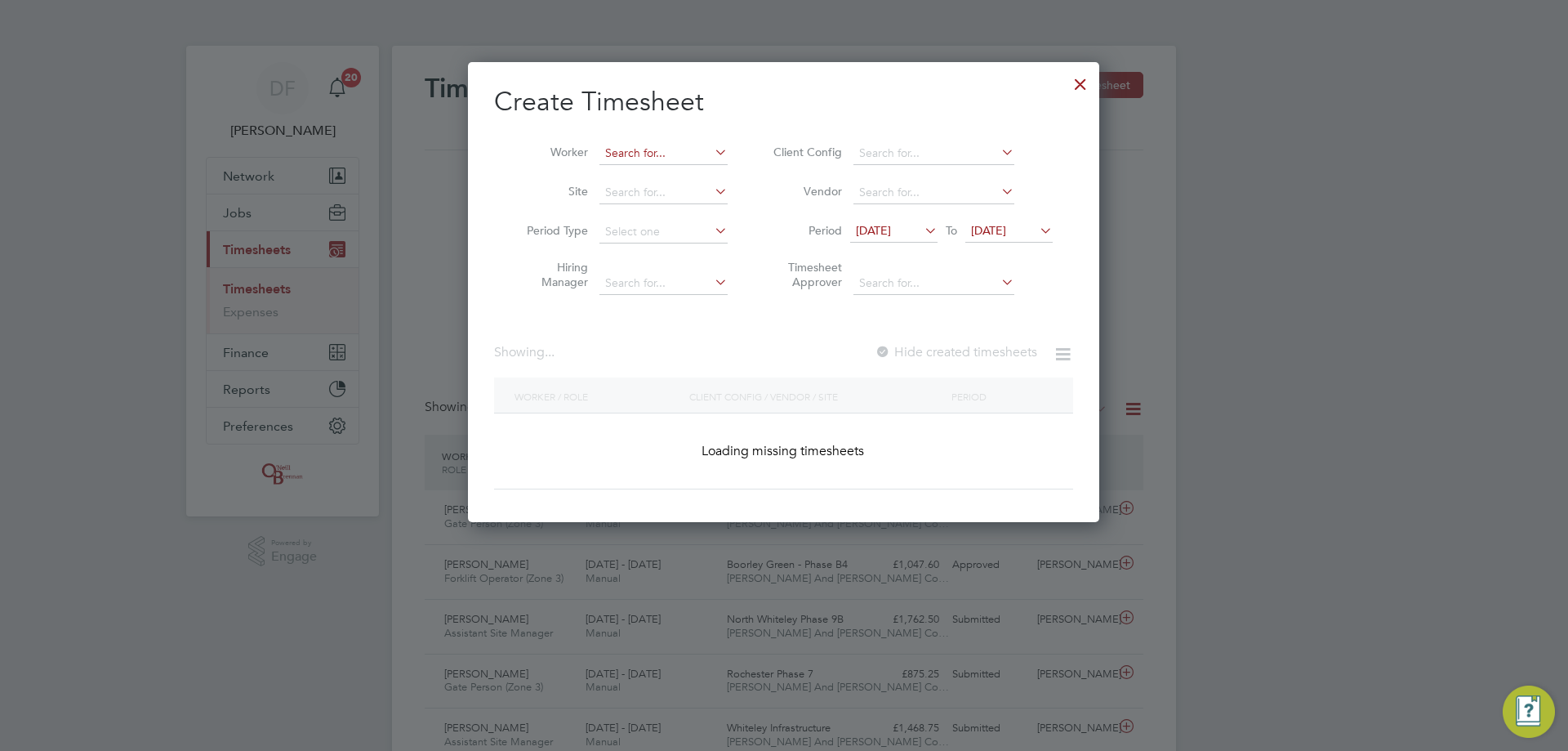
click at [654, 155] on input at bounding box center [663, 153] width 128 height 22
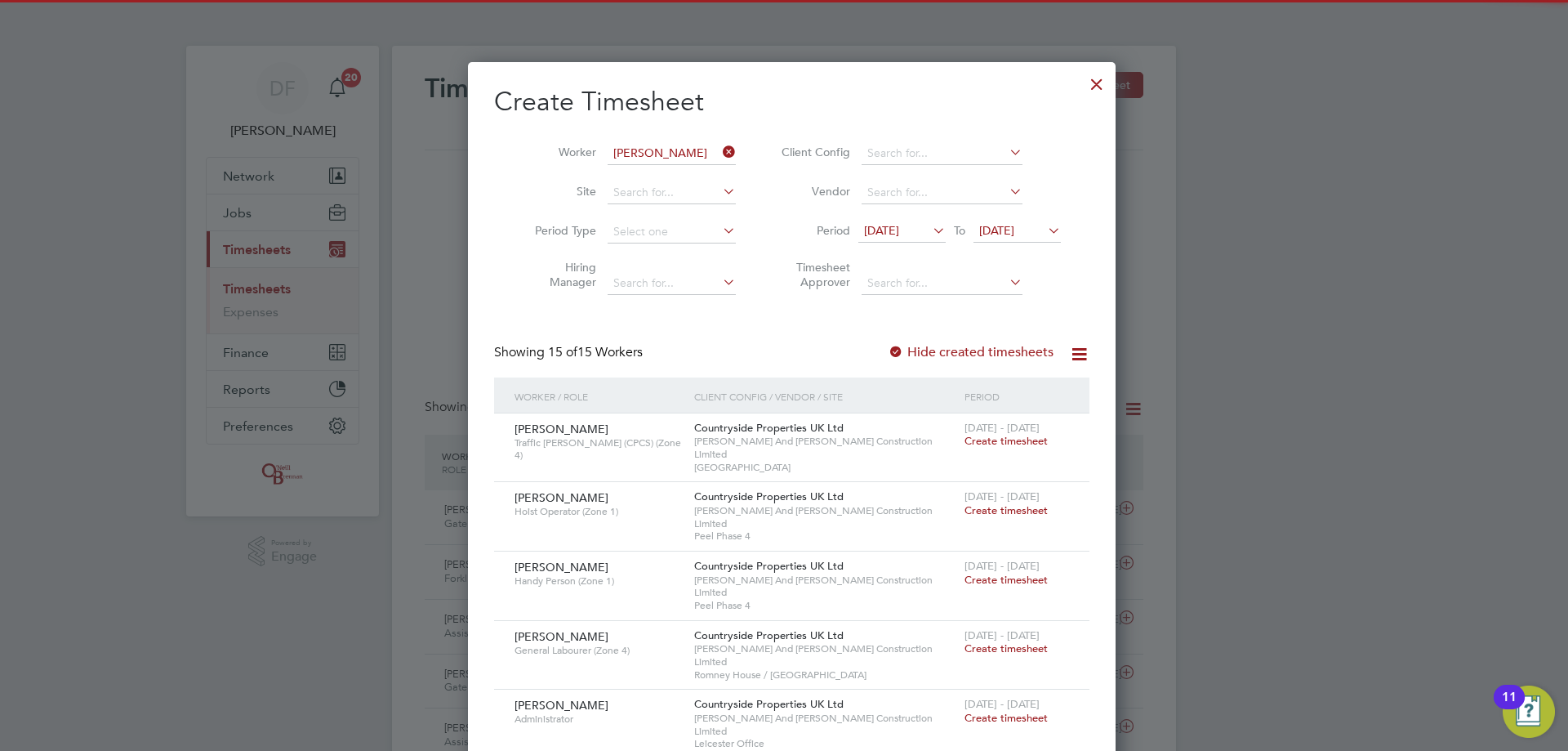
click at [703, 168] on b "Ridd" at bounding box center [715, 175] width 25 height 14
type input "[PERSON_NAME]"
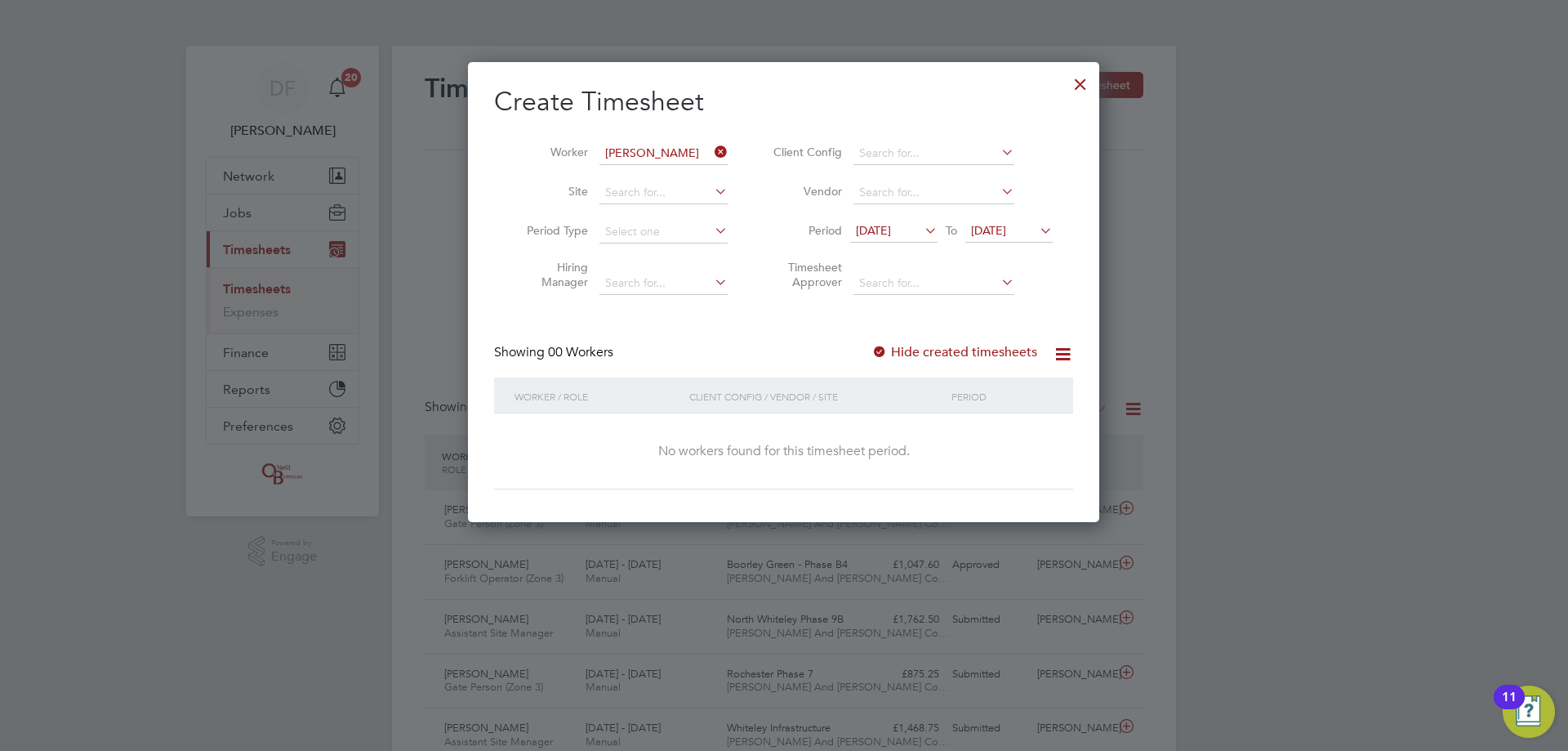
click at [966, 355] on label "Hide created timesheets" at bounding box center [954, 352] width 165 height 16
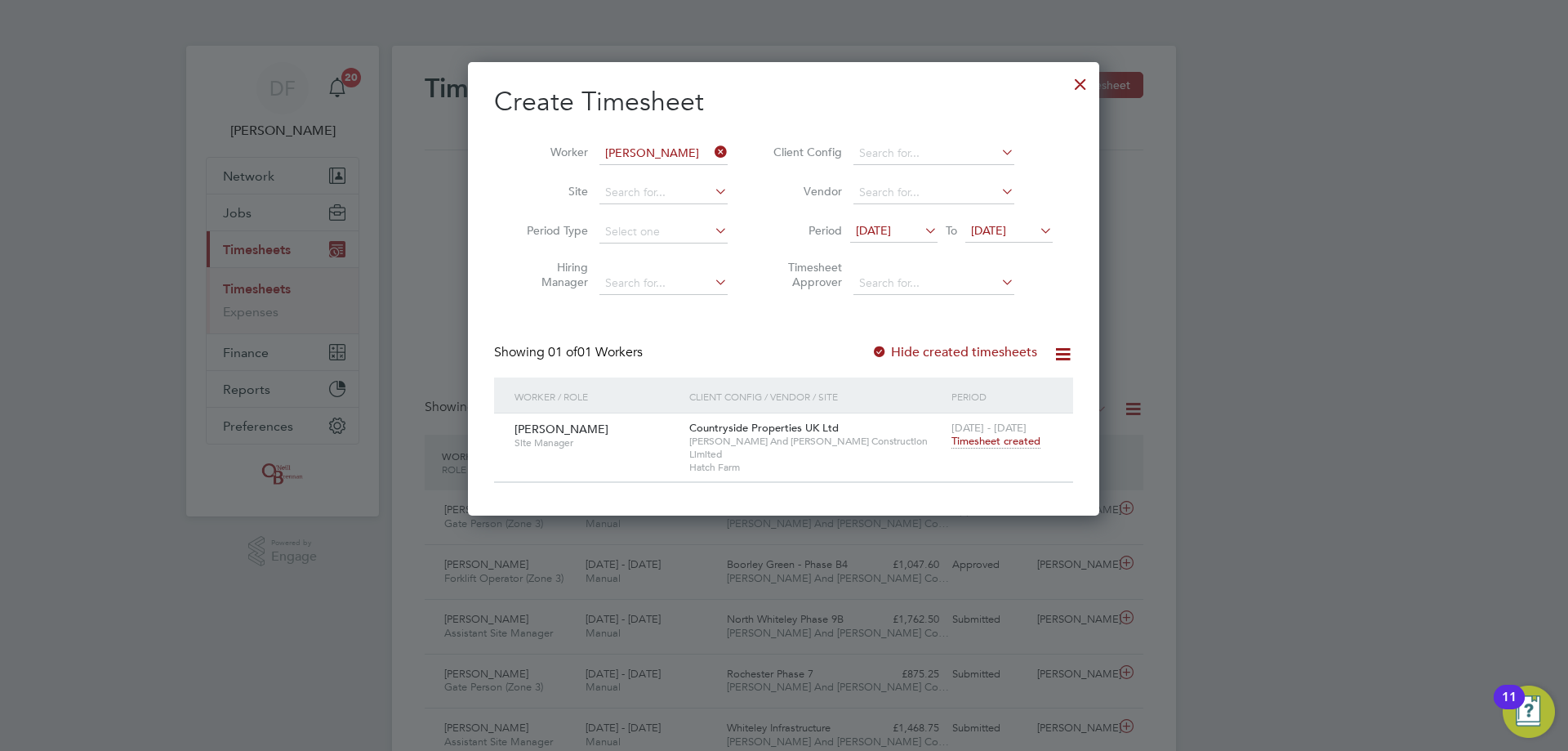
click at [971, 440] on span "Timesheet created" at bounding box center [996, 441] width 89 height 15
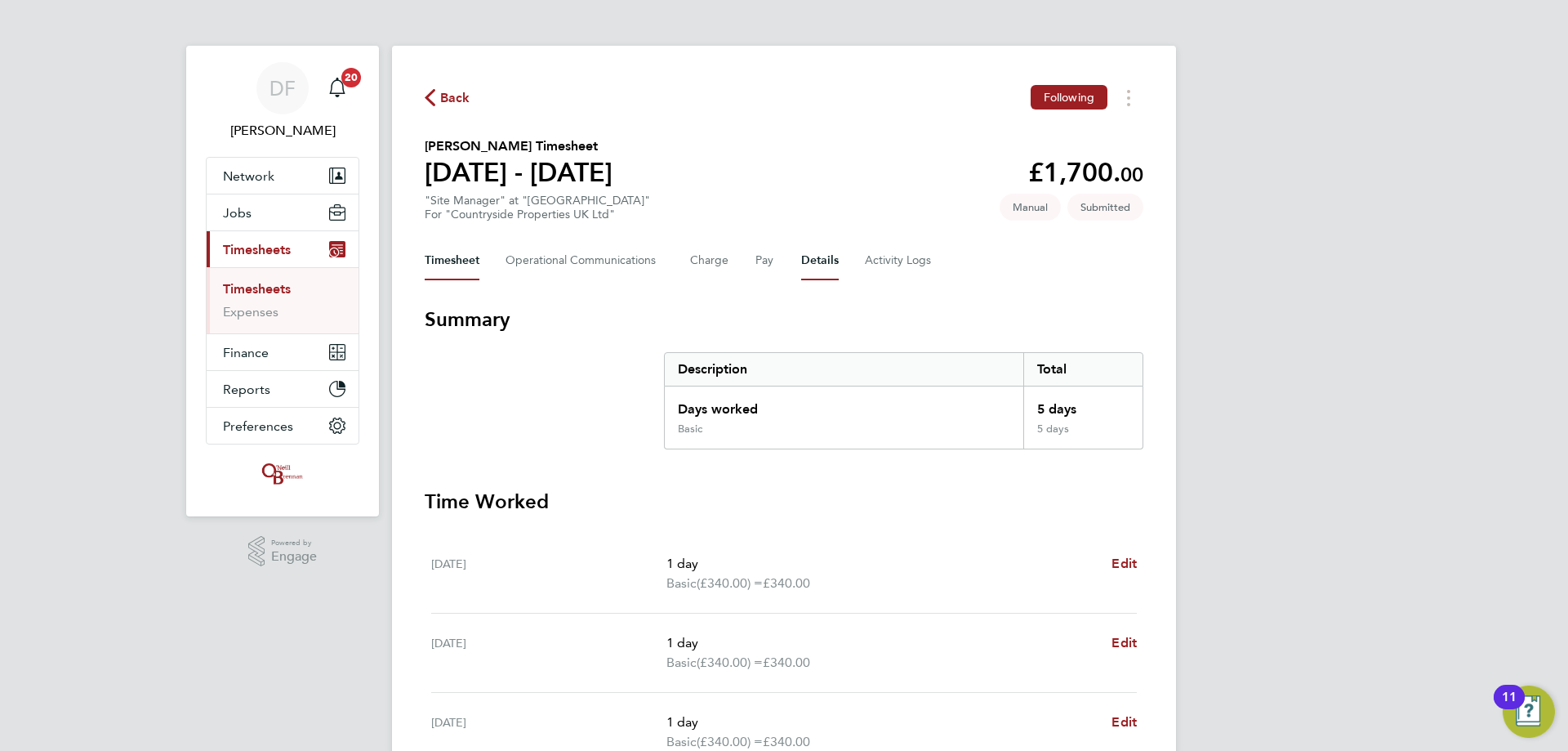
click at [823, 261] on button "Details" at bounding box center [820, 261] width 37 height 39
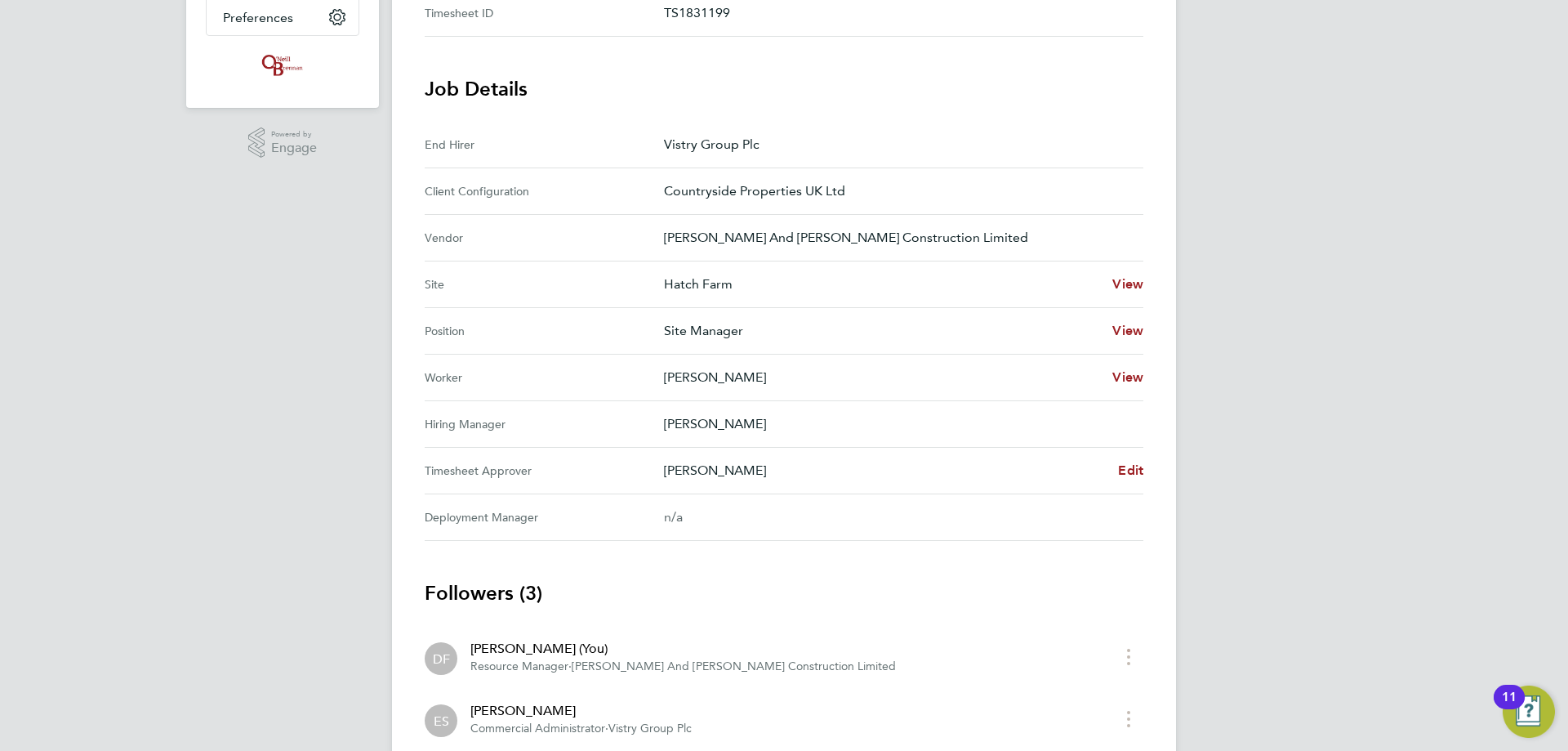
drag, startPoint x: 766, startPoint y: 470, endPoint x: 667, endPoint y: 477, distance: 99.2
click at [667, 477] on p "[PERSON_NAME]" at bounding box center [885, 470] width 441 height 20
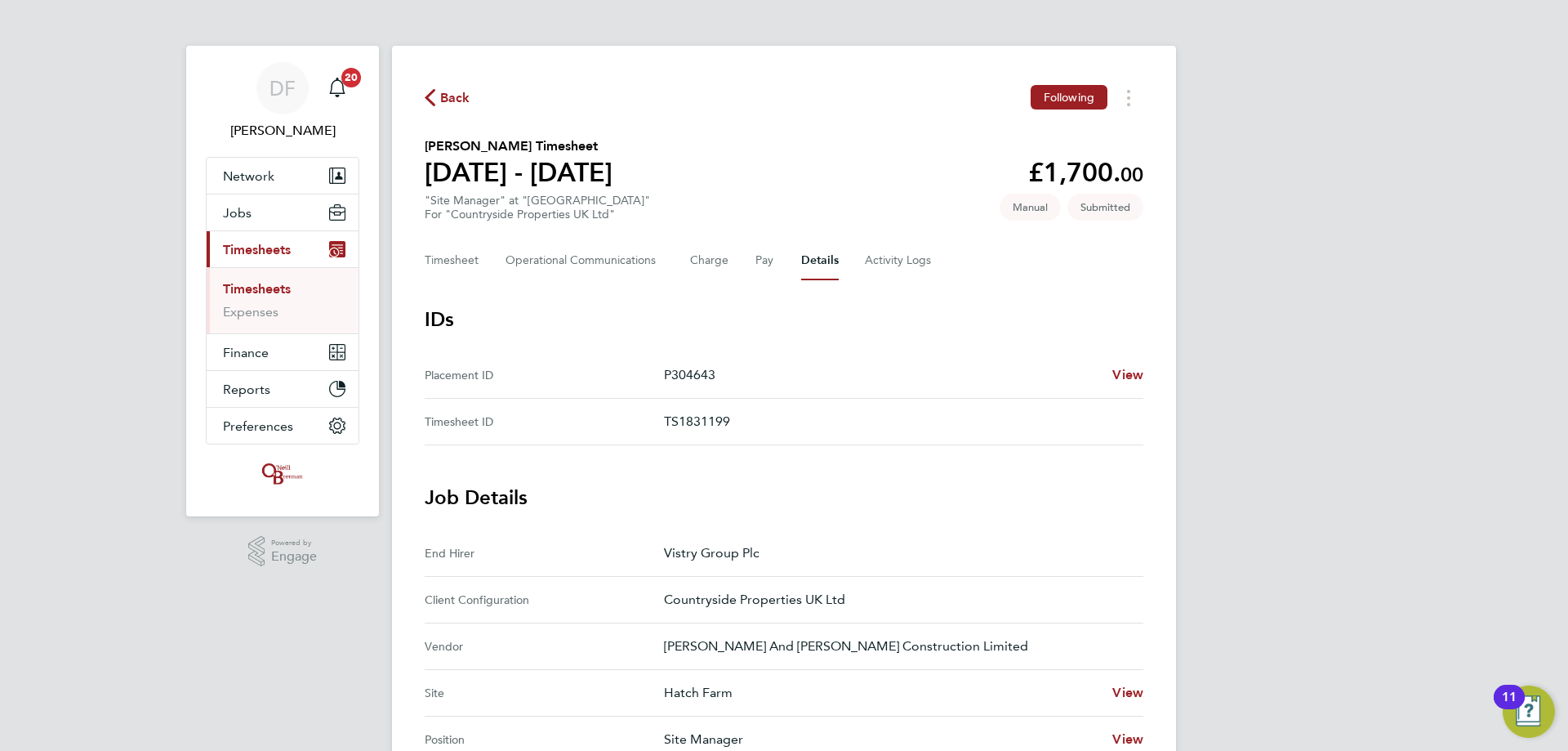
click at [449, 96] on span "Back" at bounding box center [455, 97] width 30 height 20
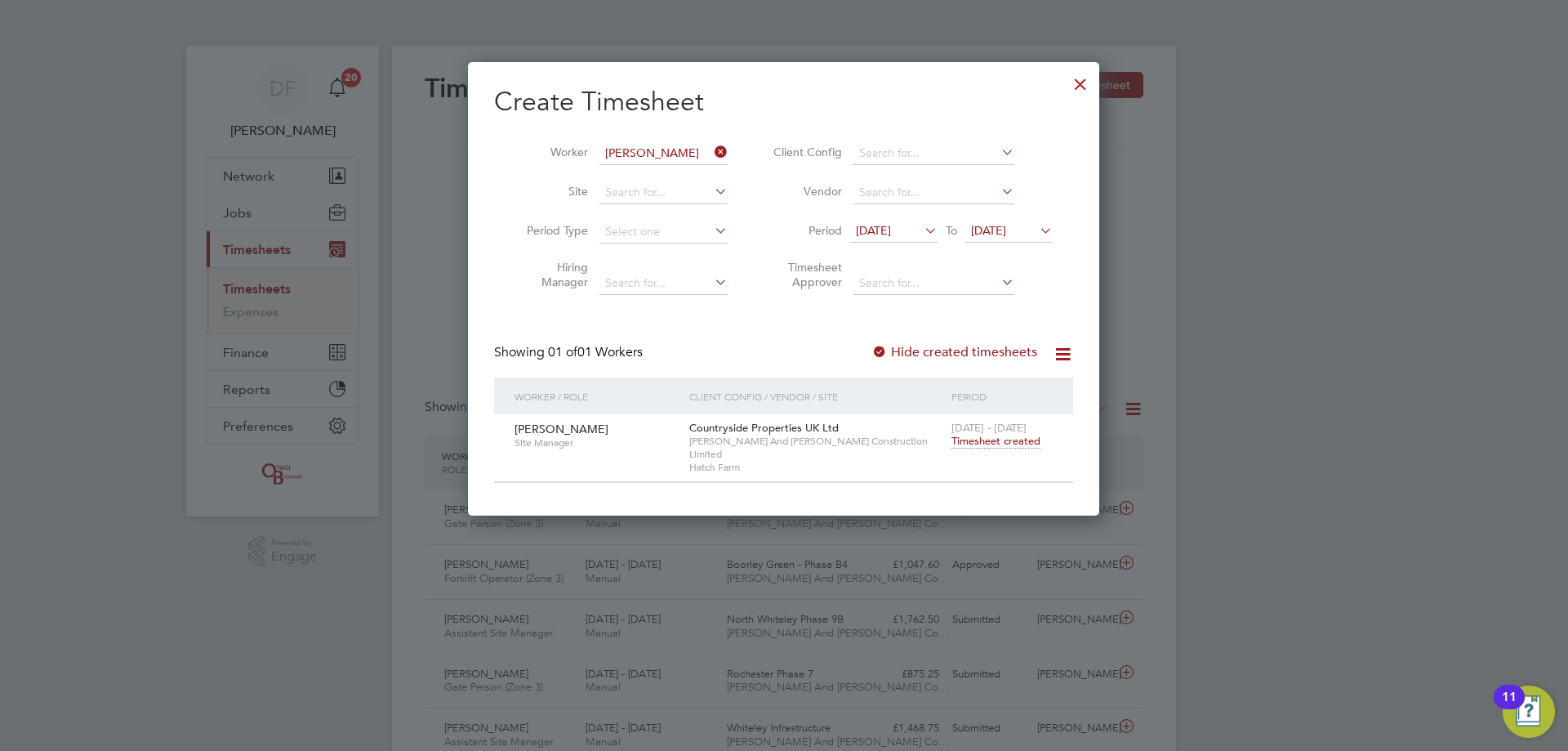
click at [712, 153] on icon at bounding box center [712, 152] width 0 height 22
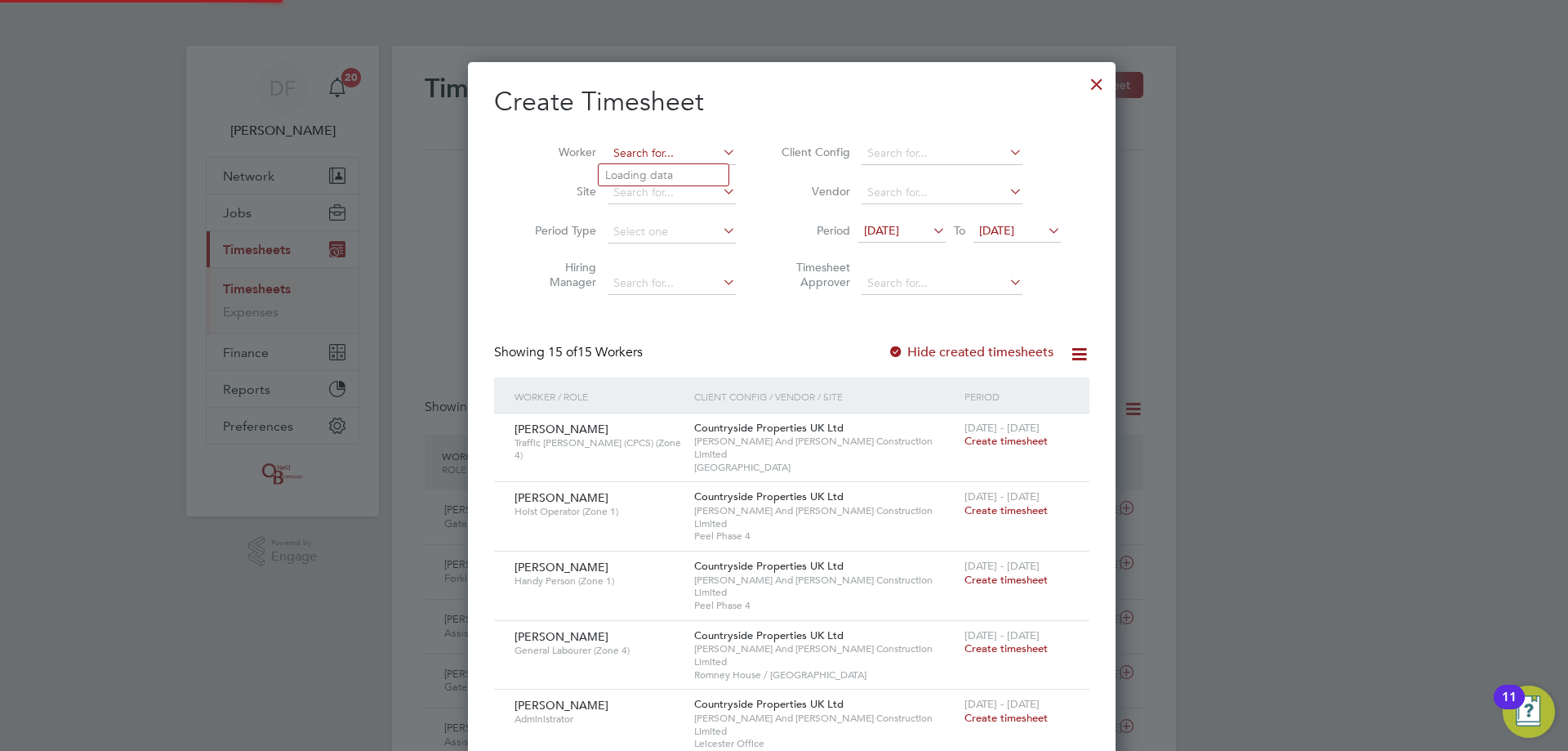
click at [645, 158] on input at bounding box center [671, 153] width 128 height 22
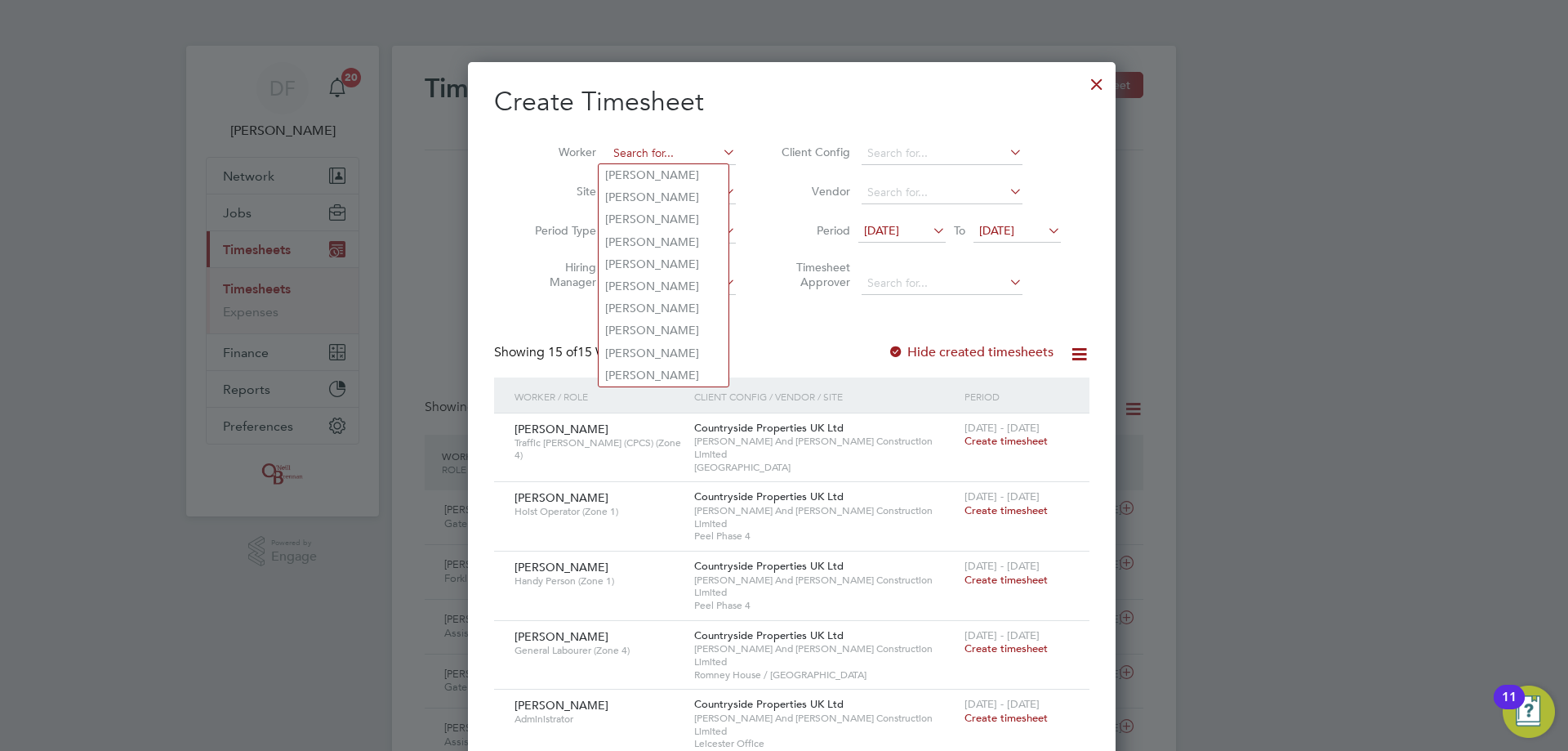
click at [648, 153] on input at bounding box center [671, 153] width 128 height 22
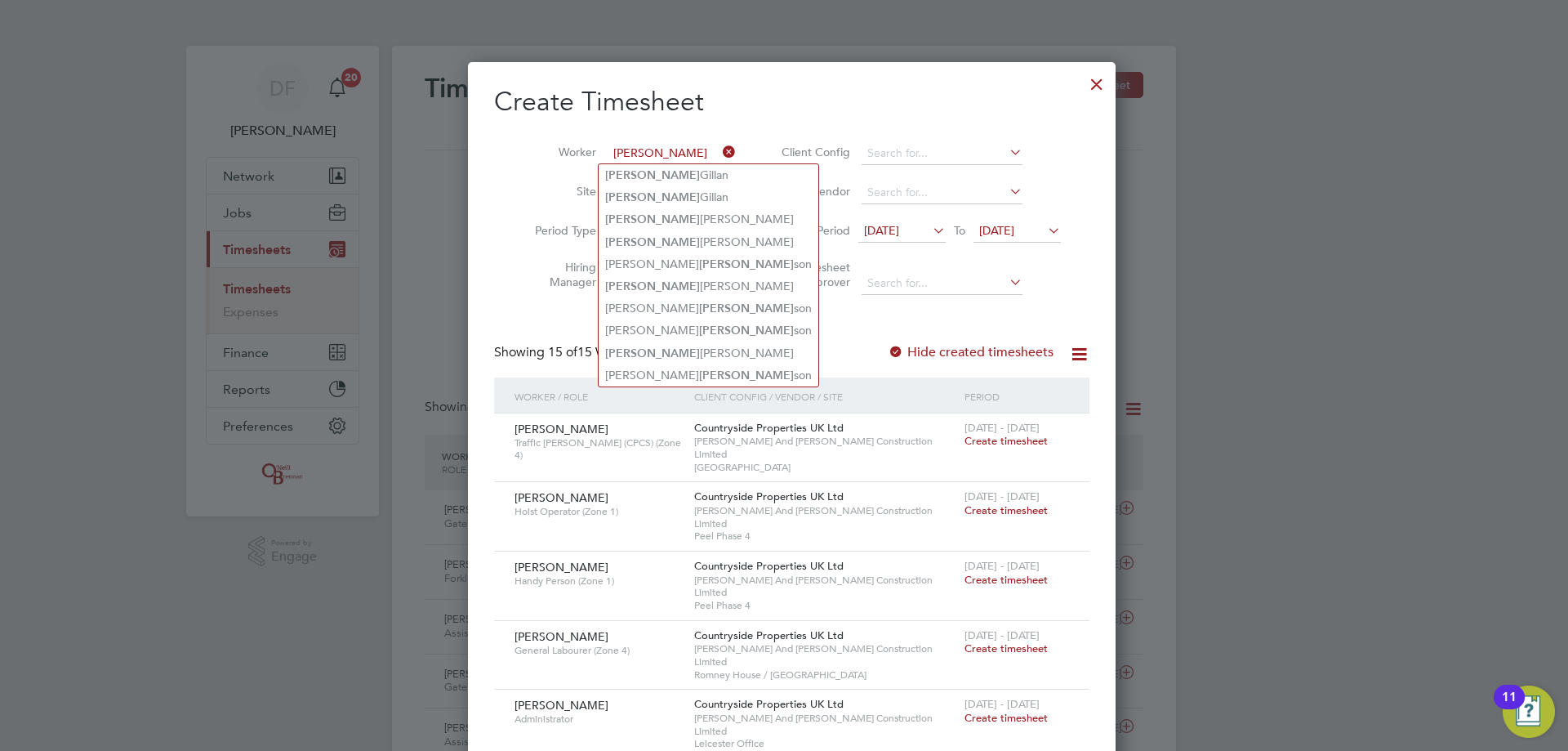
type input "john"
click at [719, 152] on icon at bounding box center [719, 152] width 0 height 22
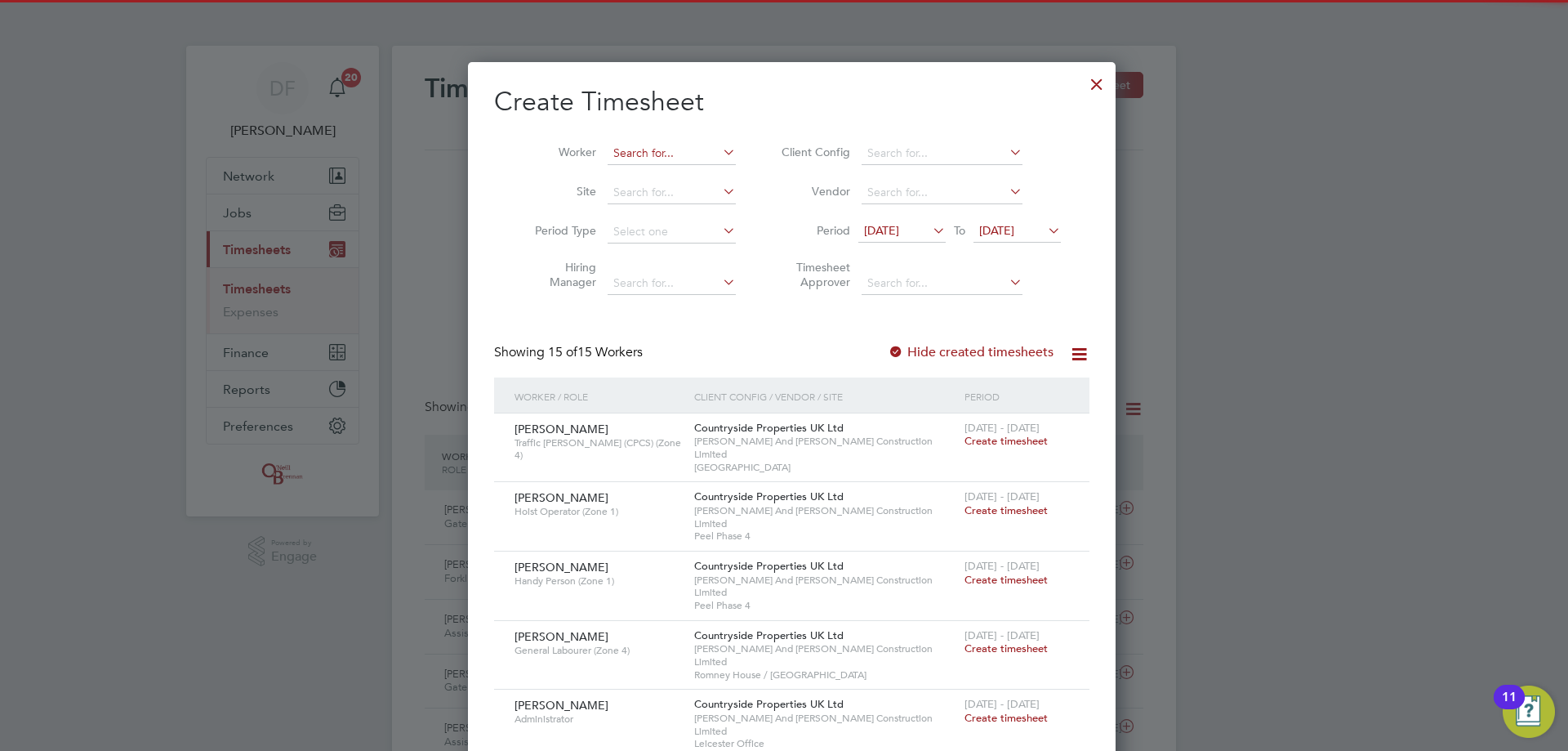
click at [664, 154] on input at bounding box center [671, 153] width 128 height 22
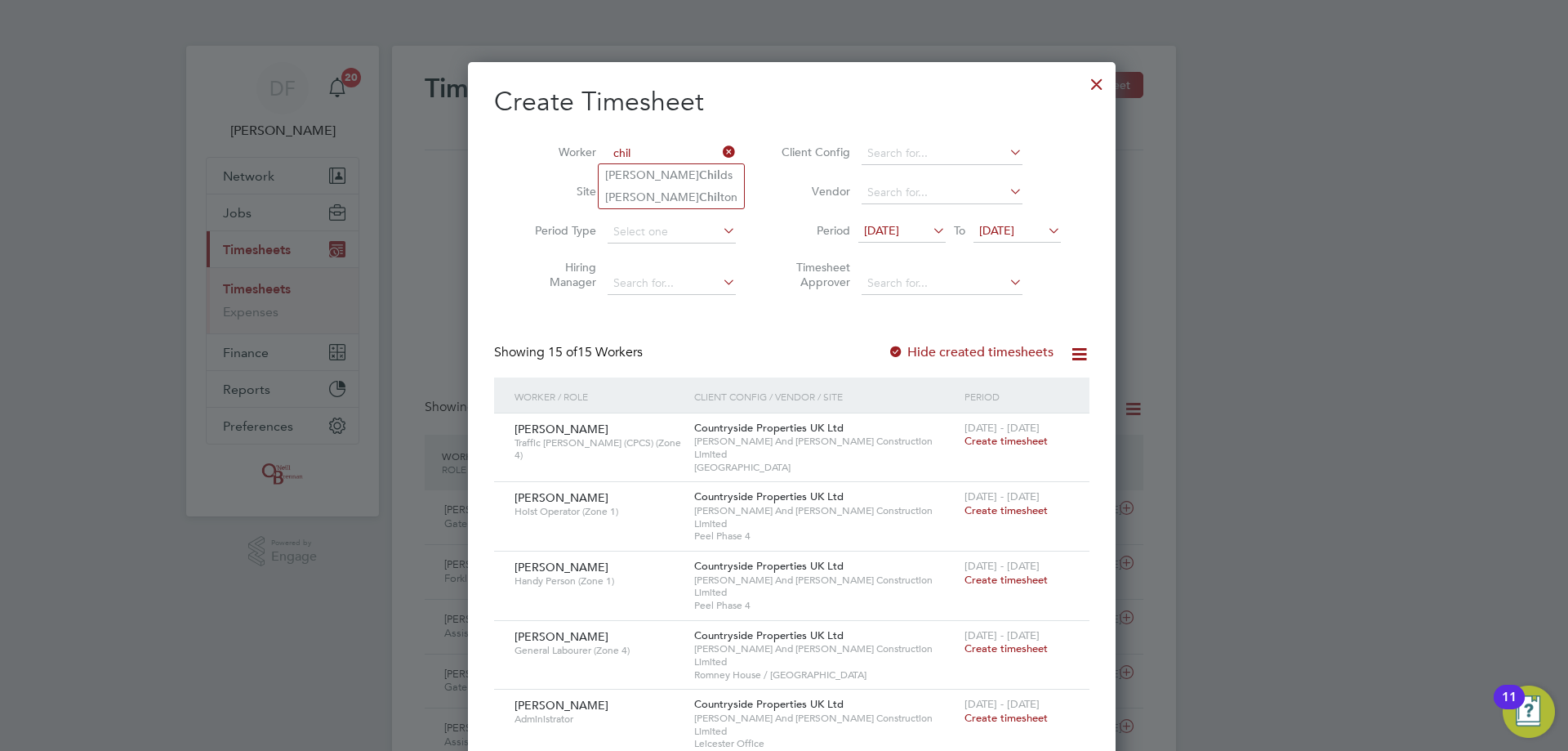
type input "chil"
click at [719, 152] on icon at bounding box center [719, 152] width 0 height 22
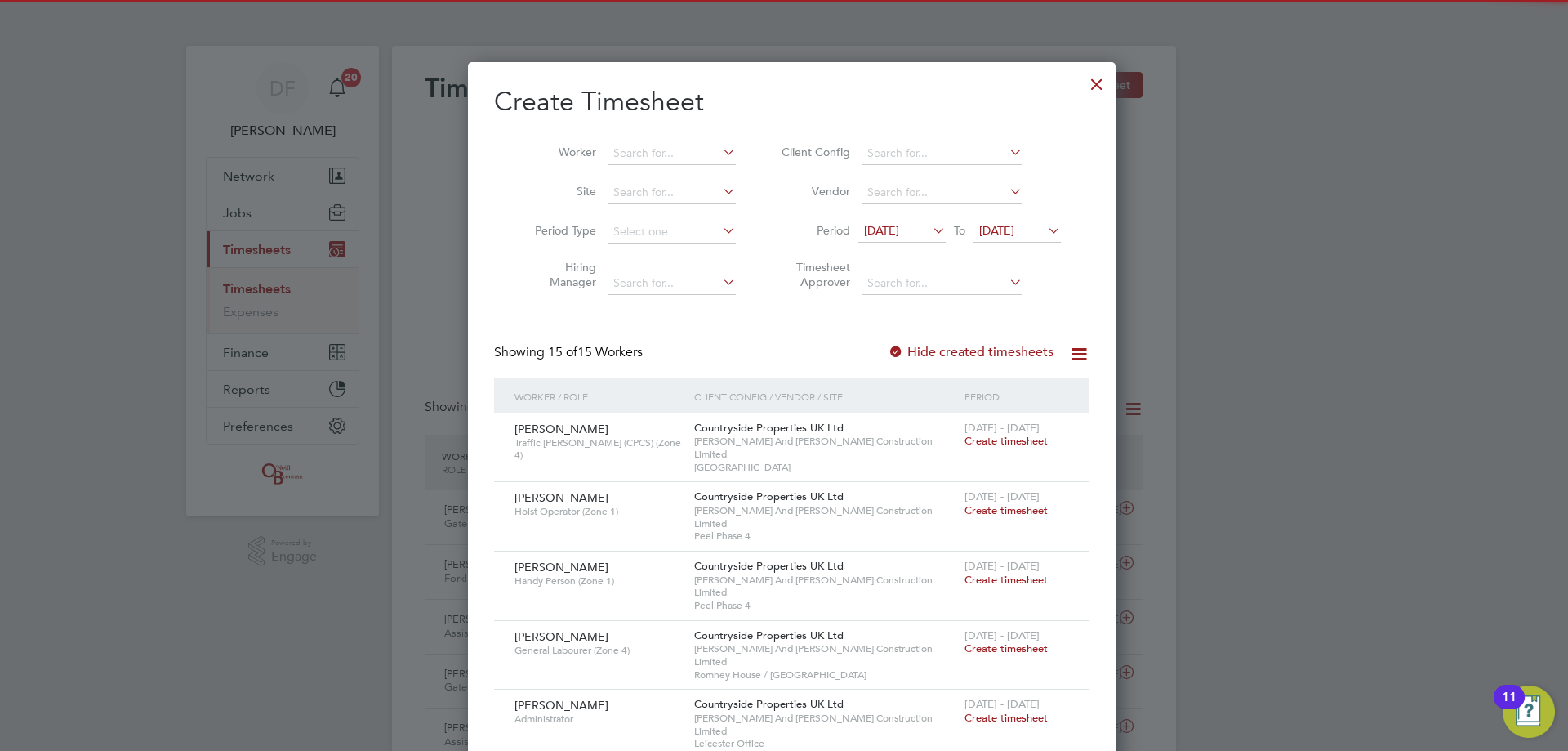
click at [1082, 84] on div at bounding box center [1096, 79] width 29 height 29
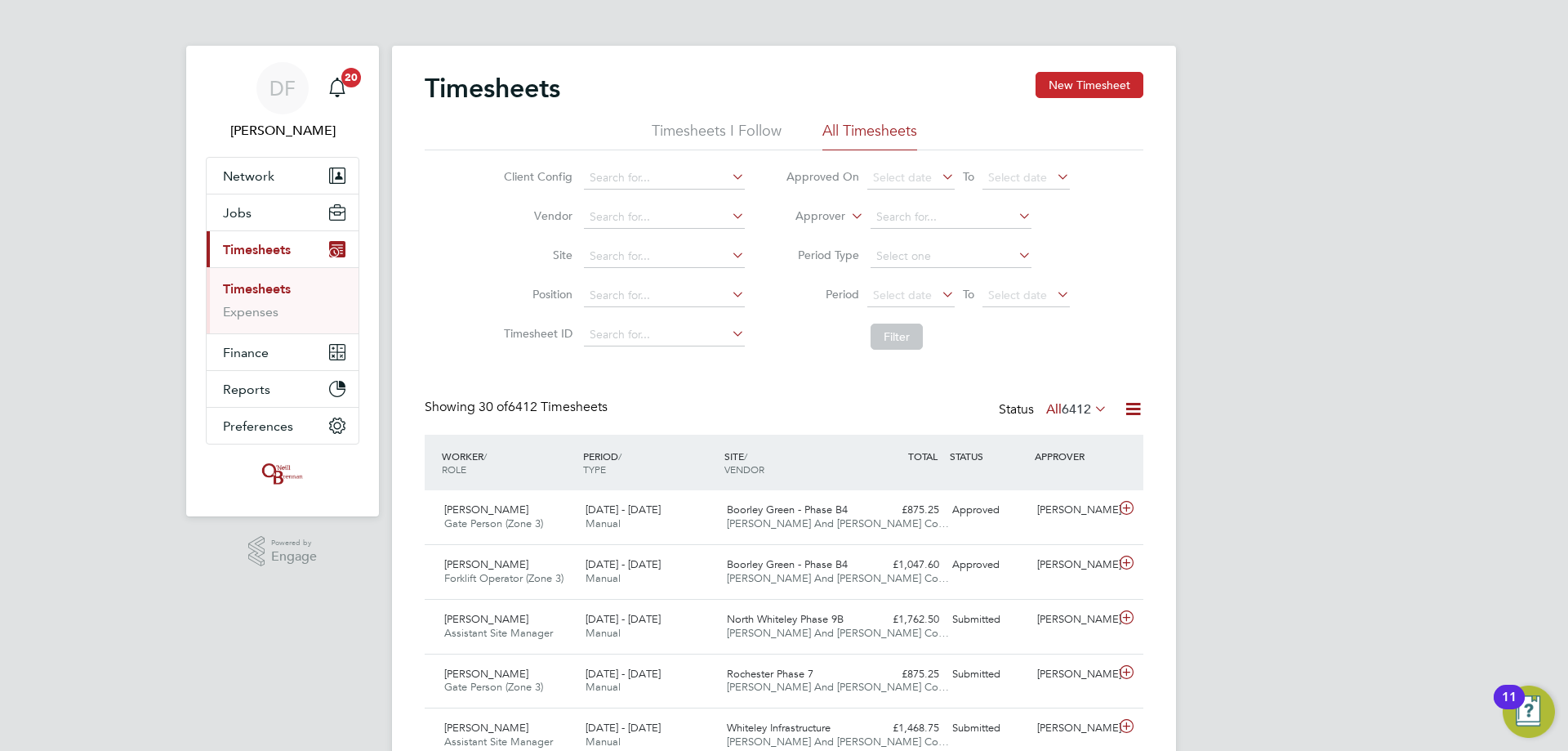
click at [1091, 84] on button "New Timesheet" at bounding box center [1088, 85] width 108 height 26
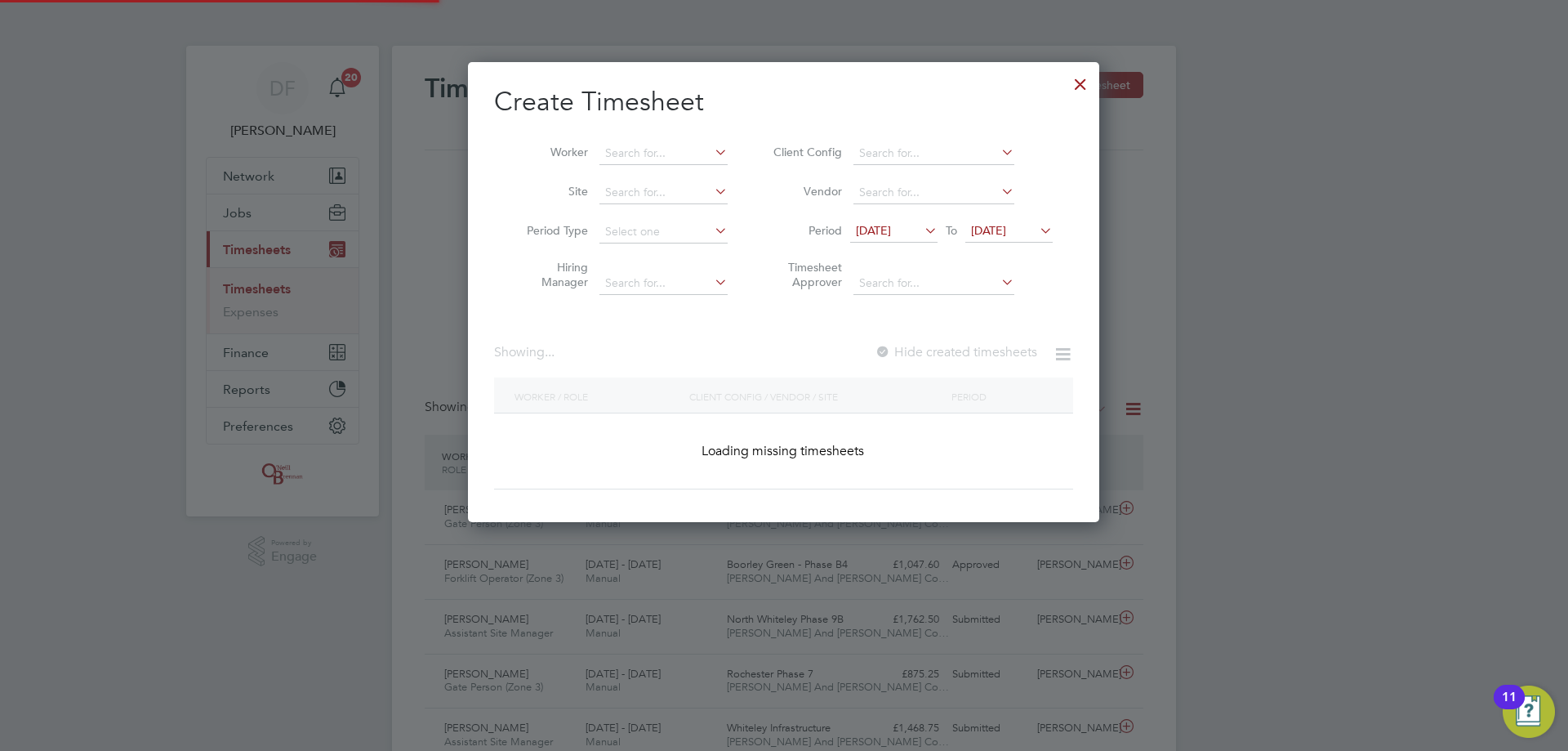
scroll to position [1802, 632]
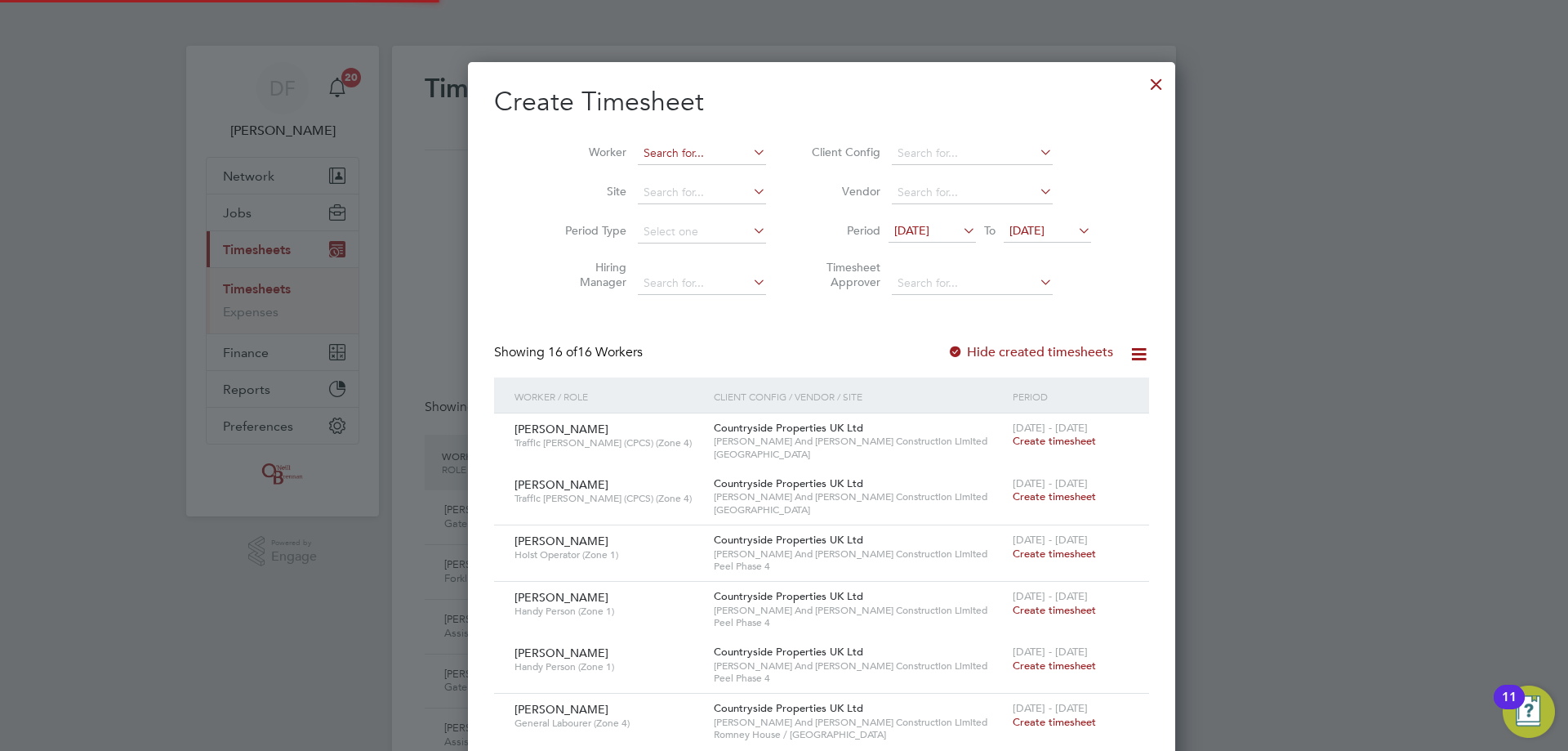
click at [648, 152] on input at bounding box center [701, 153] width 128 height 22
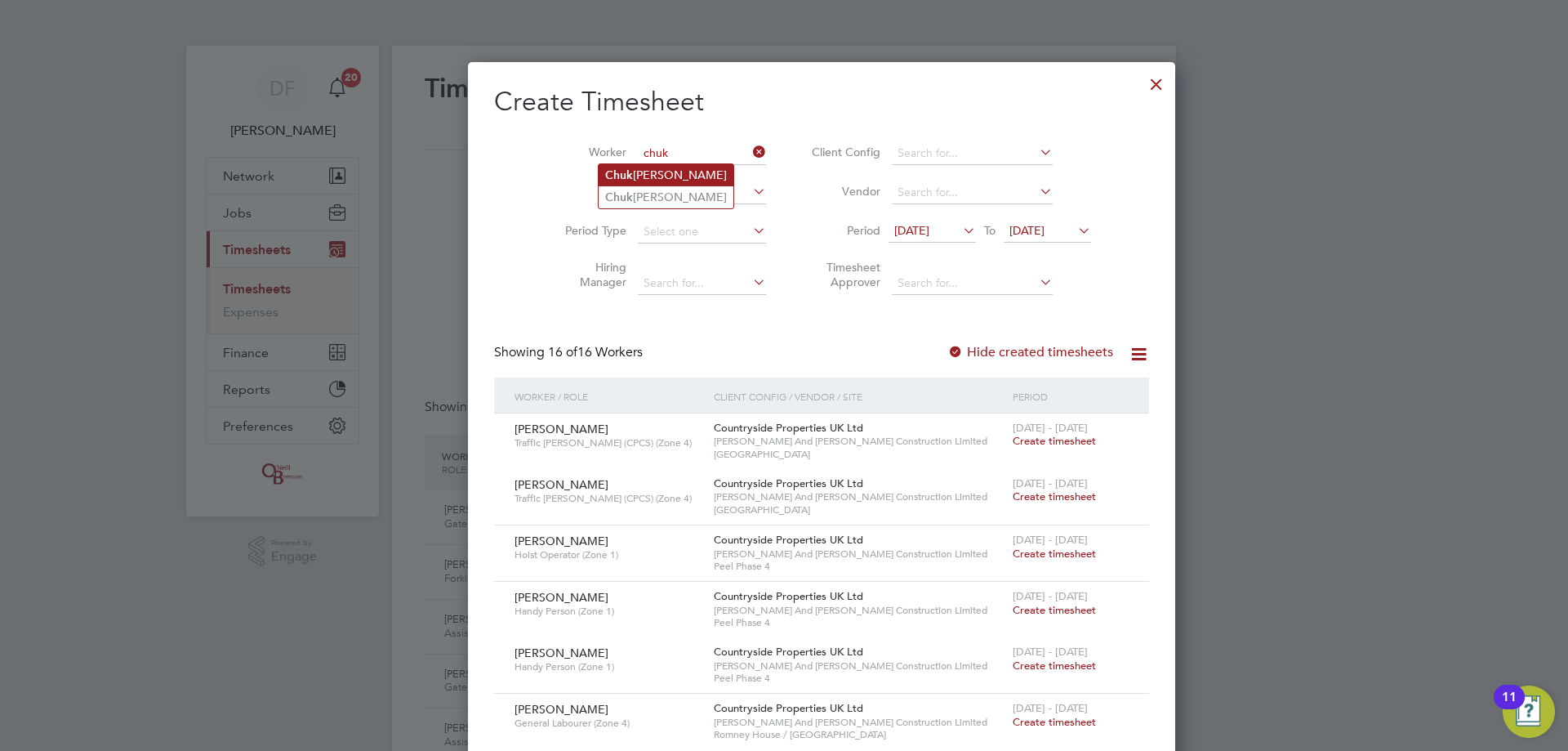
click at [679, 173] on li "Chuk wuka Igweonu" at bounding box center [666, 176] width 135 height 22
type input "Chukwuka Igweonu"
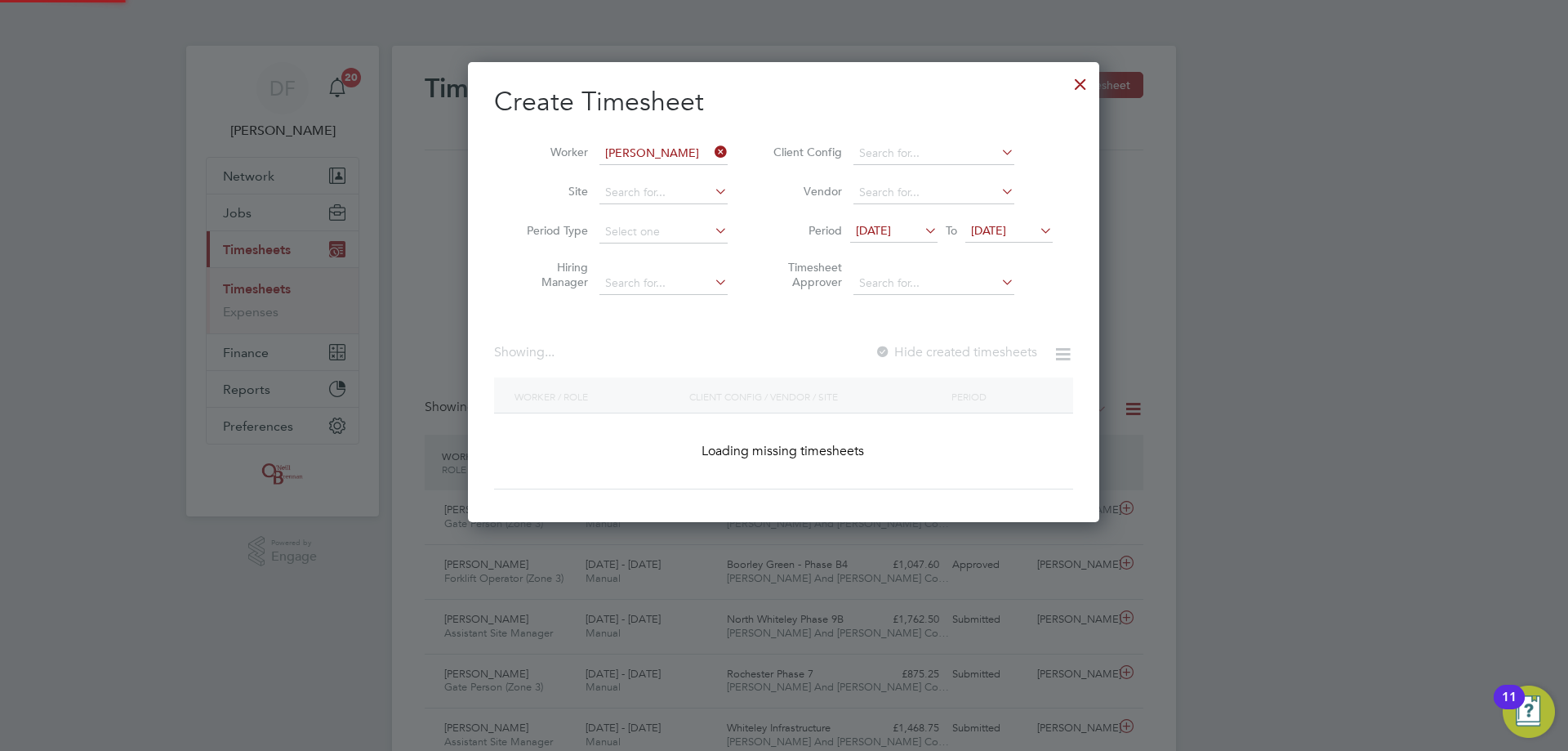
scroll to position [461, 632]
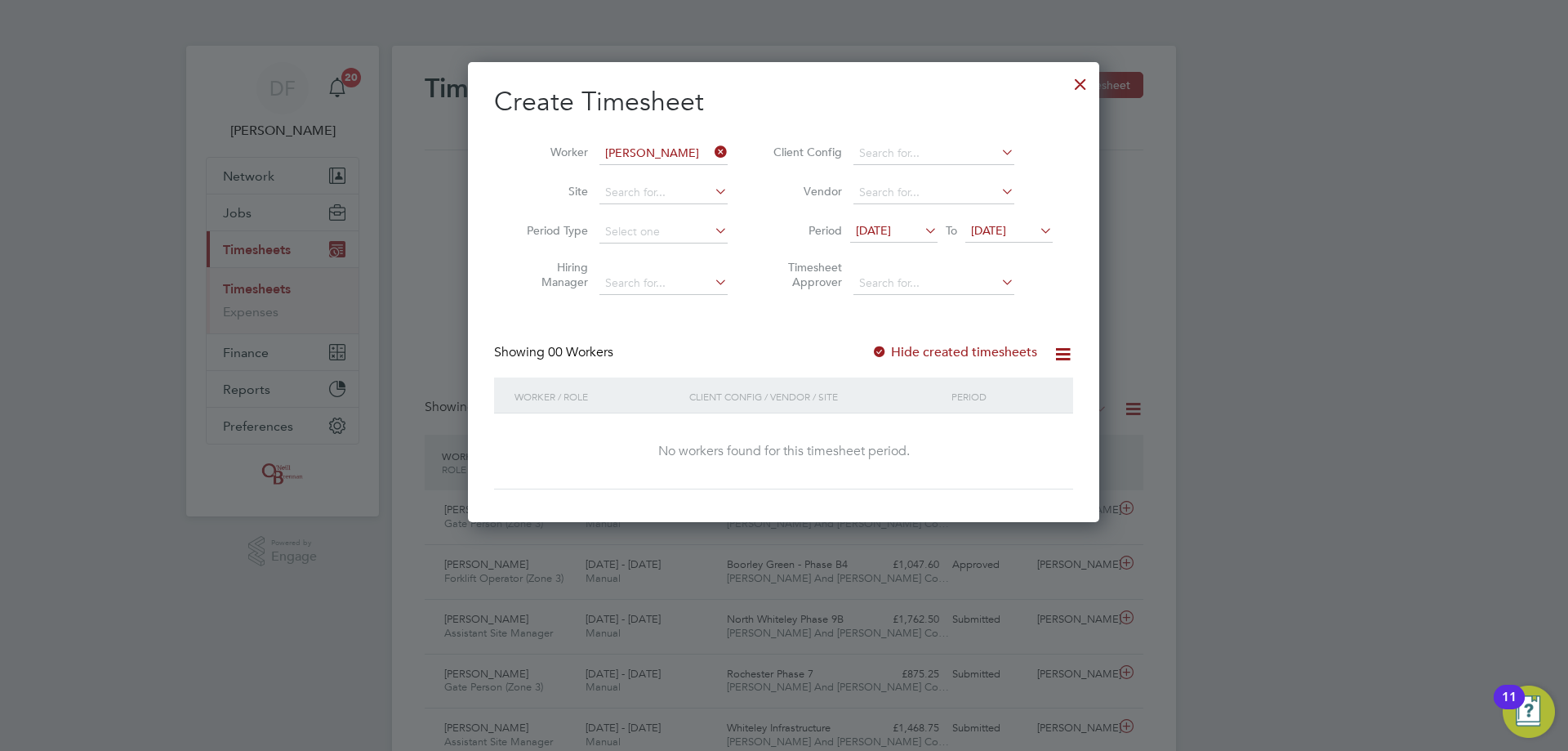
click at [891, 230] on span "16 Sep 2025" at bounding box center [873, 230] width 36 height 15
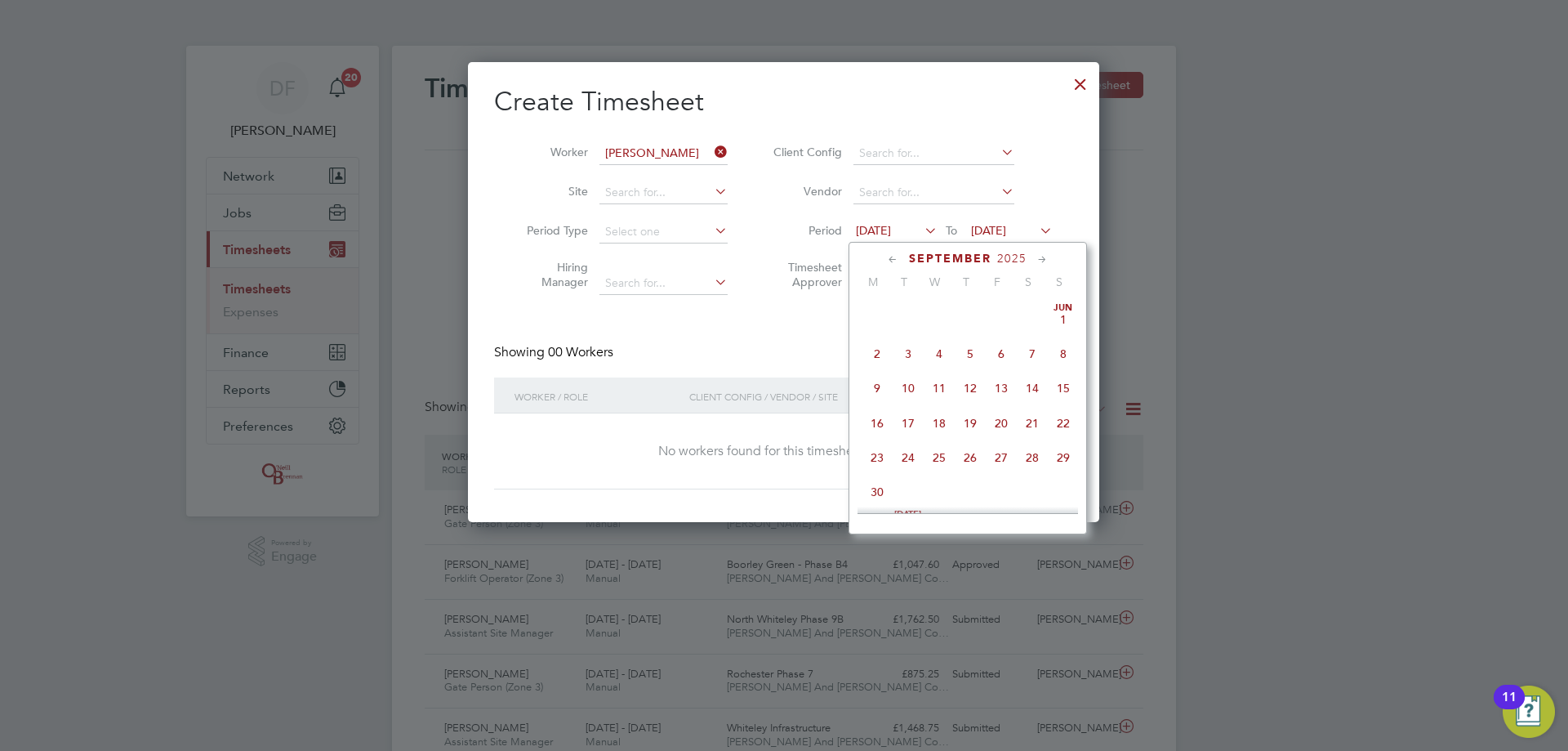
scroll to position [565, 0]
click at [875, 424] on span "22" at bounding box center [876, 409] width 31 height 31
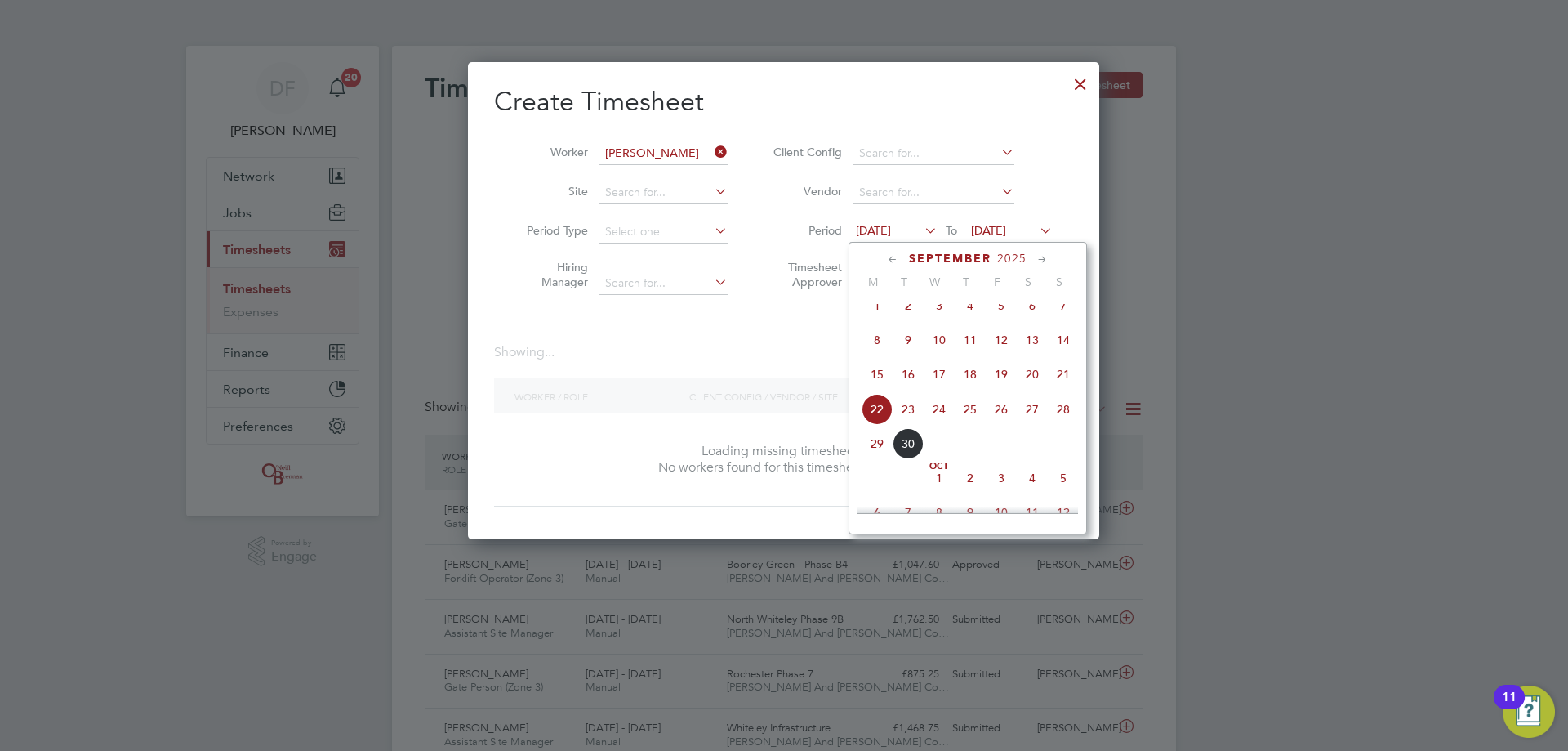
scroll to position [461, 632]
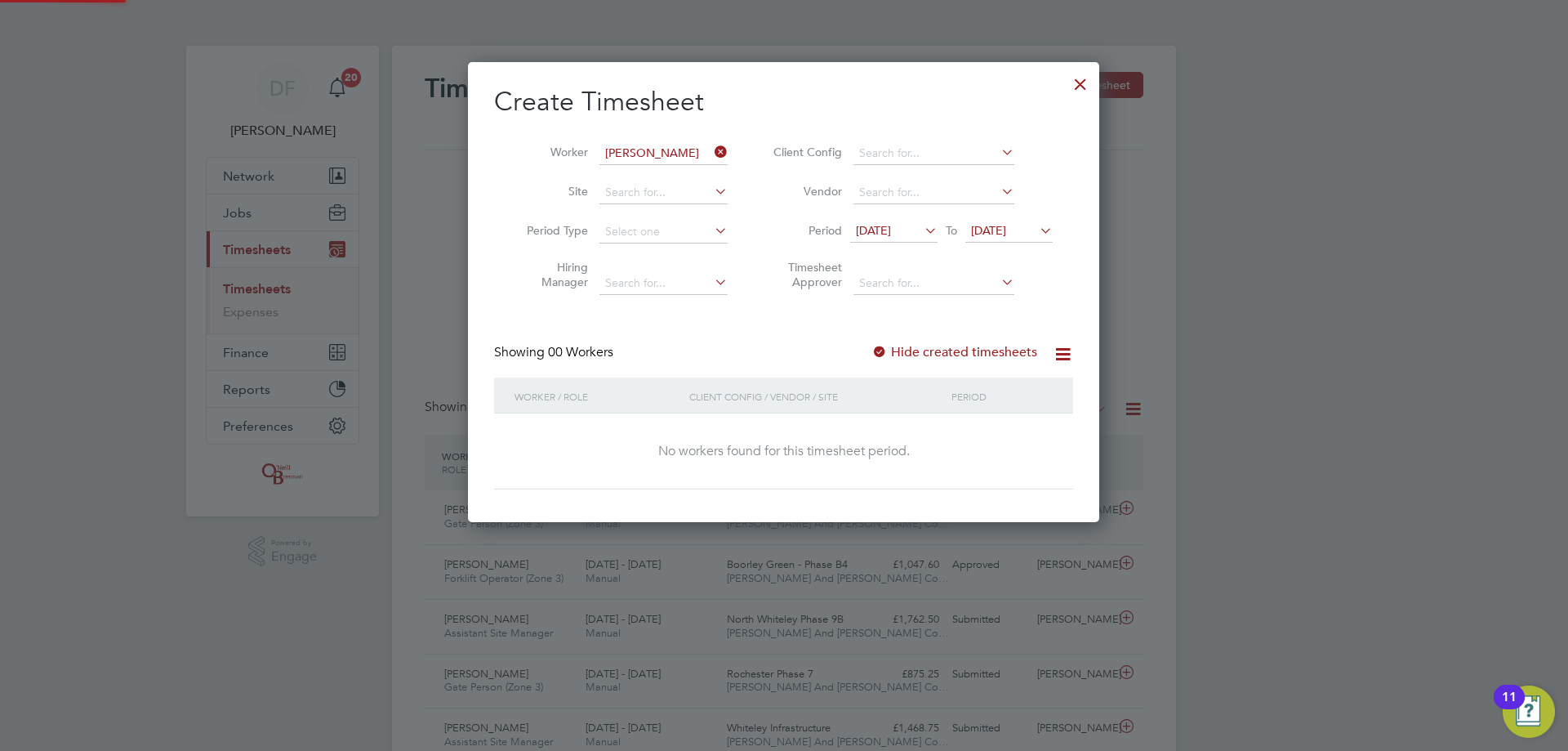
click at [1003, 222] on span "23 Sep 2025" at bounding box center [1008, 232] width 87 height 22
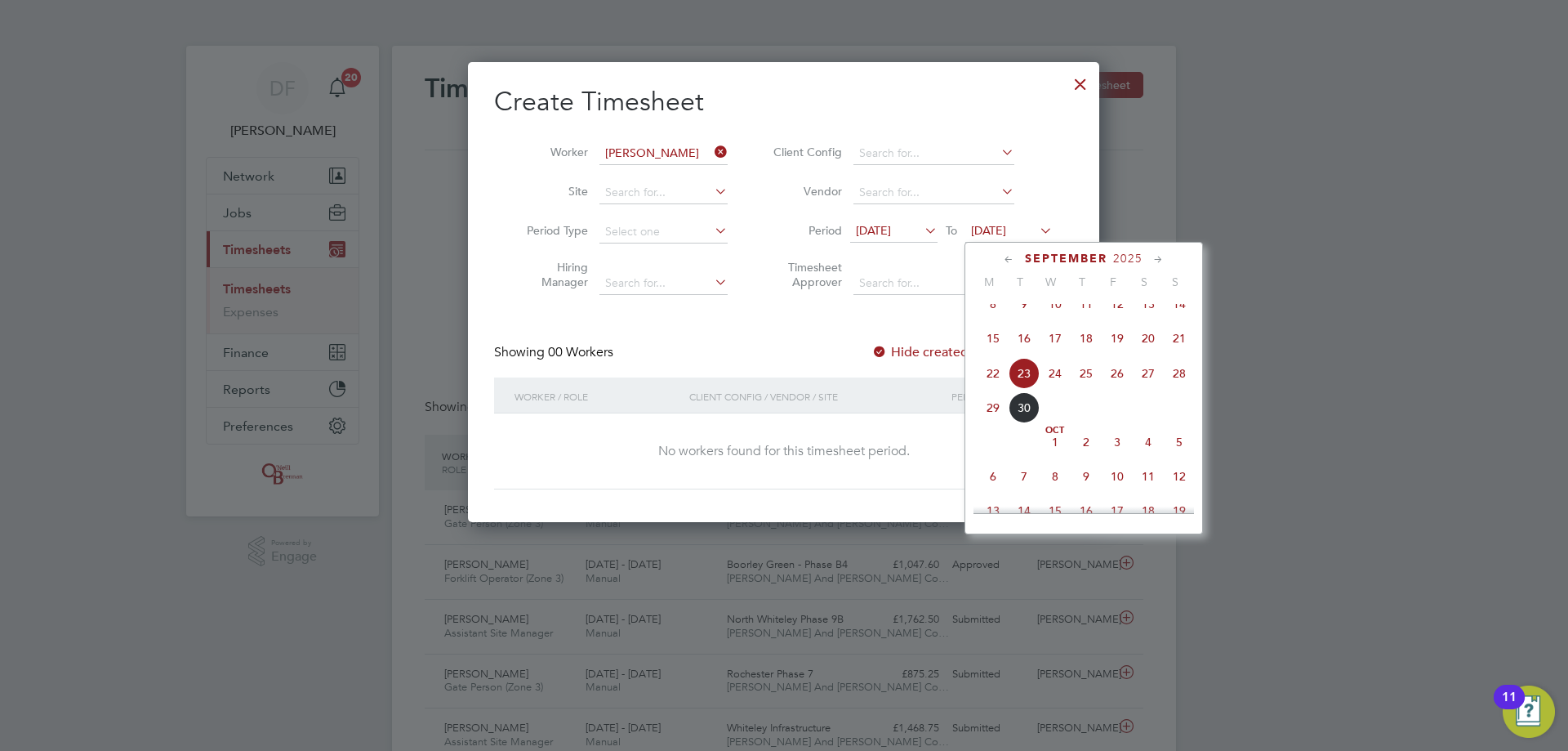
click at [1187, 385] on span "28" at bounding box center [1179, 373] width 31 height 31
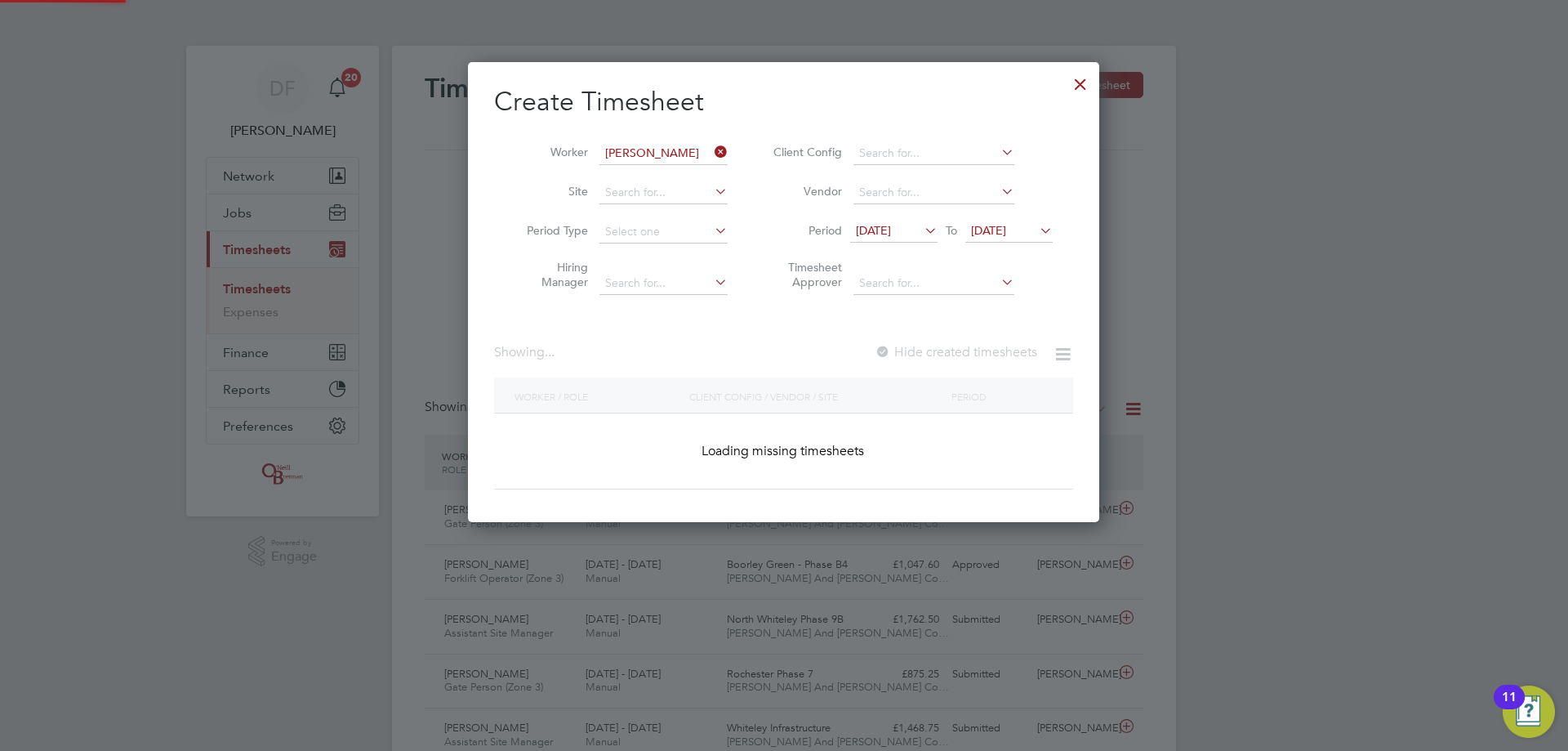
scroll to position [461, 632]
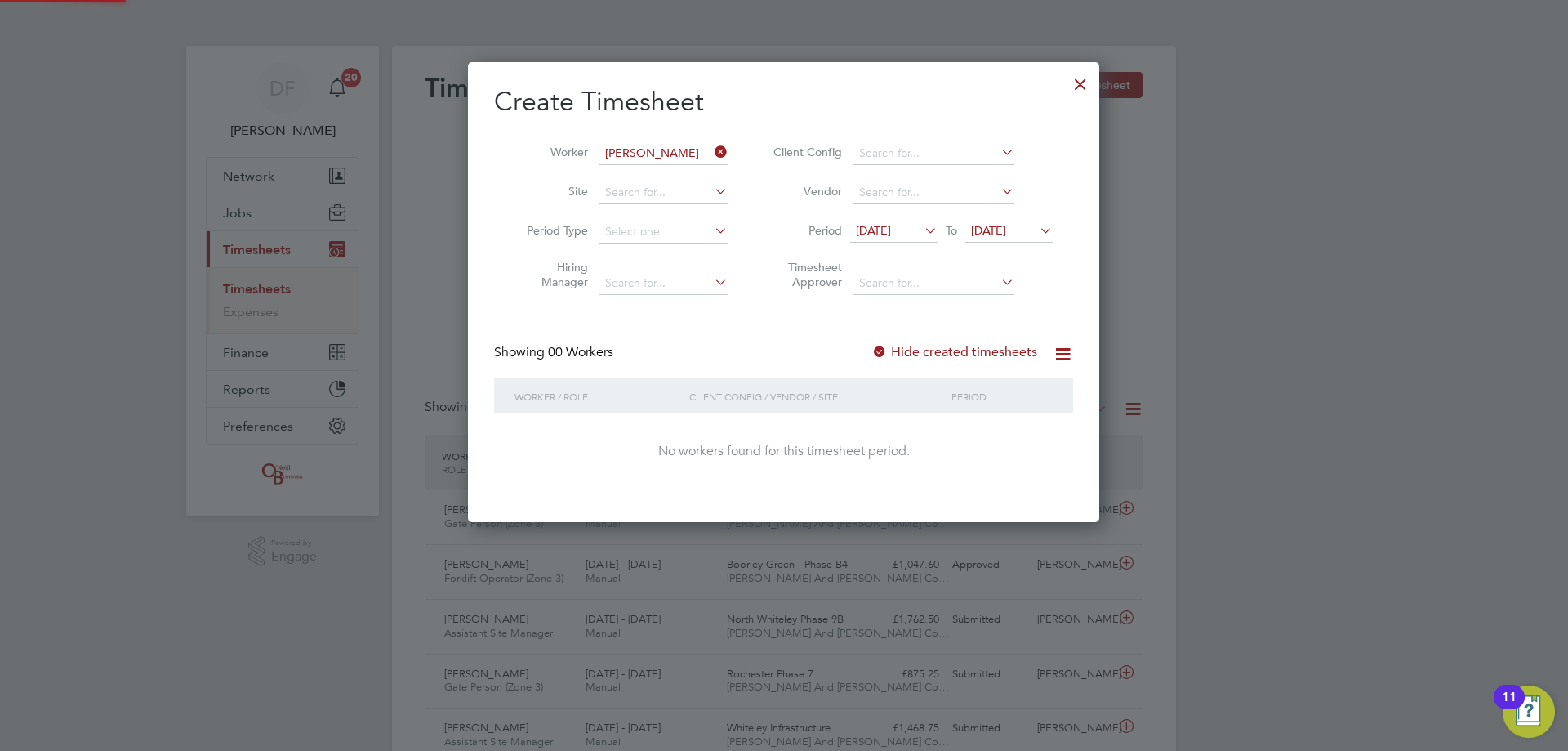
click at [984, 347] on label "Hide created timesheets" at bounding box center [954, 352] width 165 height 16
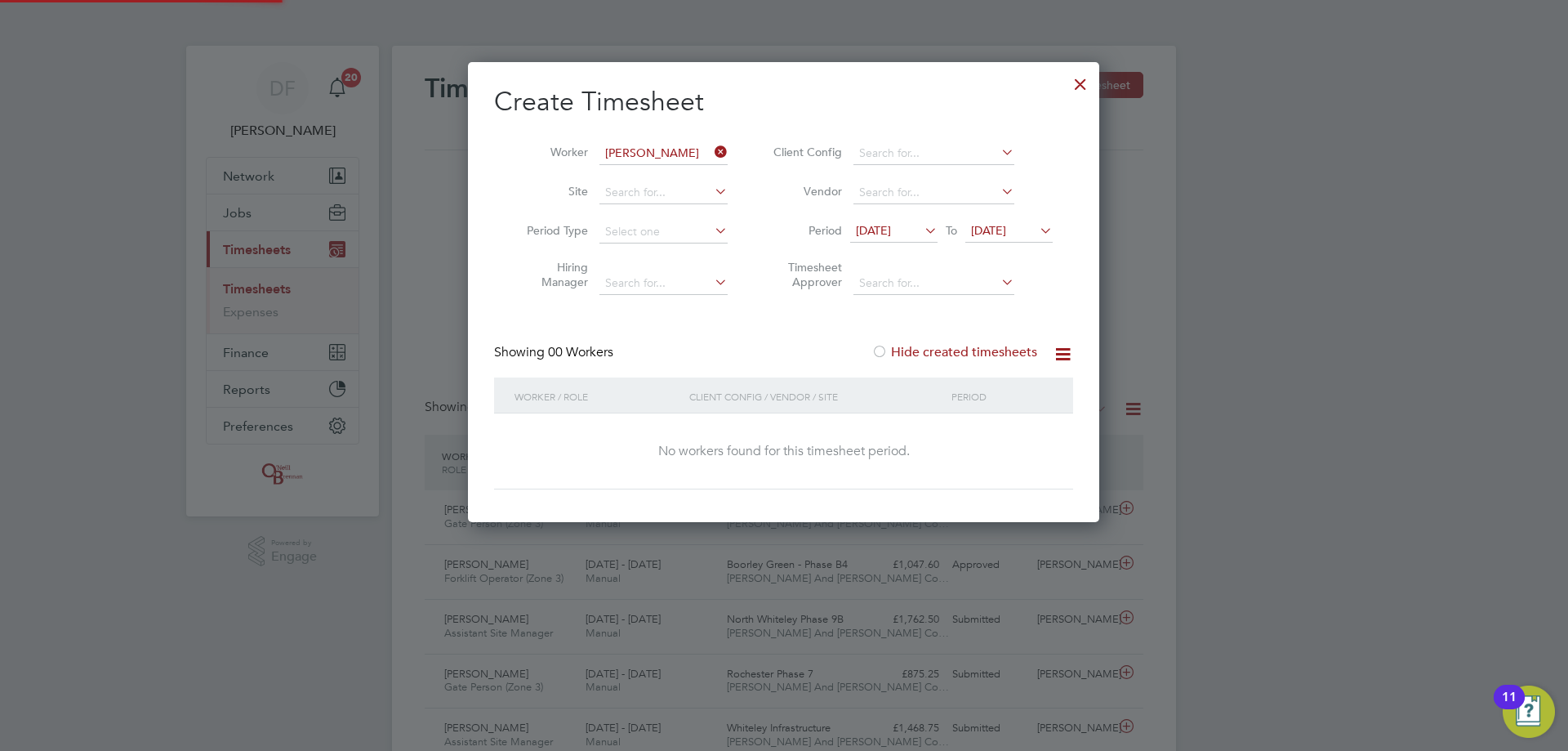
click at [984, 347] on label "Hide created timesheets" at bounding box center [954, 352] width 165 height 16
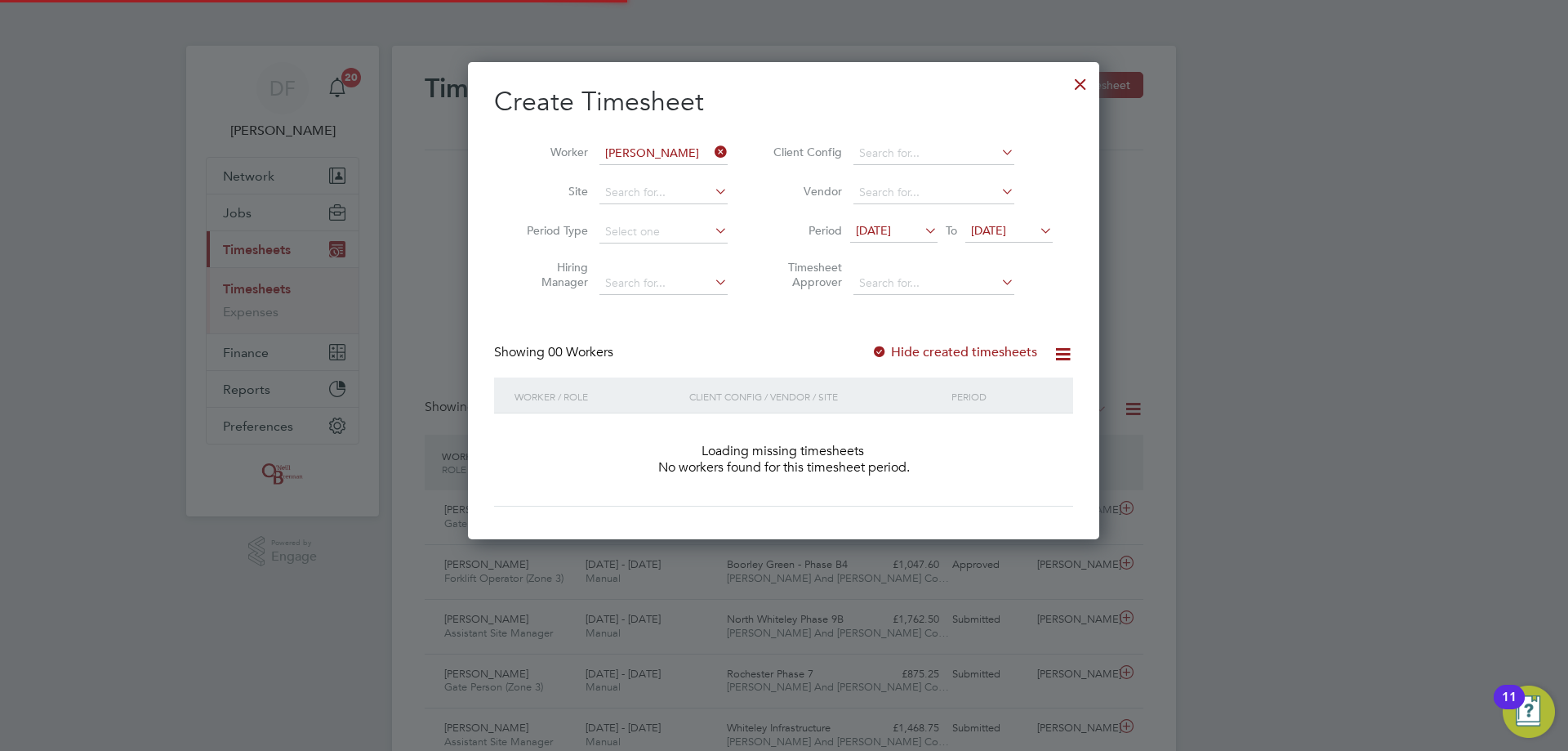
click at [984, 347] on label "Hide created timesheets" at bounding box center [954, 352] width 165 height 16
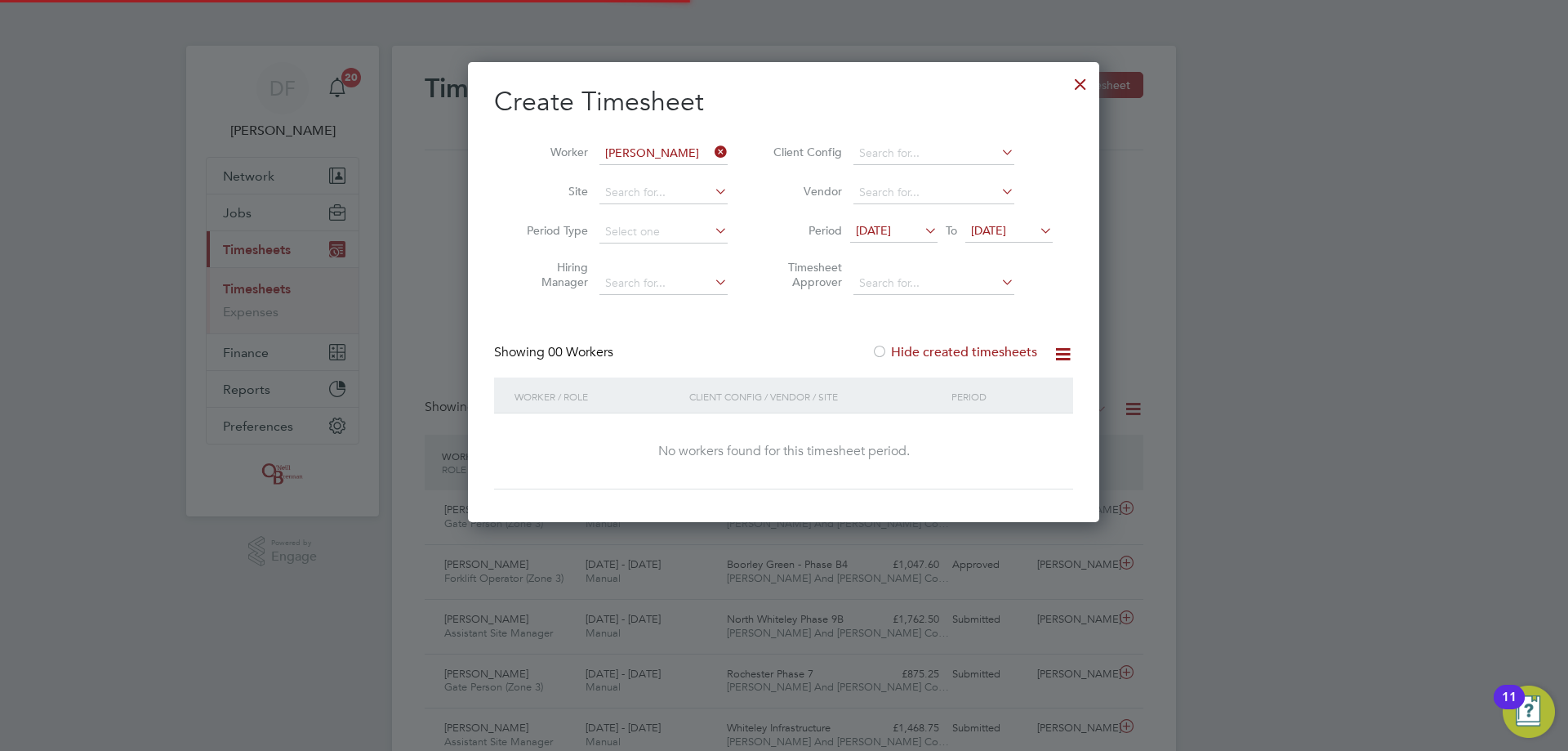
click at [984, 347] on label "Hide created timesheets" at bounding box center [954, 352] width 165 height 16
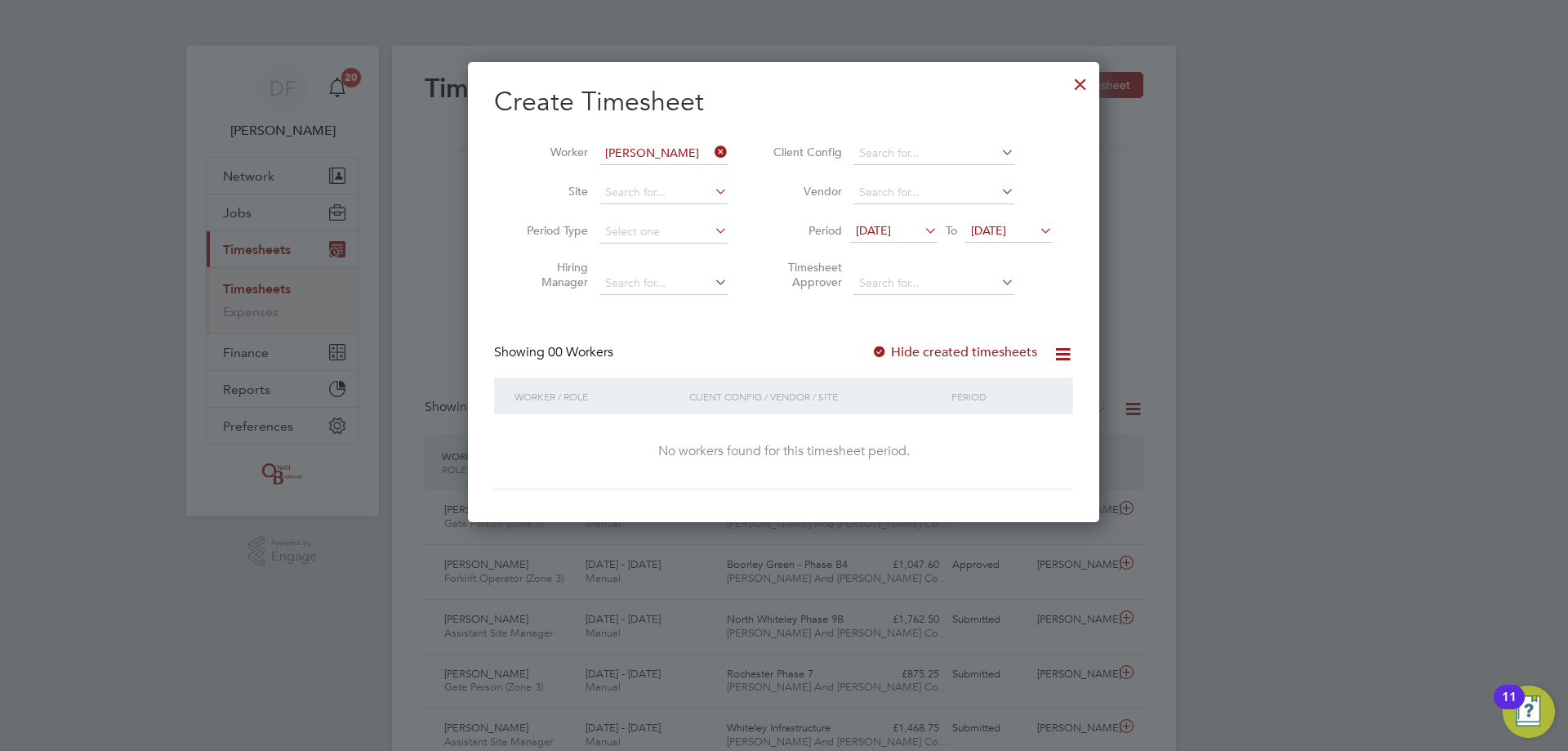
click at [1082, 82] on div at bounding box center [1080, 79] width 29 height 29
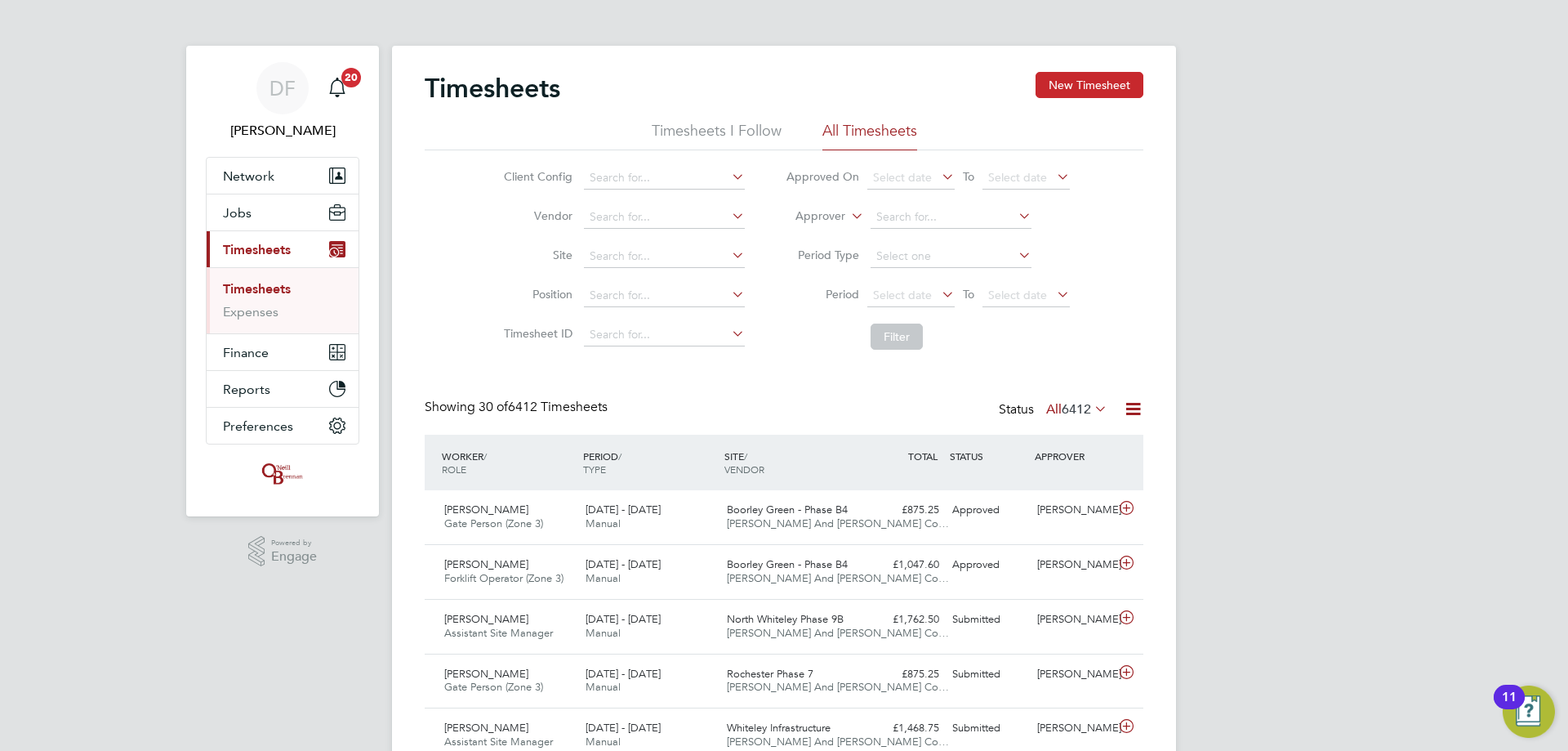
click at [1093, 89] on button "New Timesheet" at bounding box center [1088, 85] width 108 height 26
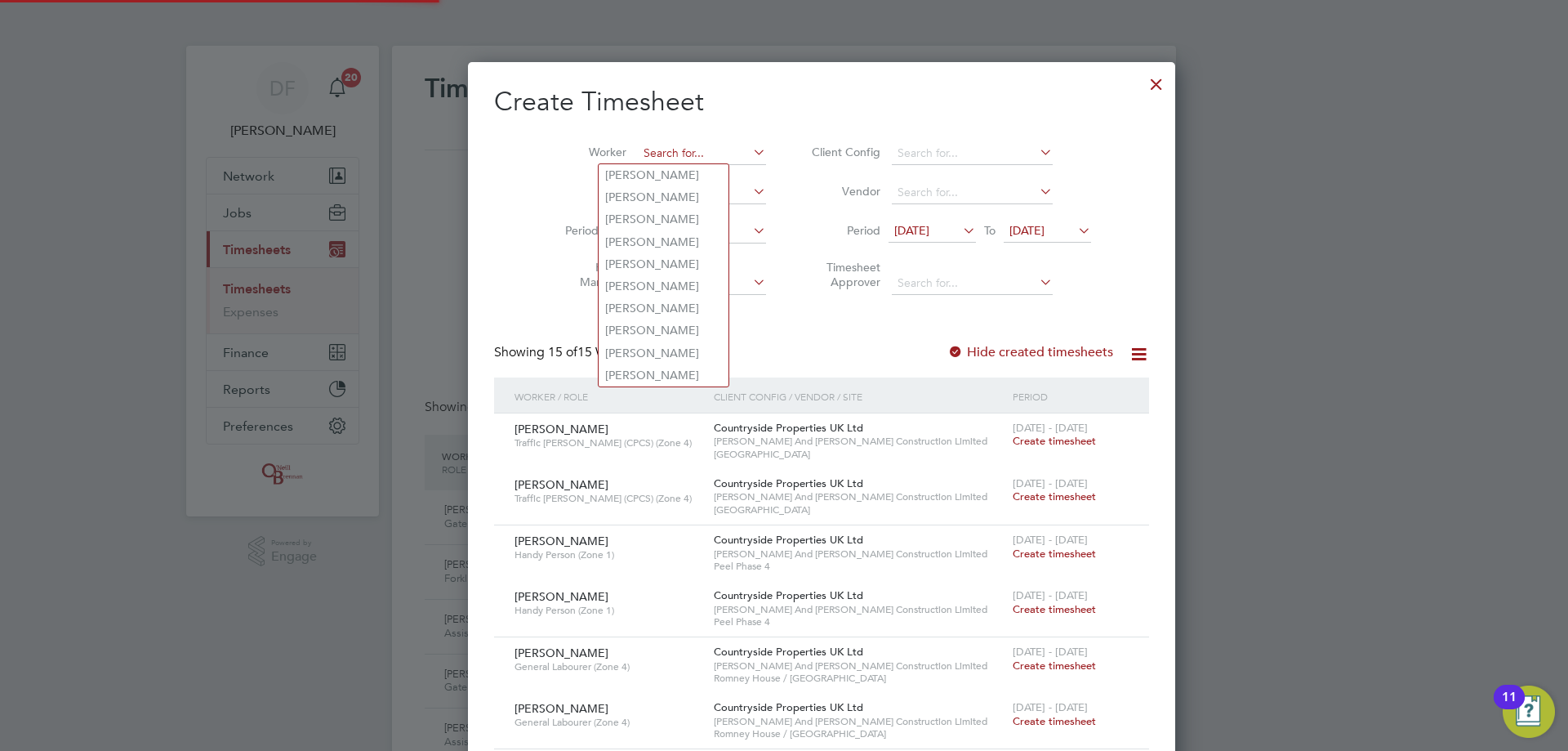
click at [638, 152] on input at bounding box center [701, 153] width 128 height 22
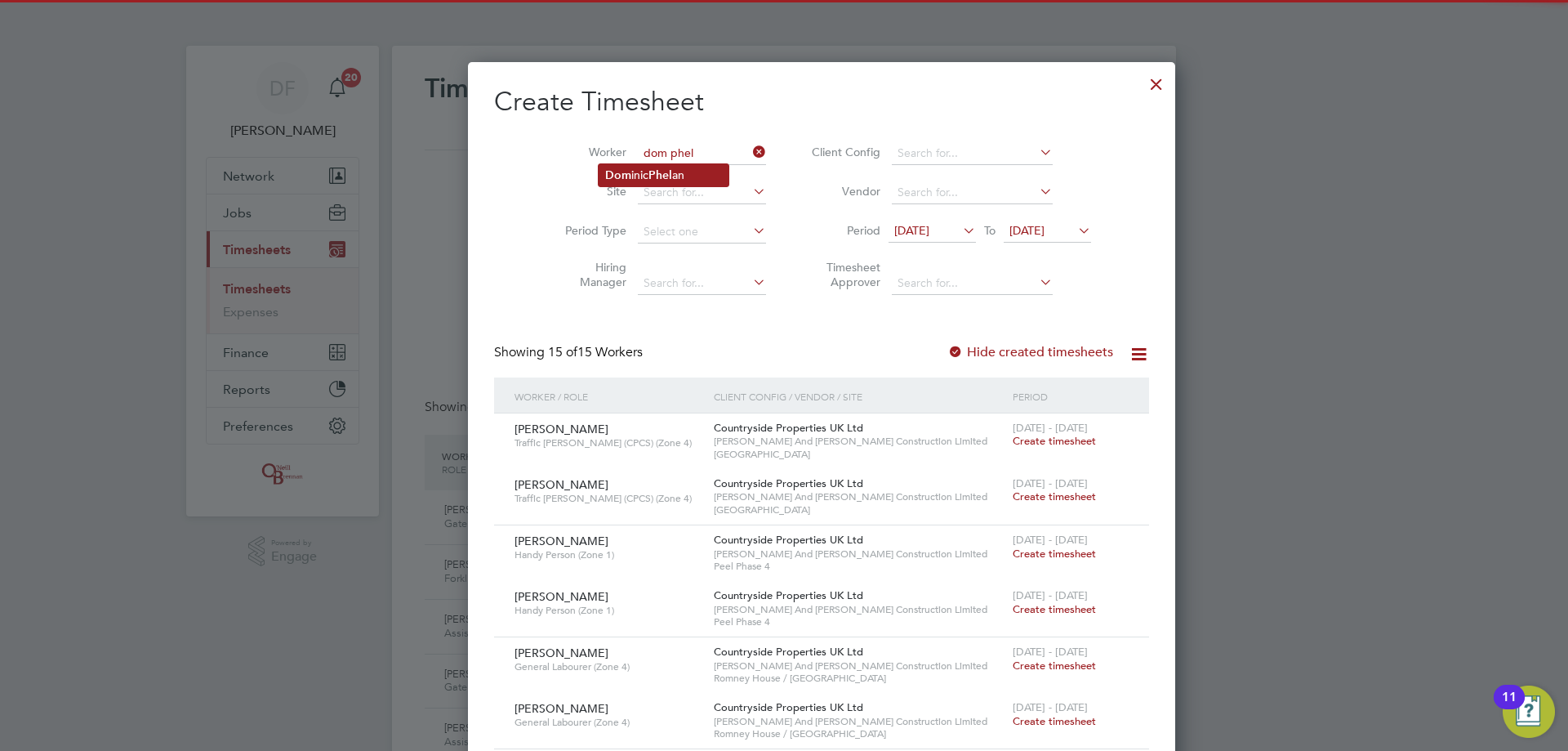
click at [643, 170] on li "Dom inic Phel an" at bounding box center [663, 176] width 130 height 22
type input "Dominic Phelan"
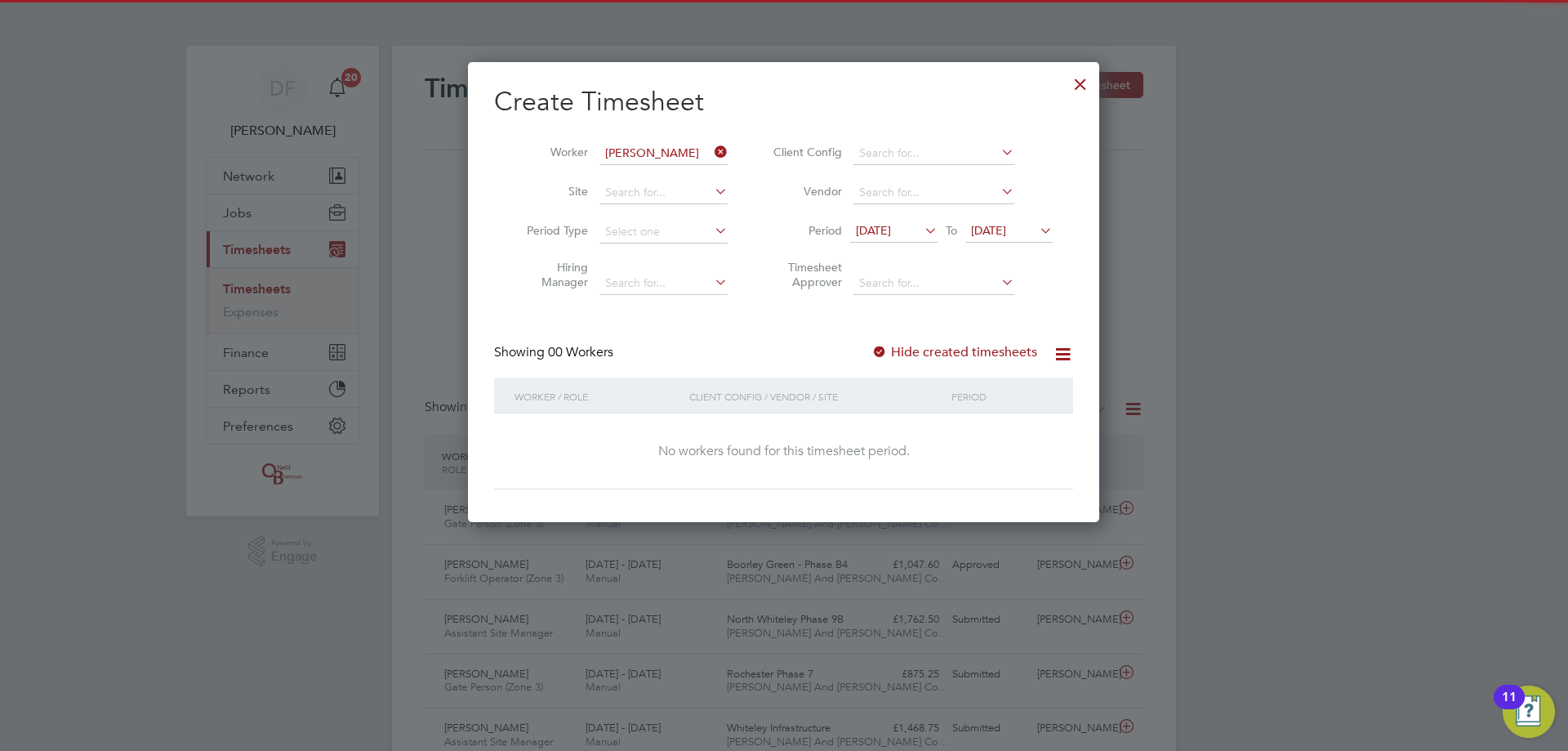
click at [891, 230] on span "16 Sep 2025" at bounding box center [873, 230] width 36 height 15
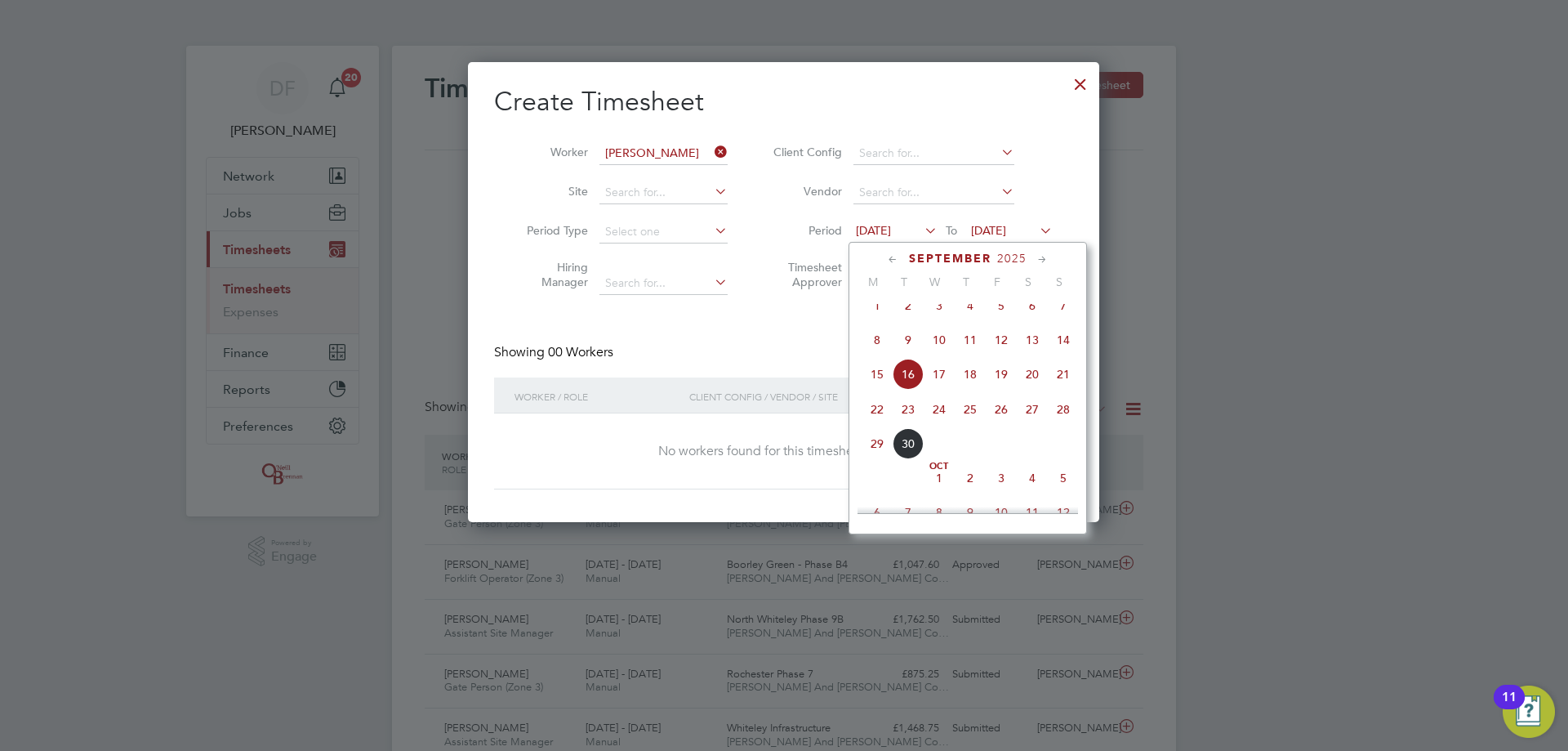
click at [881, 421] on span "22" at bounding box center [876, 409] width 31 height 31
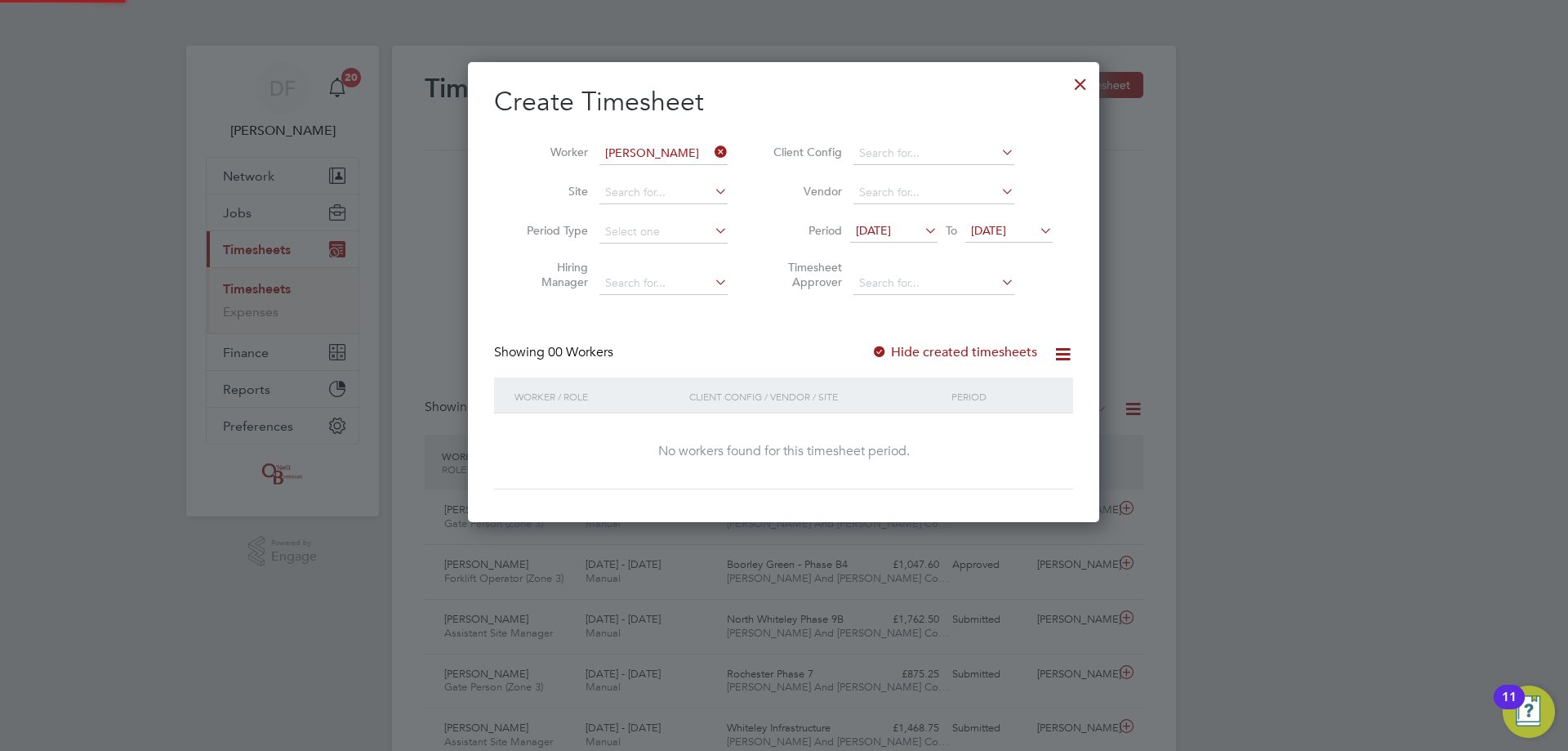
click at [1005, 226] on span "23 Sep 2025" at bounding box center [988, 230] width 36 height 15
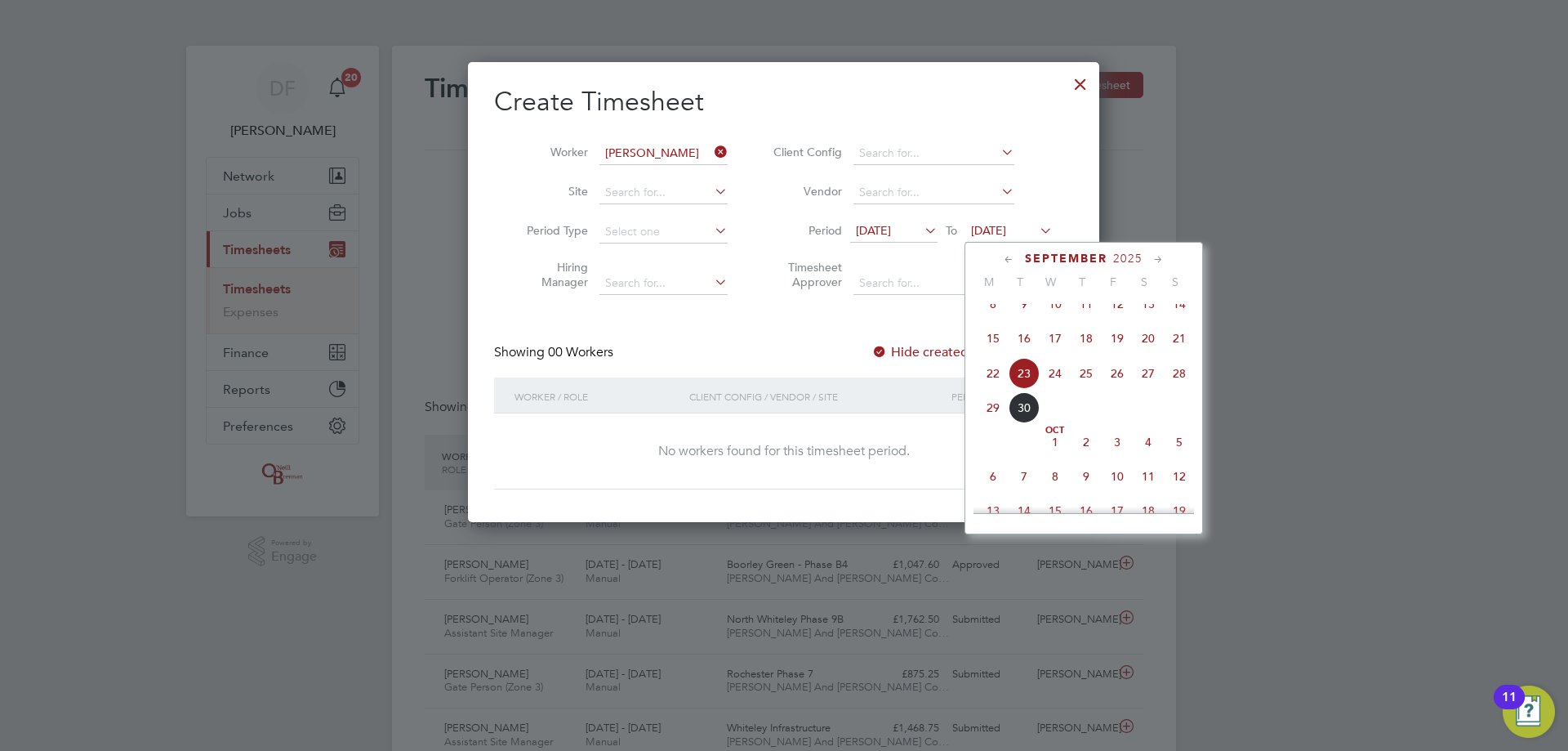
click at [1172, 385] on span "28" at bounding box center [1179, 373] width 31 height 31
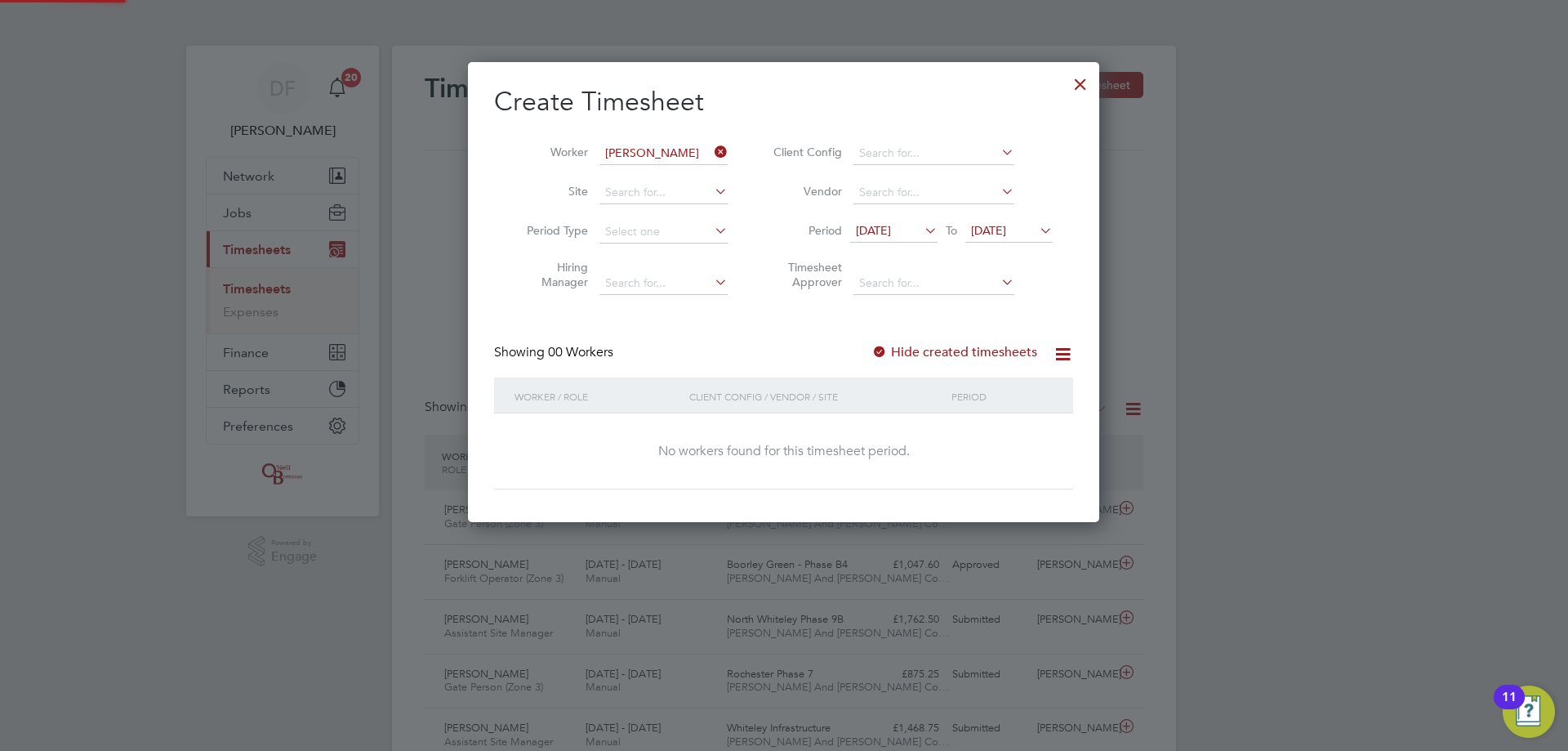
scroll to position [461, 632]
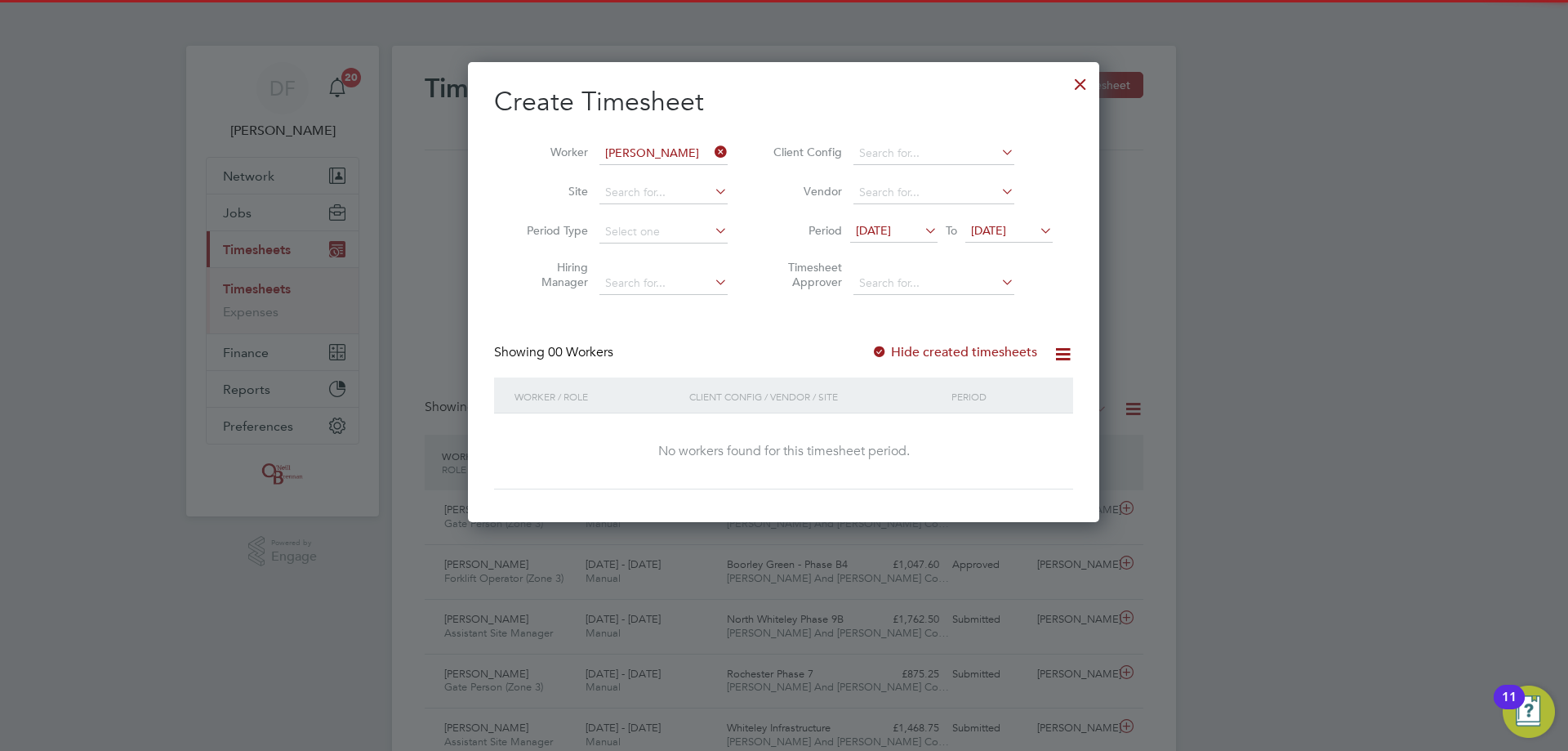
click at [983, 352] on label "Hide created timesheets" at bounding box center [954, 352] width 165 height 16
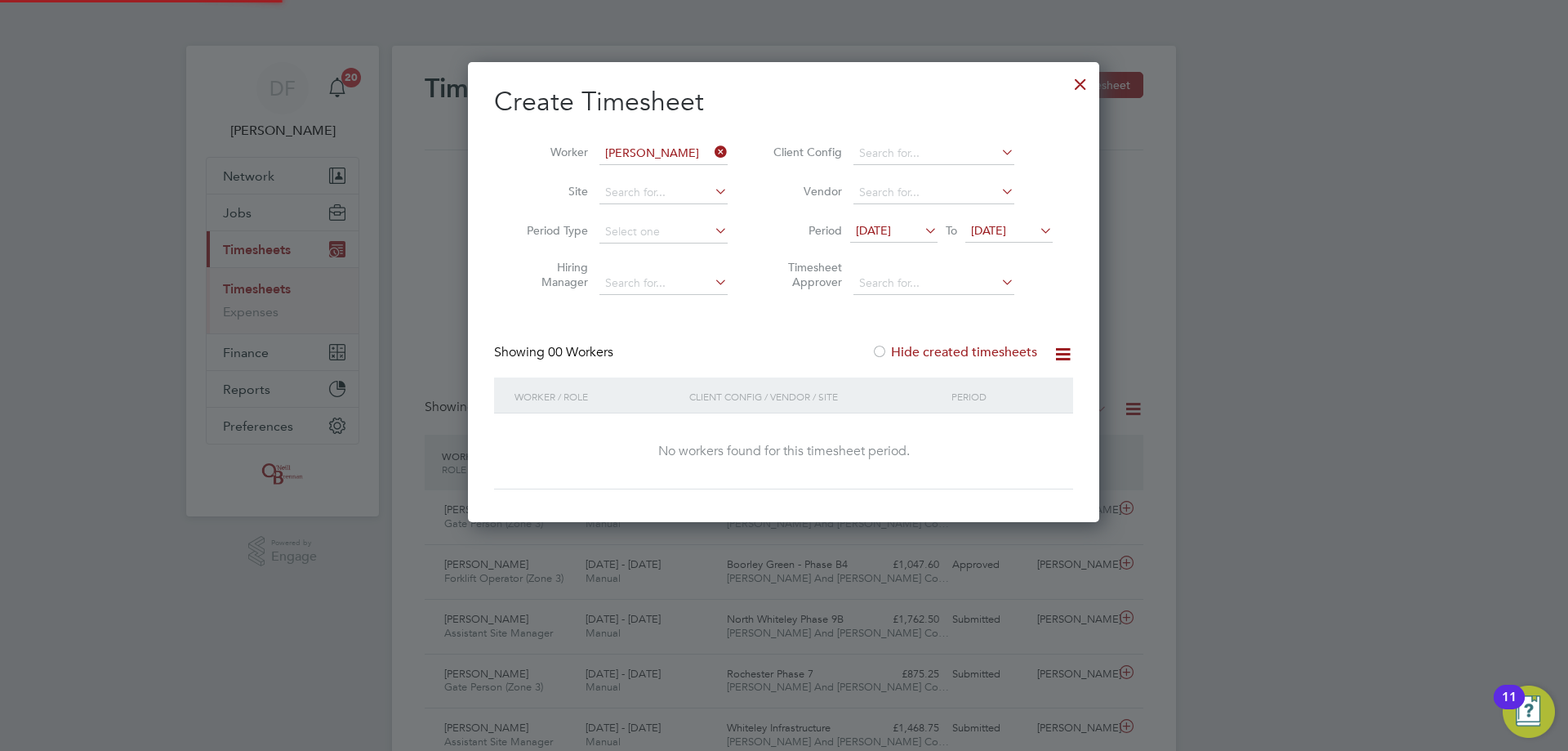
click at [957, 349] on label "Hide created timesheets" at bounding box center [954, 352] width 165 height 16
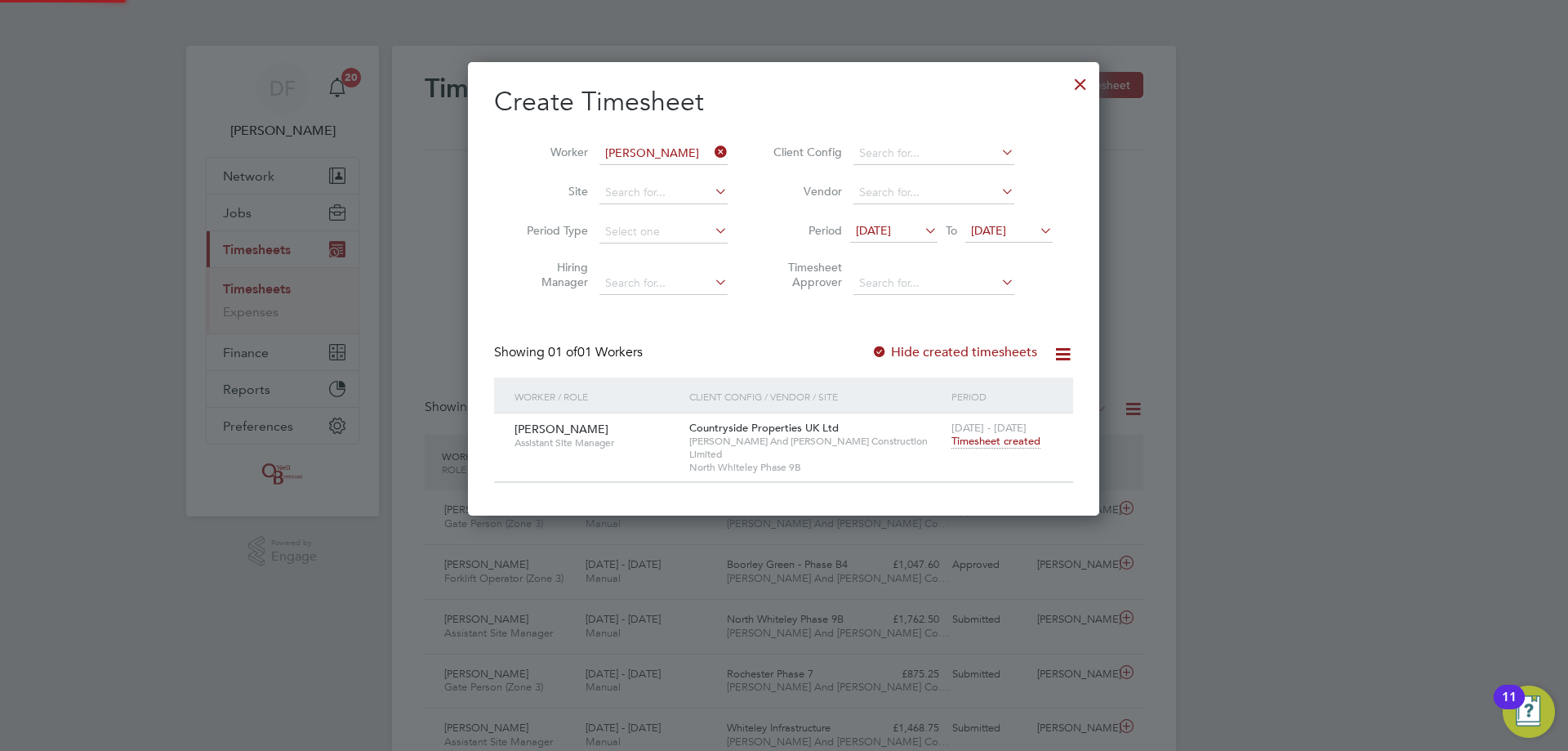
scroll to position [440, 632]
click at [957, 349] on label "Hide created timesheets" at bounding box center [954, 352] width 165 height 16
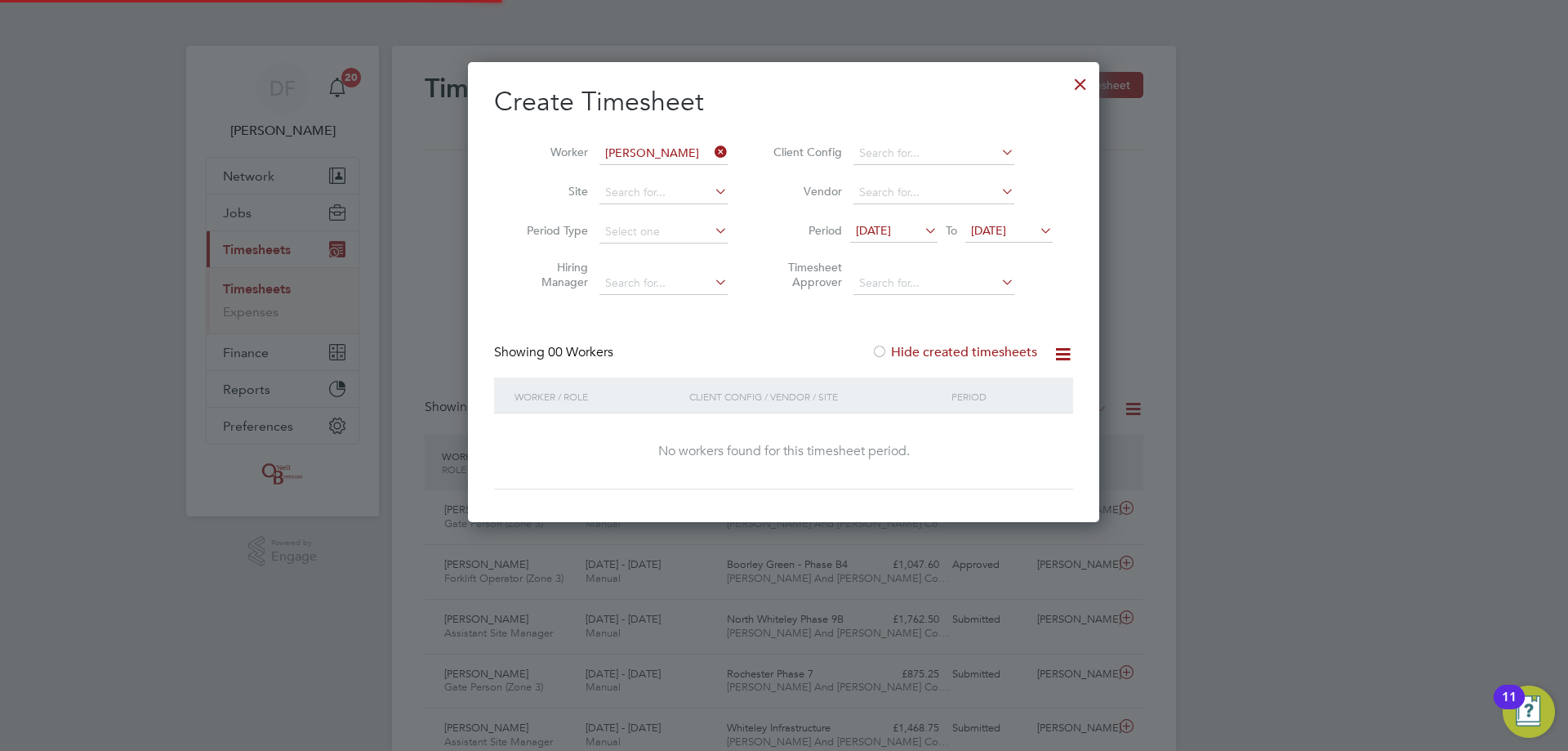
scroll to position [461, 632]
click at [957, 349] on label "Hide created timesheets" at bounding box center [954, 352] width 165 height 16
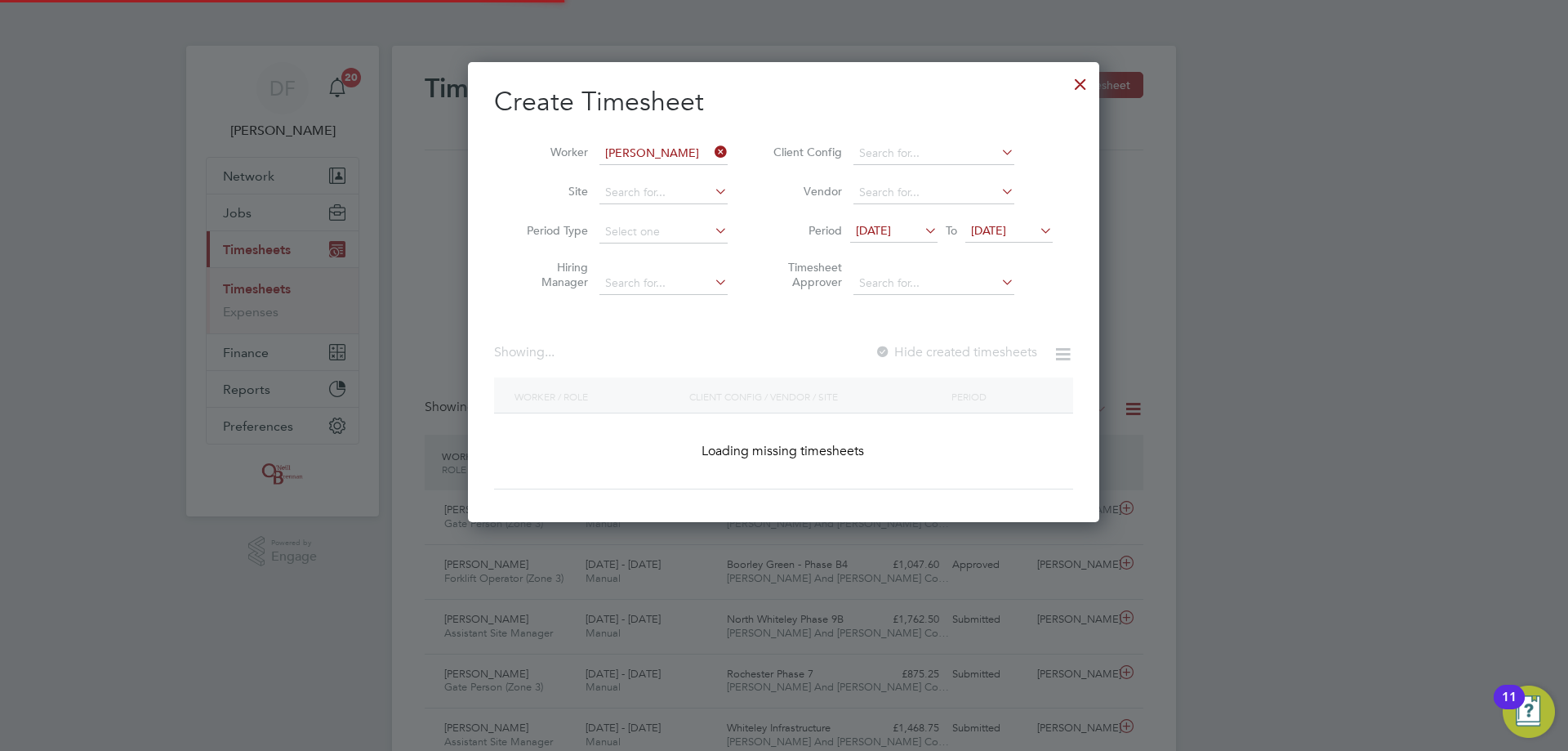
scroll to position [440, 632]
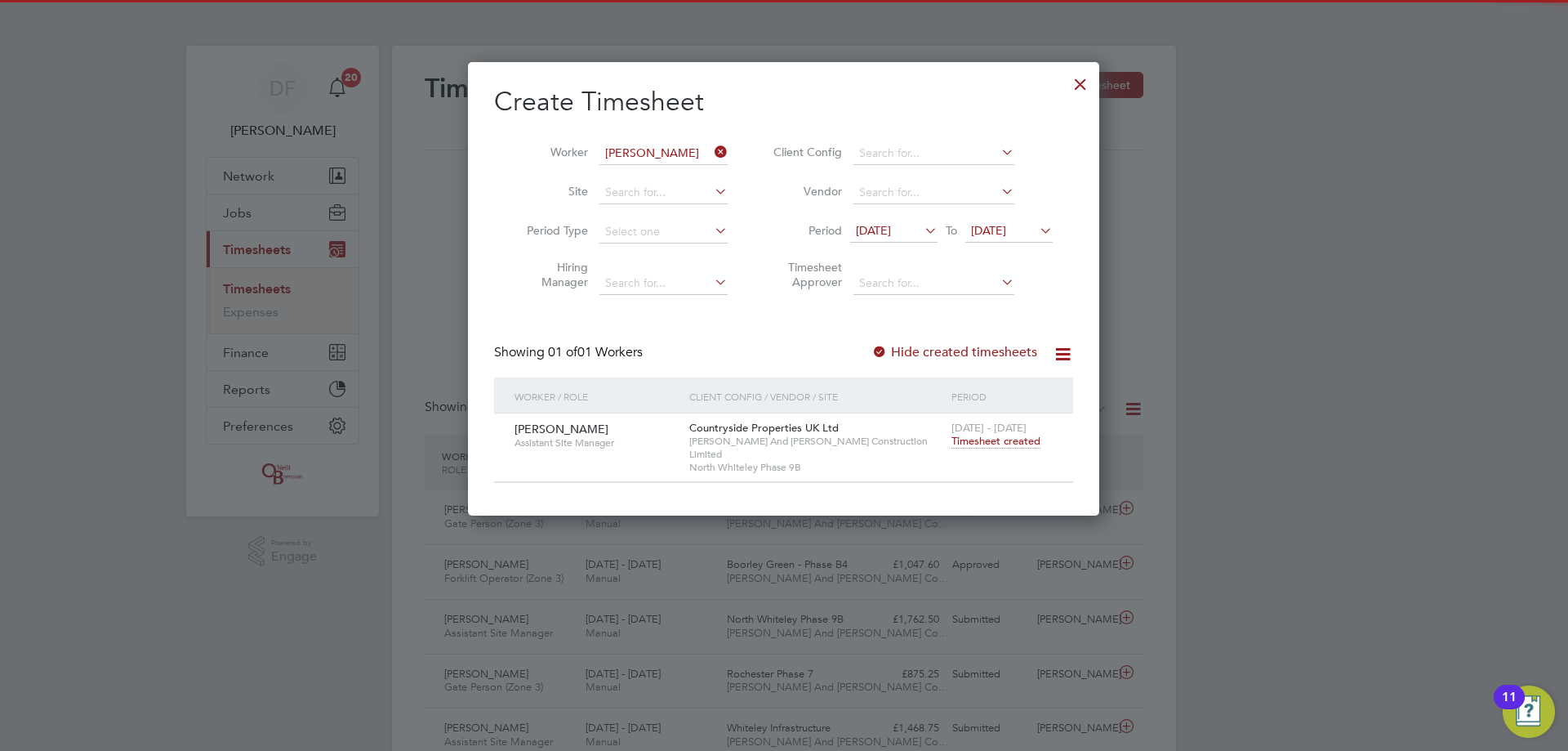
click at [996, 437] on span "Timesheet created" at bounding box center [996, 441] width 89 height 15
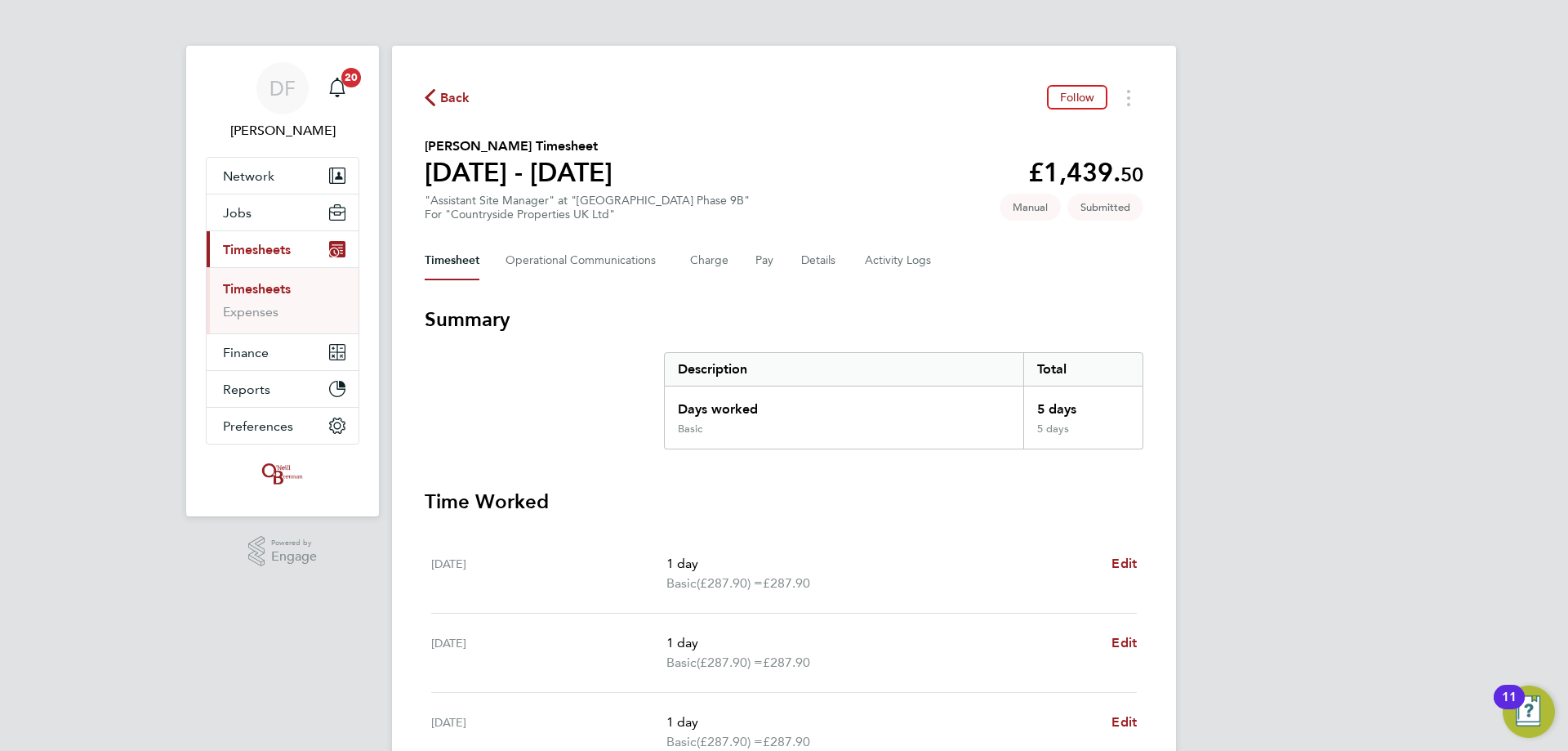
click at [463, 99] on span "Back" at bounding box center [455, 97] width 30 height 20
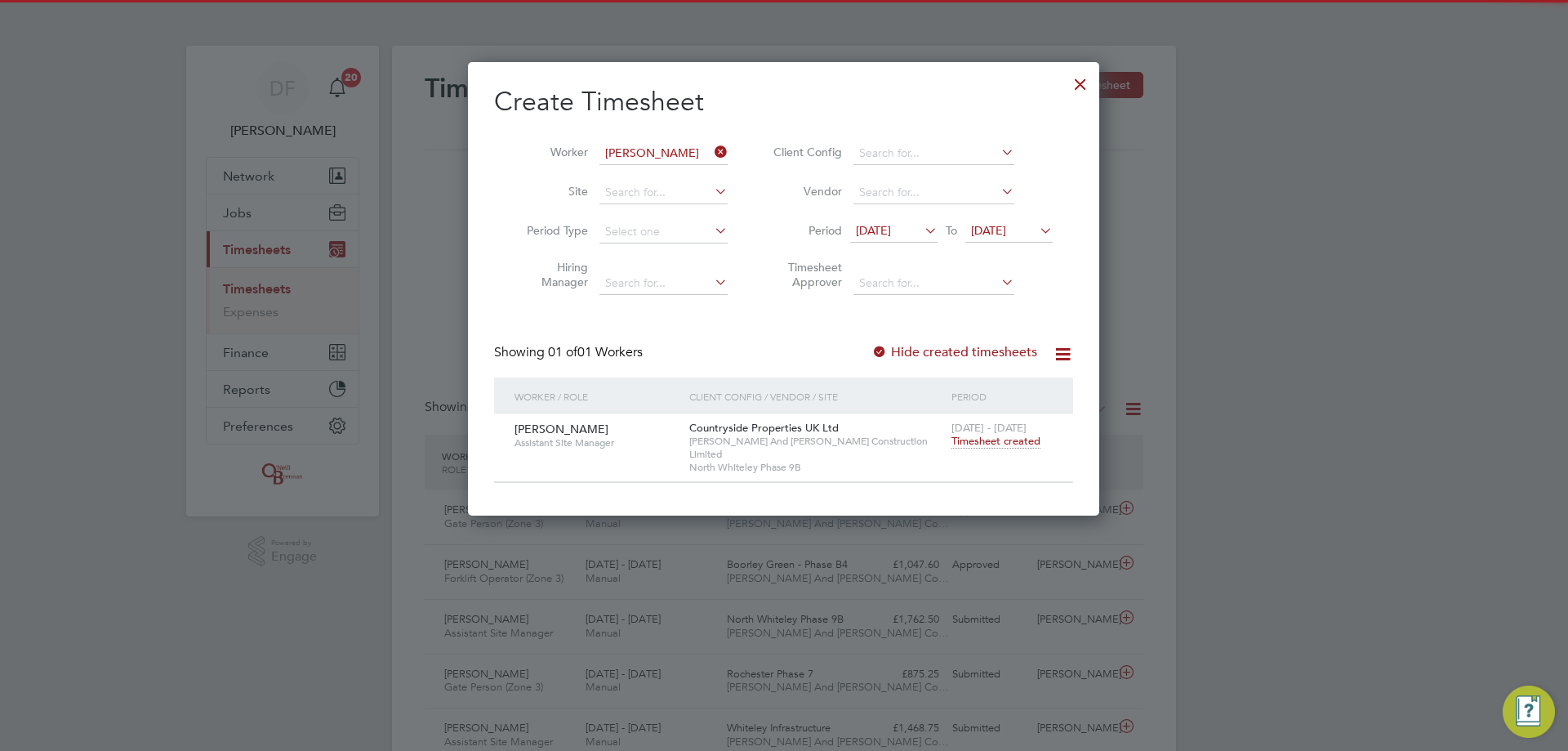
scroll to position [42, 142]
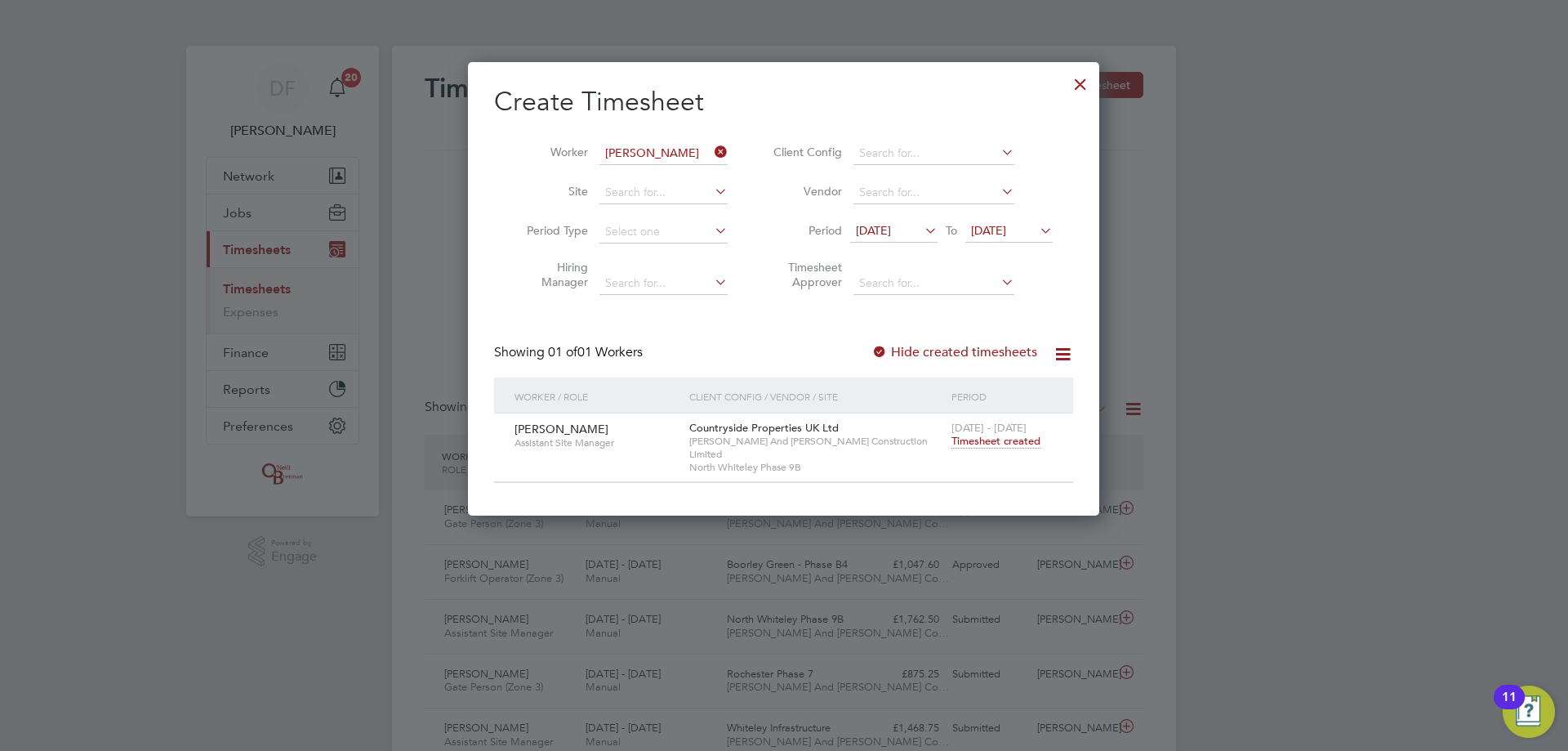
click at [1075, 87] on div at bounding box center [1080, 79] width 29 height 29
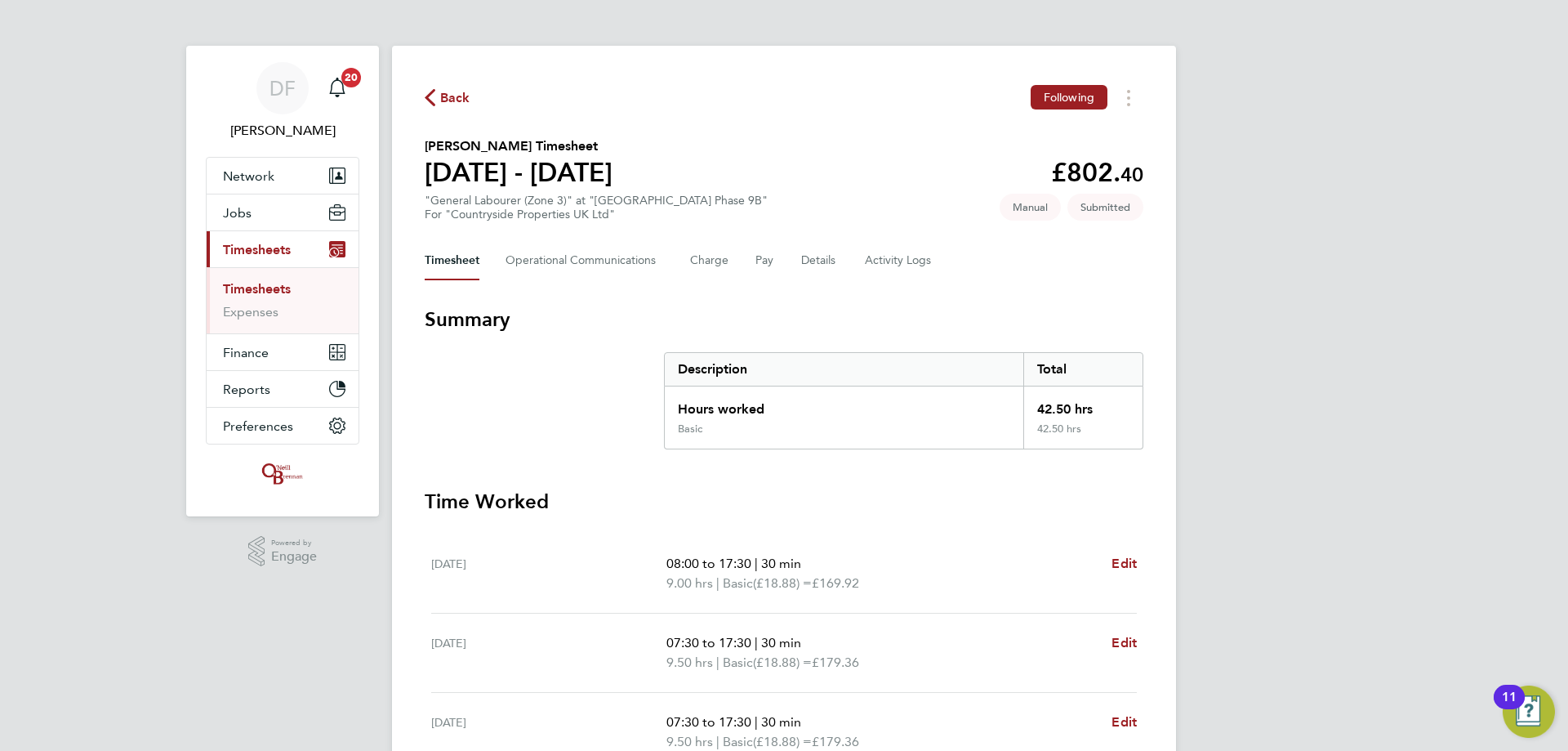
click at [457, 99] on span "Back" at bounding box center [455, 97] width 30 height 20
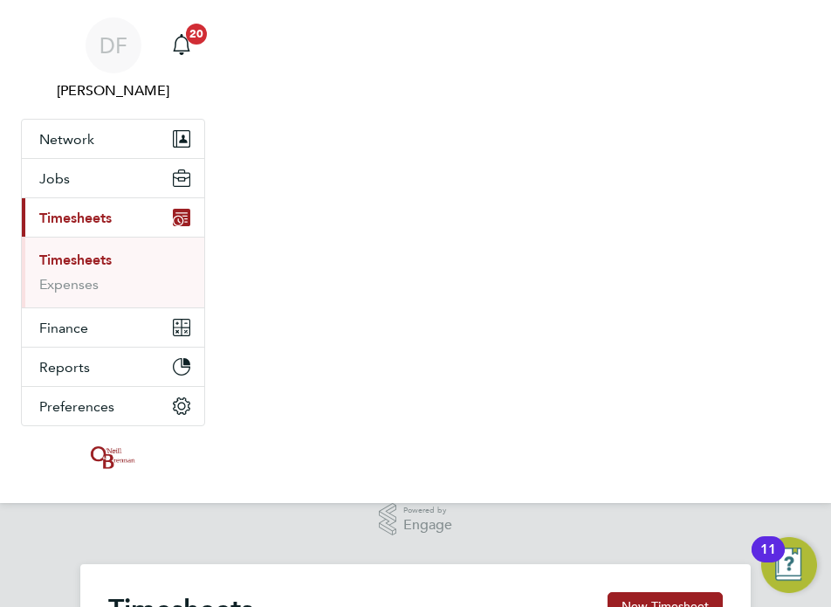
scroll to position [9, 9]
